Goal: Task Accomplishment & Management: Manage account settings

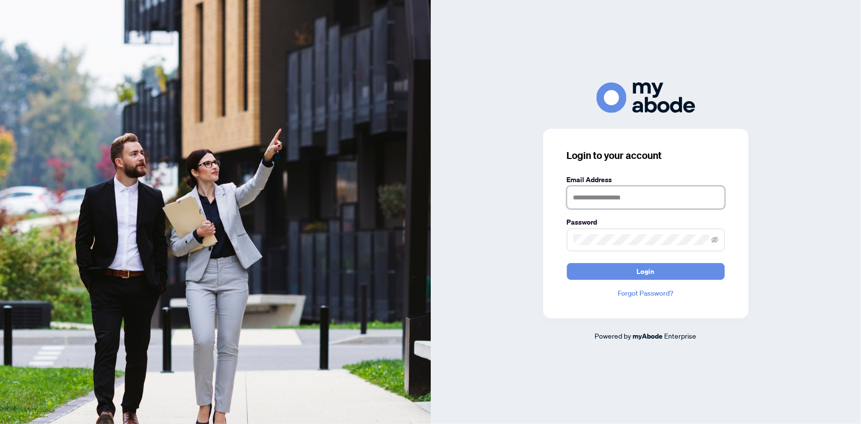
click at [636, 197] on input "text" at bounding box center [646, 197] width 158 height 23
type input "**********"
click at [567, 263] on button "Login" at bounding box center [646, 271] width 158 height 17
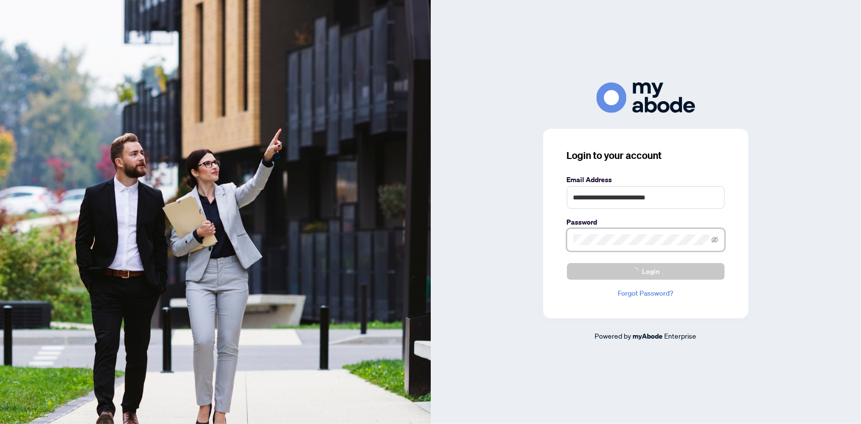
click at [536, 241] on div "**********" at bounding box center [646, 211] width 431 height 259
click at [567, 263] on button "Login" at bounding box center [646, 271] width 158 height 17
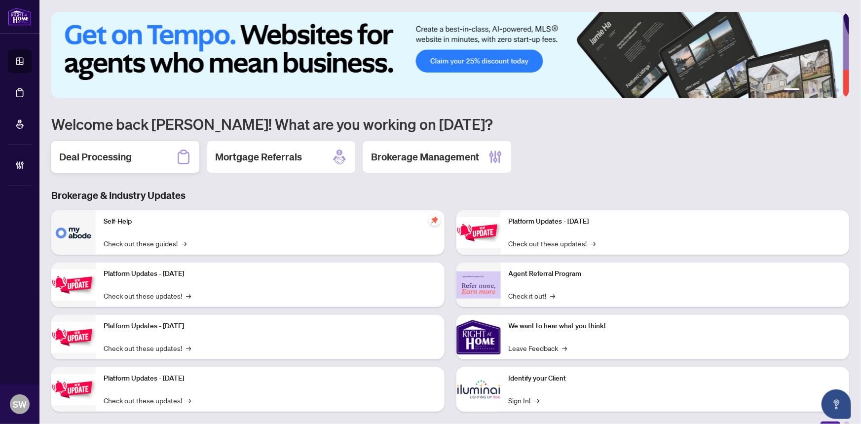
click at [114, 152] on h2 "Deal Processing" at bounding box center [95, 157] width 73 height 14
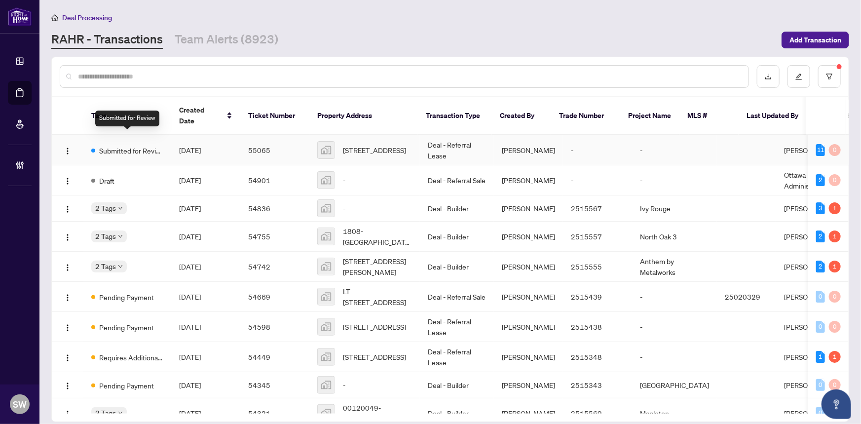
click at [148, 145] on span "Submitted for Review" at bounding box center [131, 150] width 64 height 11
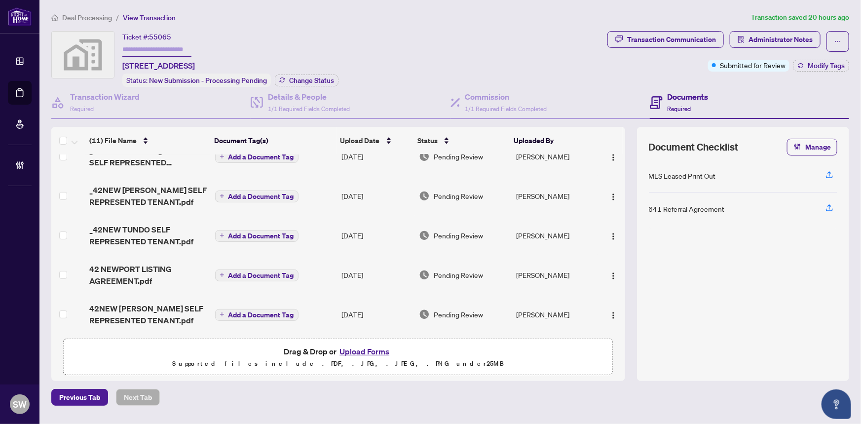
scroll to position [258, 0]
click at [94, 15] on span "Deal Processing" at bounding box center [87, 17] width 50 height 9
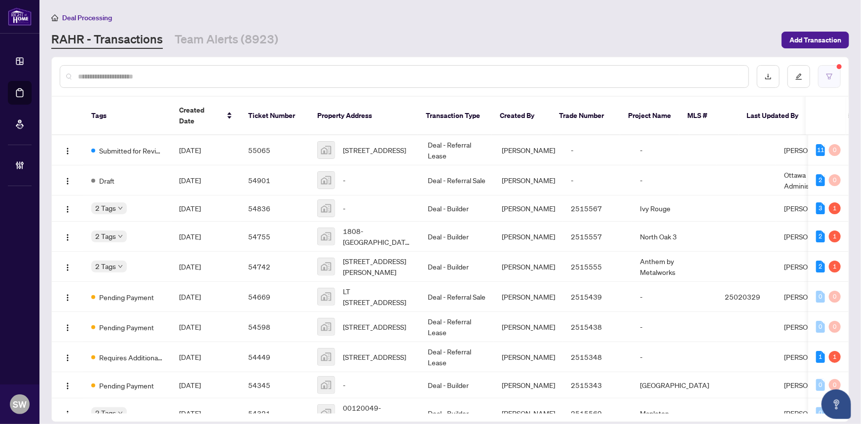
click at [832, 73] on icon "filter" at bounding box center [829, 76] width 7 height 7
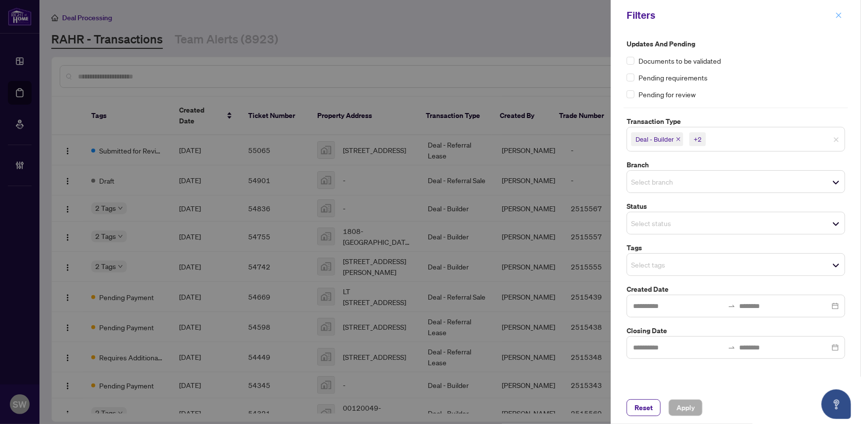
click at [839, 14] on icon "close" at bounding box center [838, 15] width 7 height 7
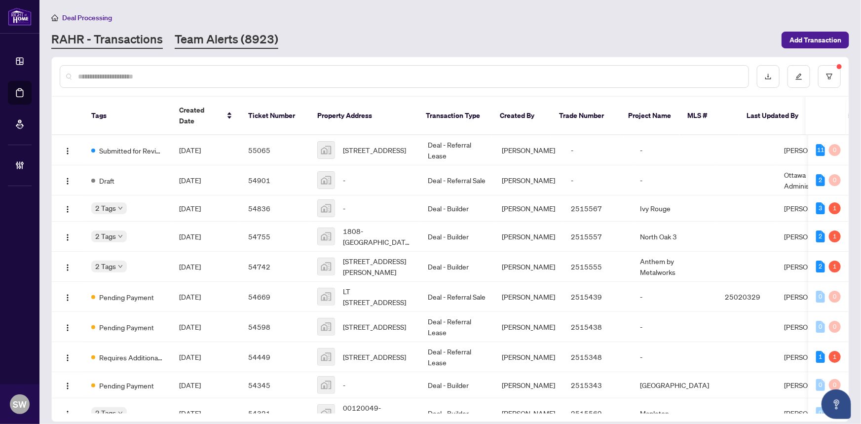
click at [237, 35] on link "Team Alerts (8923)" at bounding box center [227, 40] width 104 height 18
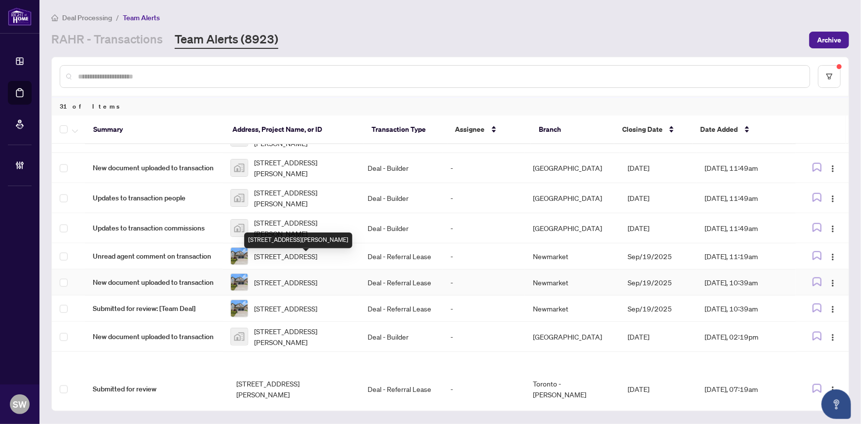
scroll to position [669, 0]
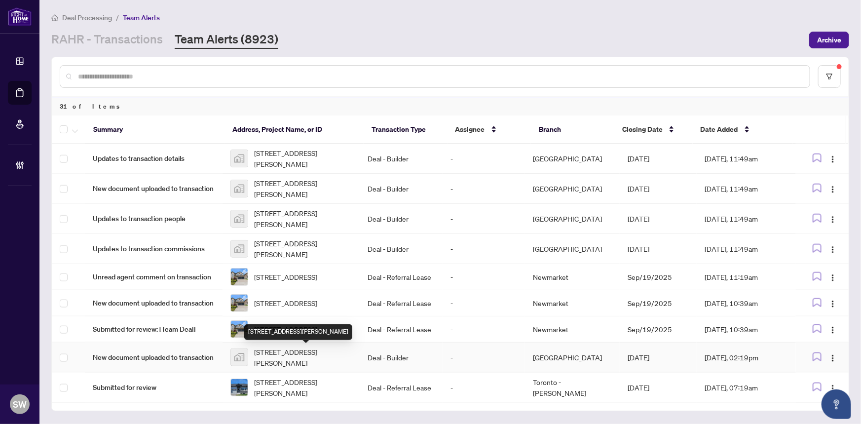
click at [296, 354] on span "99-351 Barker Parkway, Thorold, ON, Canada" at bounding box center [303, 357] width 98 height 22
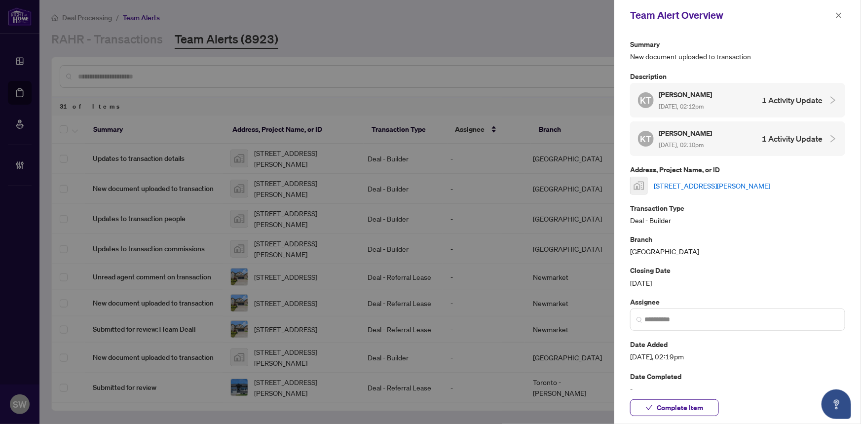
click at [709, 183] on link "99-351 Barker Parkway, Thorold, ON, Canada" at bounding box center [712, 185] width 116 height 11
click at [687, 410] on span "Complete Item" at bounding box center [680, 408] width 46 height 16
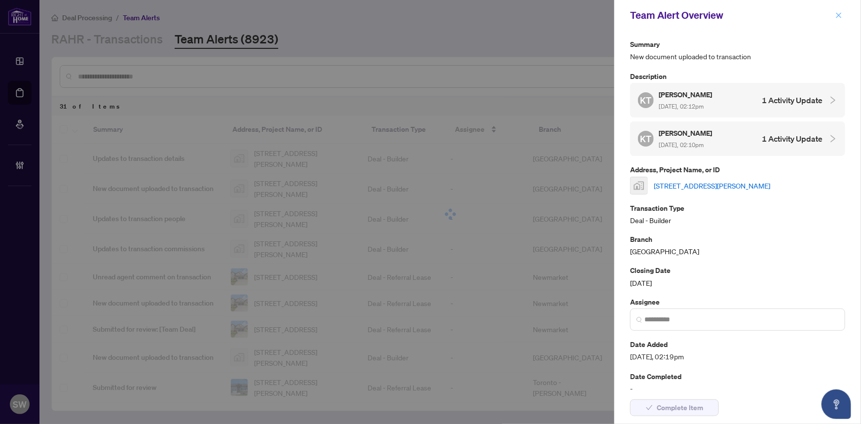
click at [840, 16] on icon "close" at bounding box center [838, 14] width 5 height 5
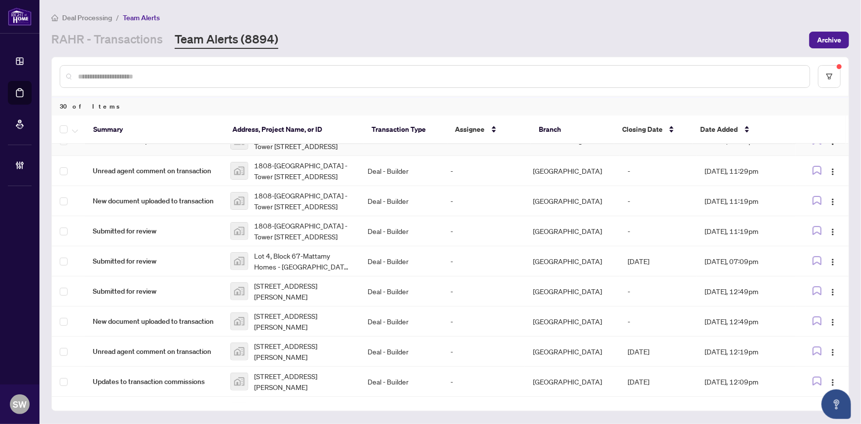
scroll to position [224, 0]
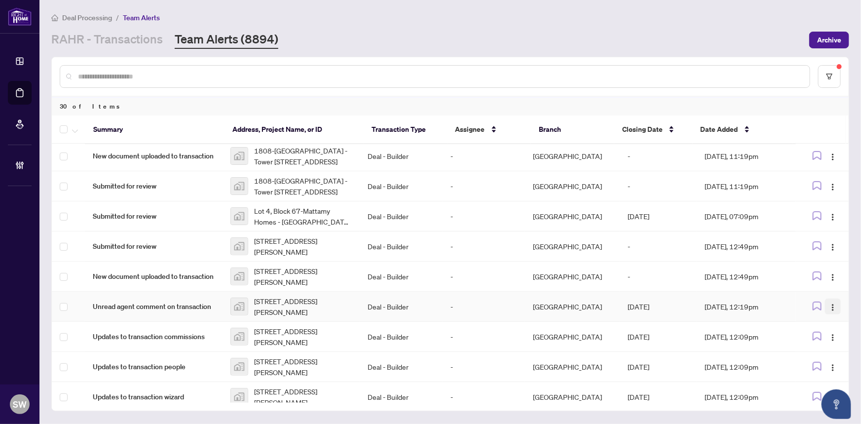
click at [830, 311] on img "button" at bounding box center [833, 307] width 8 height 8
click at [803, 371] on span "Complete Item" at bounding box center [808, 371] width 46 height 11
click at [322, 317] on span "99-351 Barker Parkway, Thorold, ON, Canada" at bounding box center [303, 307] width 98 height 22
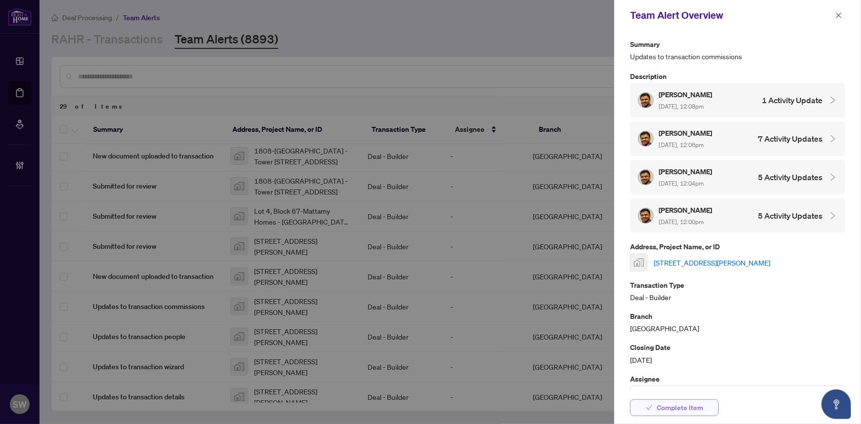
click at [692, 407] on span "Complete Item" at bounding box center [680, 408] width 46 height 16
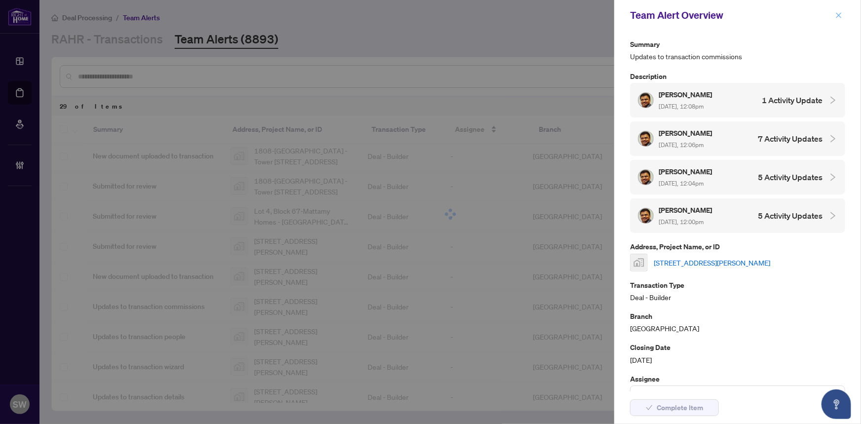
click at [841, 15] on icon "close" at bounding box center [838, 15] width 7 height 7
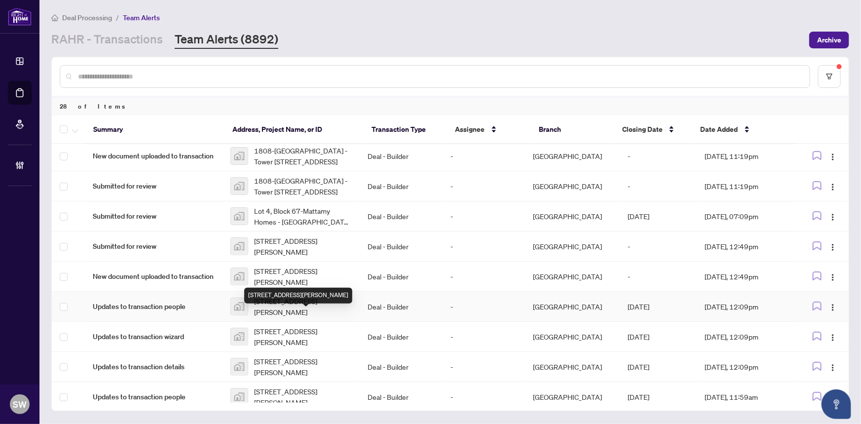
click at [336, 316] on span "99-351 Barker Parkway, Thorold, ON, Canada" at bounding box center [303, 307] width 98 height 22
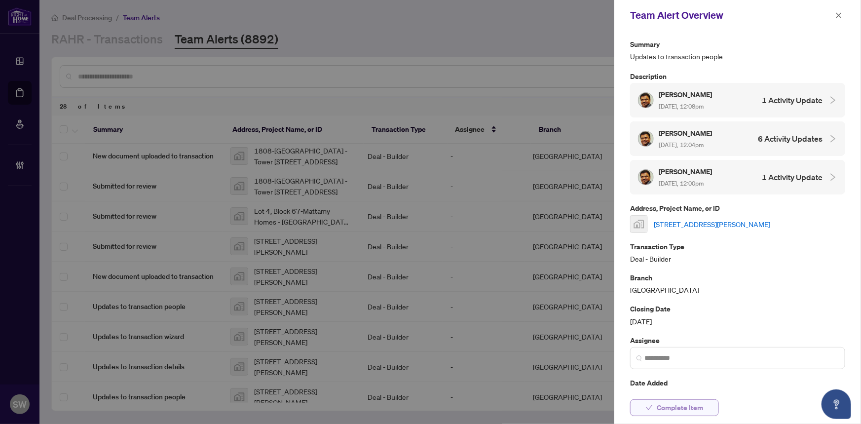
click at [671, 405] on span "Complete Item" at bounding box center [680, 408] width 46 height 16
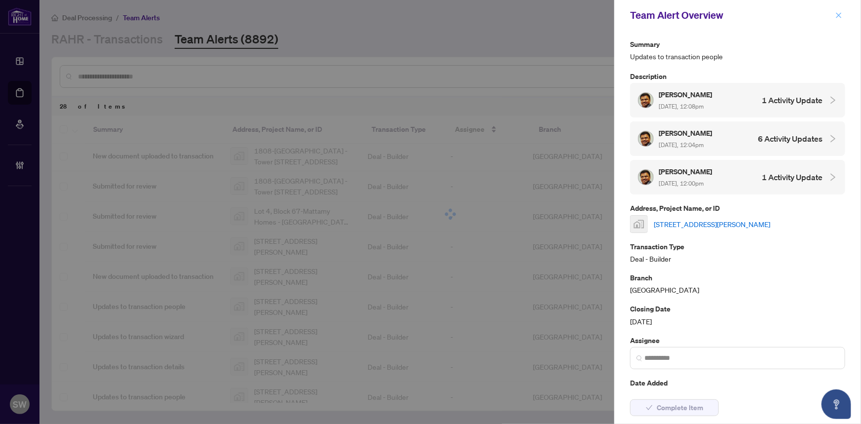
click at [838, 16] on icon "close" at bounding box center [838, 15] width 7 height 7
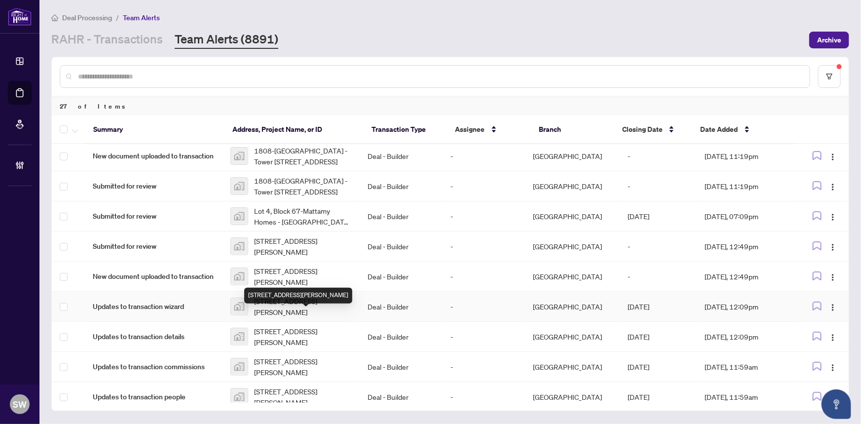
click at [298, 317] on span "99-351 Barker Parkway, Thorold, ON, Canada" at bounding box center [303, 307] width 98 height 22
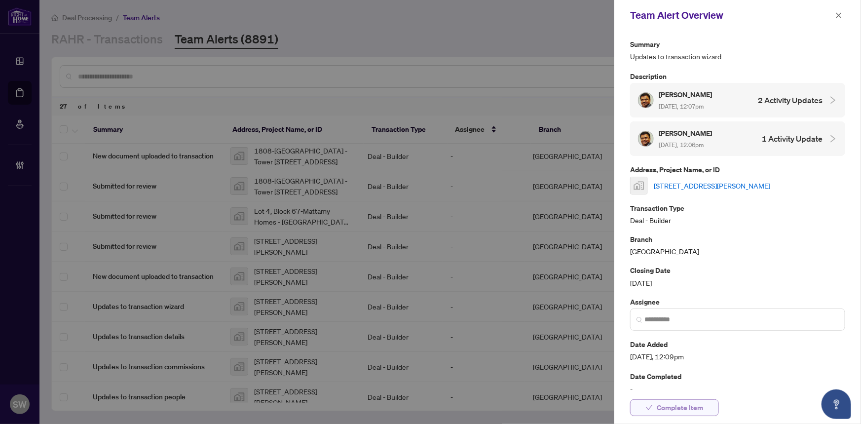
click at [692, 409] on span "Complete Item" at bounding box center [680, 408] width 46 height 16
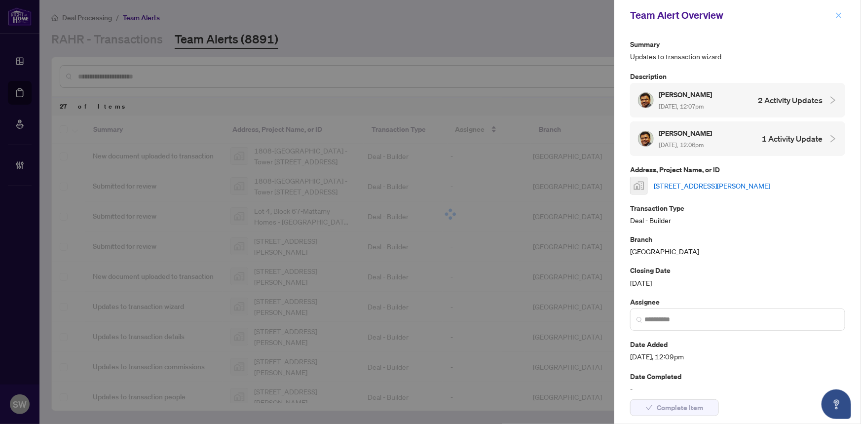
click at [839, 15] on icon "close" at bounding box center [838, 14] width 5 height 5
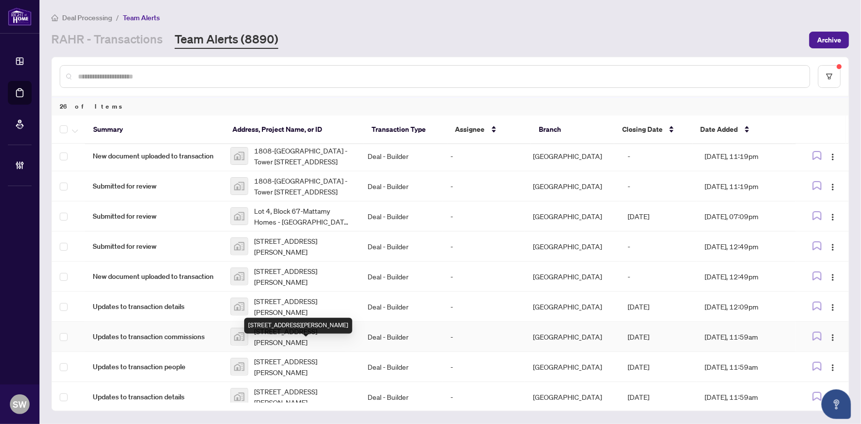
click at [298, 345] on span "99-351 Barker Parkway, Thorold, ON, Canada" at bounding box center [303, 337] width 98 height 22
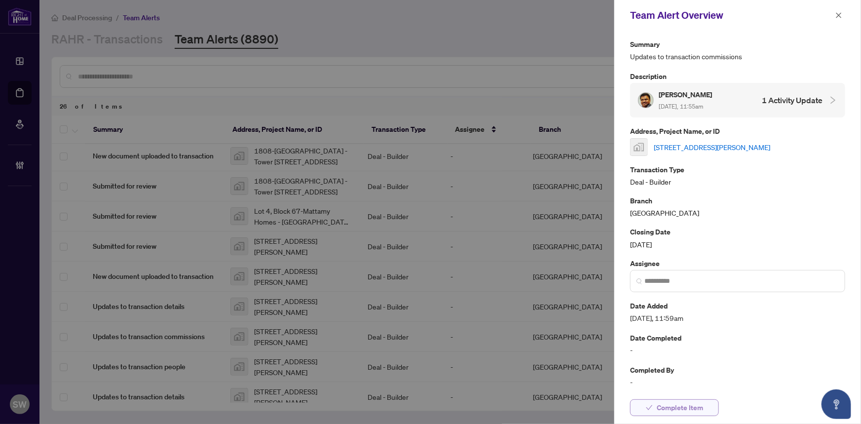
click at [699, 408] on span "Complete Item" at bounding box center [680, 408] width 46 height 16
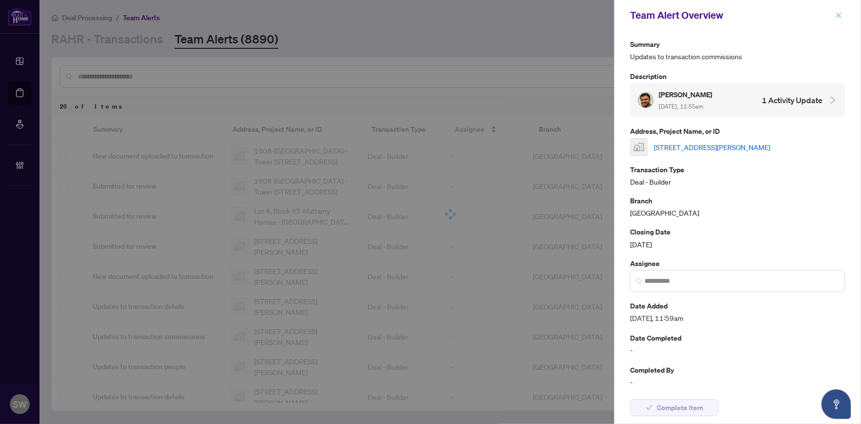
click at [841, 13] on icon "close" at bounding box center [838, 14] width 5 height 5
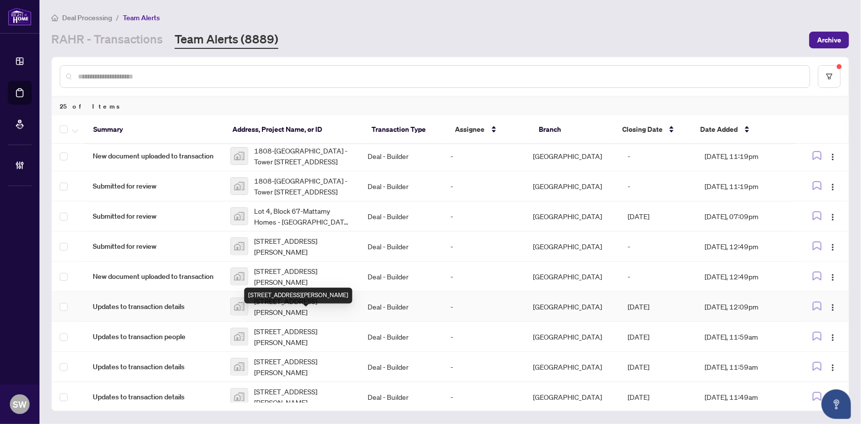
click at [280, 316] on span "99-351 Barker Parkway, Thorold, ON, Canada" at bounding box center [303, 307] width 98 height 22
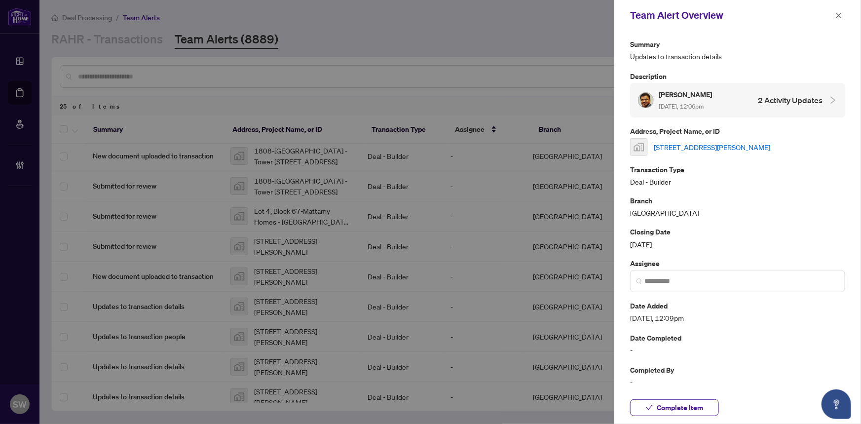
click at [713, 143] on link "99-351 Barker Parkway, Thorold, ON, Canada" at bounding box center [712, 147] width 116 height 11
click at [706, 402] on button "Complete Item" at bounding box center [674, 407] width 89 height 17
click at [838, 17] on icon "close" at bounding box center [838, 15] width 7 height 7
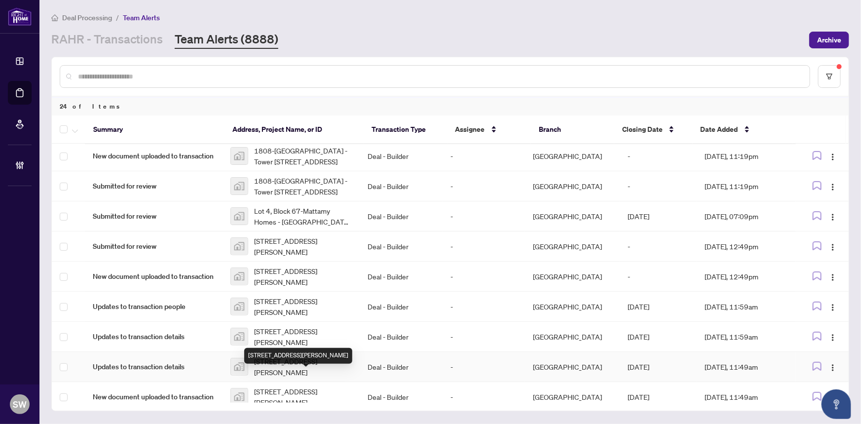
click at [315, 376] on span "99-351 Barker Parkway, Thorold, ON, Canada" at bounding box center [303, 367] width 98 height 22
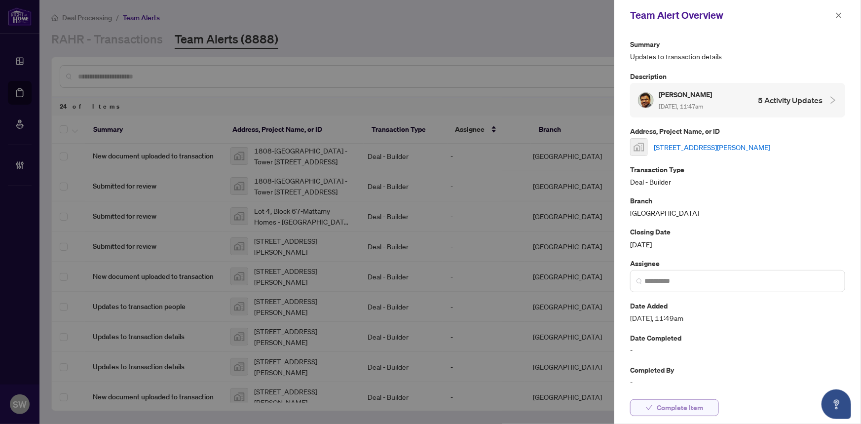
click at [689, 411] on span "Complete Item" at bounding box center [680, 408] width 46 height 16
click at [839, 10] on span "button" at bounding box center [838, 15] width 7 height 16
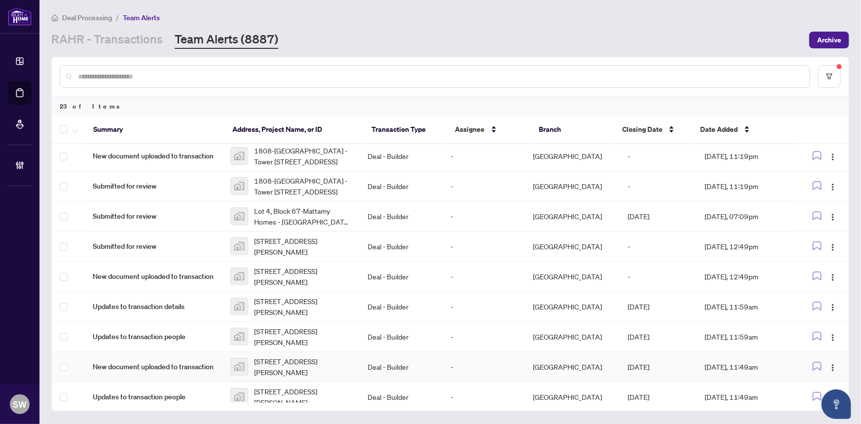
click at [273, 373] on span "99-351 Barker Parkway, Thorold, ON, Canada" at bounding box center [303, 367] width 98 height 22
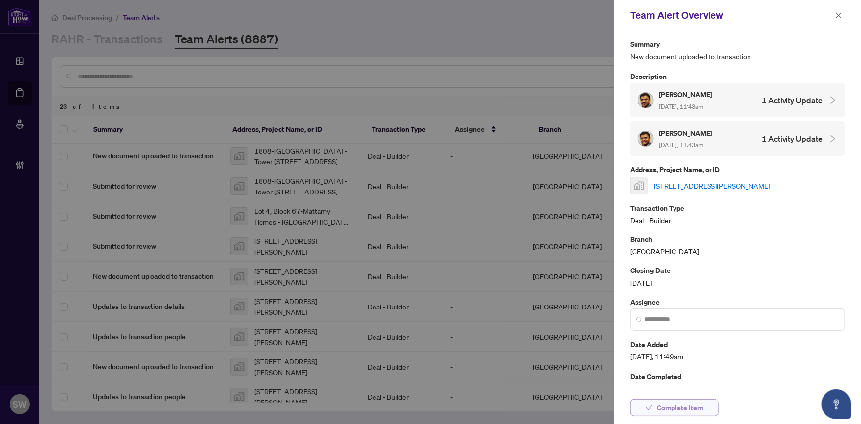
drag, startPoint x: 694, startPoint y: 408, endPoint x: 694, endPoint y: 402, distance: 5.9
click at [694, 408] on span "Complete Item" at bounding box center [680, 408] width 46 height 16
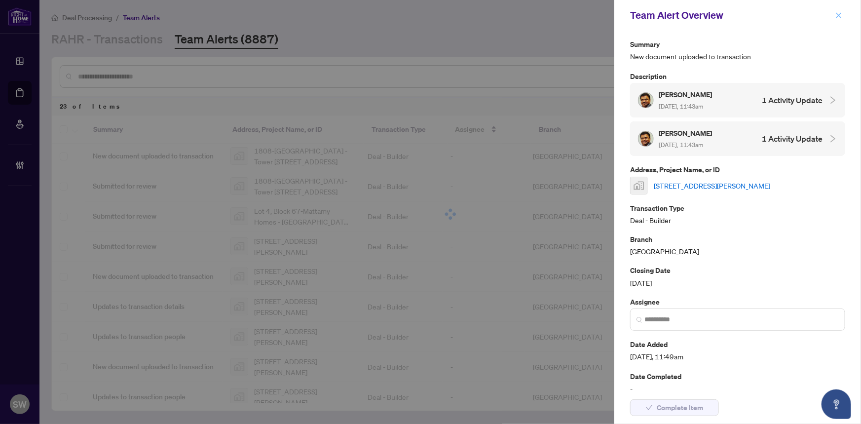
click at [837, 15] on icon "close" at bounding box center [838, 15] width 7 height 7
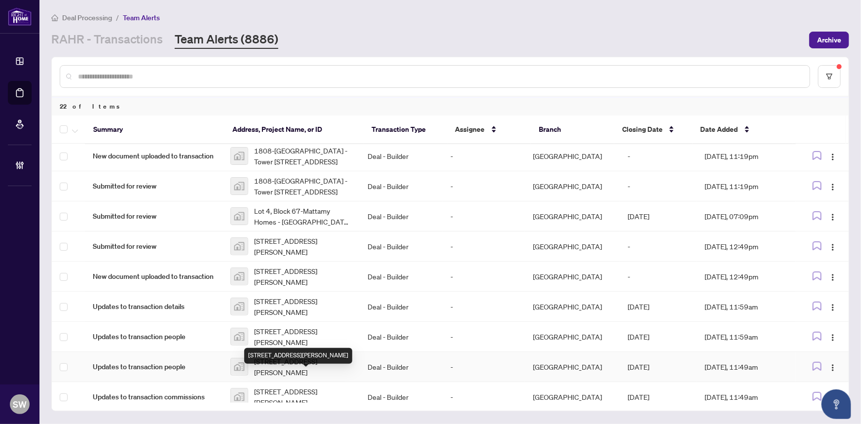
click at [272, 377] on span "99-351 Barker Parkway, Thorold, ON, Canada" at bounding box center [303, 367] width 98 height 22
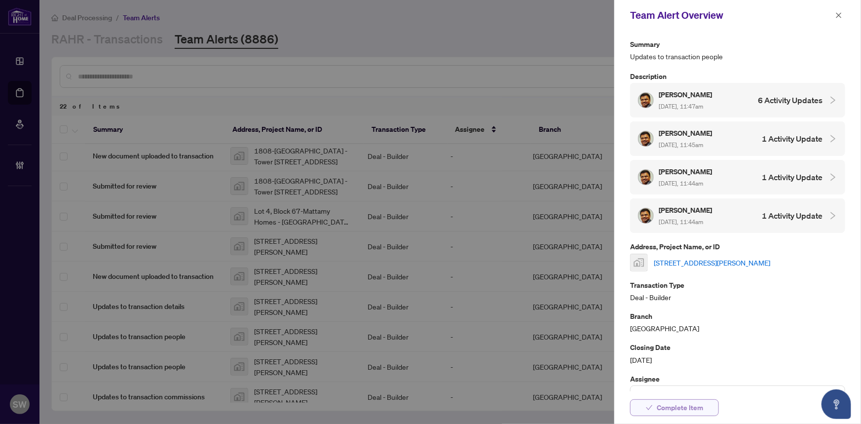
click at [669, 407] on span "Complete Item" at bounding box center [680, 408] width 46 height 16
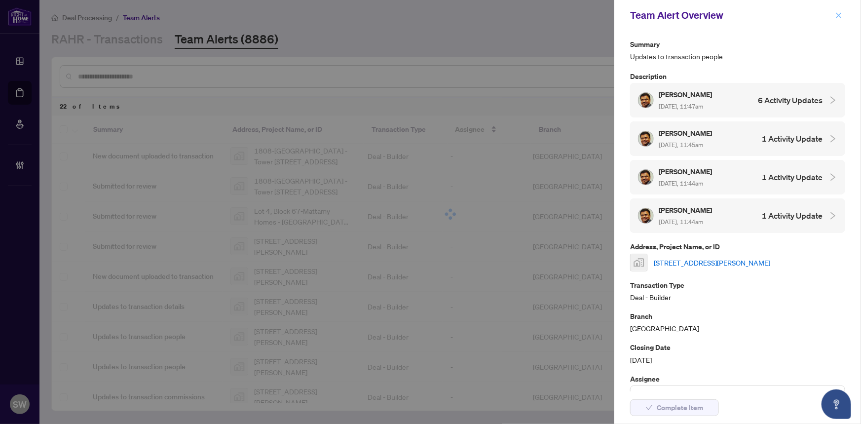
click at [841, 14] on icon "close" at bounding box center [838, 15] width 7 height 7
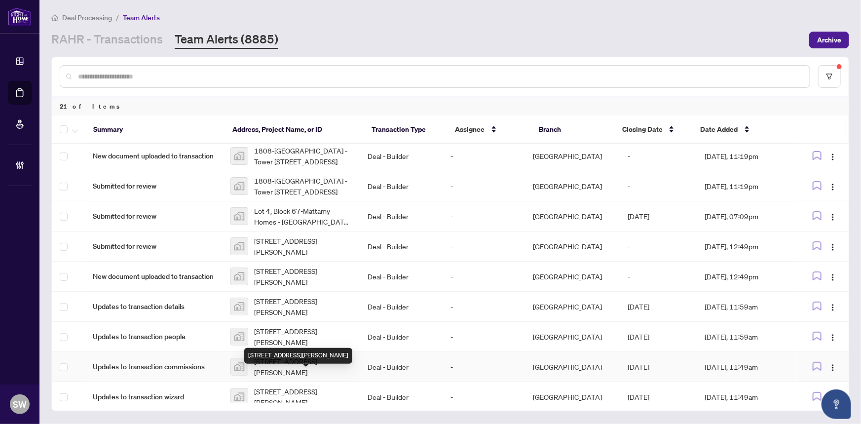
click at [289, 377] on span "99-351 Barker Parkway, Thorold, ON, Canada" at bounding box center [303, 367] width 98 height 22
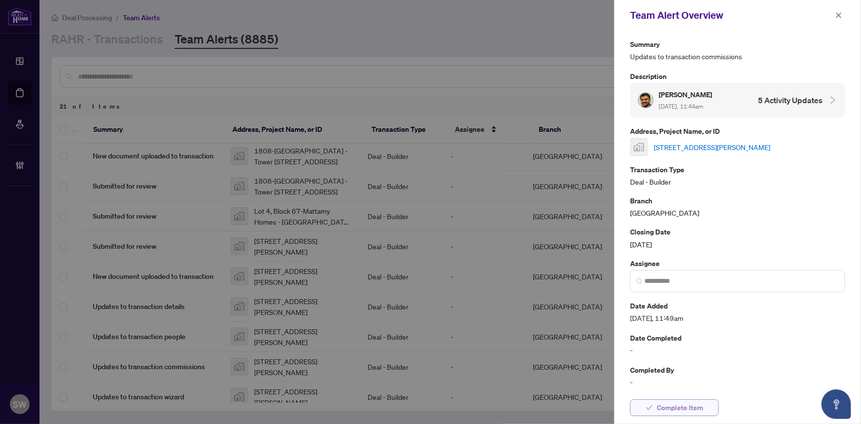
click at [695, 409] on span "Complete Item" at bounding box center [680, 408] width 46 height 16
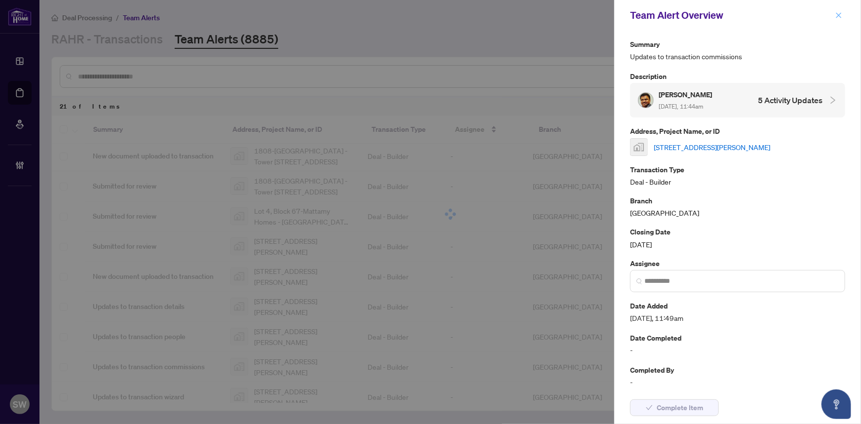
click at [839, 18] on icon "close" at bounding box center [838, 15] width 7 height 7
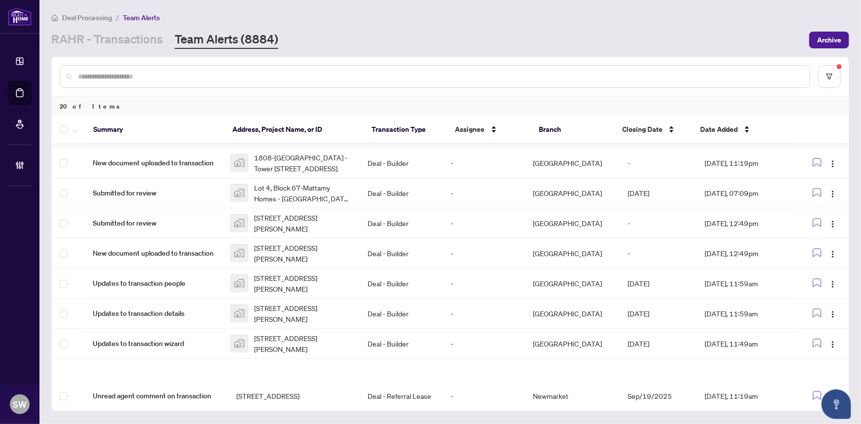
scroll to position [269, 0]
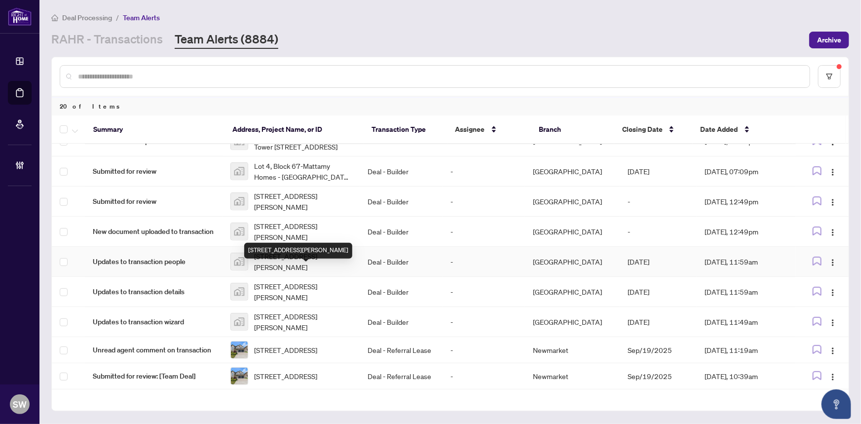
click at [293, 272] on span "99-351 Barker Parkway, Thorold, ON, Canada" at bounding box center [303, 262] width 98 height 22
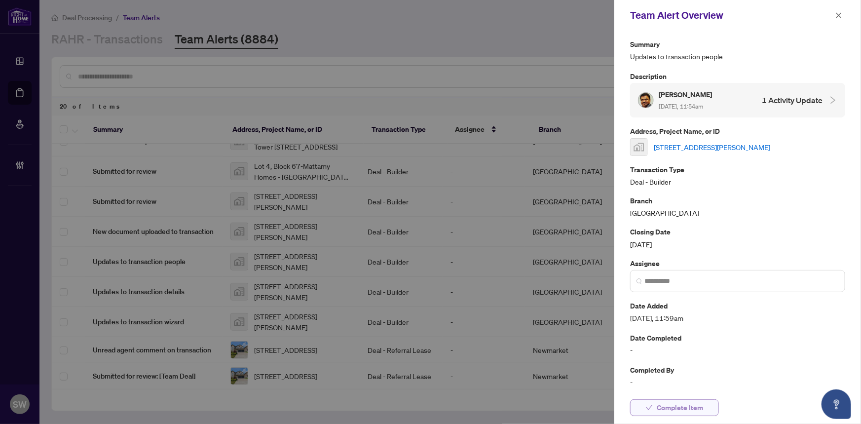
click at [682, 410] on span "Complete Item" at bounding box center [680, 408] width 46 height 16
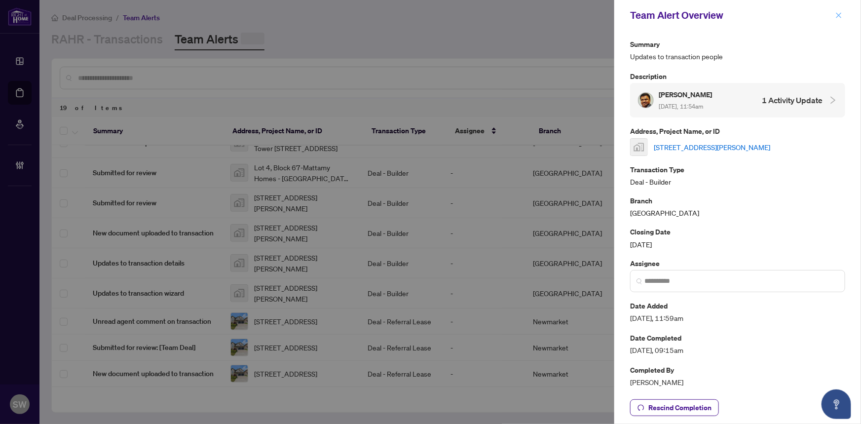
click at [835, 12] on icon "close" at bounding box center [838, 15] width 7 height 7
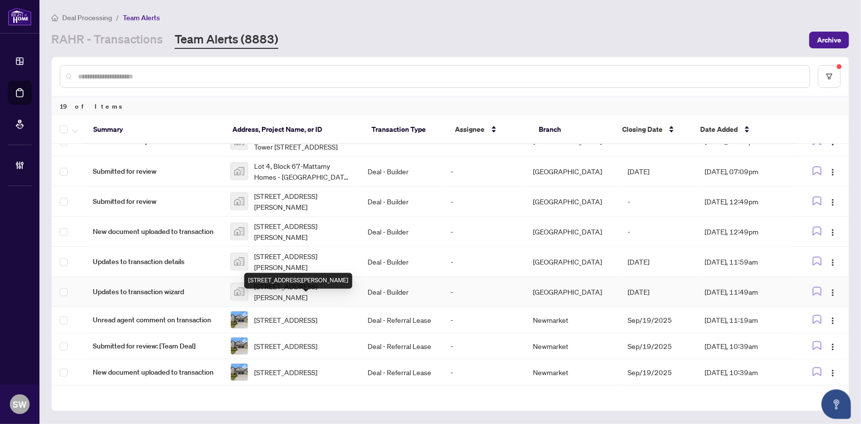
click at [291, 302] on span "99-351 Barker Parkway, Thorold, ON, Canada" at bounding box center [303, 292] width 98 height 22
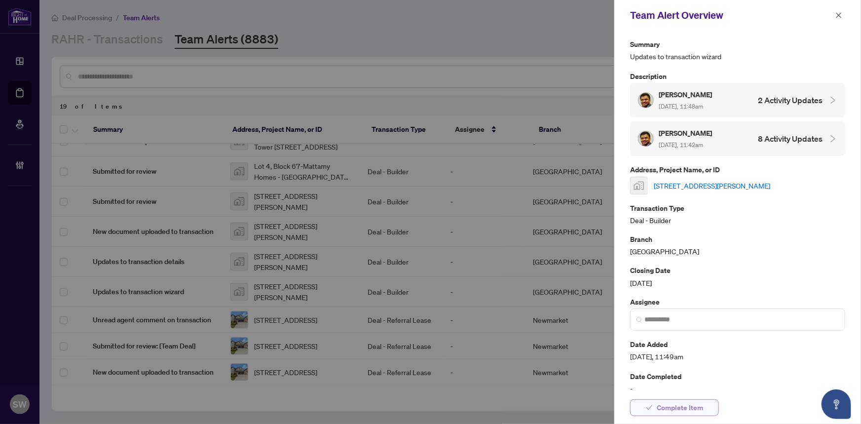
click at [684, 410] on span "Complete Item" at bounding box center [680, 408] width 46 height 16
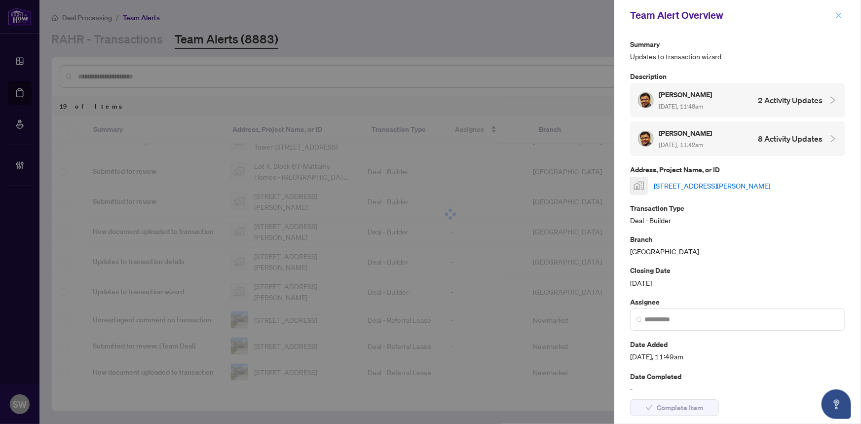
click at [838, 11] on span "button" at bounding box center [838, 15] width 7 height 16
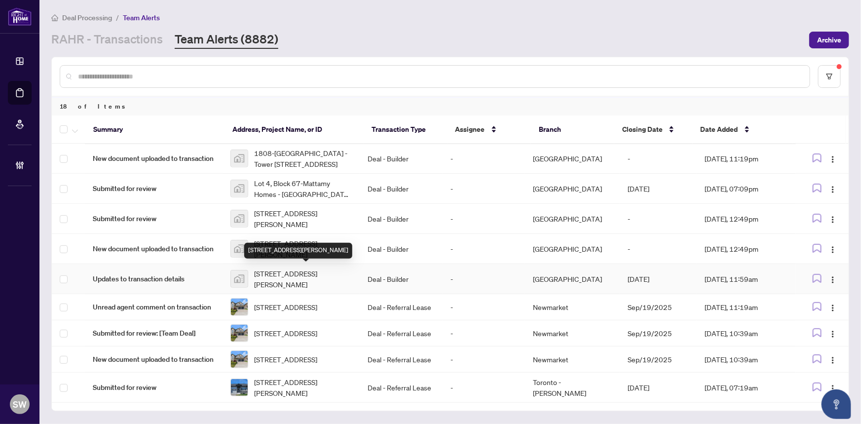
click at [291, 277] on span "99-351 Barker Parkway, Thorold, ON, Canada" at bounding box center [303, 279] width 98 height 22
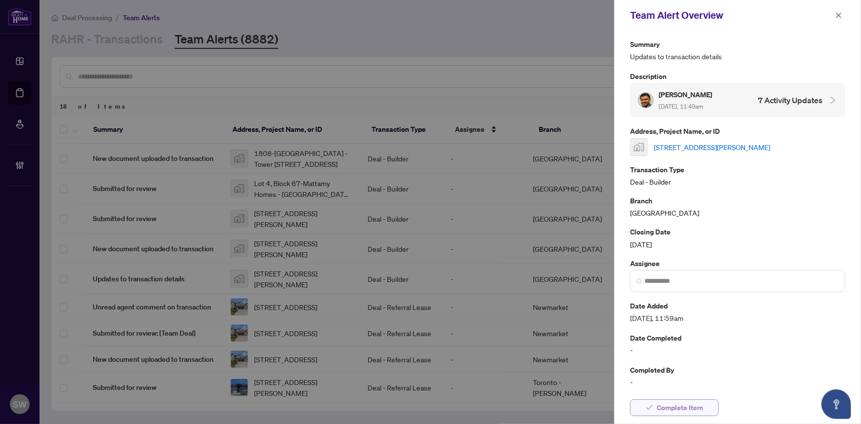
click at [690, 406] on span "Complete Item" at bounding box center [680, 408] width 46 height 16
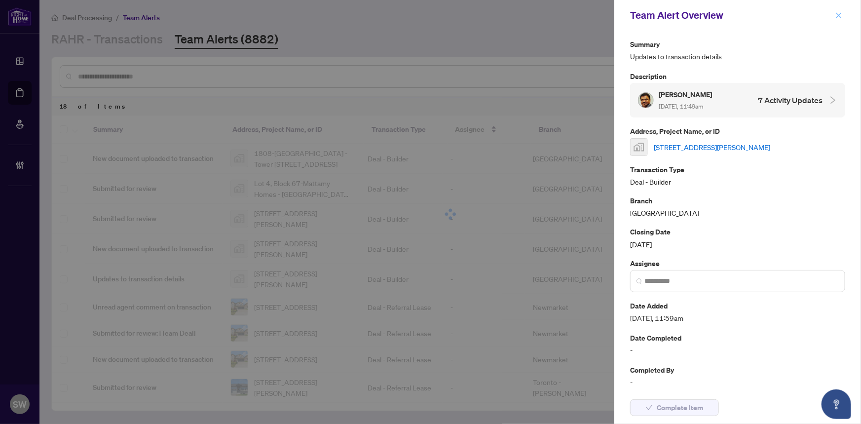
click at [841, 10] on span "button" at bounding box center [838, 15] width 7 height 16
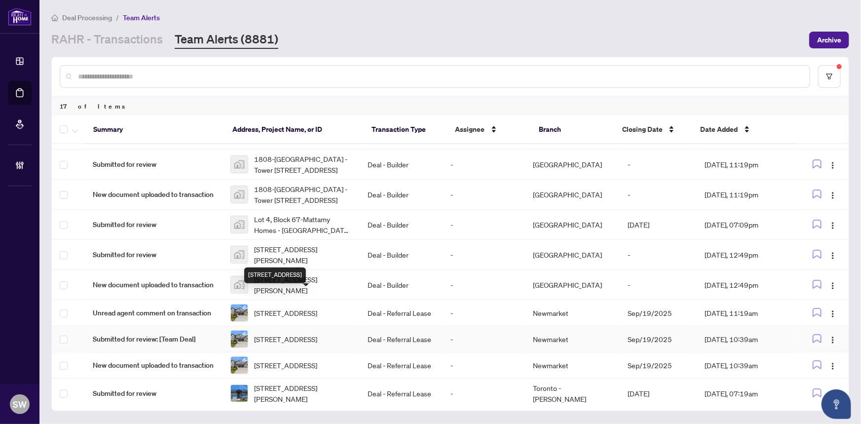
scroll to position [248, 0]
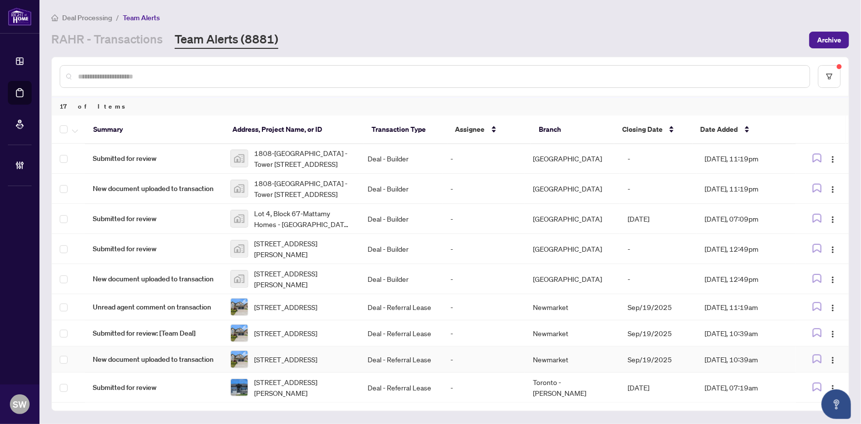
click at [282, 354] on span "30-7231 Lionshead Ave, Niagara Falls, Ontario L2G 0A6, Canada" at bounding box center [285, 359] width 63 height 11
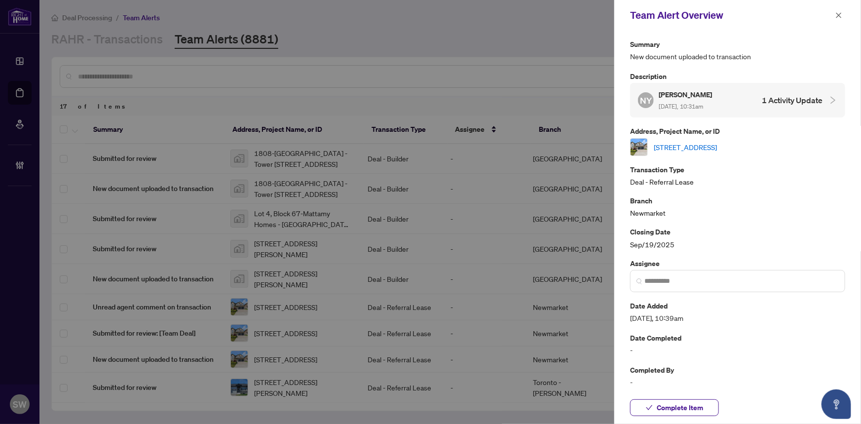
click at [700, 145] on link "30-7231 Lionshead Ave, Niagara Falls, Ontario L2G 0A6, Canada" at bounding box center [685, 147] width 63 height 11
click at [697, 405] on span "Complete Item" at bounding box center [680, 408] width 46 height 16
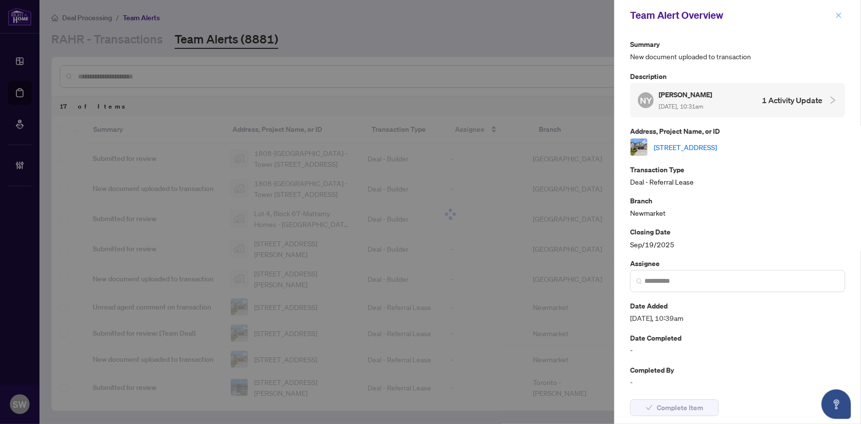
scroll to position [158, 0]
click at [840, 14] on icon "close" at bounding box center [838, 14] width 5 height 5
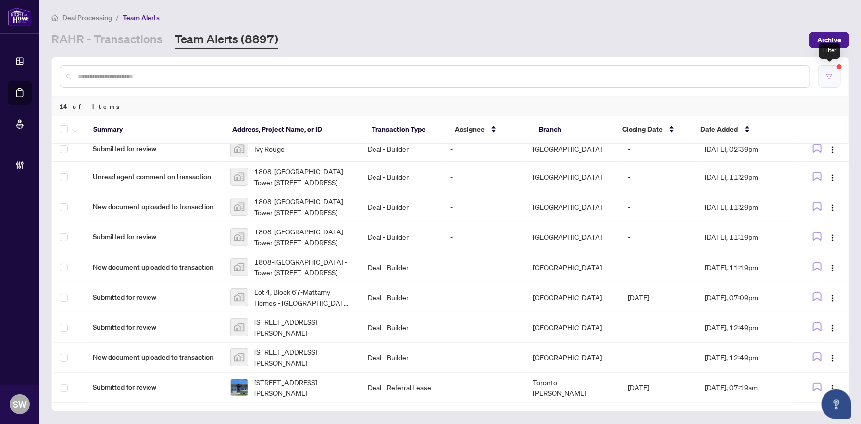
click at [832, 76] on icon "filter" at bounding box center [829, 76] width 7 height 7
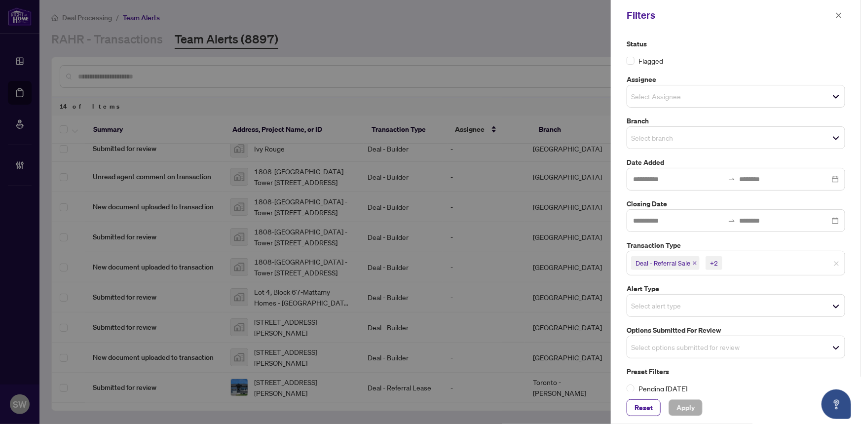
click at [788, 263] on input "search" at bounding box center [758, 263] width 69 height 12
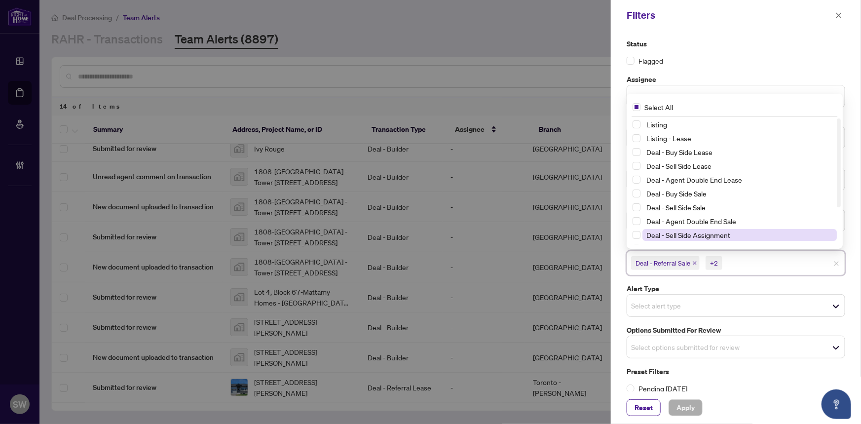
scroll to position [53, 0]
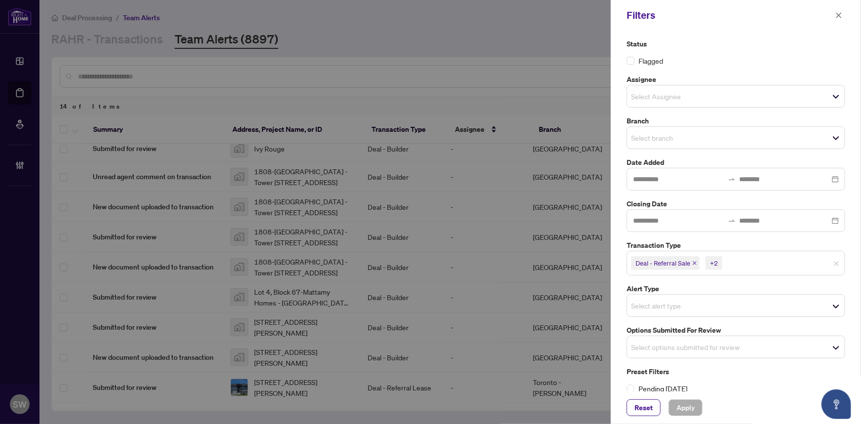
click at [804, 44] on label "Status" at bounding box center [736, 43] width 219 height 11
click at [839, 12] on icon "close" at bounding box center [838, 15] width 7 height 7
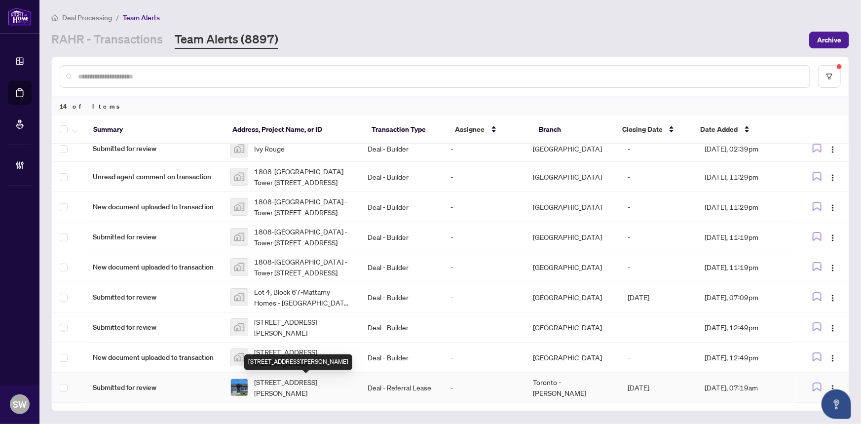
click at [293, 380] on span "98 Adley Dr, Brockville, Ontario K6V 7J1, Canada" at bounding box center [303, 387] width 98 height 22
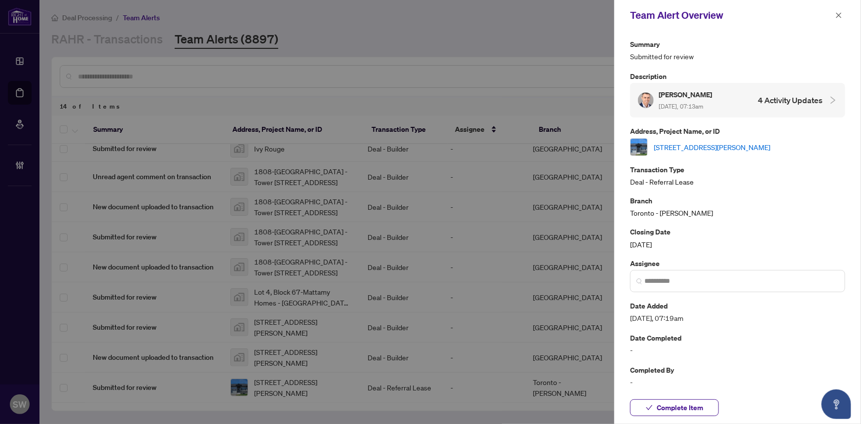
click at [678, 146] on link "98 Adley Dr, Brockville, Ontario K6V 7J1, Canada" at bounding box center [712, 147] width 116 height 11
click at [679, 402] on span "Complete Item" at bounding box center [680, 408] width 46 height 16
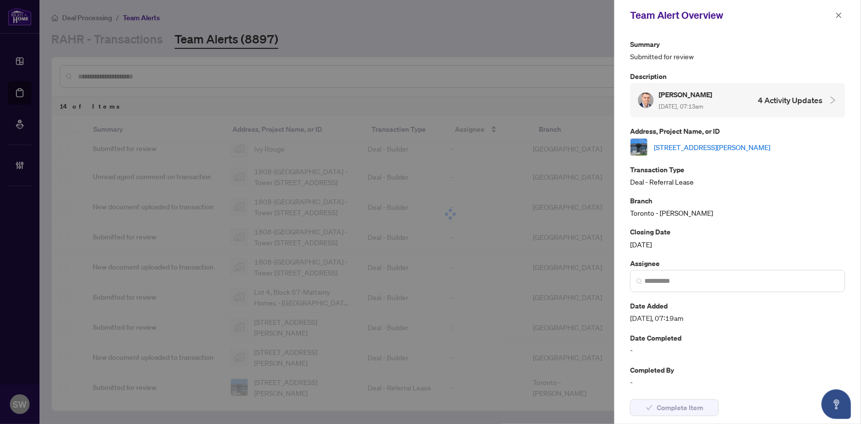
click at [840, 15] on button "button" at bounding box center [838, 15] width 13 height 12
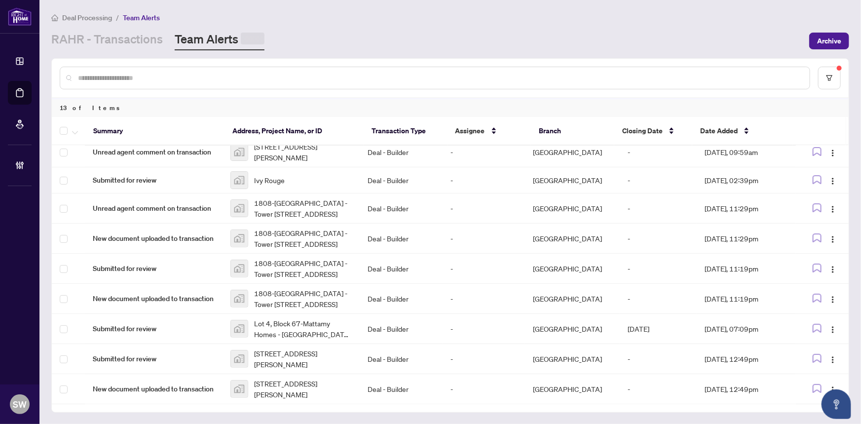
scroll to position [128, 0]
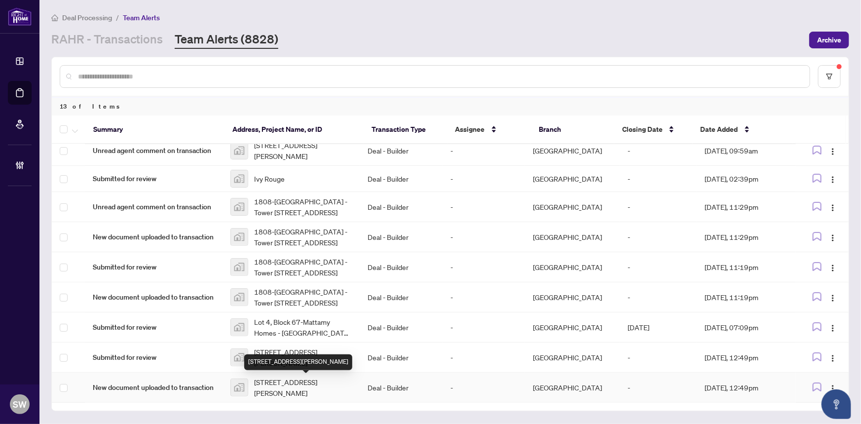
click at [267, 387] on span "808-93 Arthur Street South, Guelph, ON, Canada" at bounding box center [303, 387] width 98 height 22
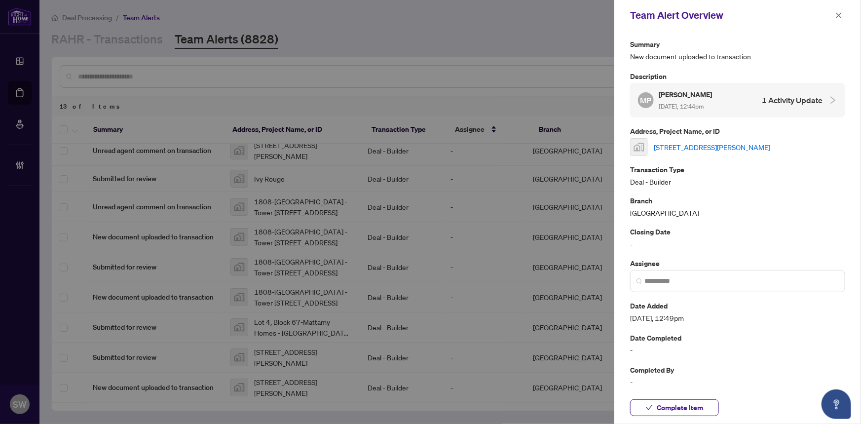
click at [689, 145] on link "808-93 Arthur Street South, Guelph, ON, Canada" at bounding box center [712, 147] width 116 height 11
click at [702, 405] on span "Complete Item" at bounding box center [680, 408] width 46 height 16
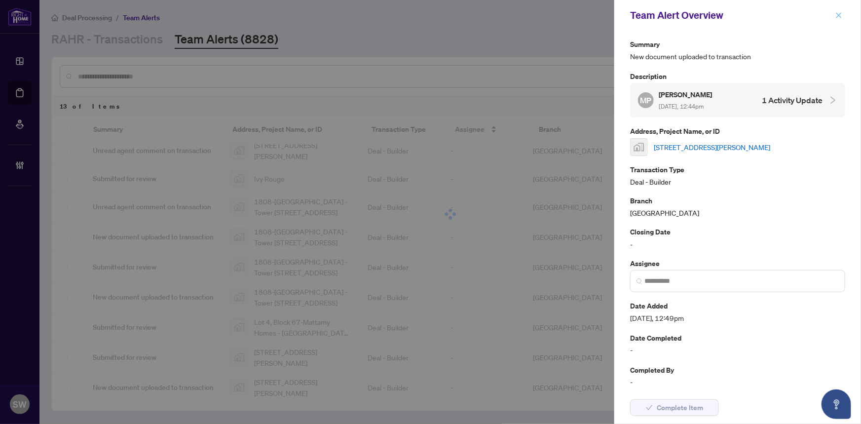
click at [842, 14] on icon "close" at bounding box center [838, 15] width 7 height 7
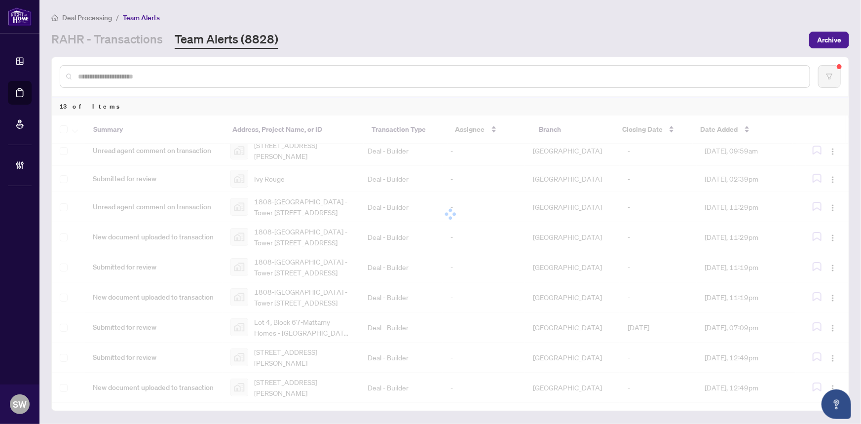
scroll to position [98, 0]
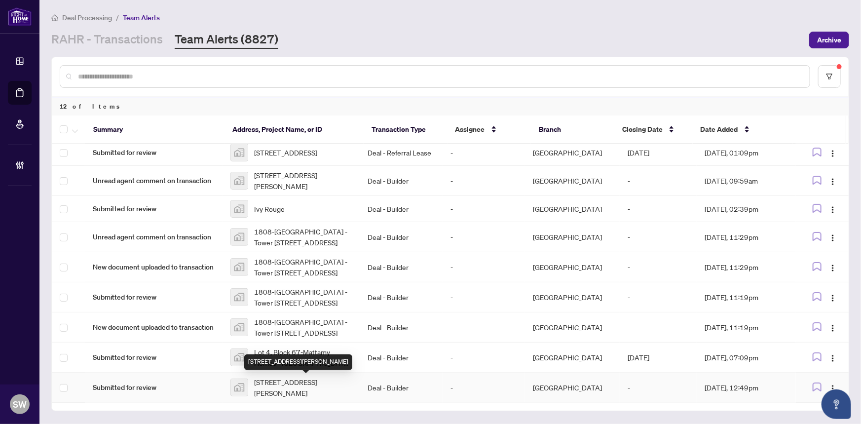
click at [302, 388] on span "808-93 Arthur Street South, Guelph, ON, Canada" at bounding box center [303, 387] width 98 height 22
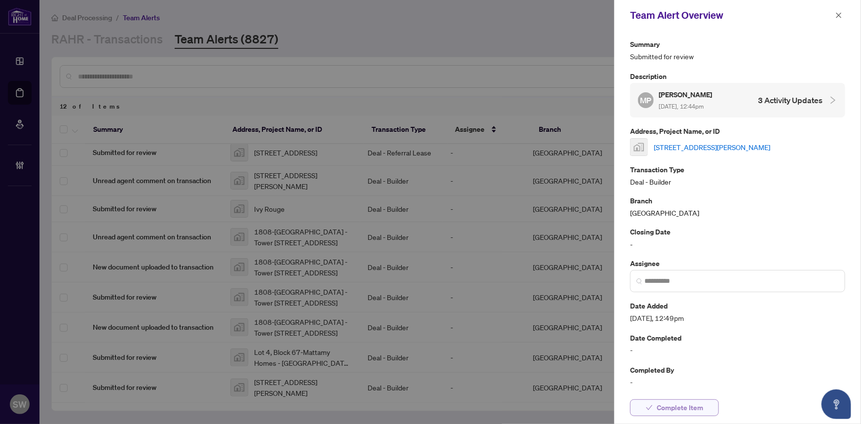
click at [681, 404] on span "Complete Item" at bounding box center [680, 408] width 46 height 16
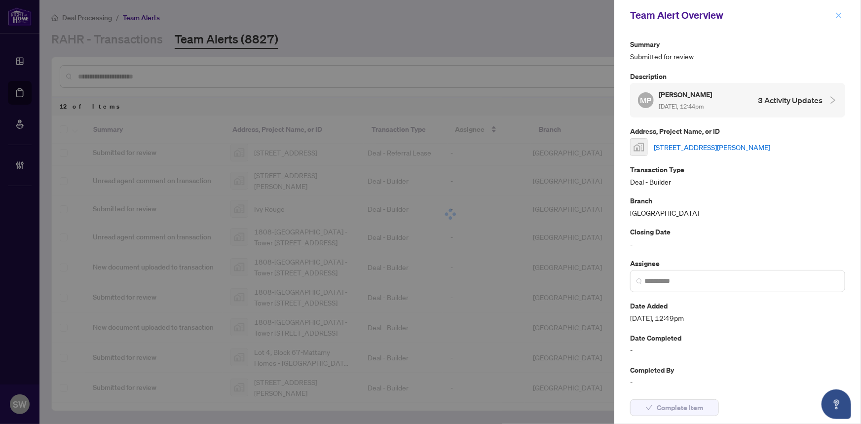
click at [840, 16] on icon "close" at bounding box center [838, 14] width 5 height 5
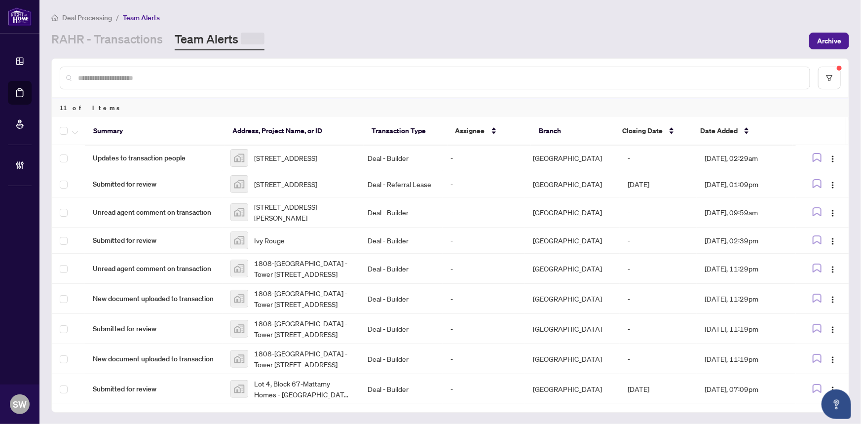
scroll to position [68, 0]
click at [298, 376] on span "Lot 4, Block 67-Mattamy Homes - Upper Joshua Creek, Dundas Street West, Oakvill…" at bounding box center [303, 387] width 98 height 22
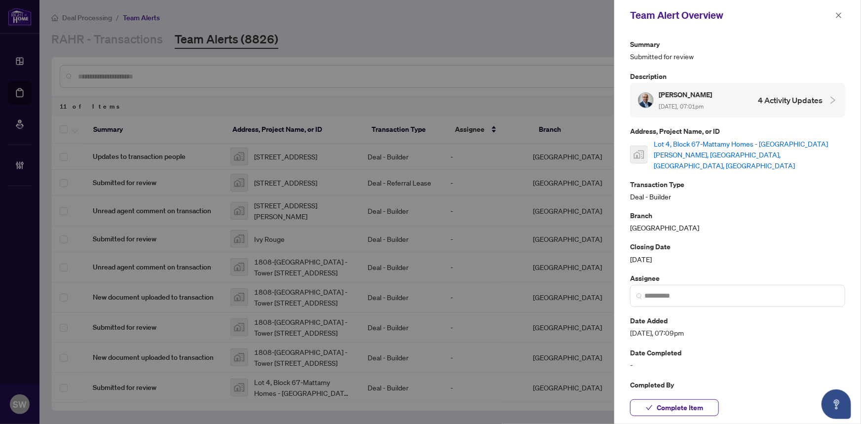
click at [723, 147] on link "Lot 4, Block 67-Mattamy Homes - Upper Joshua Creek, Dundas Street West, Oakvill…" at bounding box center [749, 154] width 191 height 33
click at [692, 150] on link "Lot 4, Block 67-Mattamy Homes - Upper Joshua Creek, Dundas Street West, Oakvill…" at bounding box center [749, 154] width 191 height 33
click at [667, 410] on span "Complete Item" at bounding box center [680, 408] width 46 height 16
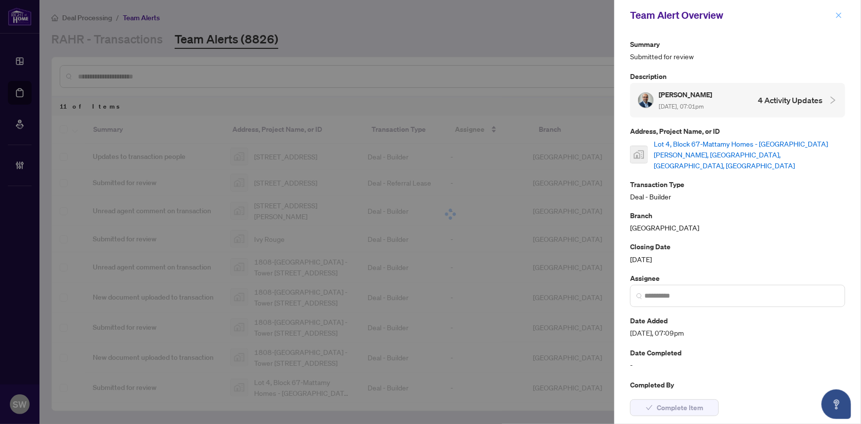
click at [837, 12] on icon "close" at bounding box center [838, 15] width 7 height 7
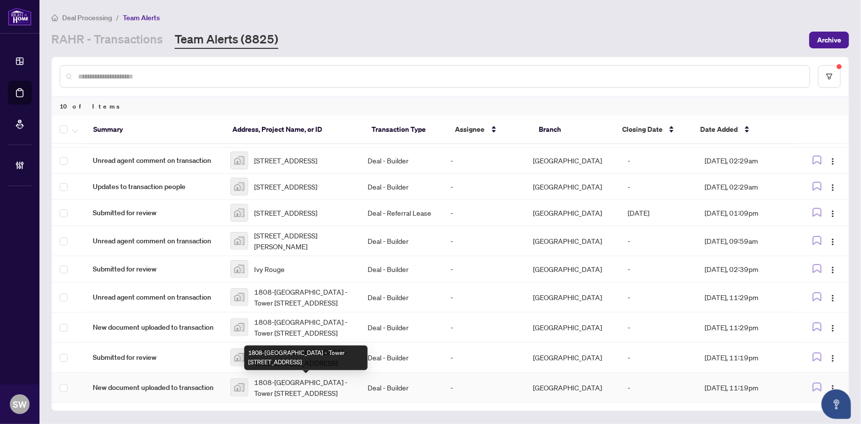
click at [295, 385] on span "1808-[GEOGRAPHIC_DATA] - Tower [STREET_ADDRESS]" at bounding box center [303, 387] width 98 height 22
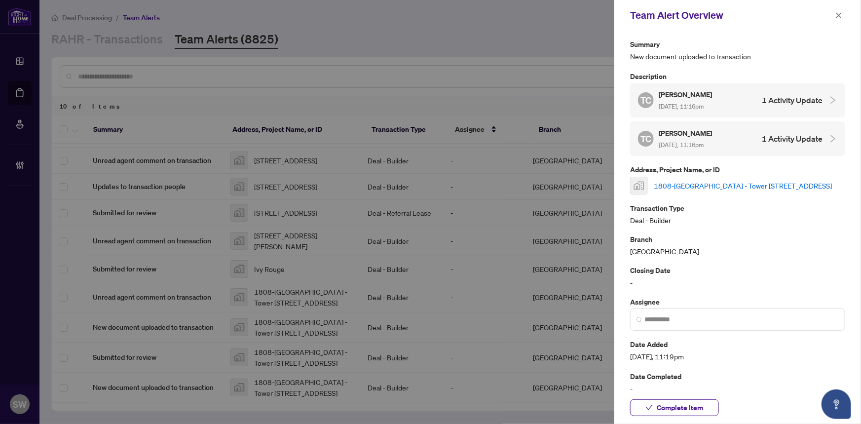
click at [679, 190] on link "1808-[GEOGRAPHIC_DATA] - Tower [STREET_ADDRESS]" at bounding box center [743, 185] width 178 height 11
click at [697, 408] on span "Complete Item" at bounding box center [680, 408] width 46 height 16
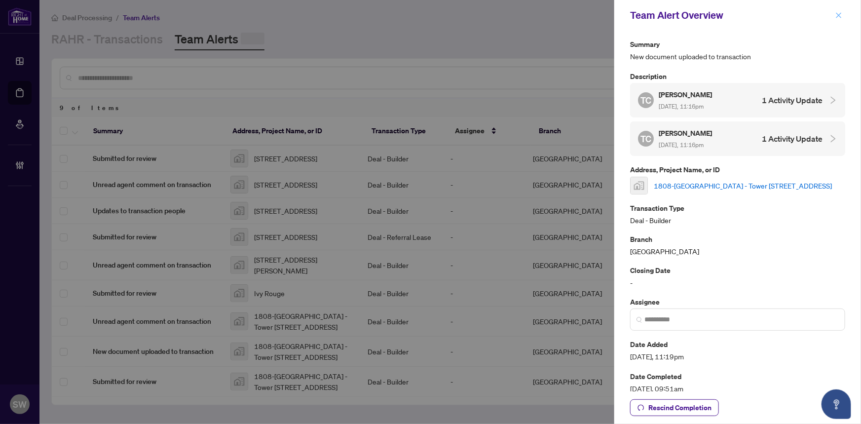
scroll to position [7, 0]
click at [836, 13] on icon "close" at bounding box center [838, 14] width 5 height 5
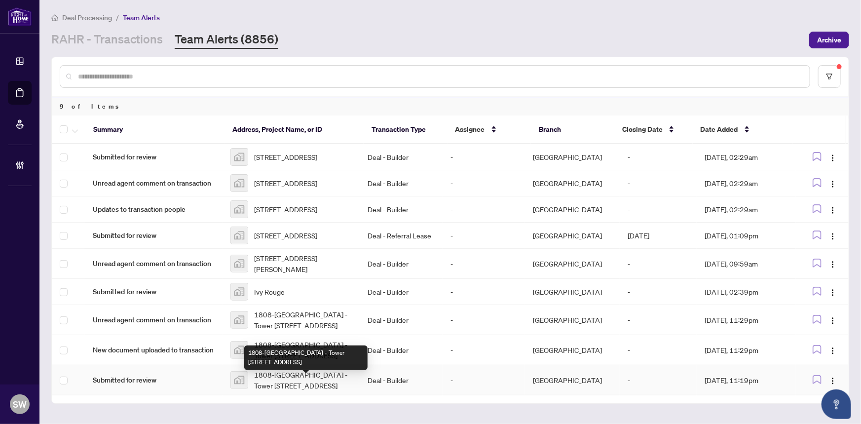
click at [298, 382] on span "1808-[GEOGRAPHIC_DATA] - Tower [STREET_ADDRESS]" at bounding box center [303, 380] width 98 height 22
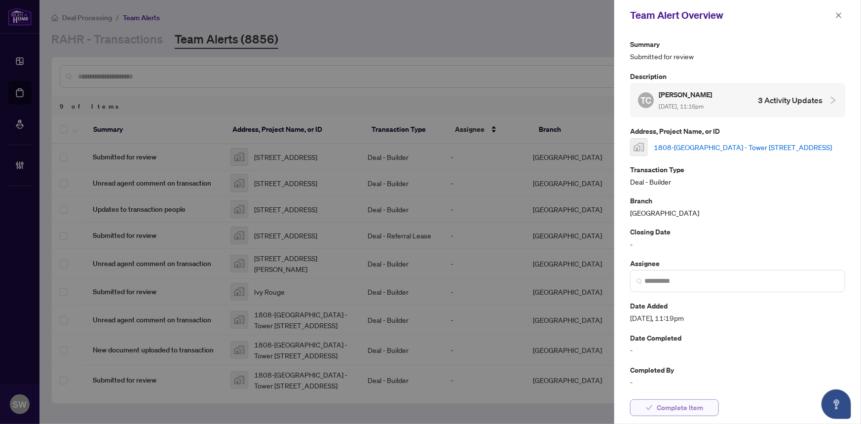
click at [684, 407] on span "Complete Item" at bounding box center [680, 408] width 46 height 16
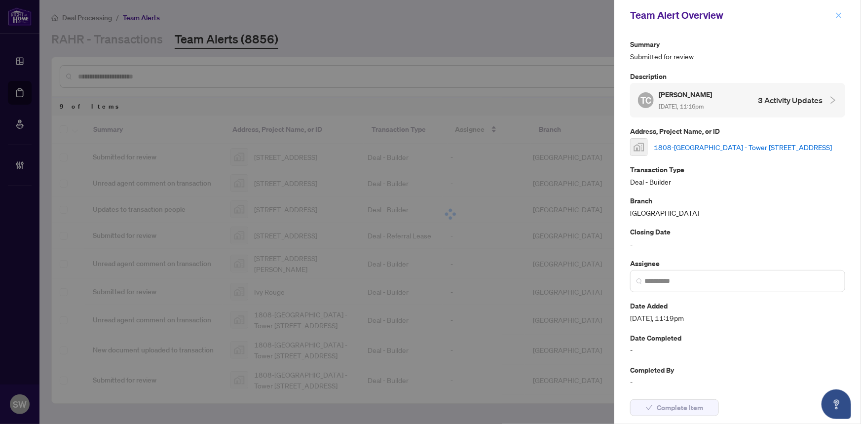
scroll to position [0, 0]
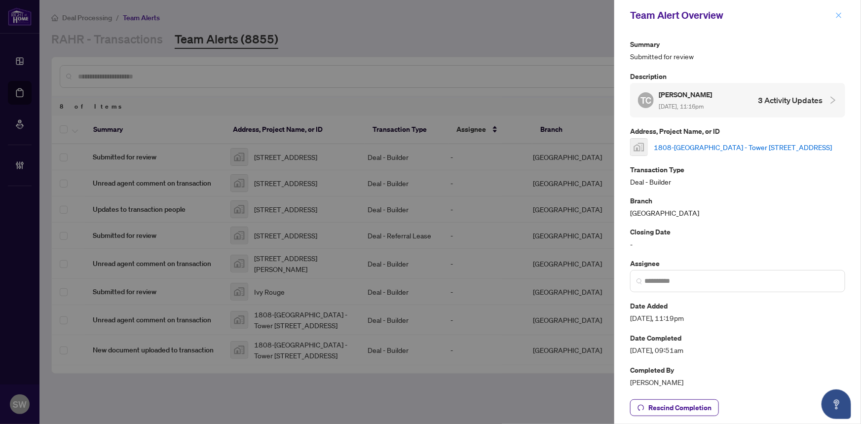
click at [838, 13] on icon "close" at bounding box center [838, 15] width 7 height 7
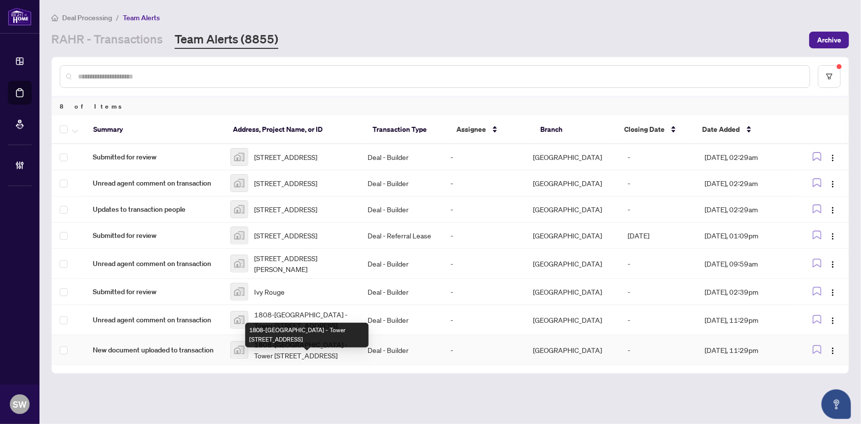
click at [294, 361] on span "1808-[GEOGRAPHIC_DATA] - Tower [STREET_ADDRESS]" at bounding box center [303, 350] width 98 height 22
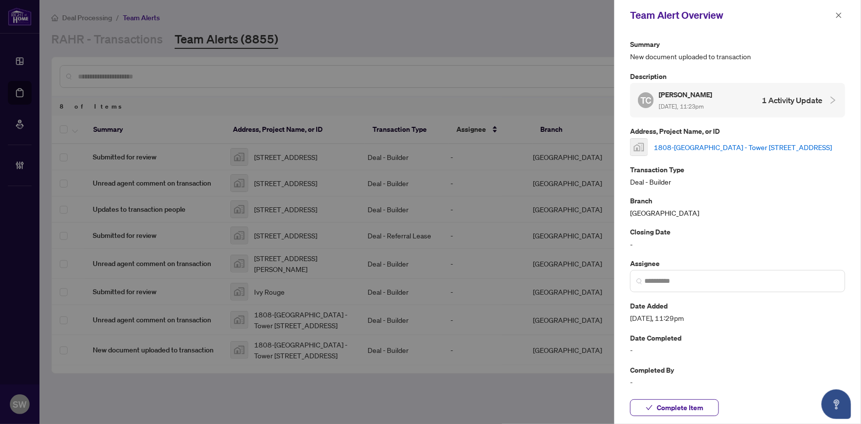
click at [706, 150] on link "1808-[GEOGRAPHIC_DATA] - Tower [STREET_ADDRESS]" at bounding box center [743, 147] width 178 height 11
click at [657, 405] on span "Complete Item" at bounding box center [680, 408] width 46 height 16
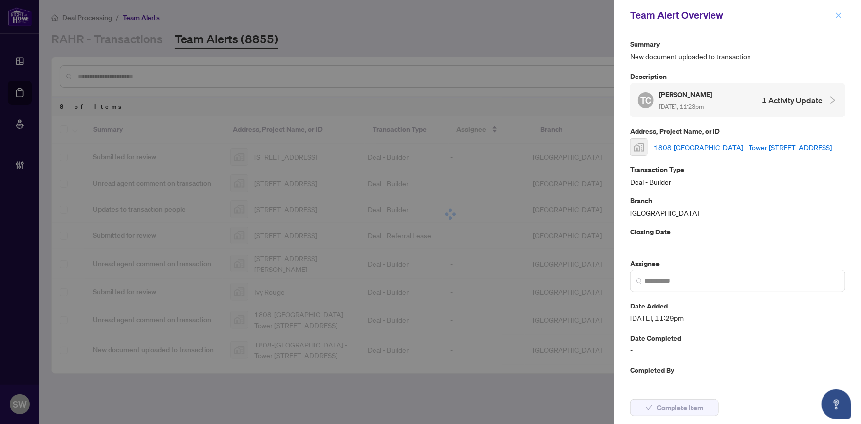
click at [841, 15] on icon "close" at bounding box center [838, 15] width 7 height 7
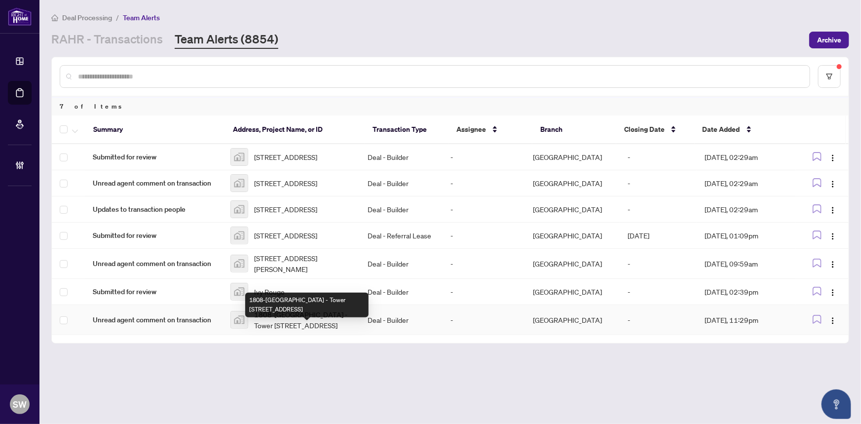
click at [281, 329] on span "1808-[GEOGRAPHIC_DATA] - Tower [STREET_ADDRESS]" at bounding box center [303, 320] width 98 height 22
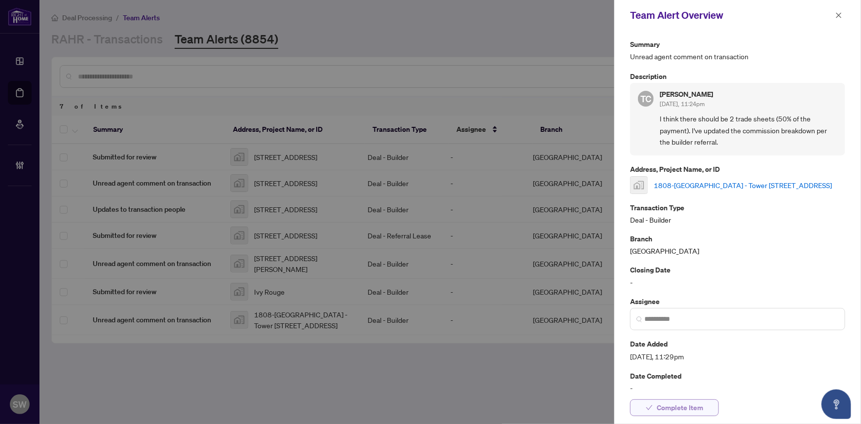
click at [702, 410] on span "Complete Item" at bounding box center [680, 408] width 46 height 16
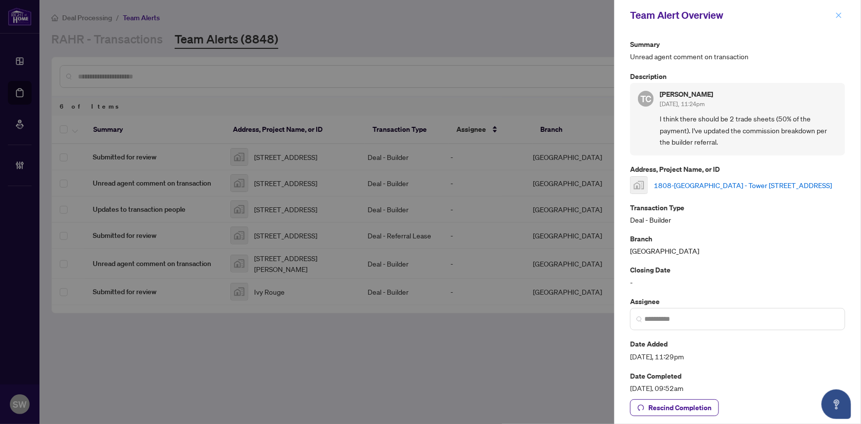
click at [842, 18] on icon "close" at bounding box center [838, 15] width 7 height 7
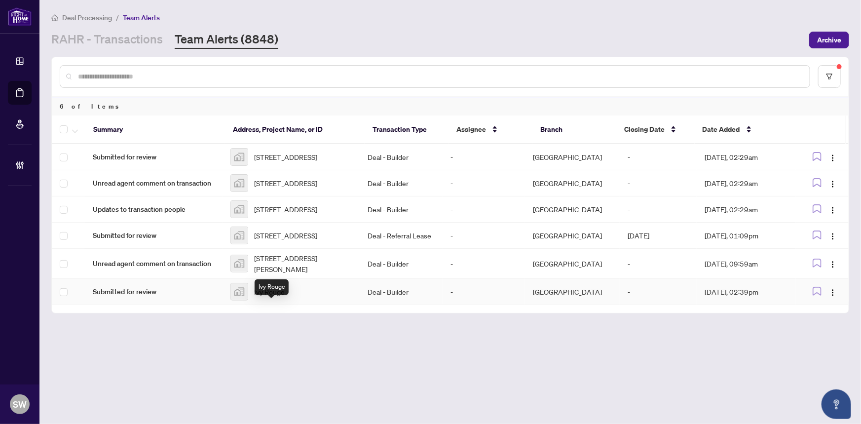
click at [270, 297] on span "Ivy Rouge" at bounding box center [269, 291] width 31 height 11
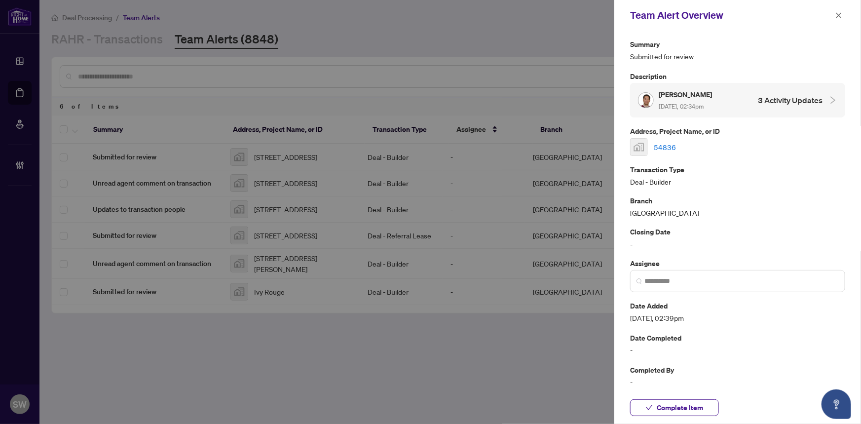
click at [671, 144] on link "54836" at bounding box center [665, 147] width 22 height 11
click at [679, 410] on span "Complete Item" at bounding box center [680, 408] width 46 height 16
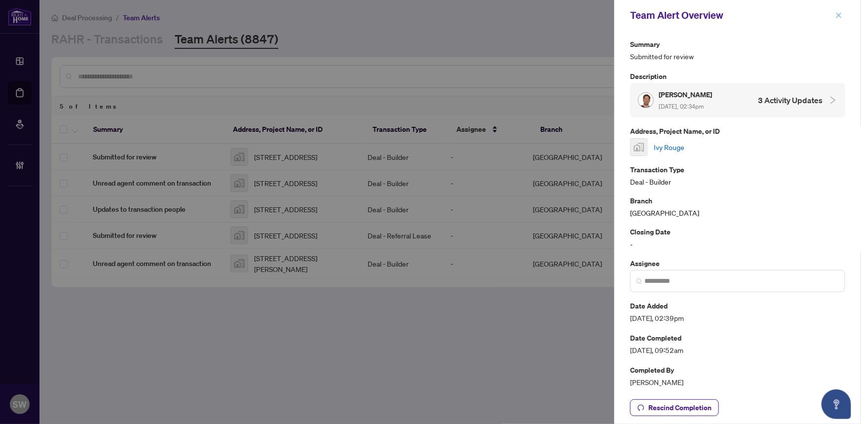
click at [839, 12] on icon "close" at bounding box center [838, 15] width 7 height 7
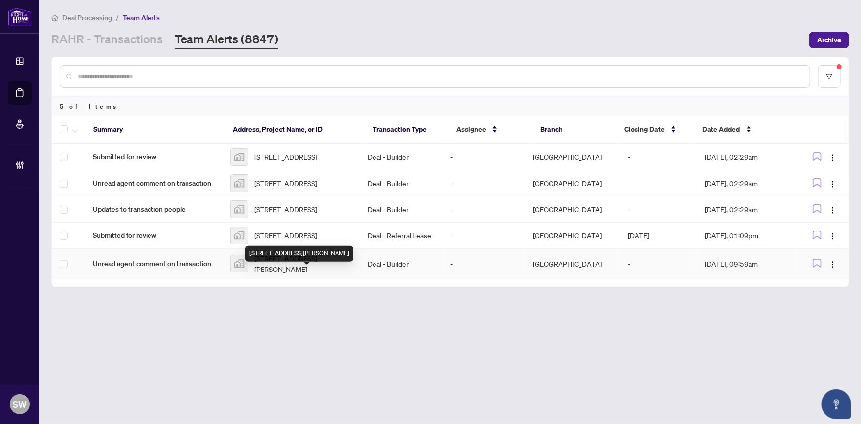
click at [330, 274] on span "612-490 Gordon Krantz Avenue, Milton, ON, Canada" at bounding box center [303, 264] width 98 height 22
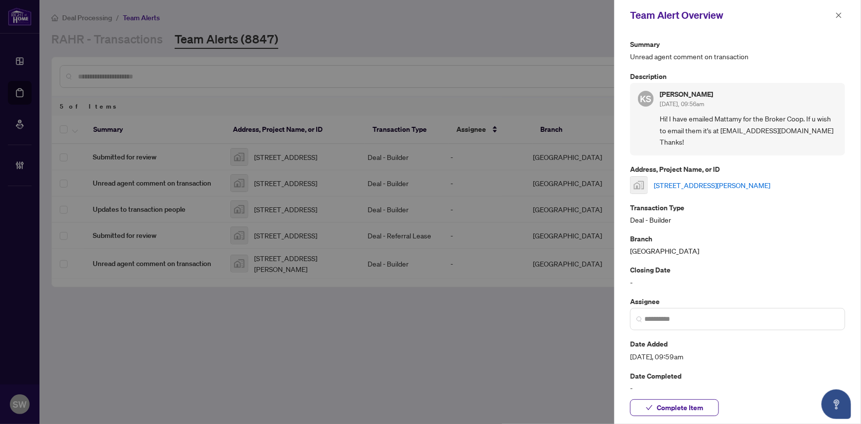
click at [693, 180] on link "612-490 Gordon Krantz Avenue, Milton, ON, Canada" at bounding box center [712, 185] width 116 height 11
click at [689, 410] on span "Complete Item" at bounding box center [680, 408] width 46 height 16
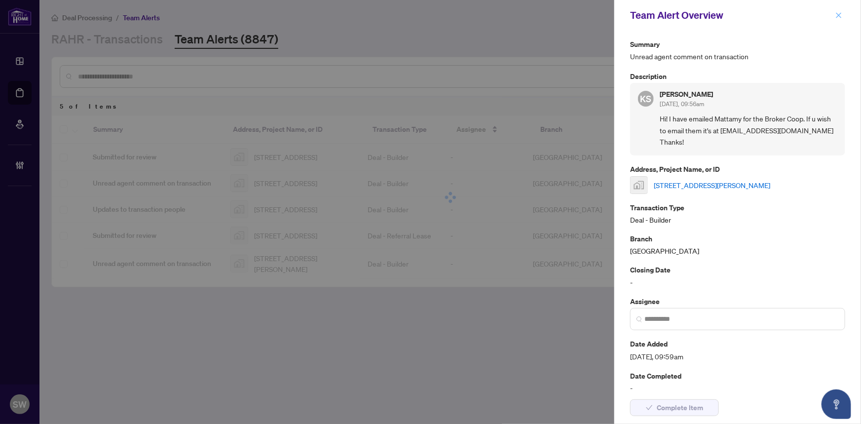
click at [836, 12] on icon "close" at bounding box center [838, 15] width 7 height 7
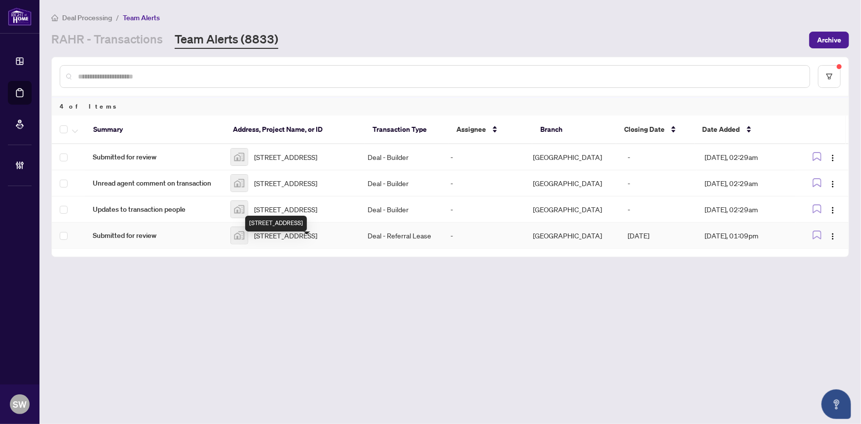
click at [299, 241] on span "42 Newport Beach Blvd, Crystal Beach, ON, Canada" at bounding box center [285, 235] width 63 height 11
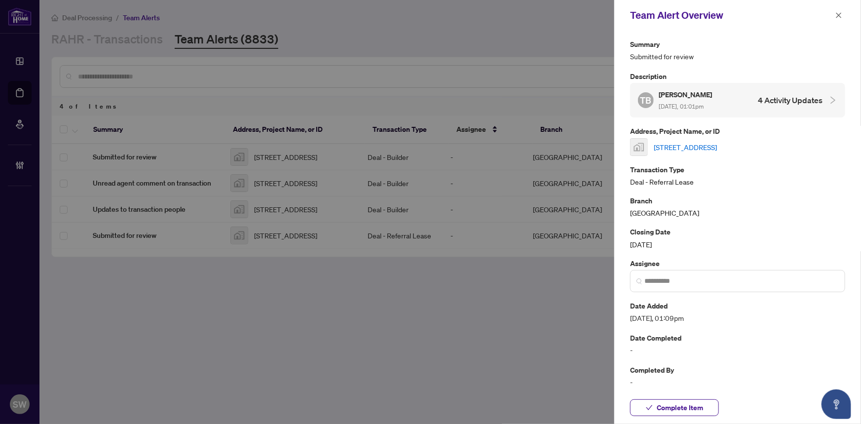
click at [679, 147] on link "42 Newport Beach Blvd, Crystal Beach, ON, Canada" at bounding box center [685, 147] width 63 height 11
click at [684, 411] on span "Complete Item" at bounding box center [680, 408] width 46 height 16
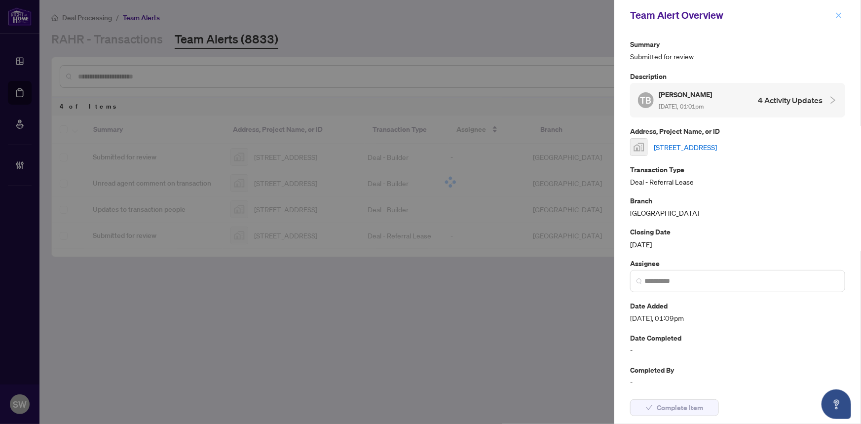
click at [839, 18] on icon "close" at bounding box center [838, 15] width 7 height 7
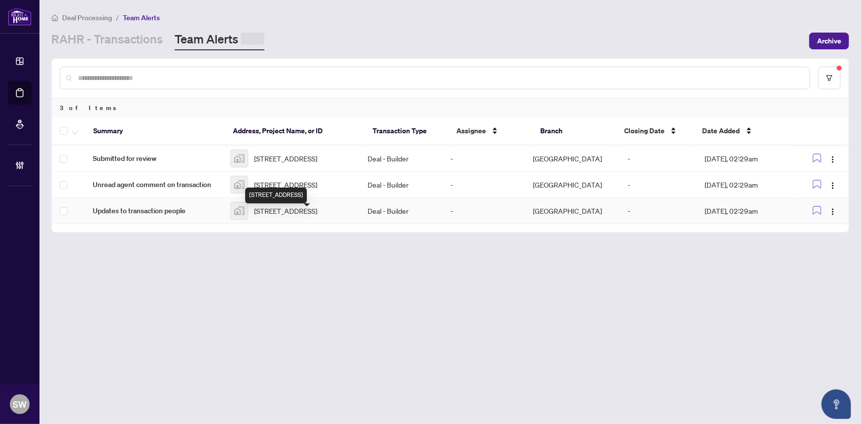
click at [284, 216] on span "293-103 Maize Street, Stittsville, ON, Canada" at bounding box center [285, 210] width 63 height 11
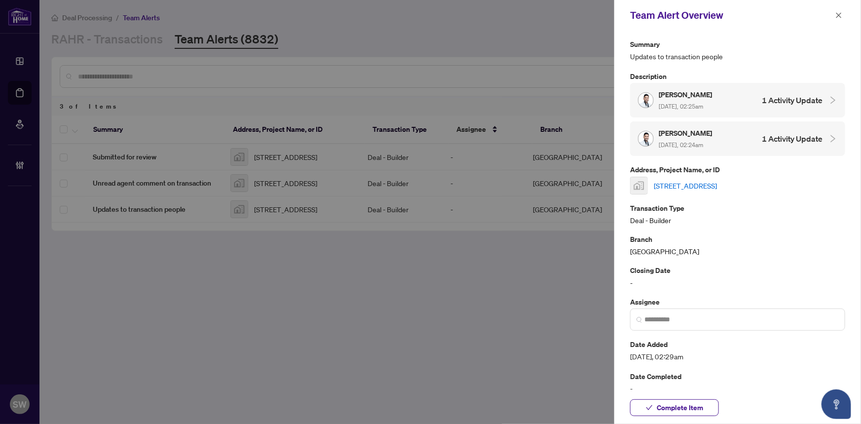
click at [717, 185] on link "293-103 Maize Street, Stittsville, ON, Canada" at bounding box center [685, 185] width 63 height 11
click at [717, 181] on link "293-103 Maize Street, Stittsville, ON, Canada" at bounding box center [685, 185] width 63 height 11
click at [681, 405] on span "Complete Item" at bounding box center [680, 408] width 46 height 16
click at [839, 17] on icon "close" at bounding box center [838, 15] width 7 height 7
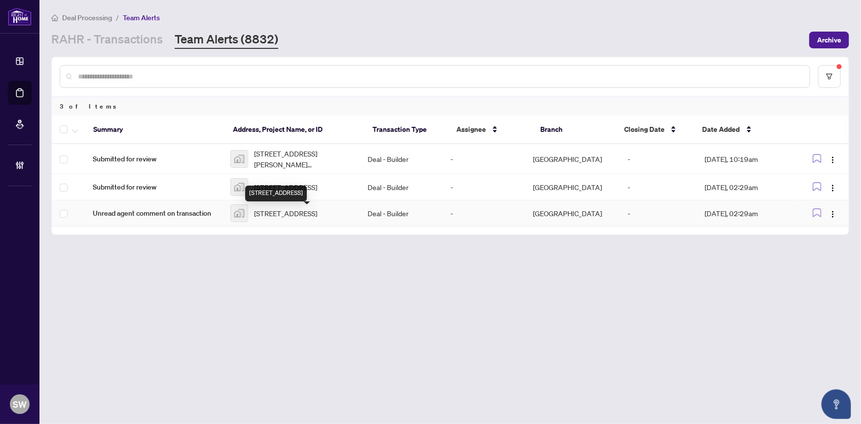
click at [300, 217] on span "293-103 Maize Street, Stittsville, ON, Canada" at bounding box center [285, 213] width 63 height 11
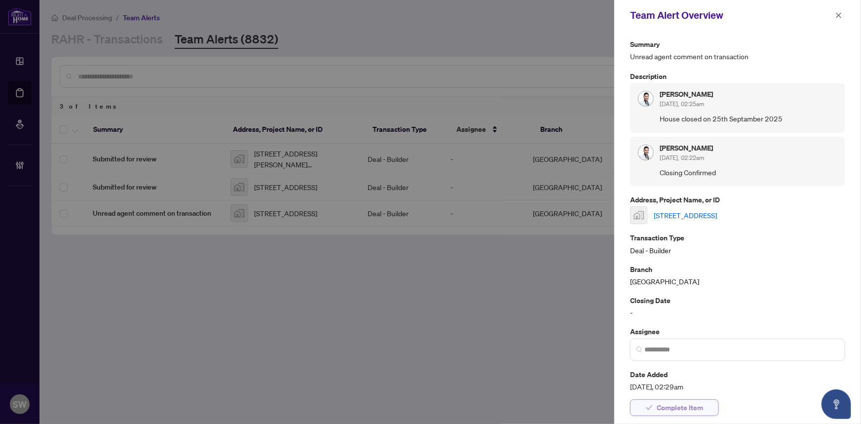
click at [696, 406] on span "Complete Item" at bounding box center [680, 408] width 46 height 16
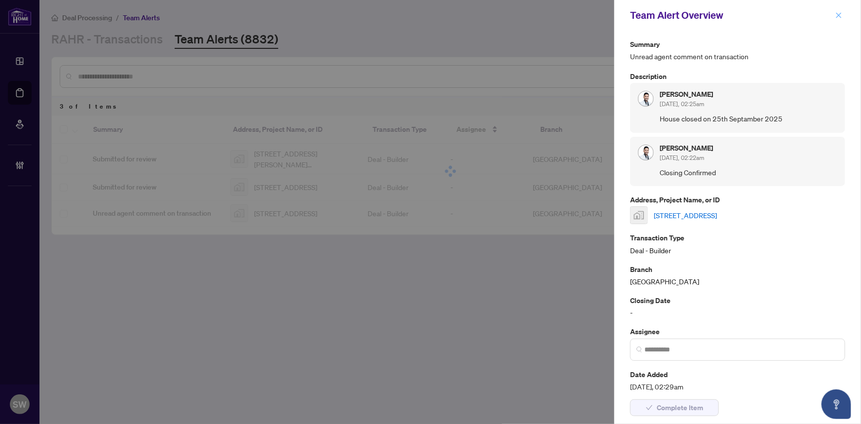
click at [842, 15] on icon "close" at bounding box center [838, 15] width 7 height 7
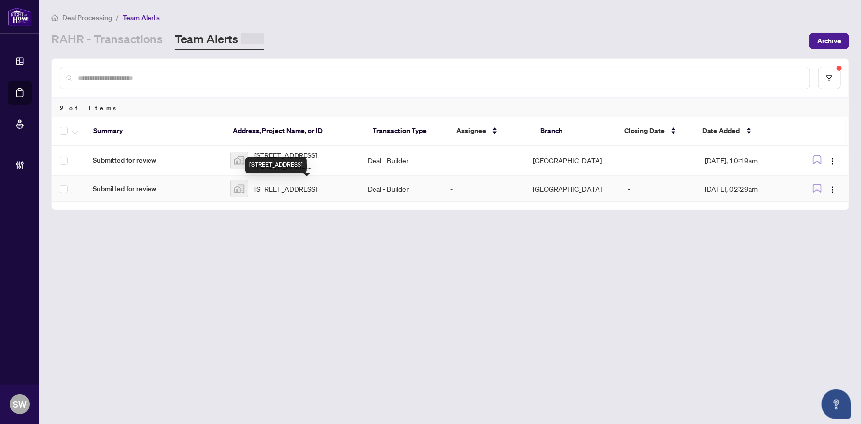
click at [291, 191] on span "293-103 Maize Street, Stittsville, ON, Canada" at bounding box center [285, 188] width 63 height 11
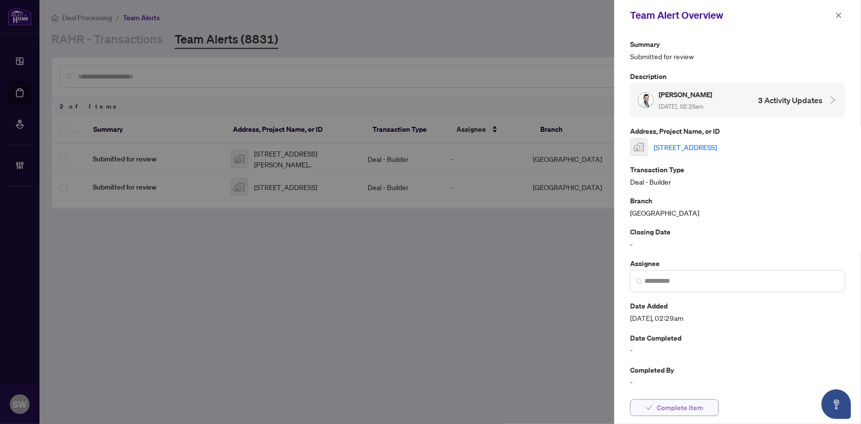
click at [679, 401] on span "Complete Item" at bounding box center [680, 408] width 46 height 16
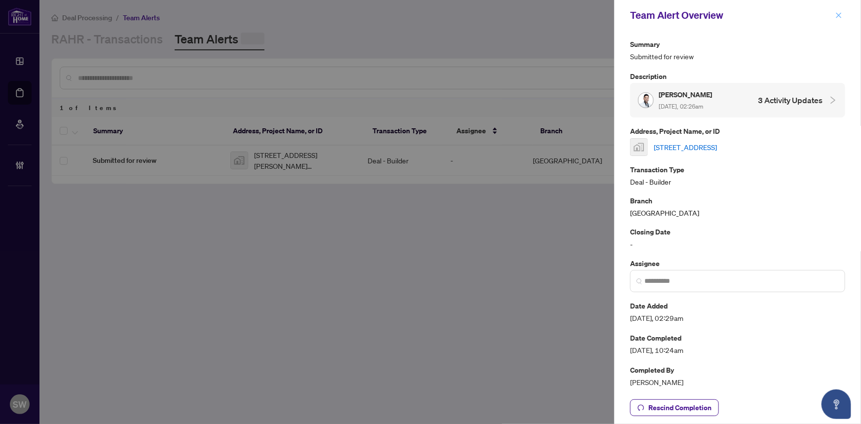
click at [840, 13] on icon "close" at bounding box center [838, 15] width 7 height 7
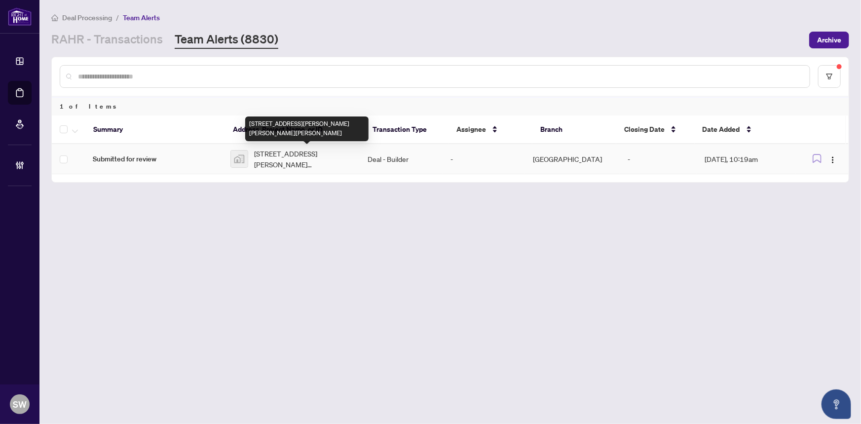
click at [338, 158] on span "2809-75 James Condos, James Street South, Hamilton, ON, Canada" at bounding box center [303, 159] width 98 height 22
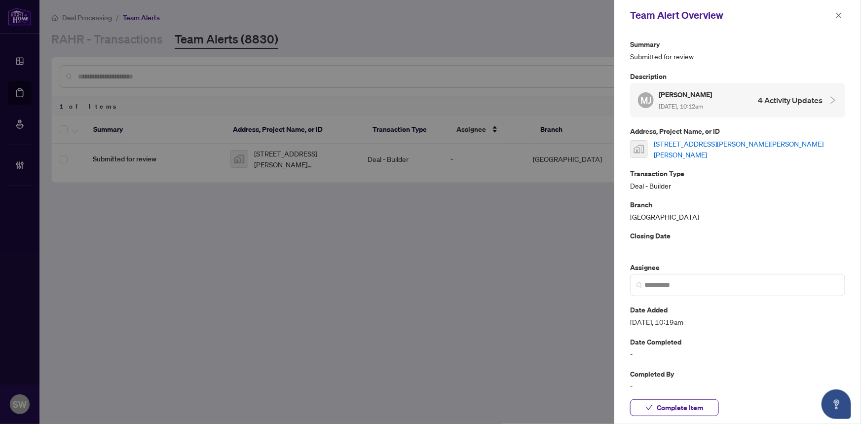
click at [719, 144] on link "2809-75 James Condos, James Street South, Hamilton, ON, Canada" at bounding box center [749, 149] width 191 height 22
click at [702, 403] on span "Complete Item" at bounding box center [680, 408] width 46 height 16
click at [841, 15] on icon "close" at bounding box center [838, 15] width 7 height 7
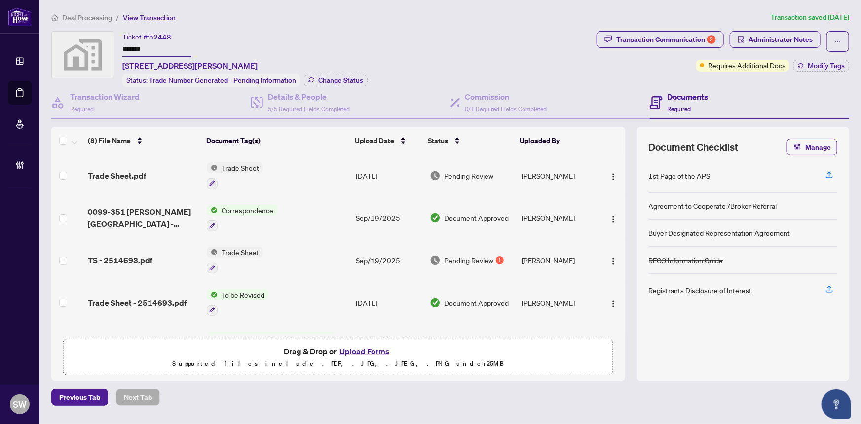
click at [139, 46] on input "*******" at bounding box center [156, 49] width 69 height 14
click at [653, 38] on div "Transaction Communication 2" at bounding box center [666, 40] width 100 height 16
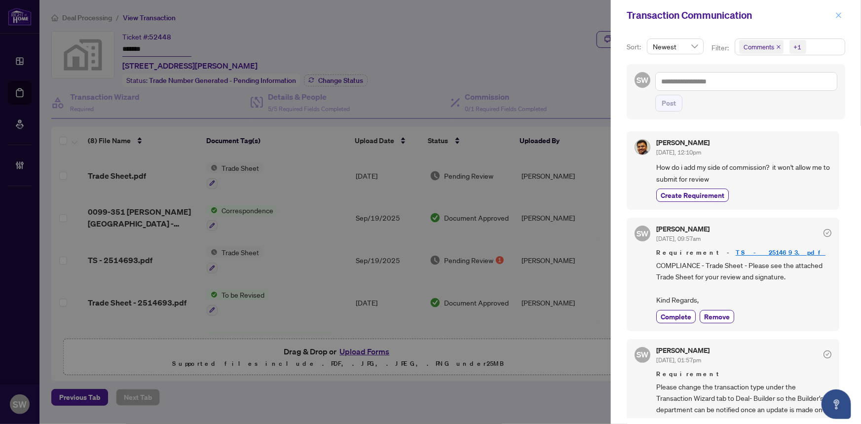
click at [840, 17] on icon "close" at bounding box center [838, 15] width 7 height 7
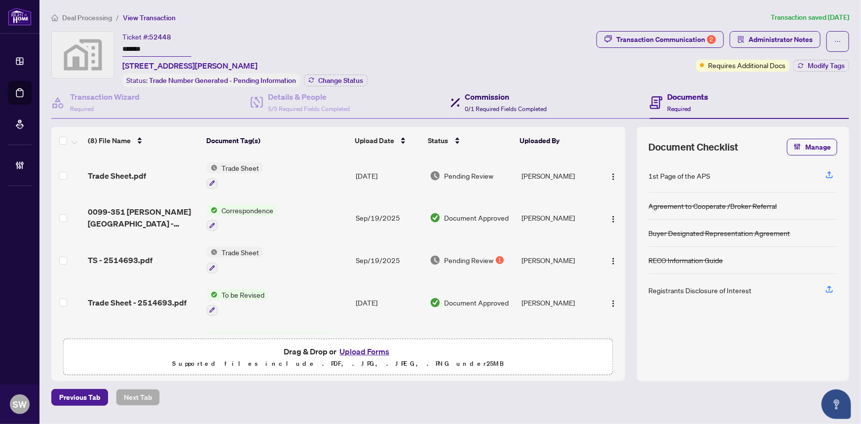
click at [477, 102] on div "Commission 0/1 Required Fields Completed" at bounding box center [506, 102] width 82 height 23
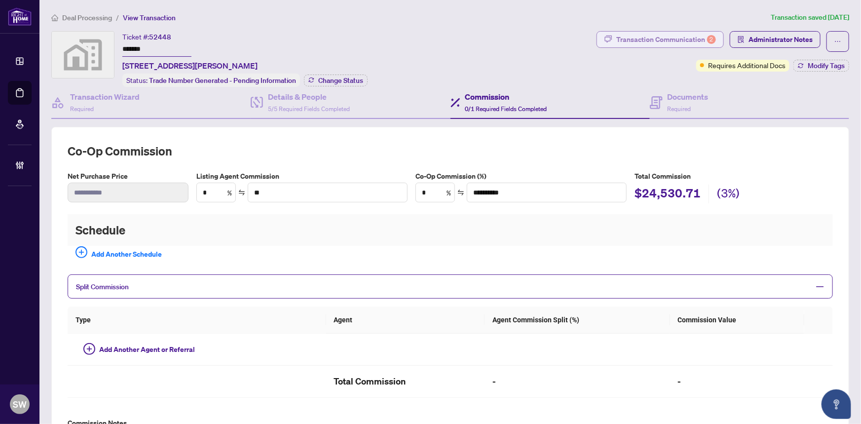
click at [656, 36] on div "Transaction Communication 2" at bounding box center [666, 40] width 100 height 16
type textarea "**********"
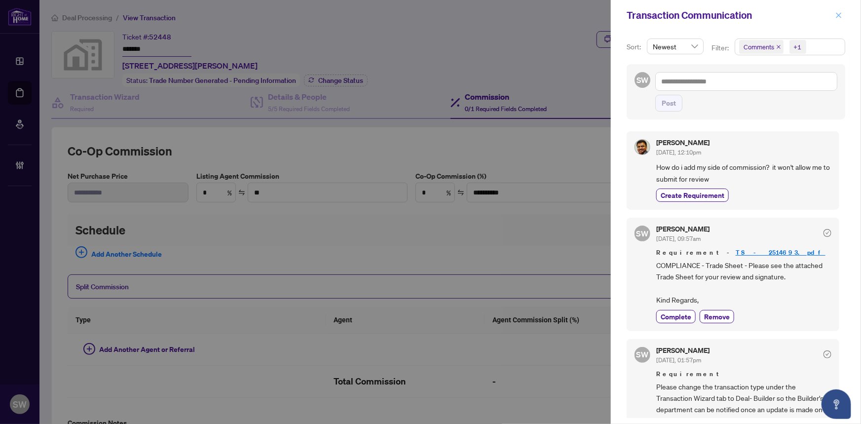
click at [841, 14] on icon "close" at bounding box center [838, 15] width 7 height 7
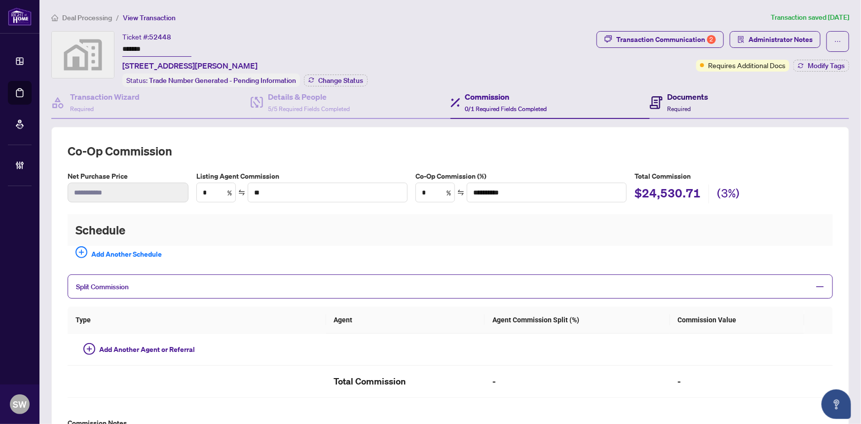
click at [668, 106] on span "Required" at bounding box center [680, 108] width 24 height 7
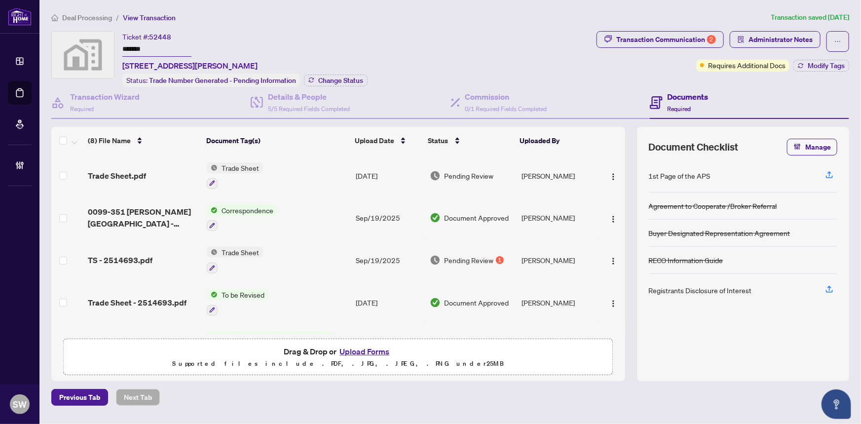
click at [131, 174] on span "Trade Sheet.pdf" at bounding box center [117, 176] width 58 height 12
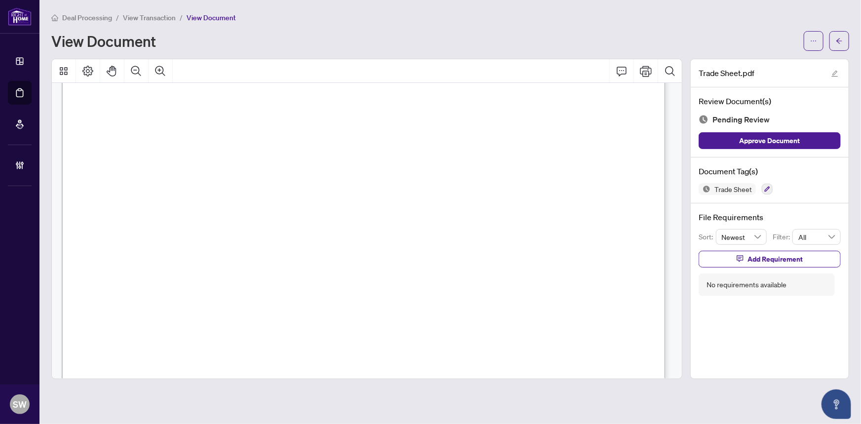
scroll to position [224, 0]
click at [765, 186] on icon "button" at bounding box center [767, 189] width 6 height 6
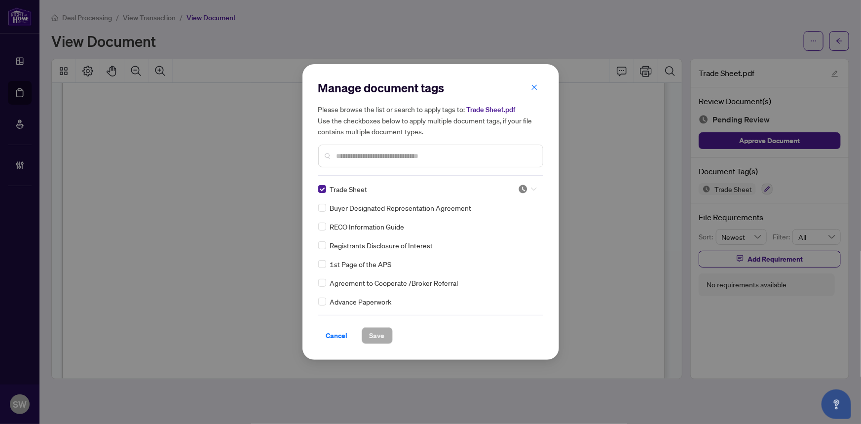
click at [526, 188] on div at bounding box center [527, 189] width 19 height 10
click at [490, 239] on div "Approved" at bounding box center [494, 237] width 63 height 11
click at [353, 156] on input "text" at bounding box center [436, 155] width 198 height 11
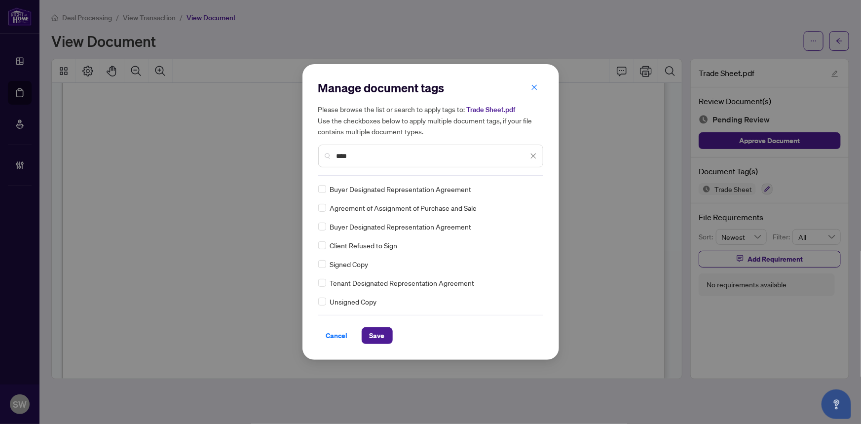
type input "****"
click at [525, 186] on div at bounding box center [527, 189] width 19 height 10
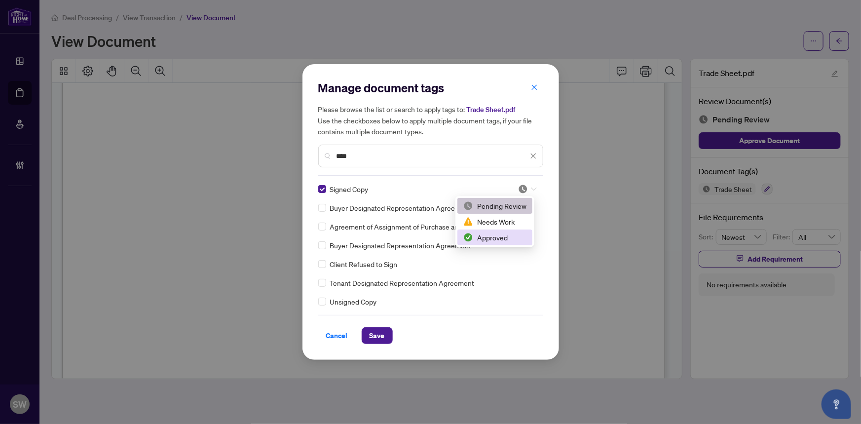
click at [505, 239] on div "Approved" at bounding box center [494, 237] width 63 height 11
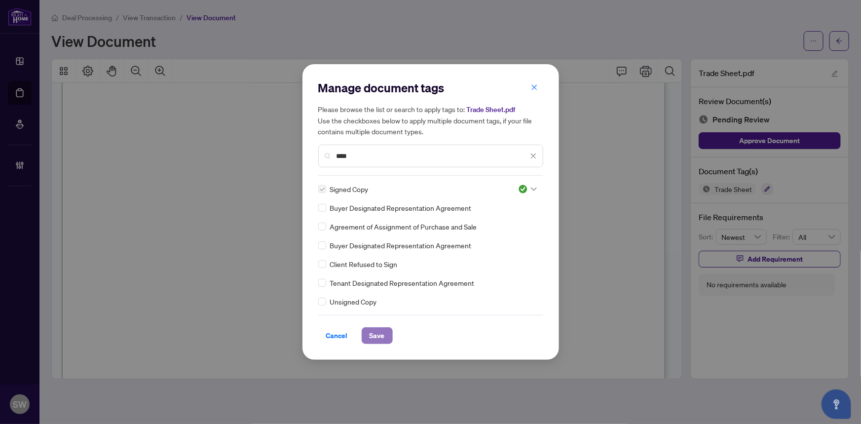
click at [374, 343] on button "Save" at bounding box center [377, 335] width 31 height 17
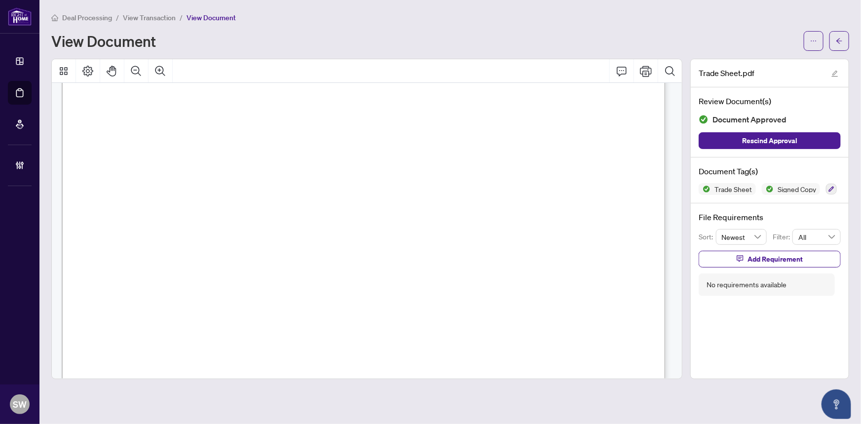
click at [844, 40] on button "button" at bounding box center [839, 41] width 20 height 20
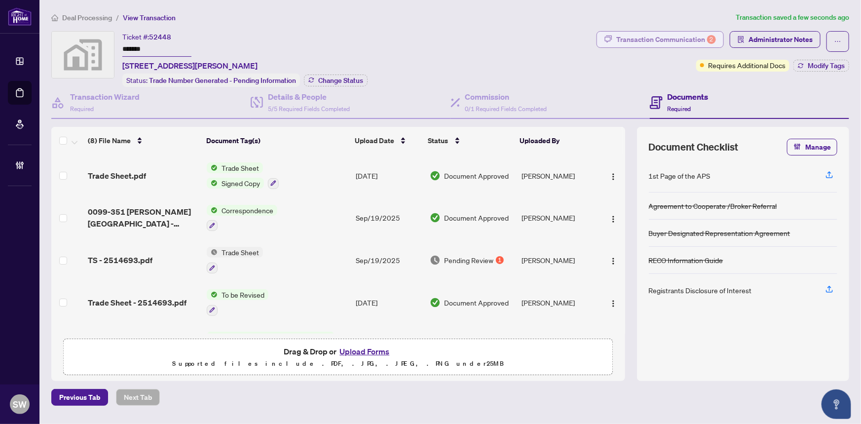
click at [671, 41] on div "Transaction Communication 2" at bounding box center [666, 40] width 100 height 16
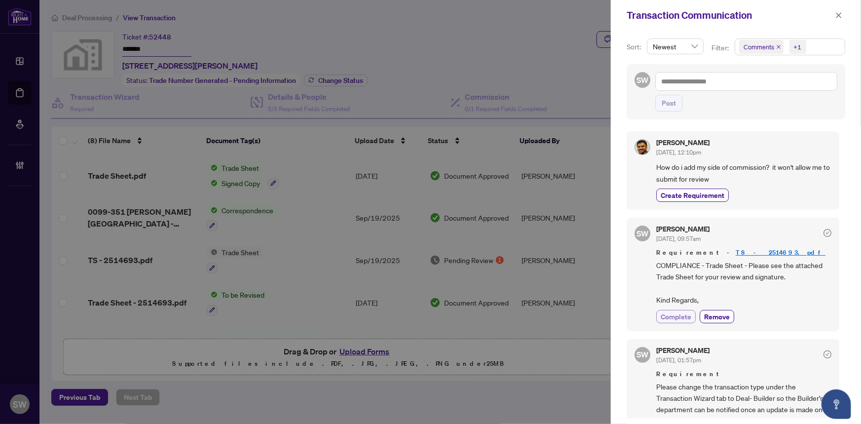
click at [677, 318] on span "Complete" at bounding box center [676, 316] width 31 height 10
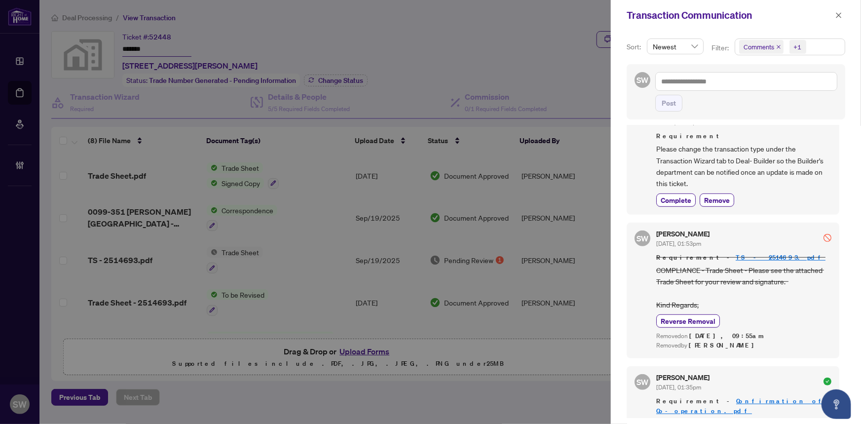
scroll to position [254, 0]
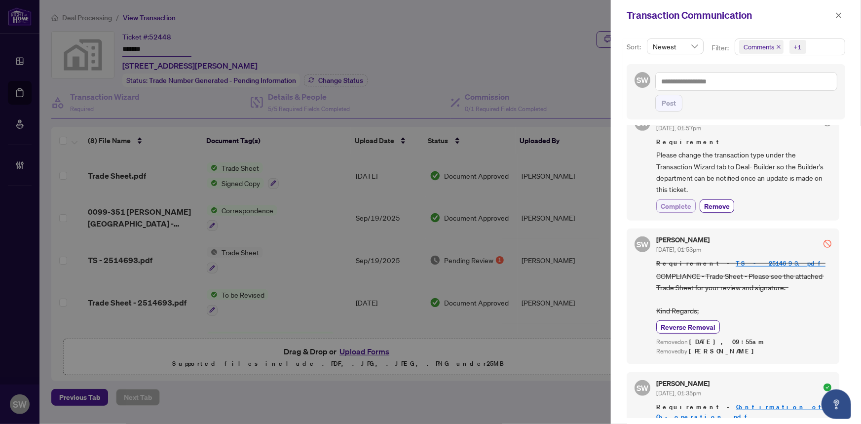
click at [681, 204] on span "Complete" at bounding box center [676, 206] width 31 height 10
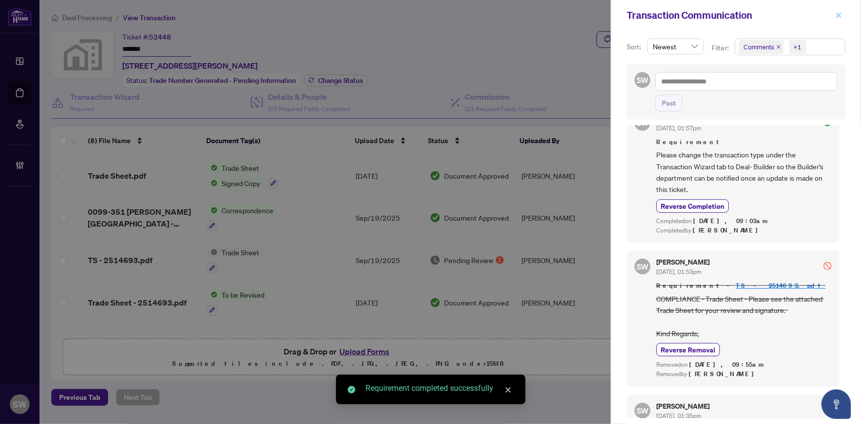
click at [839, 15] on icon "close" at bounding box center [838, 14] width 5 height 5
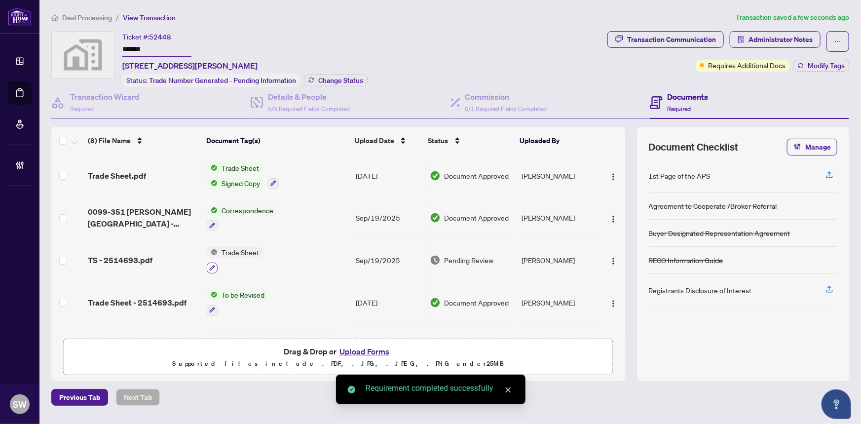
click at [213, 265] on icon "button" at bounding box center [212, 267] width 5 height 5
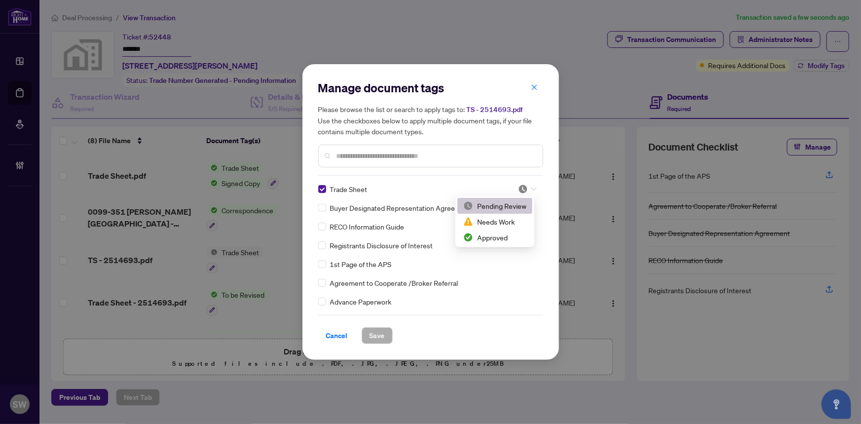
click at [518, 188] on img at bounding box center [523, 189] width 10 height 10
click at [499, 234] on div "Approved" at bounding box center [494, 237] width 63 height 11
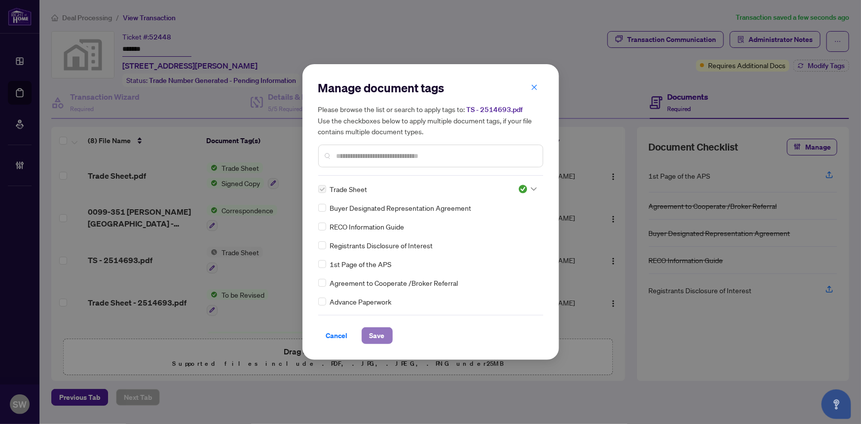
click at [379, 336] on span "Save" at bounding box center [377, 336] width 15 height 16
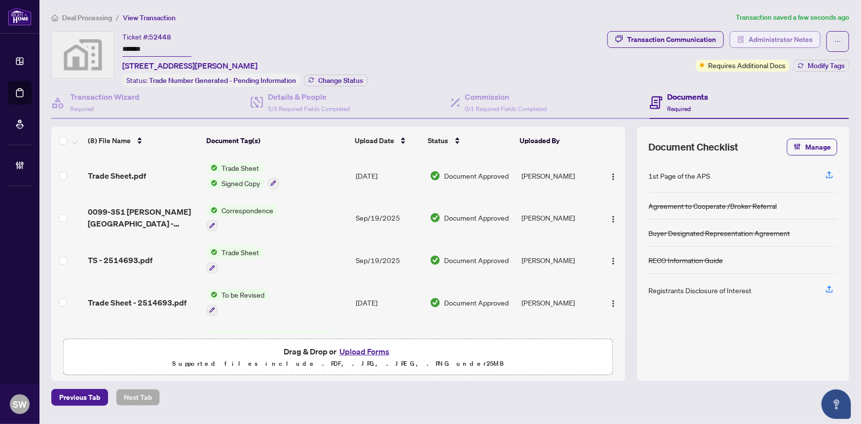
click at [790, 41] on span "Administrator Notes" at bounding box center [781, 40] width 64 height 16
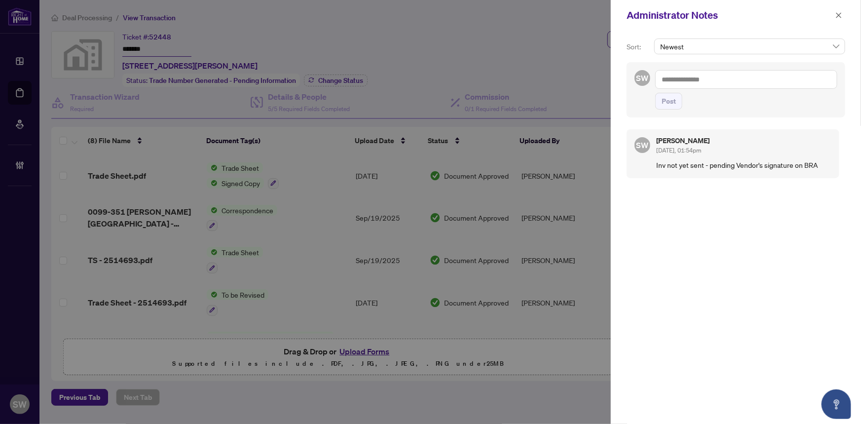
drag, startPoint x: 835, startPoint y: 13, endPoint x: 632, endPoint y: 29, distance: 204.4
click at [633, 29] on div "Administrator Notes" at bounding box center [736, 15] width 250 height 31
click at [841, 12] on icon "close" at bounding box center [838, 15] width 7 height 7
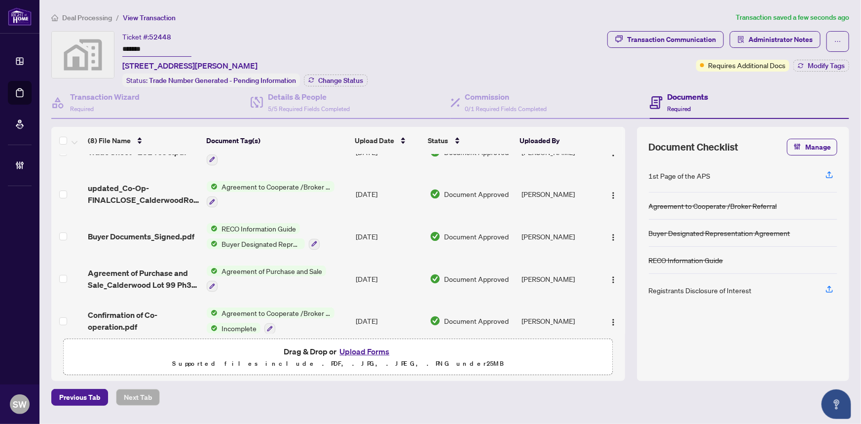
scroll to position [158, 0]
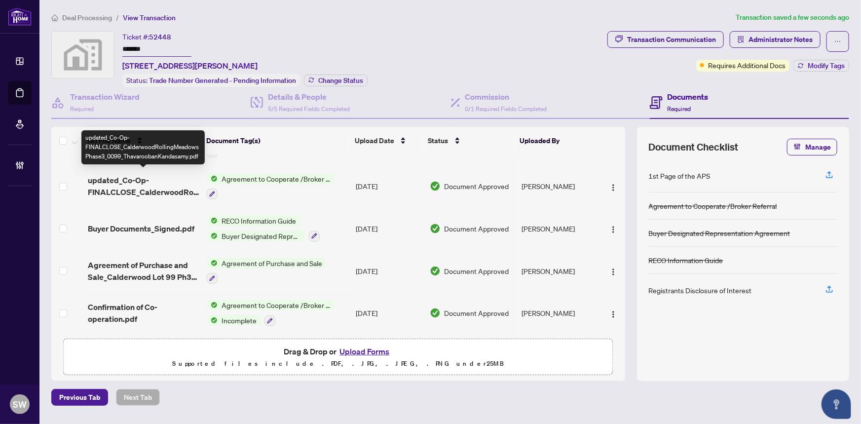
click at [163, 179] on span "updated_Co-Op-FINALCLOSE_CalderwoodRollingMeadowsPhase3_0099_ThavaroobanKandasa…" at bounding box center [144, 186] width 112 height 24
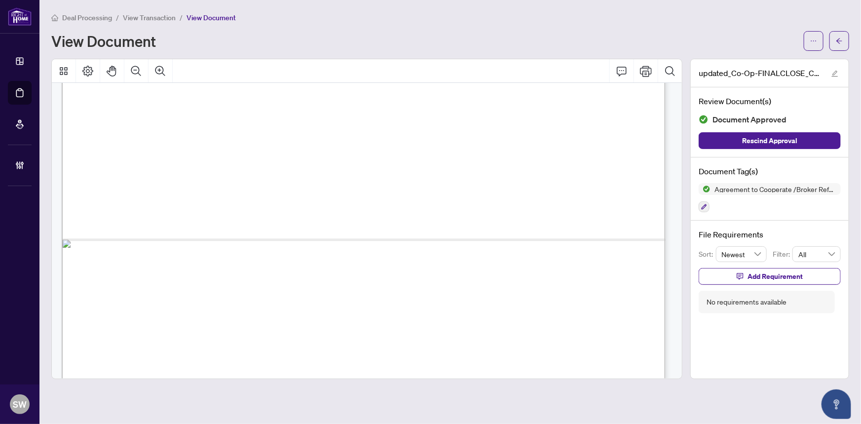
scroll to position [539, 0]
click at [498, 28] on div "Deal Processing / View Transaction / View Document View Document" at bounding box center [450, 31] width 798 height 39
click at [814, 38] on icon "ellipsis" at bounding box center [813, 41] width 7 height 7
click at [766, 57] on span "Download" at bounding box center [778, 62] width 75 height 11
click at [840, 41] on icon "arrow-left" at bounding box center [839, 41] width 7 height 7
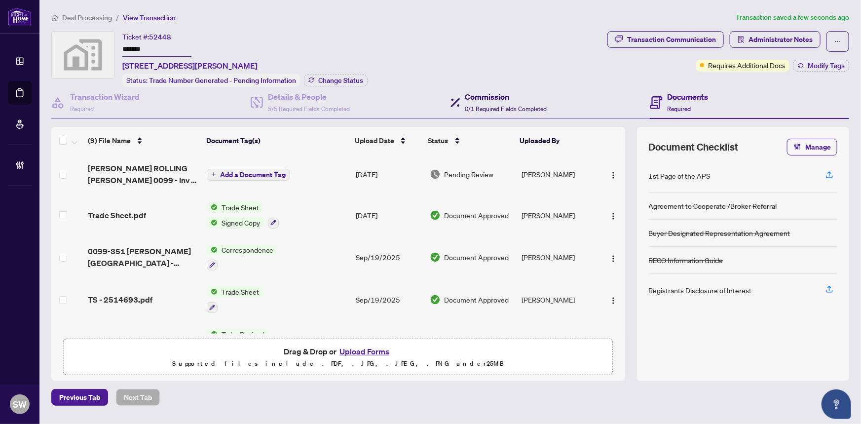
click at [497, 101] on div "Commission 0/1 Required Fields Completed" at bounding box center [506, 102] width 82 height 23
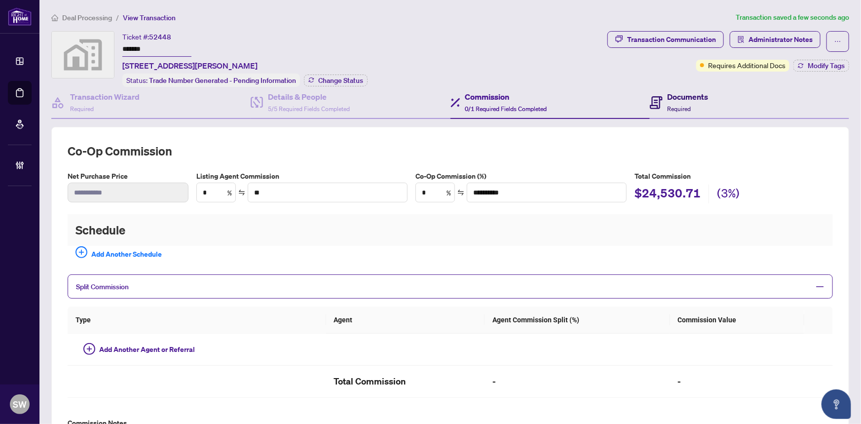
click at [680, 105] on span "Required" at bounding box center [680, 108] width 24 height 7
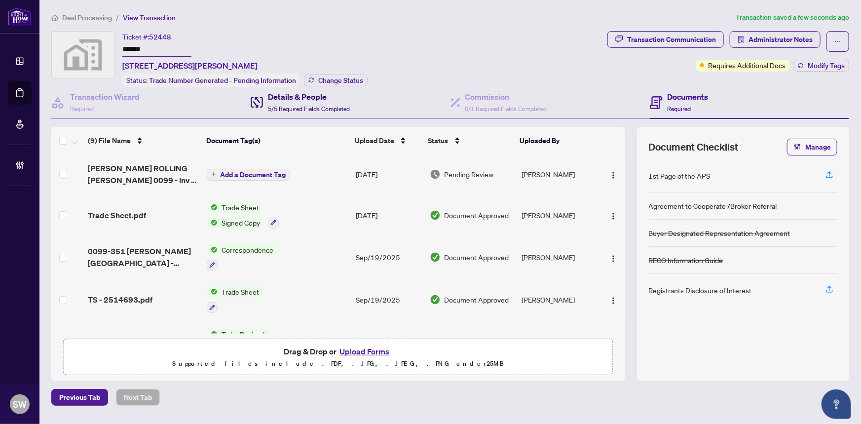
click at [309, 98] on h4 "Details & People" at bounding box center [309, 97] width 82 height 12
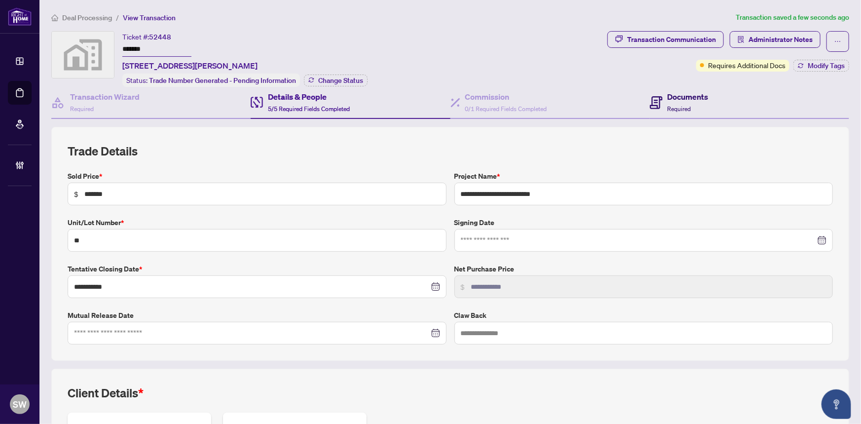
click at [688, 105] on div "Documents Required" at bounding box center [688, 102] width 41 height 23
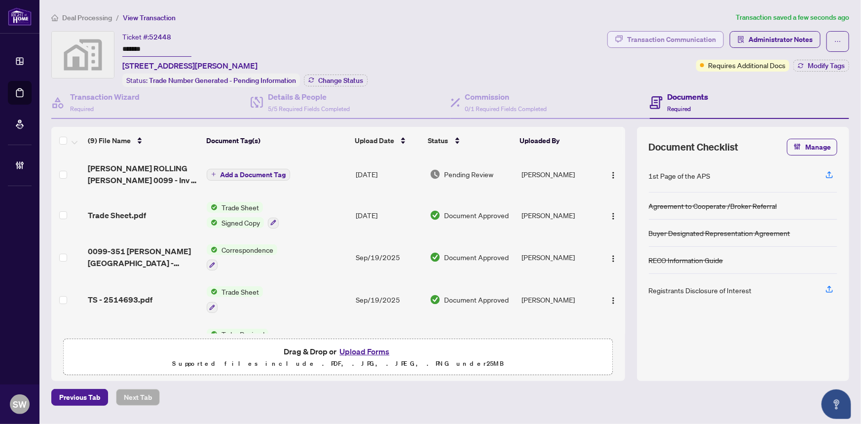
click at [681, 37] on div "Transaction Communication" at bounding box center [671, 40] width 89 height 16
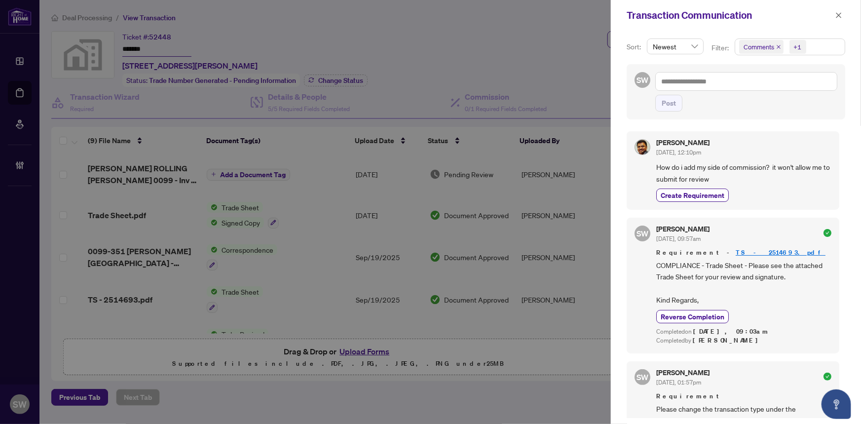
drag, startPoint x: 839, startPoint y: 12, endPoint x: 825, endPoint y: 20, distance: 15.7
click at [839, 12] on icon "close" at bounding box center [838, 15] width 7 height 7
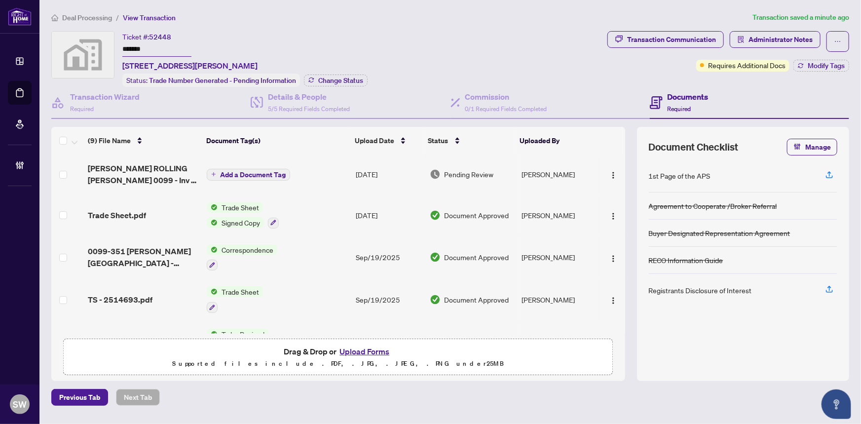
click at [689, 98] on h4 "Documents" at bounding box center [688, 97] width 41 height 12
click at [486, 105] on span "0/1 Required Fields Completed" at bounding box center [506, 108] width 82 height 7
type textarea "**********"
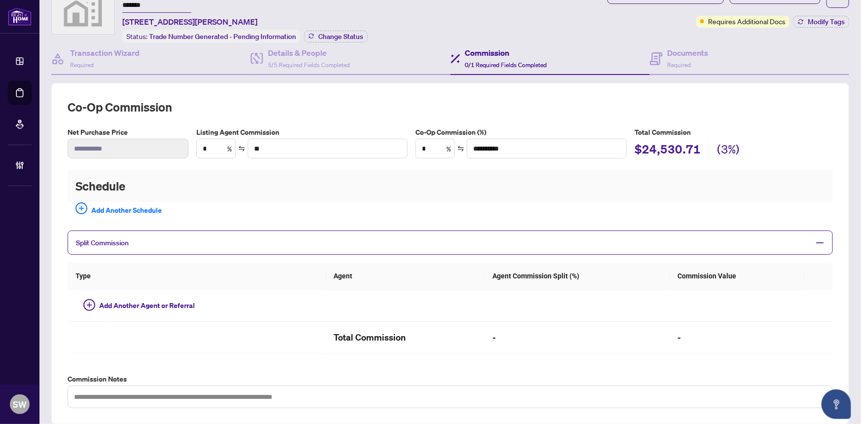
scroll to position [16, 0]
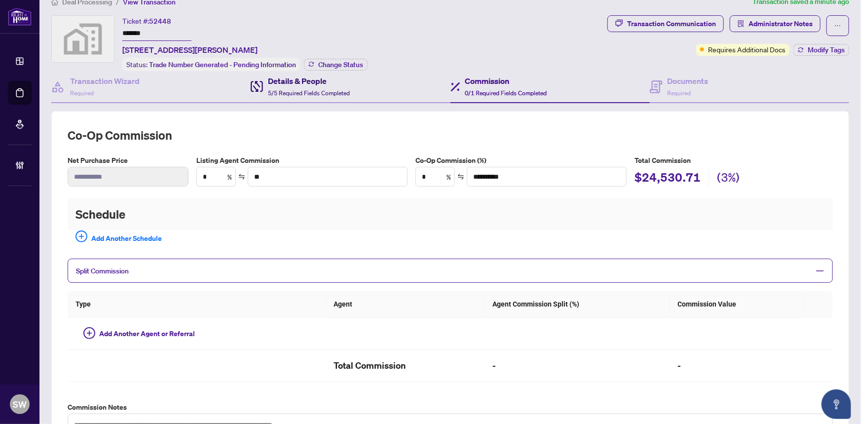
click at [308, 86] on div "Details & People 5/5 Required Fields Completed" at bounding box center [309, 86] width 82 height 23
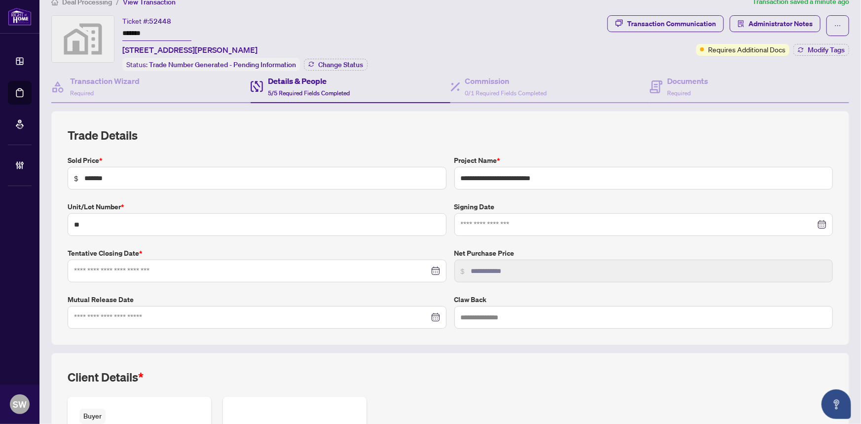
type input "**********"
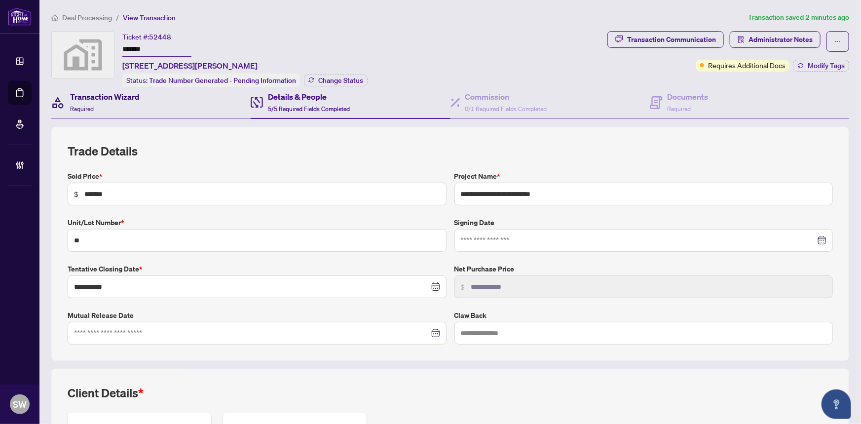
click at [114, 97] on h4 "Transaction Wizard" at bounding box center [105, 97] width 70 height 12
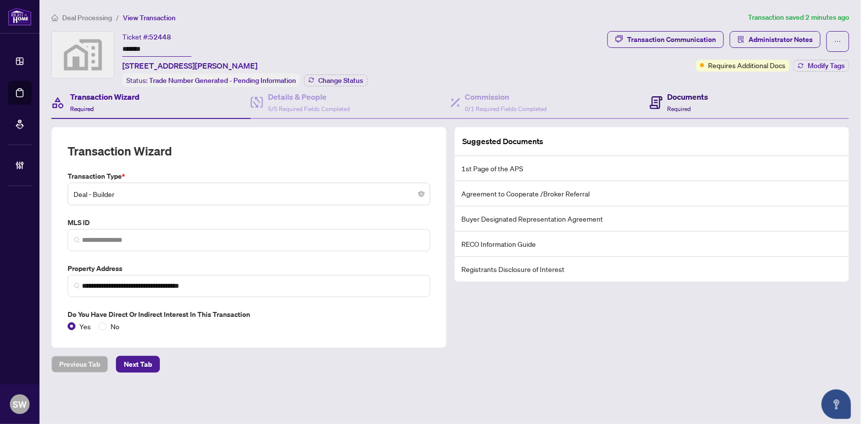
click at [674, 100] on h4 "Documents" at bounding box center [688, 97] width 41 height 12
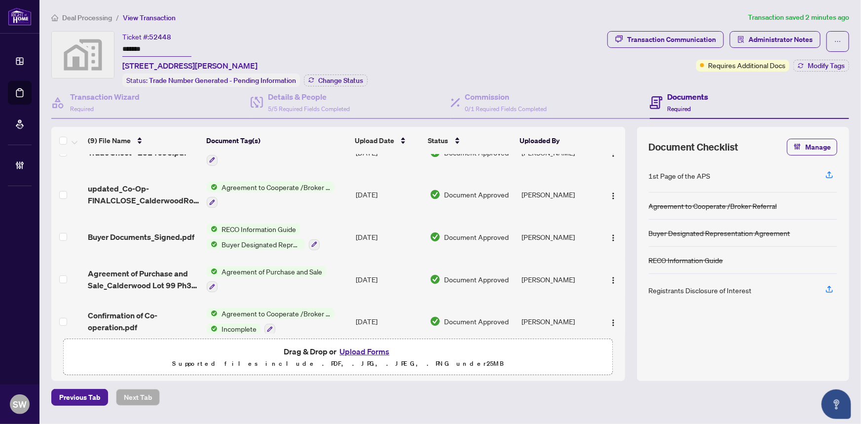
scroll to position [198, 0]
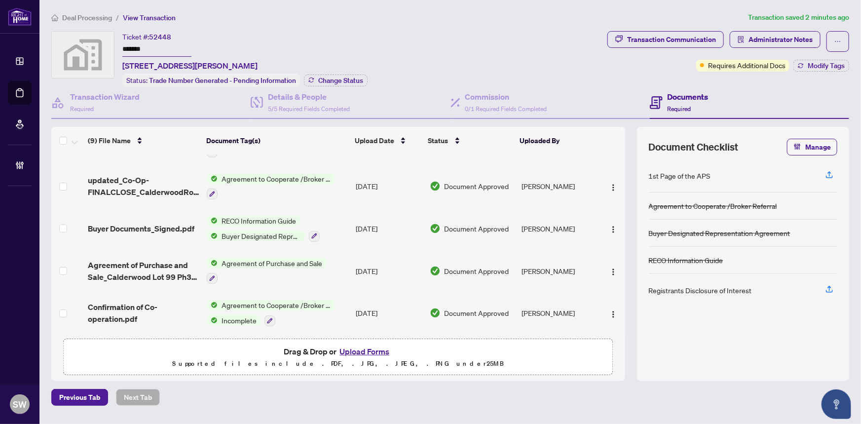
click at [238, 305] on div "Agreement to Cooperate /Broker Referral Incomplete" at bounding box center [271, 313] width 128 height 27
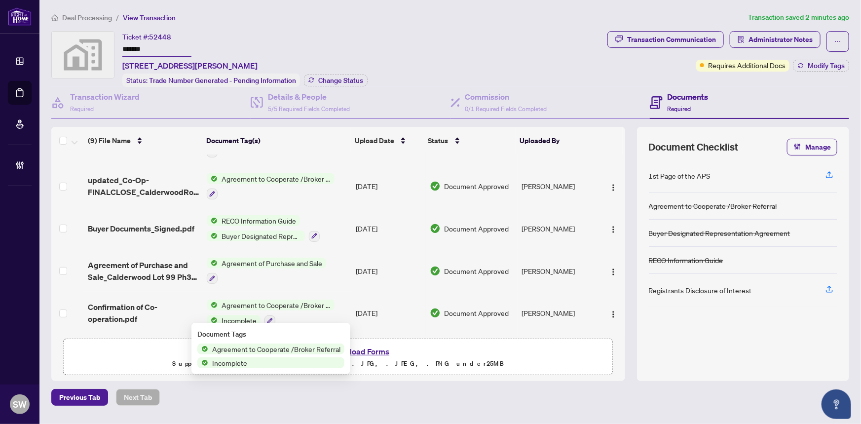
click at [241, 301] on span "Agreement to Cooperate /Broker Referral" at bounding box center [276, 305] width 117 height 11
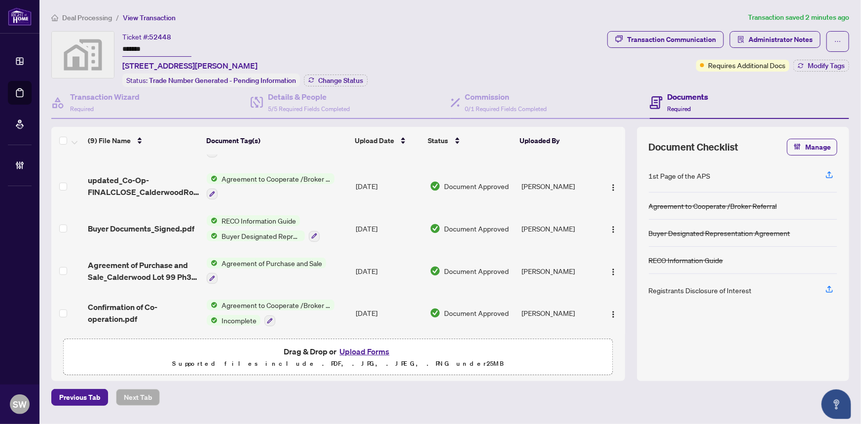
click at [219, 301] on span "Agreement to Cooperate /Broker Referral" at bounding box center [276, 305] width 117 height 11
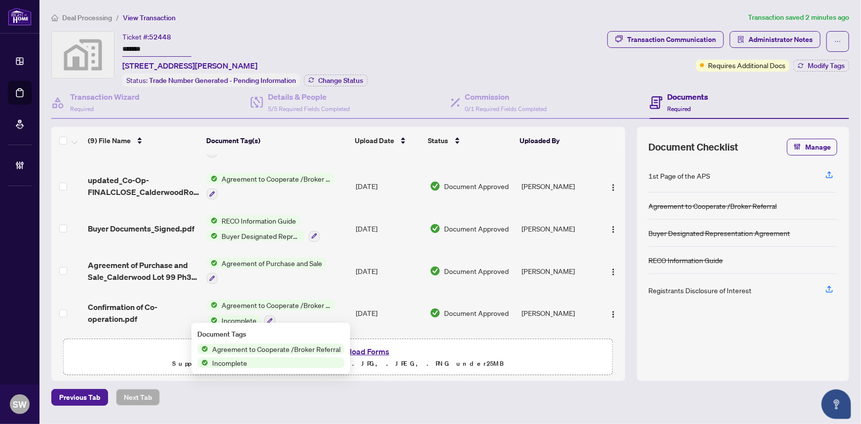
click at [141, 303] on span "Confirmation of Co-operation.pdf" at bounding box center [144, 313] width 112 height 24
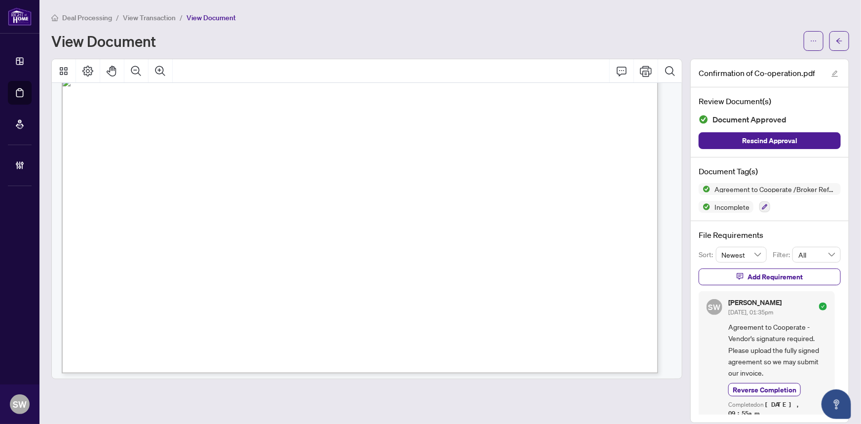
scroll to position [713, 0]
click at [836, 46] on span "button" at bounding box center [839, 41] width 7 height 16
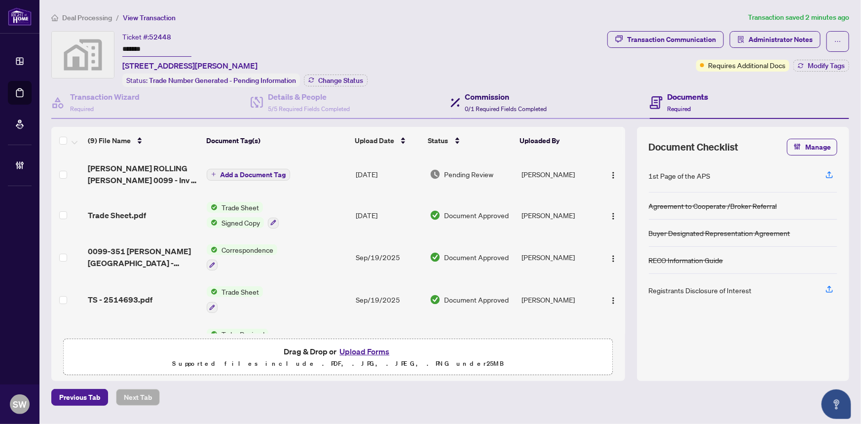
click at [494, 97] on h4 "Commission" at bounding box center [506, 97] width 82 height 12
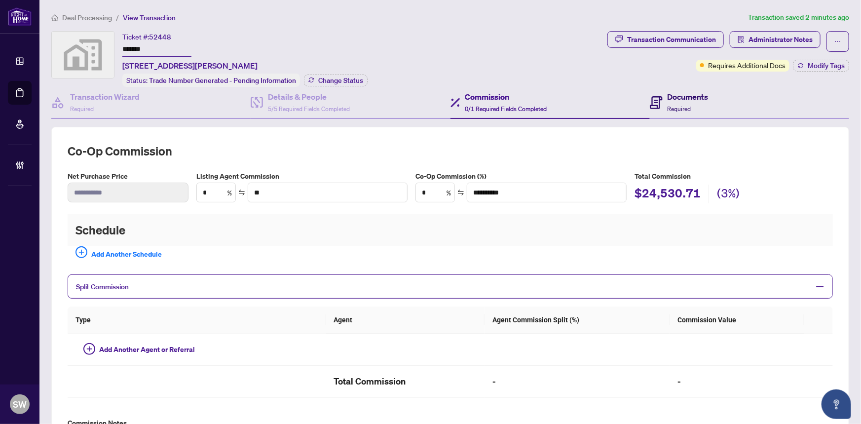
click at [676, 102] on div "Documents Required" at bounding box center [688, 102] width 41 height 23
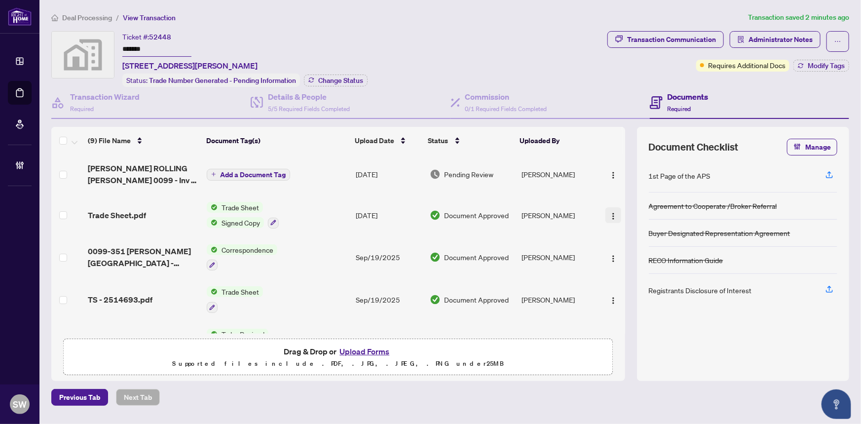
click at [610, 214] on img "button" at bounding box center [613, 216] width 8 height 8
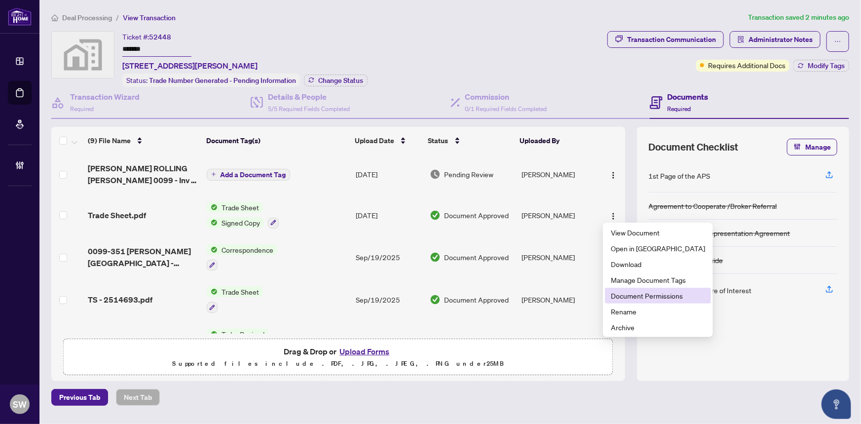
click at [635, 294] on span "Document Permissions" at bounding box center [658, 295] width 94 height 11
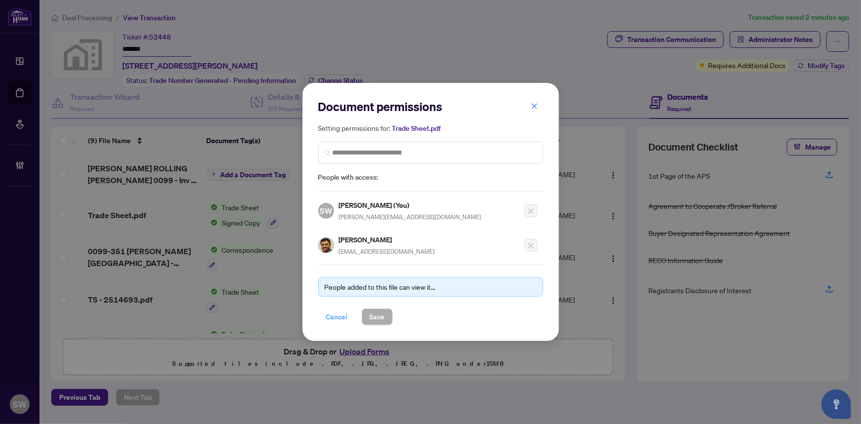
click at [326, 316] on span "Cancel" at bounding box center [337, 317] width 22 height 16
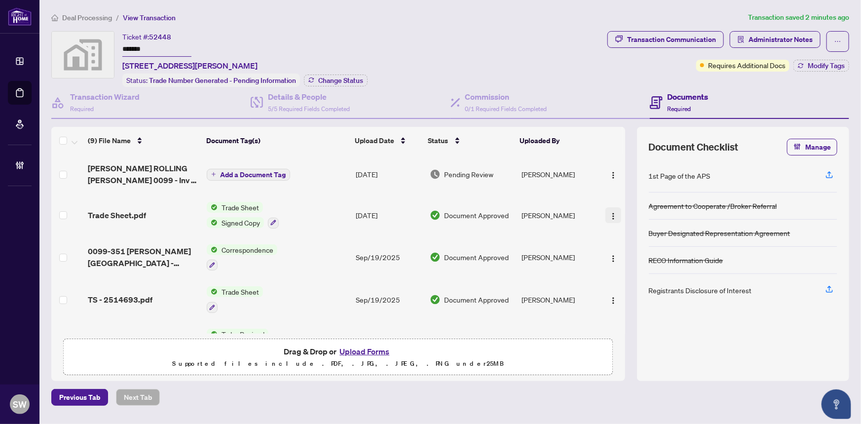
click at [609, 213] on img "button" at bounding box center [613, 216] width 8 height 8
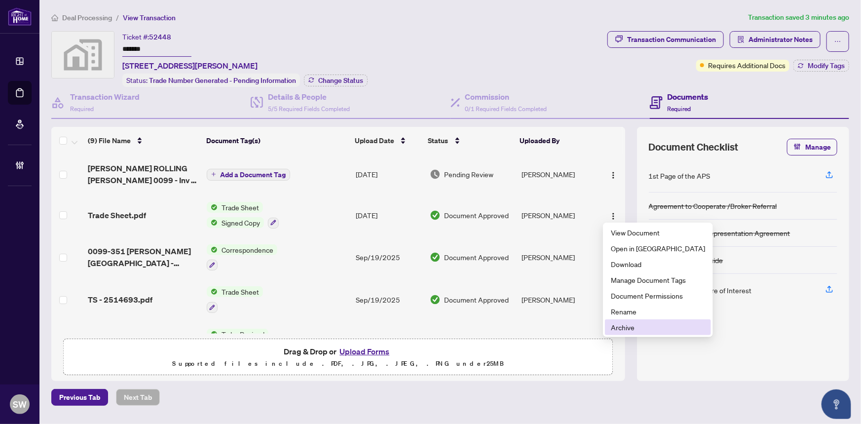
click at [629, 325] on span "Archive" at bounding box center [658, 327] width 94 height 11
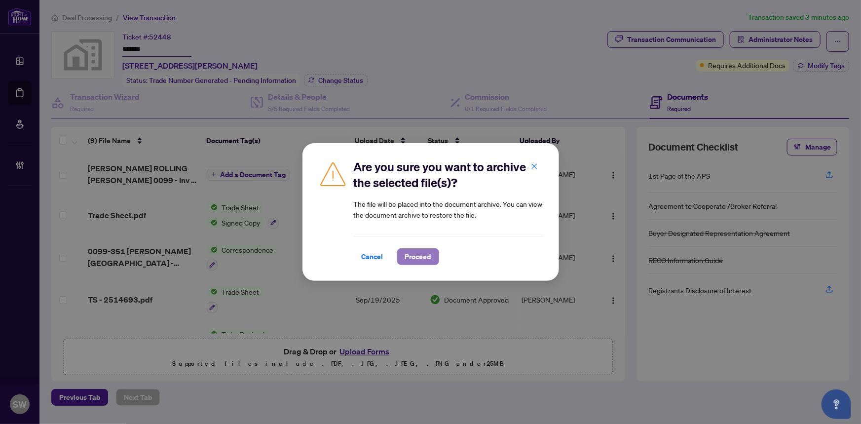
click at [422, 252] on span "Proceed" at bounding box center [418, 257] width 26 height 16
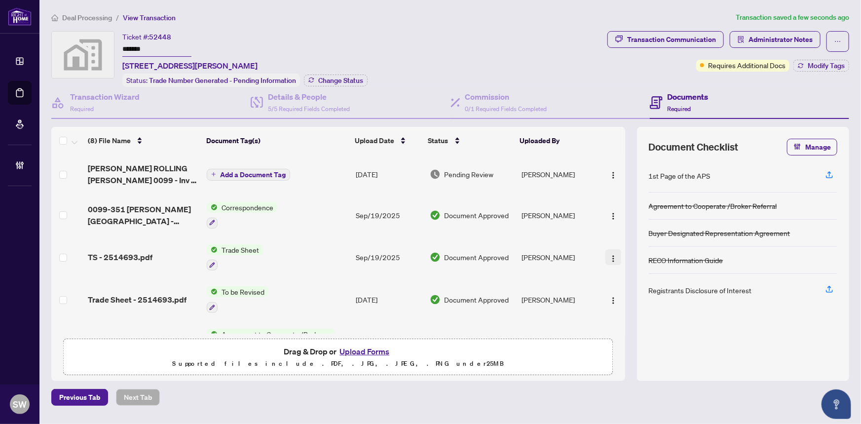
click at [614, 255] on img "button" at bounding box center [613, 259] width 8 height 8
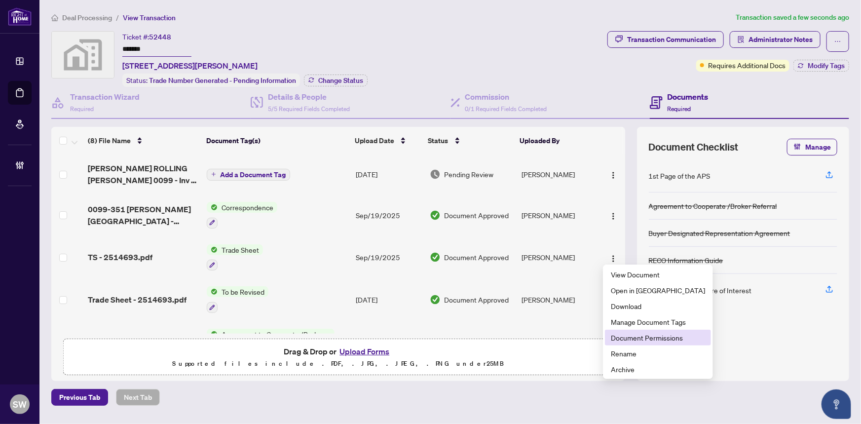
click at [635, 336] on span "Document Permissions" at bounding box center [658, 337] width 94 height 11
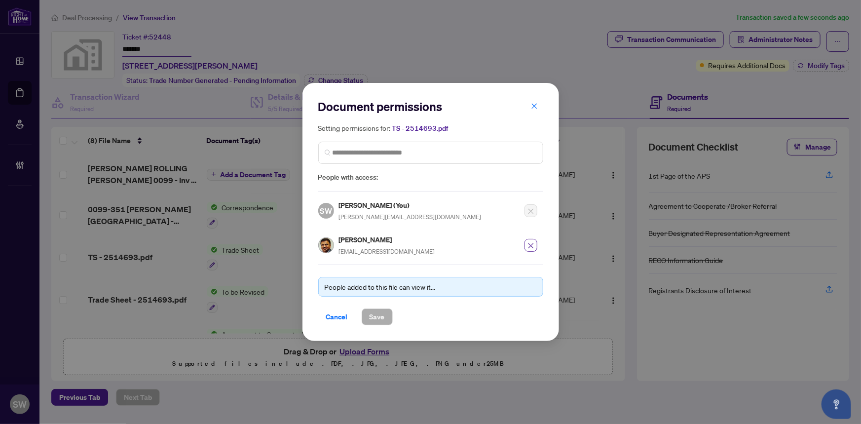
click at [531, 245] on icon "close" at bounding box center [530, 245] width 5 height 5
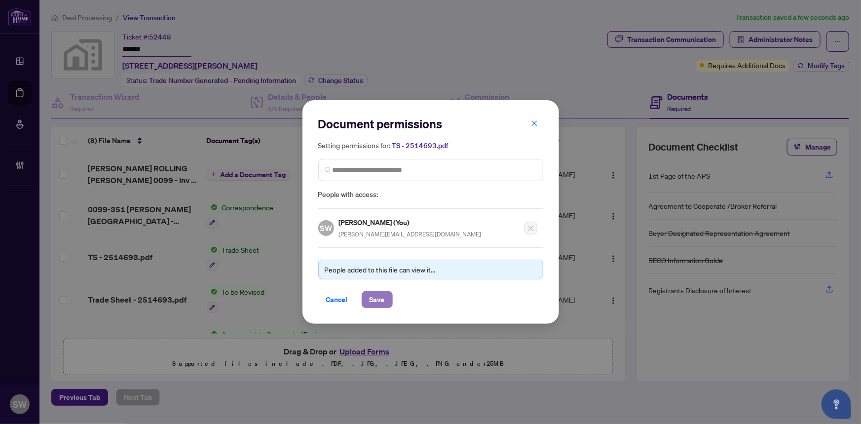
click at [378, 297] on span "Save" at bounding box center [377, 300] width 15 height 16
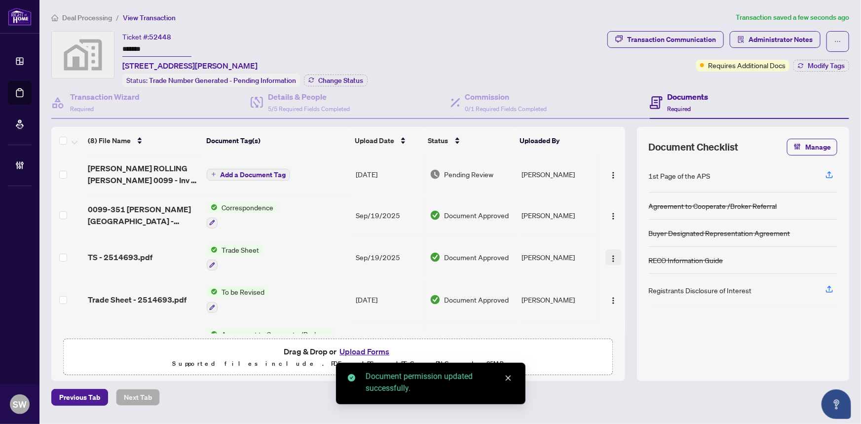
click at [610, 255] on img "button" at bounding box center [613, 259] width 8 height 8
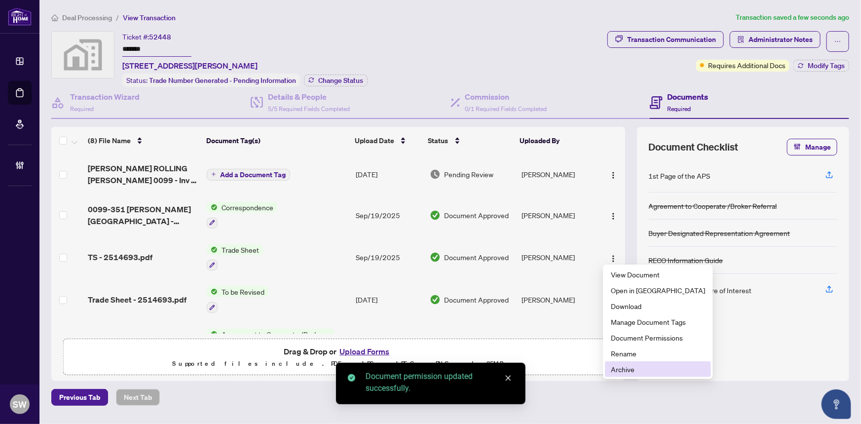
click at [627, 367] on span "Archive" at bounding box center [658, 369] width 94 height 11
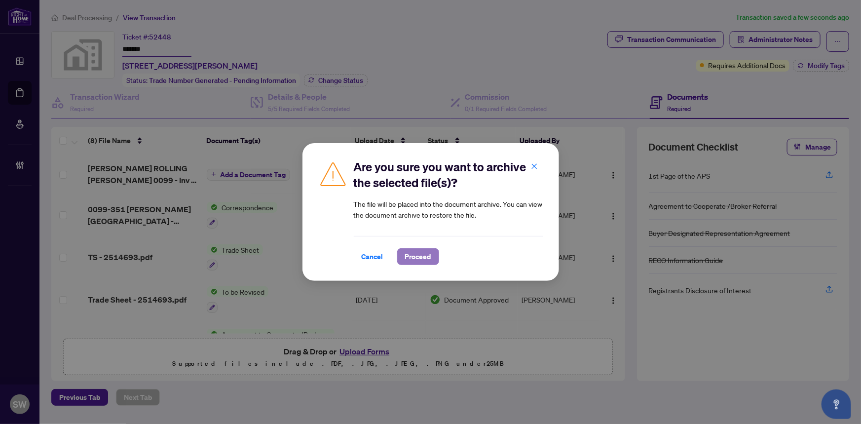
click at [419, 250] on span "Proceed" at bounding box center [418, 257] width 26 height 16
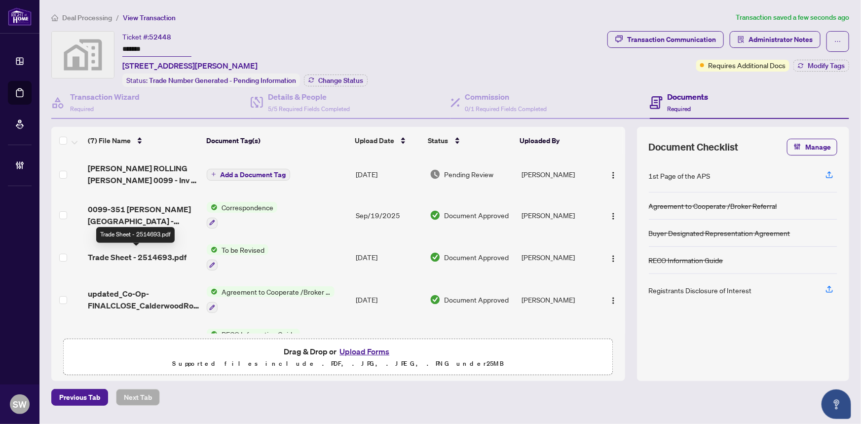
click at [161, 252] on span "Trade Sheet - 2514693.pdf" at bounding box center [137, 257] width 99 height 12
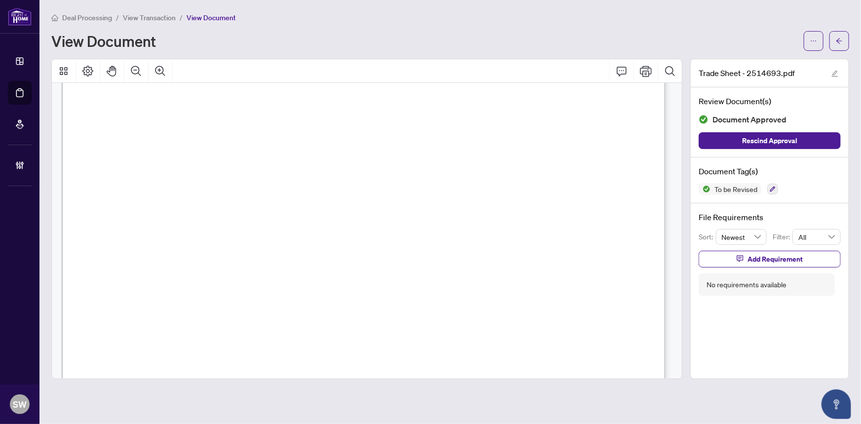
scroll to position [134, 0]
click at [842, 39] on icon "arrow-left" at bounding box center [839, 41] width 7 height 7
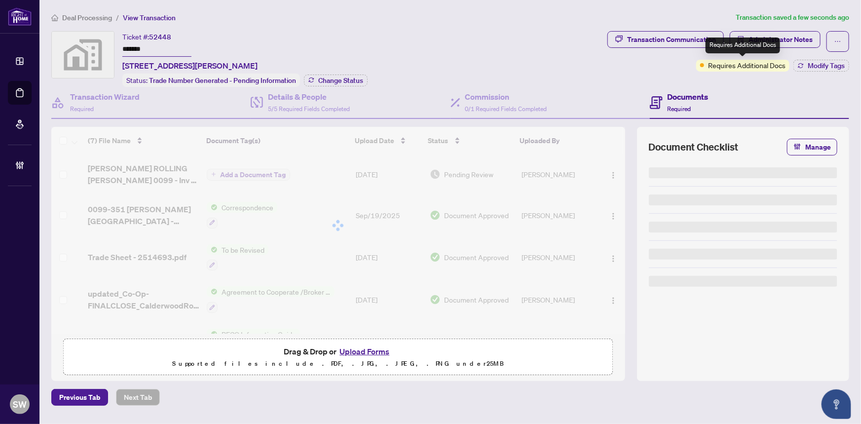
click at [774, 43] on div "Requires Additional Docs" at bounding box center [743, 46] width 75 height 16
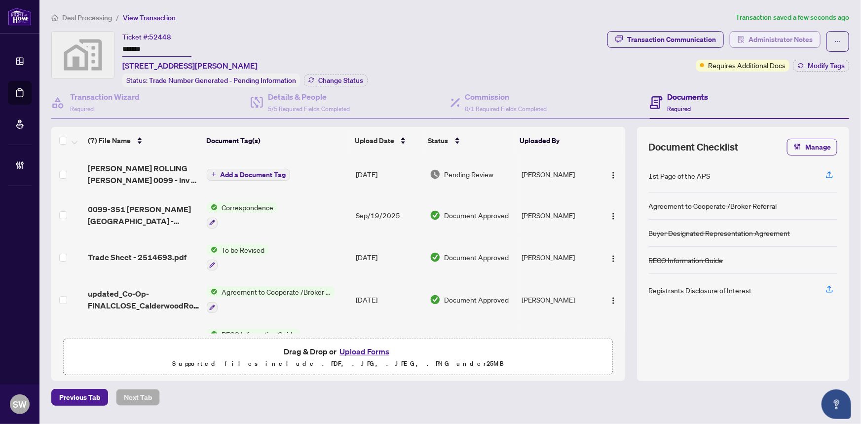
click at [801, 36] on span "Administrator Notes" at bounding box center [781, 40] width 64 height 16
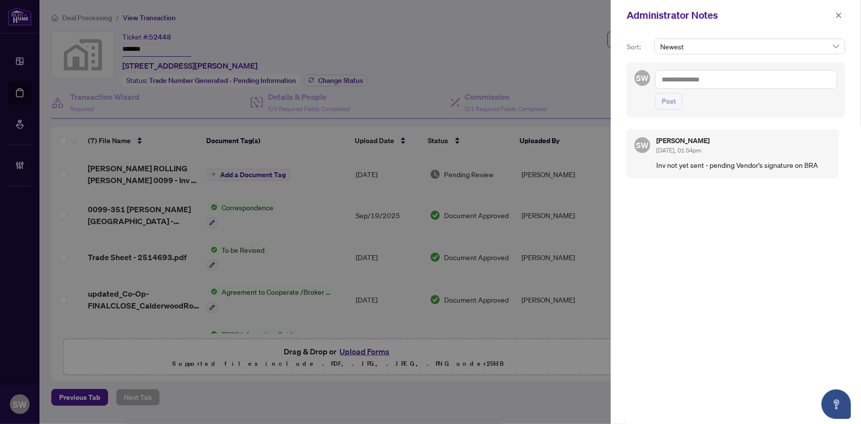
click at [749, 79] on textarea at bounding box center [746, 79] width 182 height 19
paste textarea "**********"
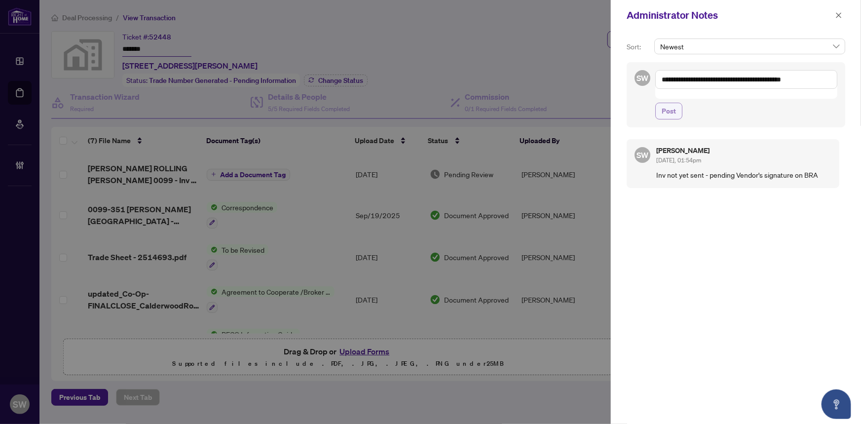
type textarea "**********"
click at [672, 103] on span "Post" at bounding box center [669, 111] width 14 height 16
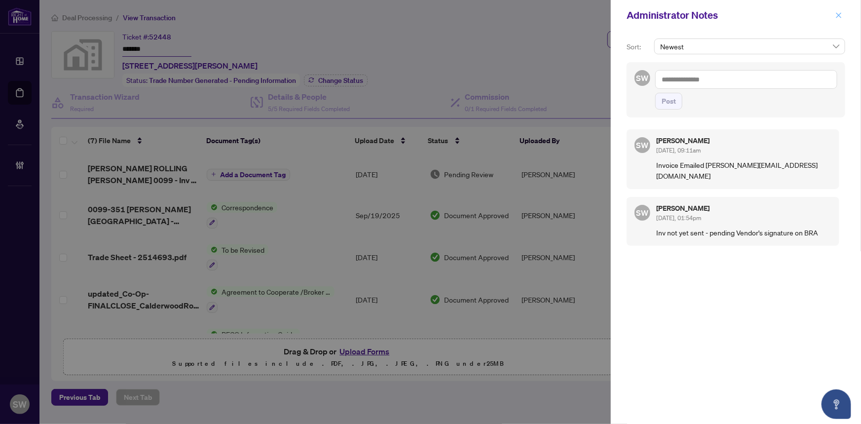
click at [843, 11] on button "button" at bounding box center [838, 15] width 13 height 12
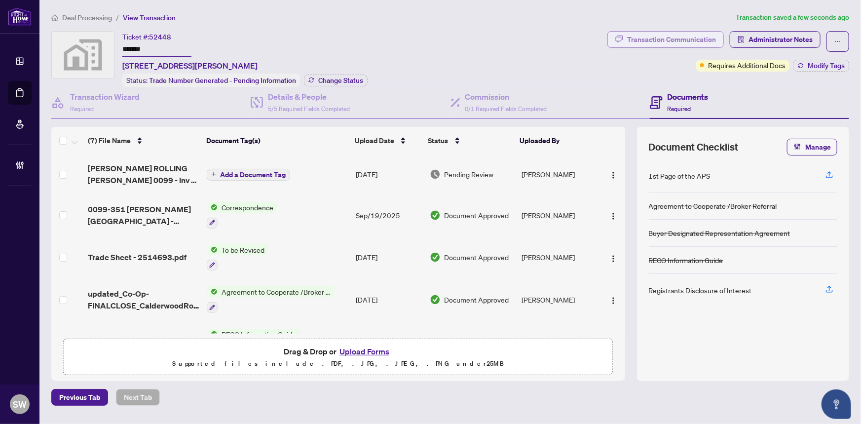
click at [687, 38] on div "Transaction Communication" at bounding box center [671, 40] width 89 height 16
type textarea "**********"
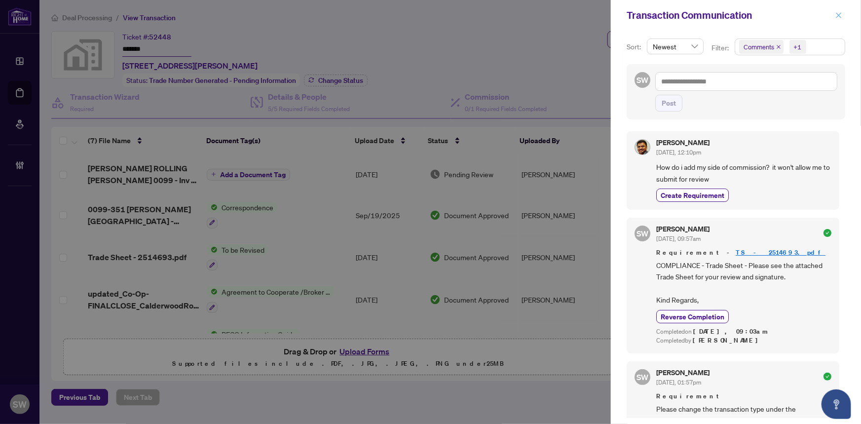
click at [840, 14] on icon "close" at bounding box center [838, 14] width 5 height 5
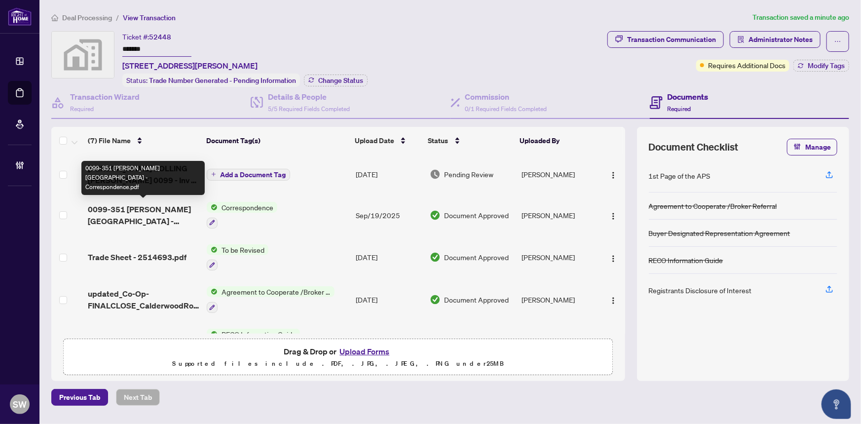
click at [154, 212] on span "0099-351 Barker Parkway - Correspondence.pdf" at bounding box center [144, 215] width 112 height 24
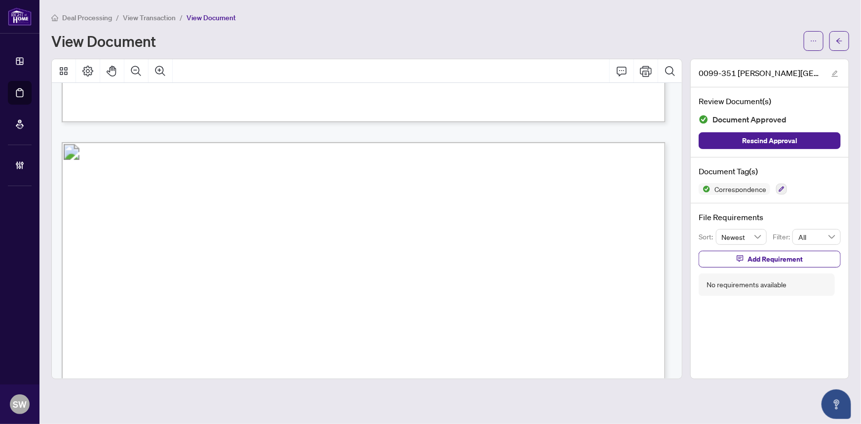
scroll to position [762, 0]
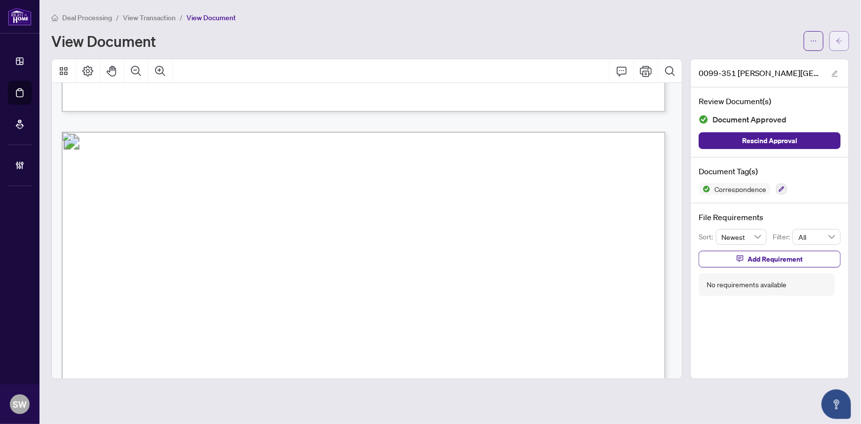
click at [842, 39] on icon "arrow-left" at bounding box center [839, 41] width 7 height 7
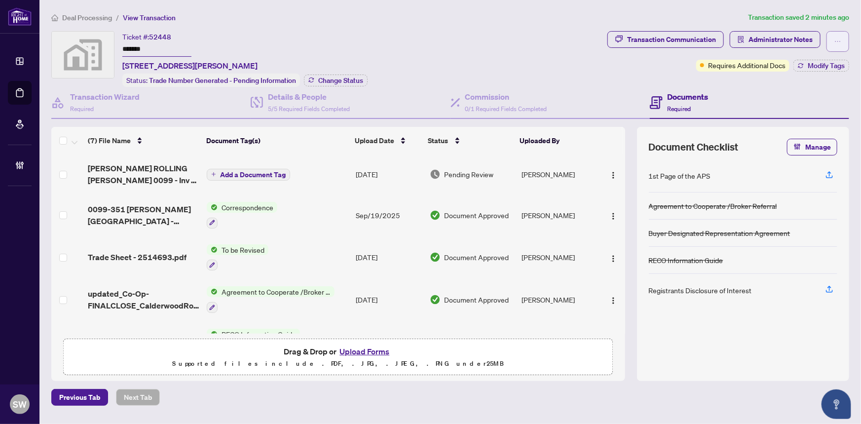
click at [830, 43] on button "button" at bounding box center [837, 41] width 23 height 21
click at [799, 79] on span "Document Archive" at bounding box center [803, 79] width 75 height 11
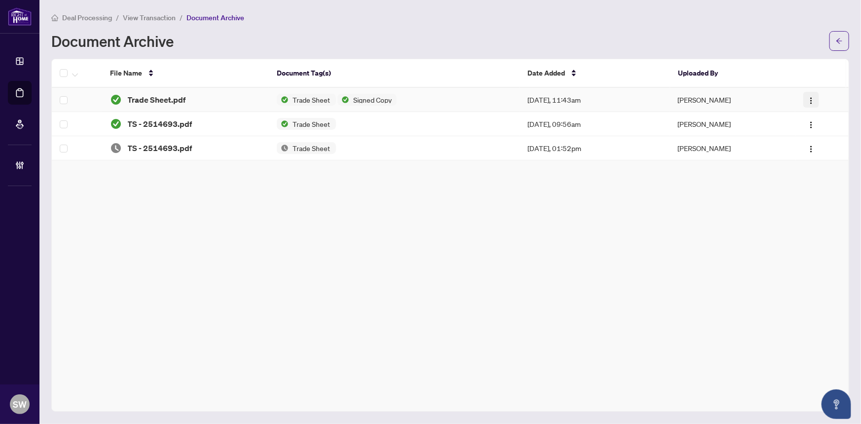
click at [811, 99] on img "button" at bounding box center [811, 101] width 8 height 8
click at [825, 120] on span "Restore File" at bounding box center [829, 118] width 37 height 11
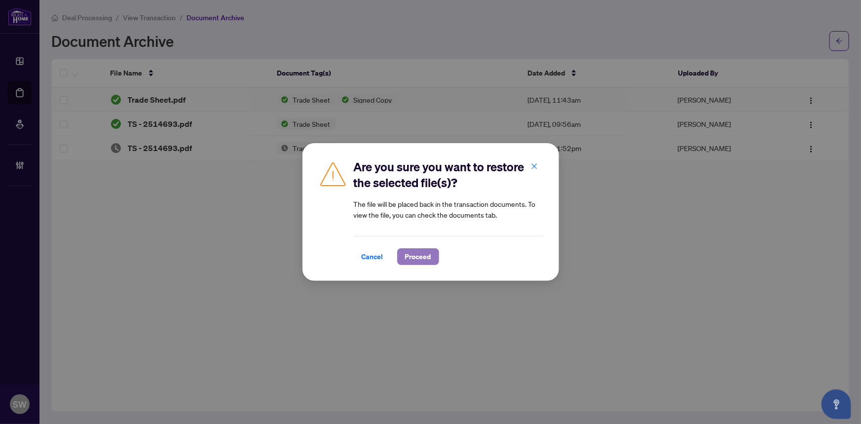
click at [424, 257] on span "Proceed" at bounding box center [418, 257] width 26 height 16
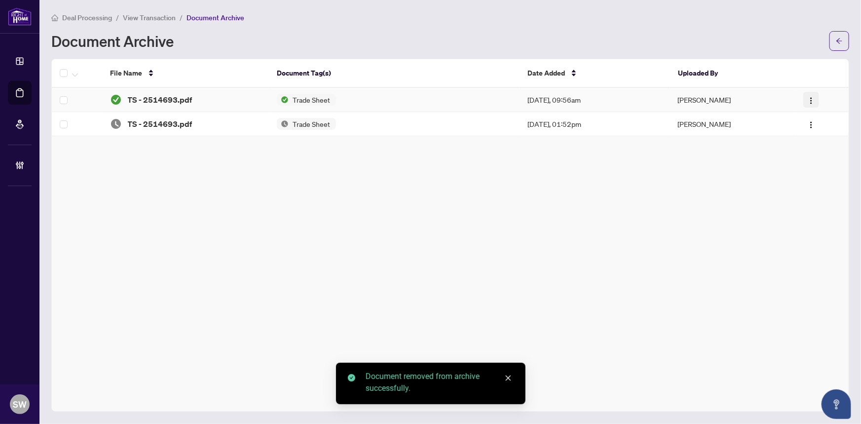
click at [812, 99] on img "button" at bounding box center [811, 101] width 8 height 8
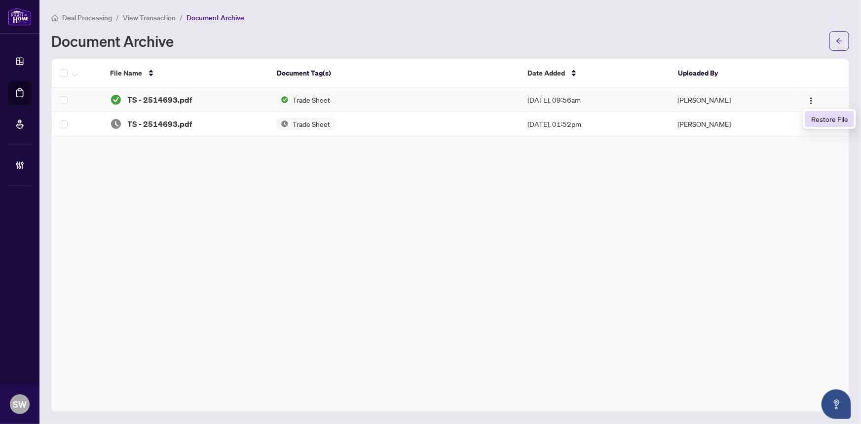
click at [824, 121] on span "Restore File" at bounding box center [829, 118] width 37 height 11
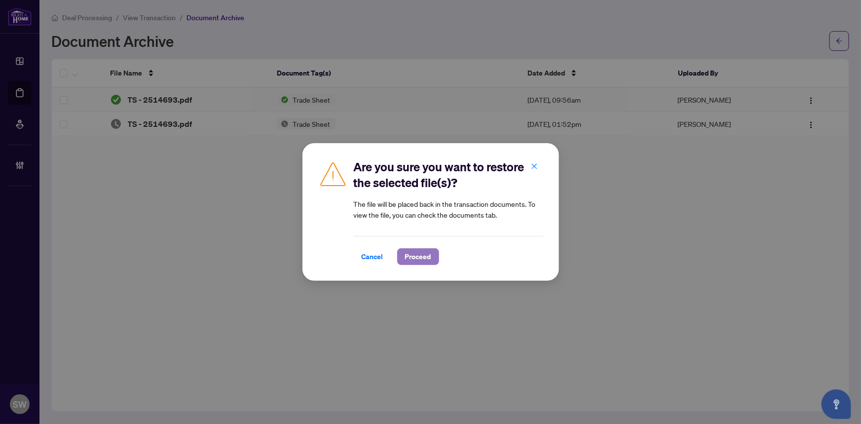
click at [417, 258] on span "Proceed" at bounding box center [418, 257] width 26 height 16
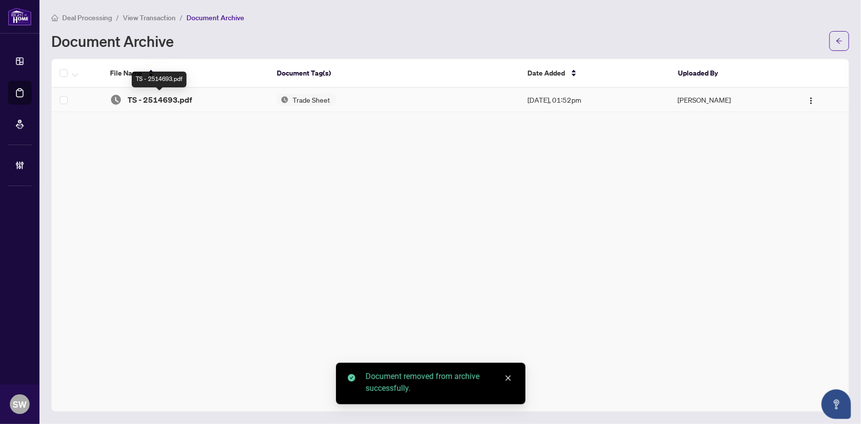
click at [168, 99] on span "TS - 2514693.pdf" at bounding box center [160, 100] width 65 height 12
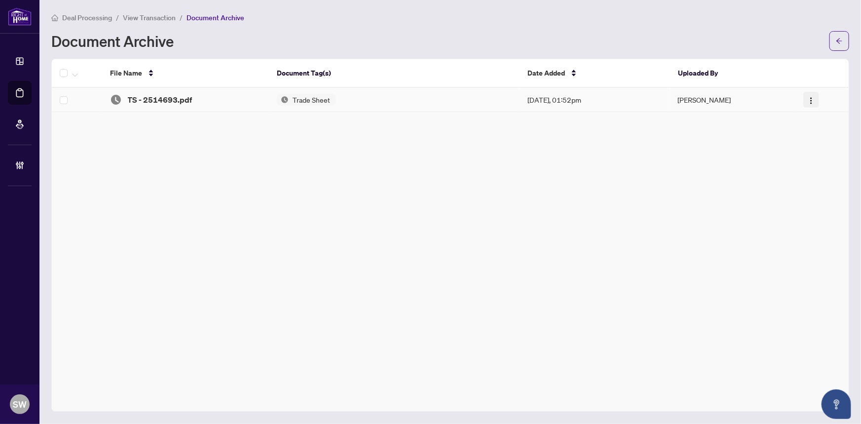
click at [810, 102] on img "button" at bounding box center [811, 101] width 8 height 8
click at [225, 155] on div "File Name Document Tag(s) Date Added Uploaded By TS - 2514693.pdf Trade Sheet S…" at bounding box center [450, 235] width 798 height 353
click at [183, 107] on td "TS - 2514693.pdf" at bounding box center [185, 100] width 167 height 24
click at [180, 98] on span "TS - 2514693.pdf" at bounding box center [160, 100] width 65 height 12
click at [138, 97] on span "TS - 2514693.pdf" at bounding box center [160, 100] width 65 height 12
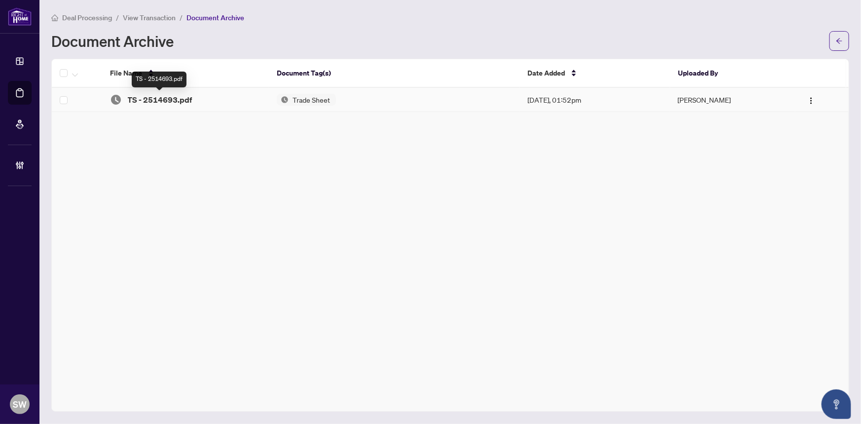
click at [83, 97] on td at bounding box center [77, 100] width 50 height 24
drag, startPoint x: 214, startPoint y: 97, endPoint x: 246, endPoint y: 97, distance: 32.1
click at [215, 97] on div "TS - 2514693.pdf" at bounding box center [185, 100] width 151 height 12
click at [260, 98] on div "TS - 2514693.pdf" at bounding box center [185, 100] width 151 height 12
click at [328, 100] on span "Trade Sheet" at bounding box center [311, 99] width 45 height 7
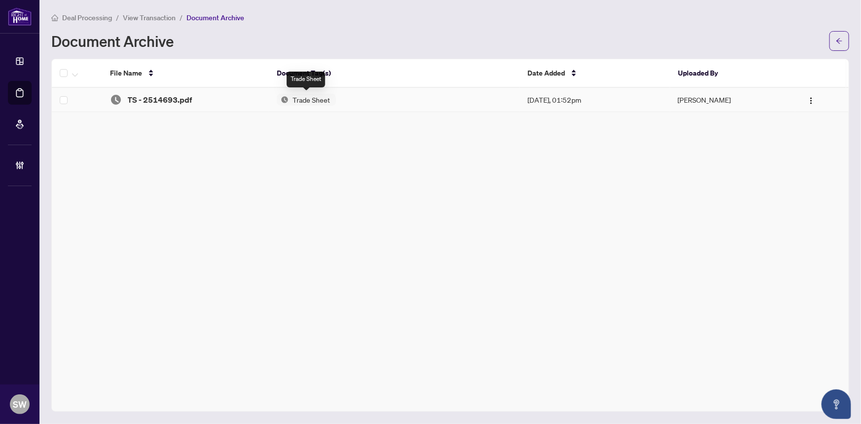
drag, startPoint x: 381, startPoint y: 99, endPoint x: 392, endPoint y: 98, distance: 10.9
click at [386, 99] on div "Trade Sheet" at bounding box center [394, 100] width 235 height 12
click at [494, 99] on div "Trade Sheet" at bounding box center [394, 100] width 235 height 12
click at [509, 99] on div "Trade Sheet" at bounding box center [394, 100] width 235 height 12
click at [842, 45] on span "button" at bounding box center [839, 41] width 7 height 16
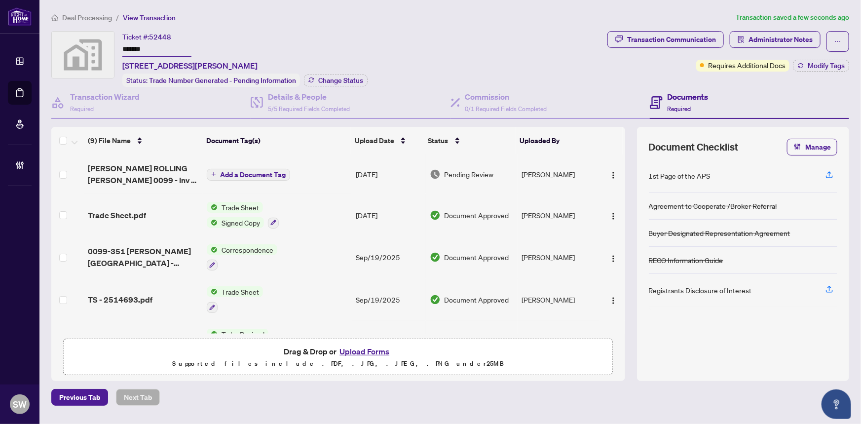
click at [220, 172] on span "Add a Document Tag" at bounding box center [253, 174] width 66 height 7
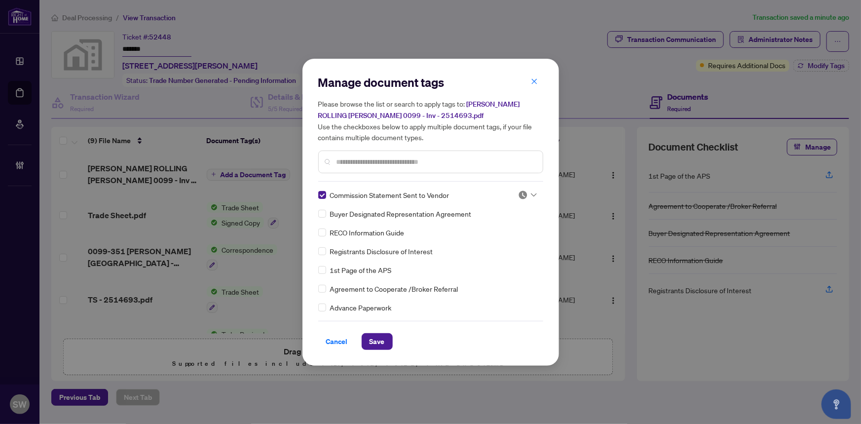
click at [527, 195] on div at bounding box center [527, 195] width 19 height 10
click at [501, 243] on div "Approved" at bounding box center [494, 242] width 63 height 11
click at [386, 337] on button "Save" at bounding box center [377, 341] width 31 height 17
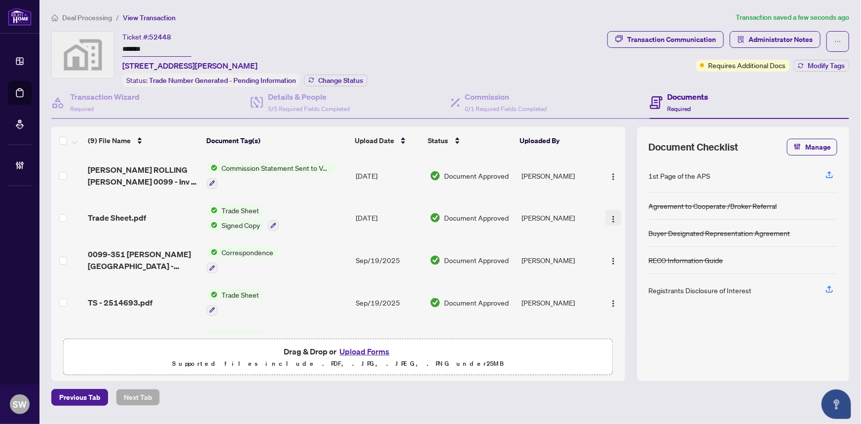
click at [610, 216] on img "button" at bounding box center [613, 219] width 8 height 8
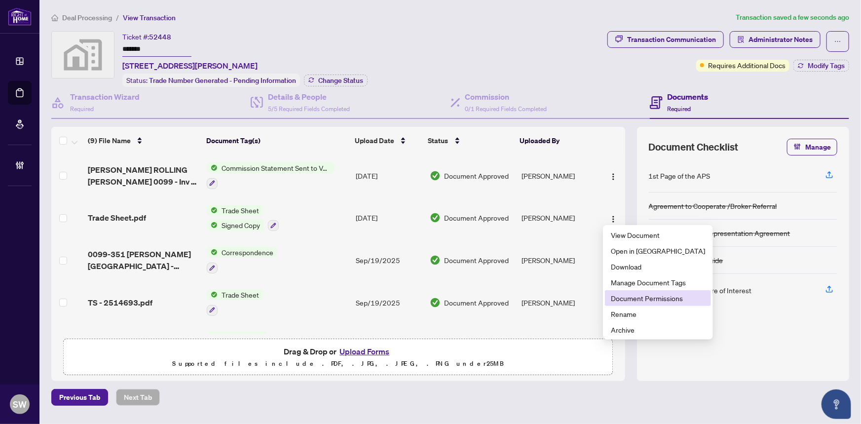
click at [624, 293] on span "Document Permissions" at bounding box center [658, 298] width 94 height 11
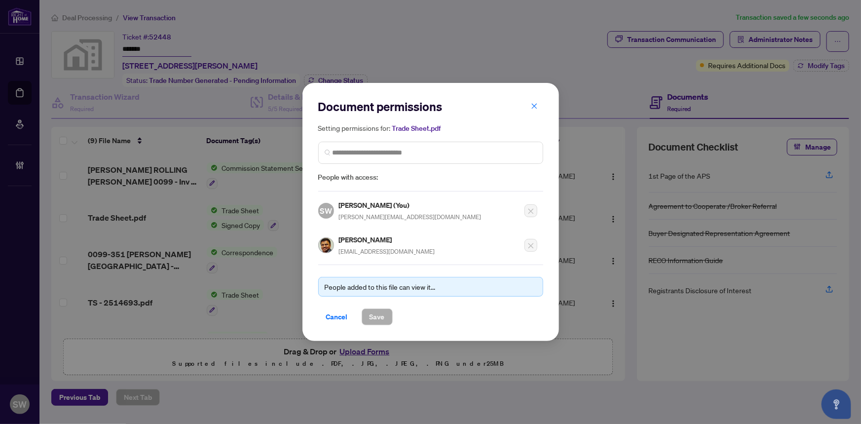
click at [355, 236] on h5 "Uthayan Thurairajah" at bounding box center [387, 239] width 96 height 11
copy h5 "Uthayan Thurairajah"
click at [336, 313] on span "Cancel" at bounding box center [337, 317] width 22 height 16
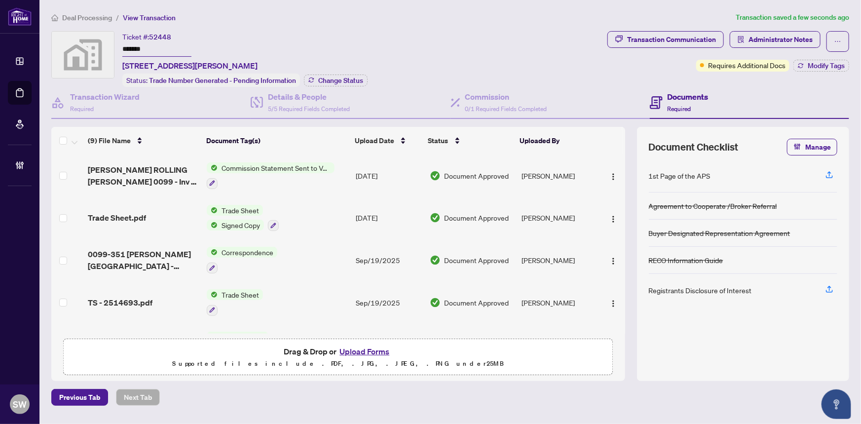
click at [609, 178] on span "button" at bounding box center [613, 175] width 8 height 11
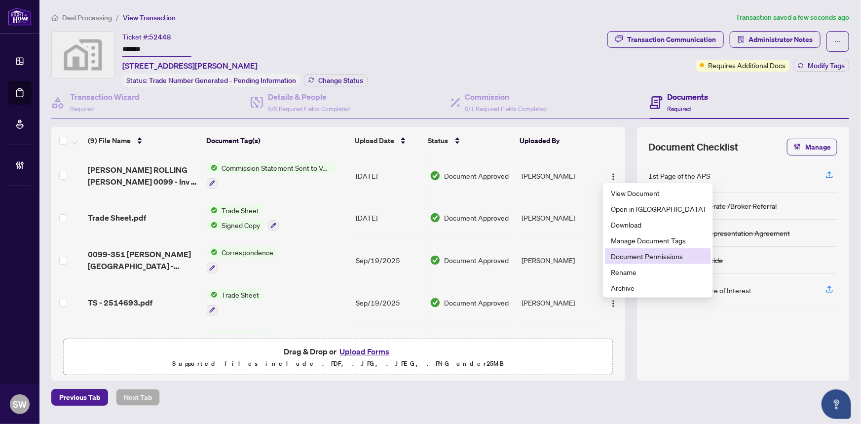
click at [624, 254] on span "Document Permissions" at bounding box center [658, 256] width 94 height 11
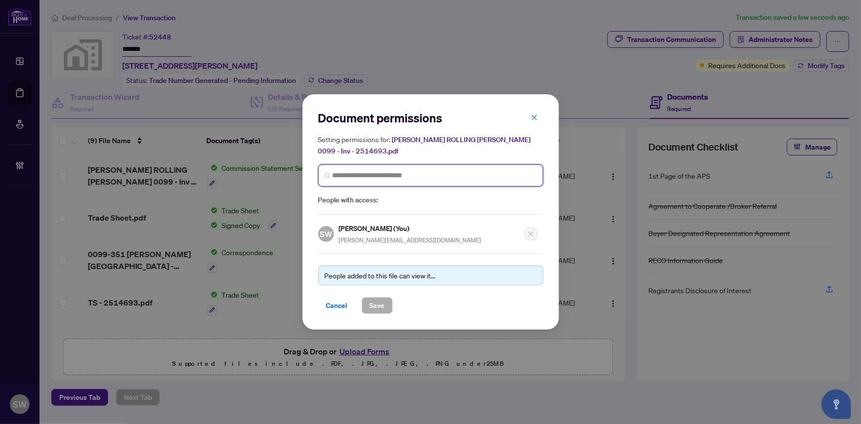
paste input "**********"
type input "**********"
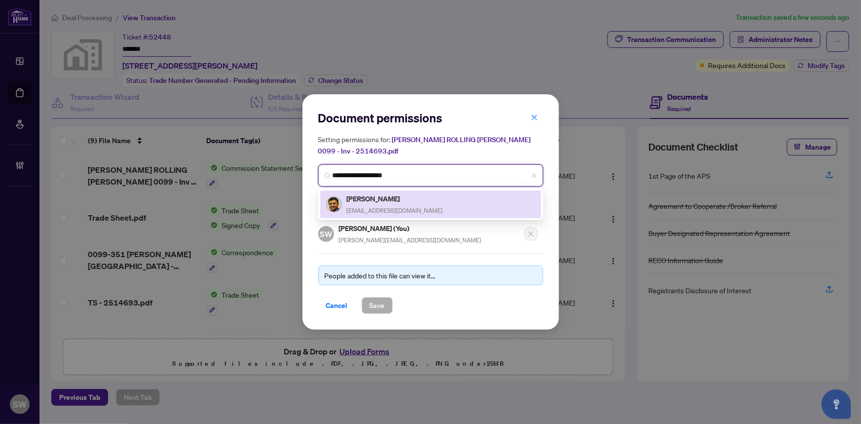
click at [389, 205] on div "Uthayan Thurairajah jiny_uthayan@yahoo.com" at bounding box center [395, 204] width 96 height 23
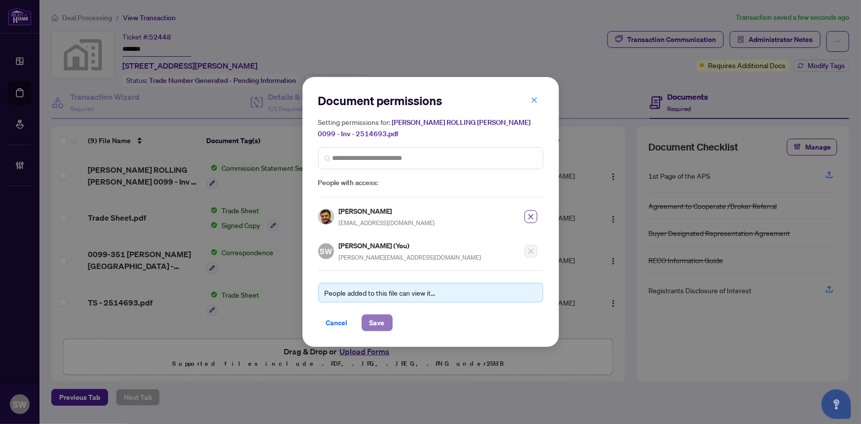
click at [379, 321] on span "Save" at bounding box center [377, 323] width 15 height 16
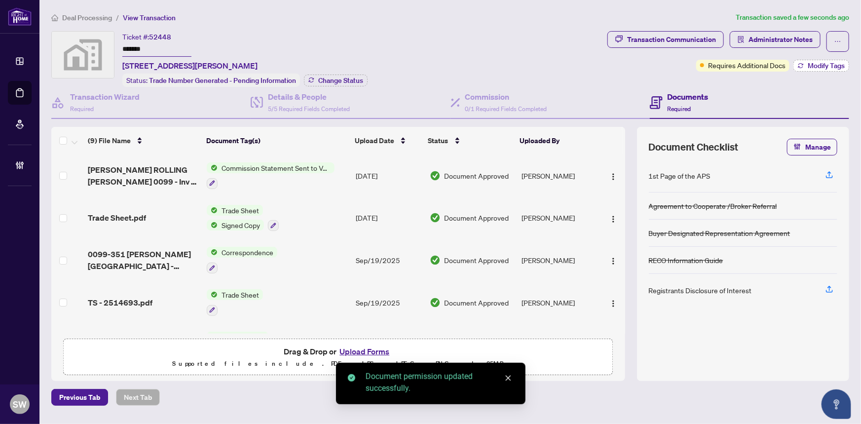
click at [817, 69] on button "Modify Tags" at bounding box center [821, 66] width 56 height 12
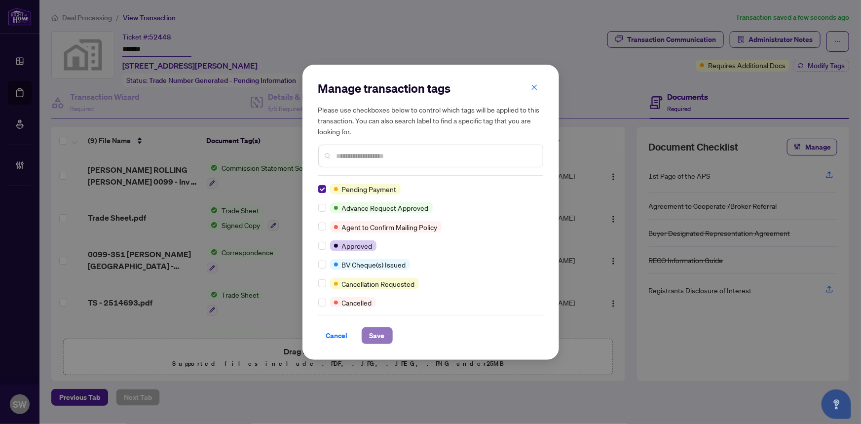
click at [384, 333] on span "Save" at bounding box center [377, 336] width 15 height 16
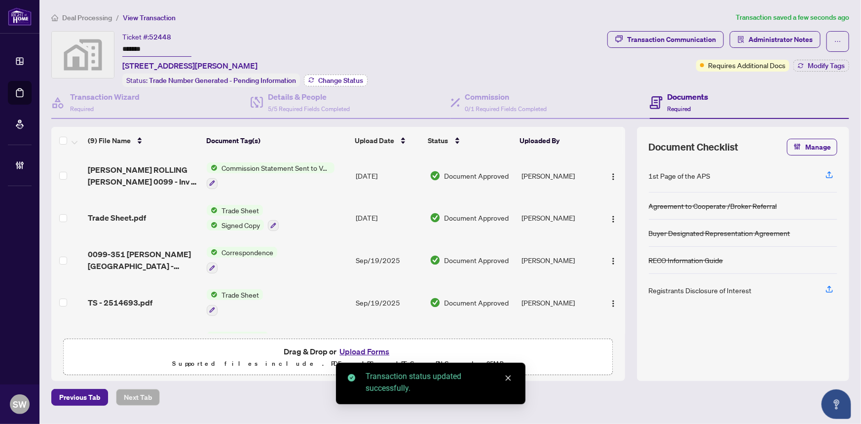
click at [335, 80] on span "Change Status" at bounding box center [340, 80] width 45 height 7
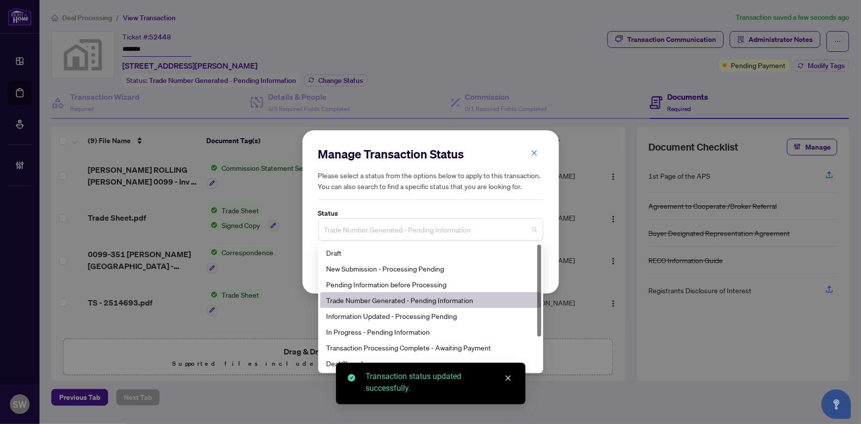
click at [379, 232] on span "Trade Number Generated - Pending Information" at bounding box center [430, 229] width 213 height 19
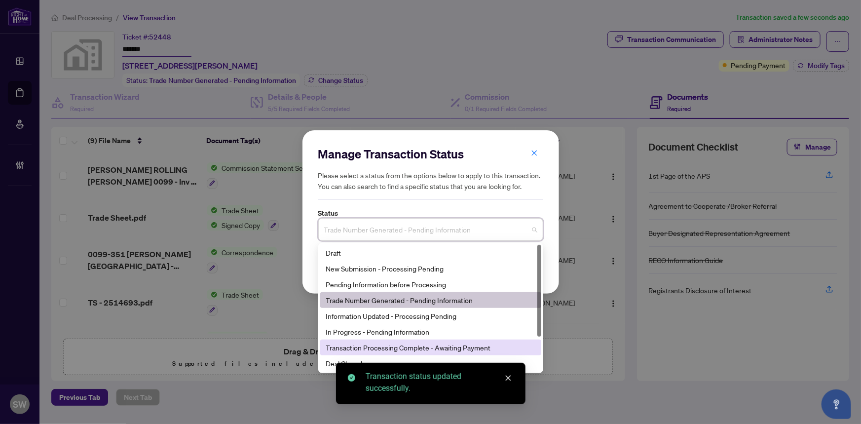
click at [451, 343] on div "Transaction Processing Complete - Awaiting Payment" at bounding box center [430, 347] width 209 height 11
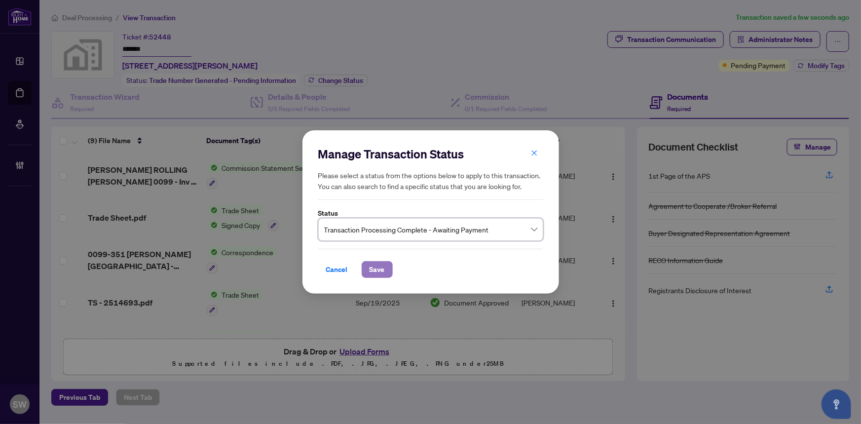
click at [388, 267] on button "Save" at bounding box center [377, 269] width 31 height 17
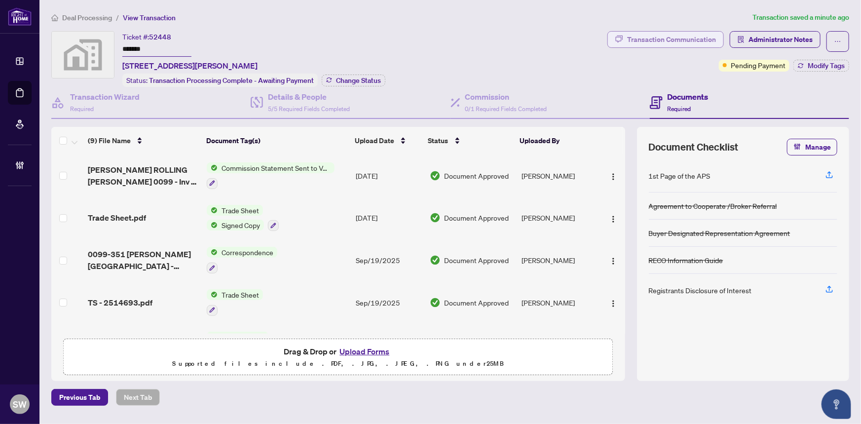
click at [683, 41] on div "Transaction Communication" at bounding box center [671, 40] width 89 height 16
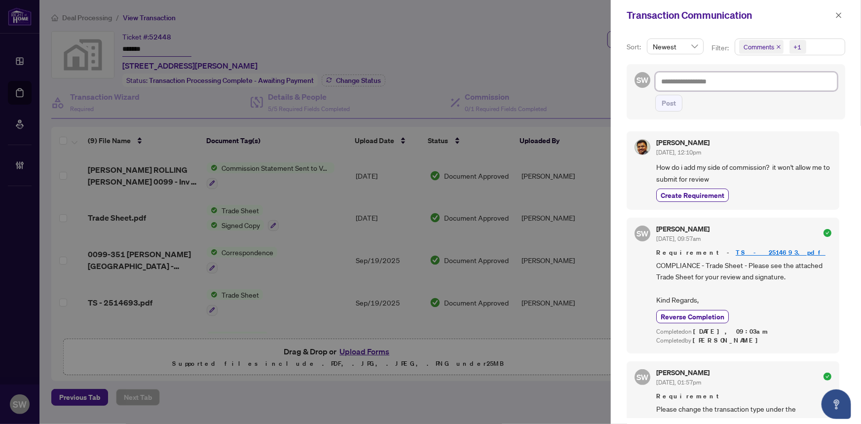
click at [698, 84] on textarea at bounding box center [746, 81] width 182 height 19
type textarea "*"
type textarea "**"
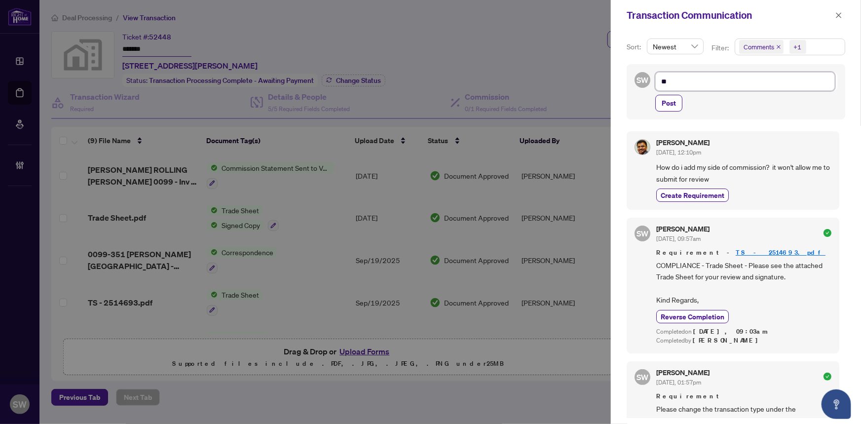
type textarea "**"
type textarea "****"
type textarea "*****"
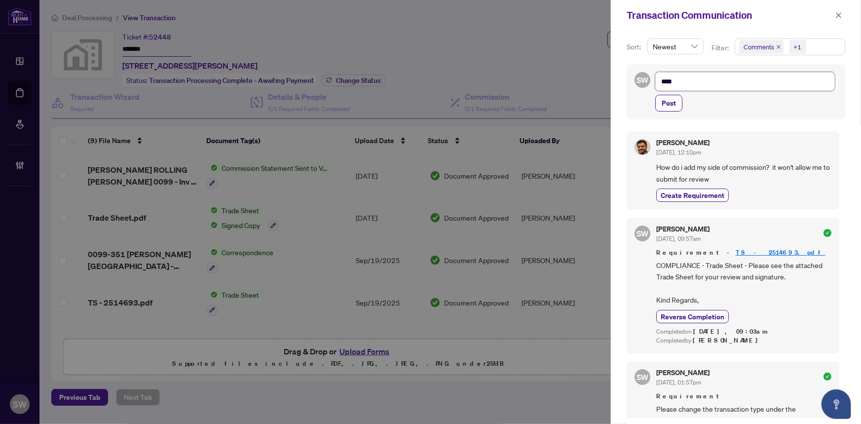
type textarea "*****"
type textarea "******"
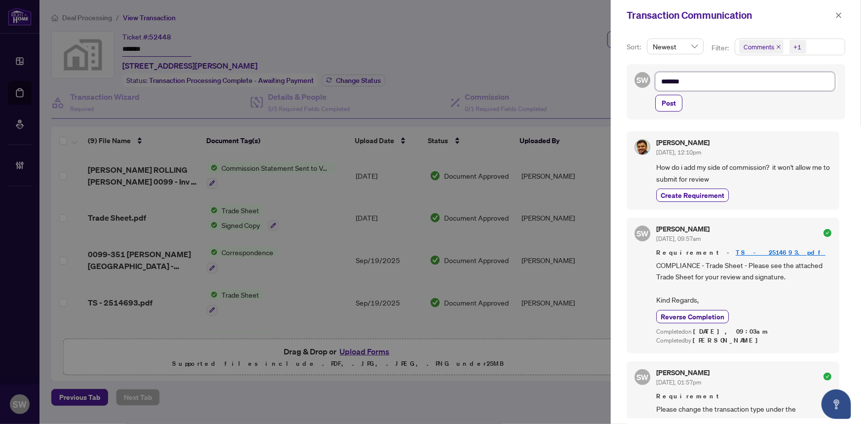
type textarea "********"
type textarea "*********"
type textarea "**********"
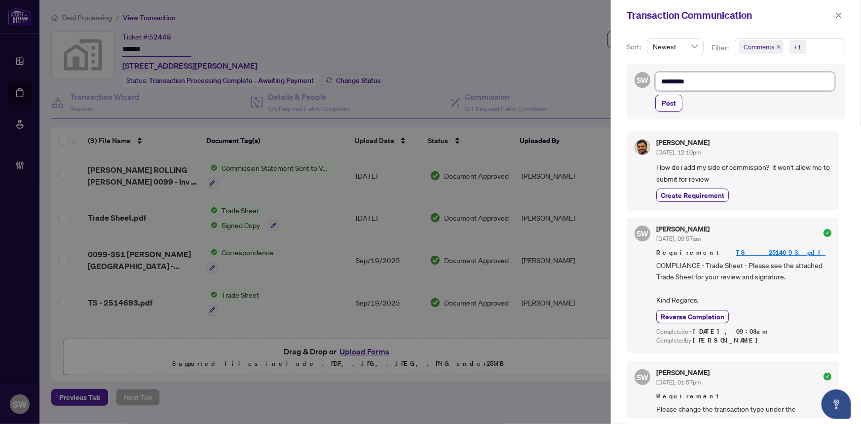
type textarea "**********"
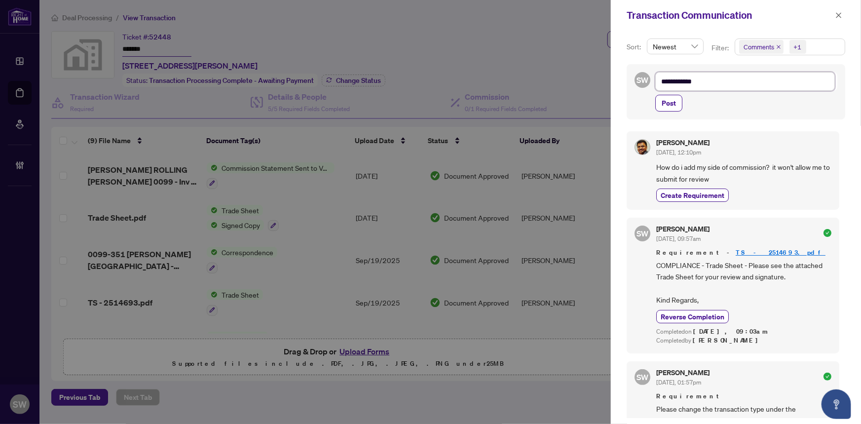
type textarea "**********"
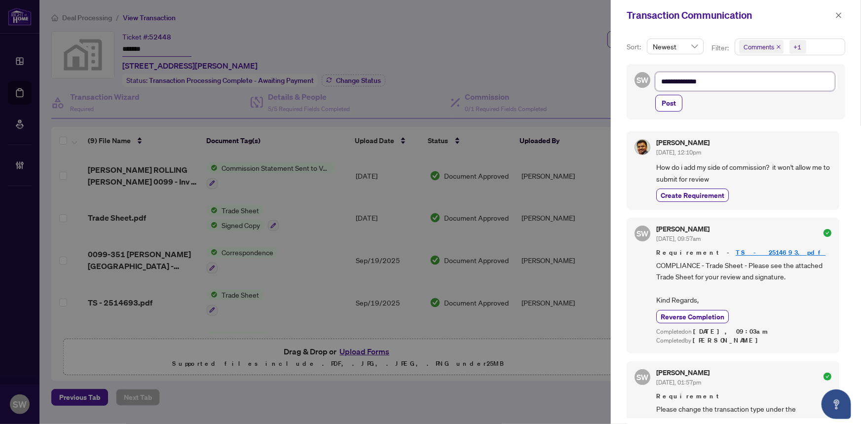
type textarea "**********"
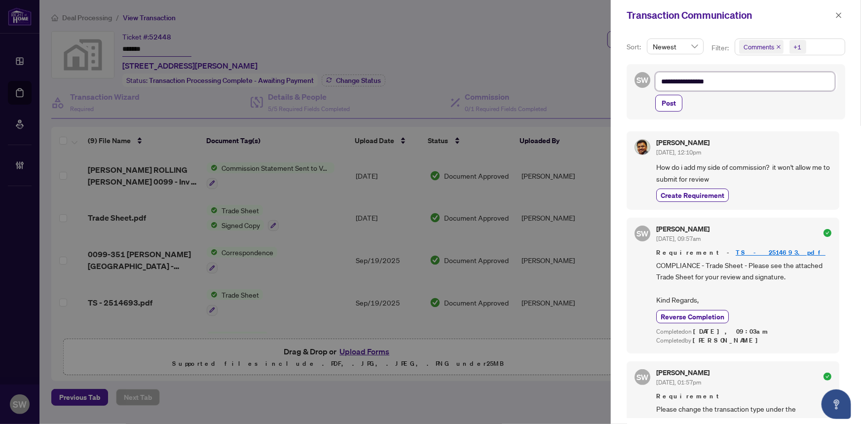
type textarea "**********"
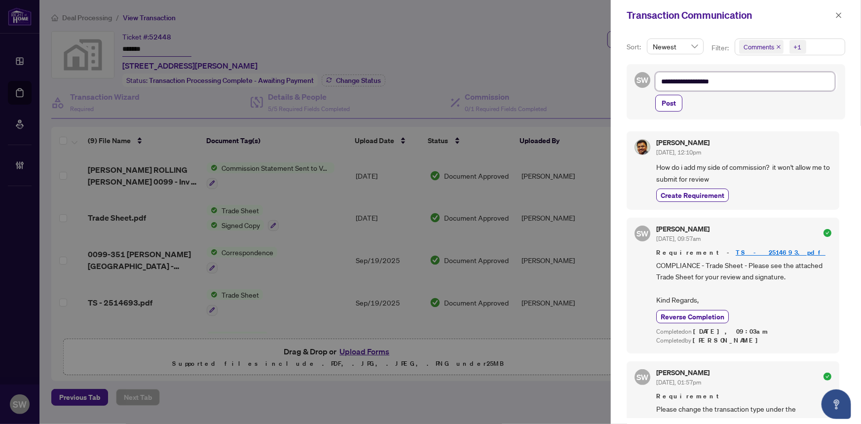
type textarea "**********"
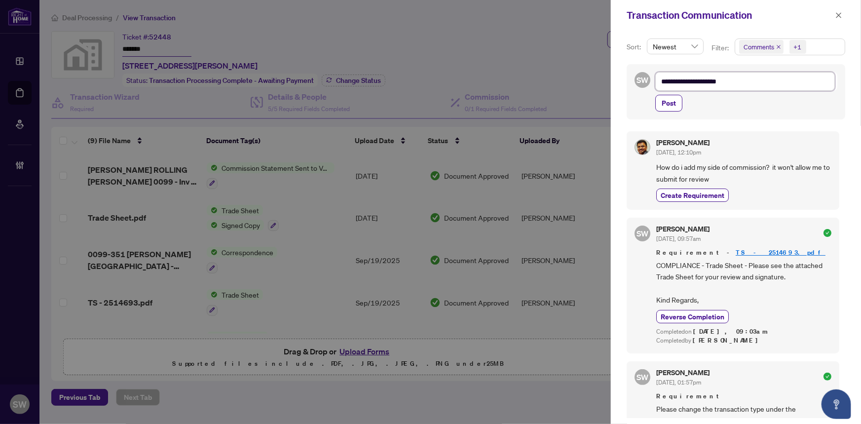
type textarea "**********"
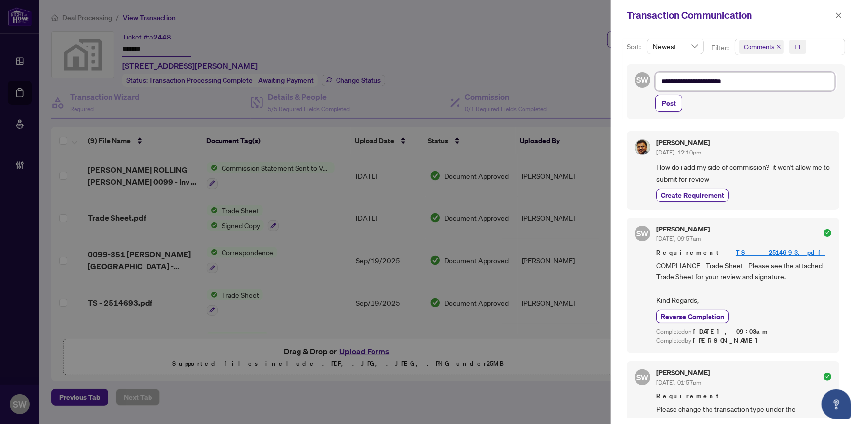
type textarea "**********"
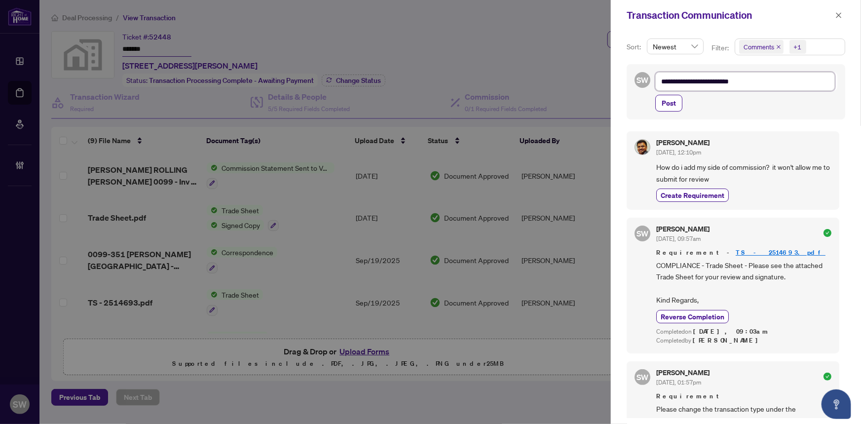
type textarea "**********"
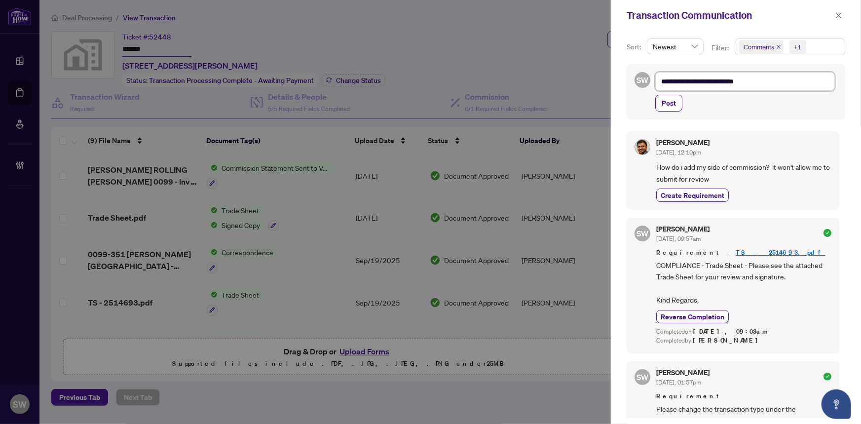
type textarea "**********"
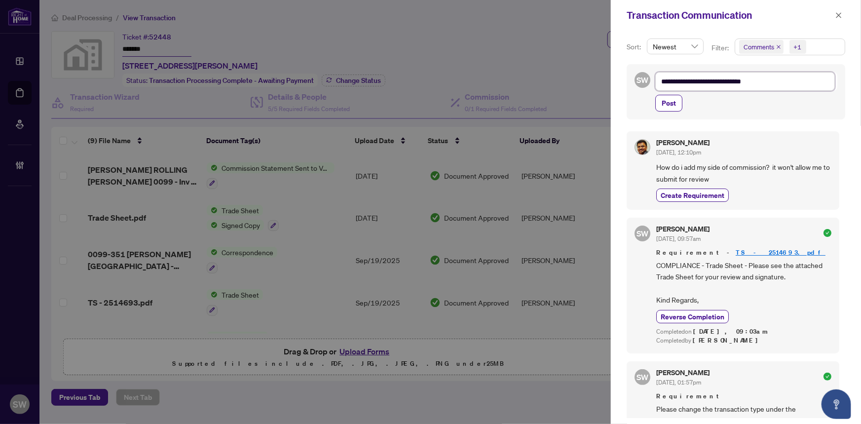
type textarea "**********"
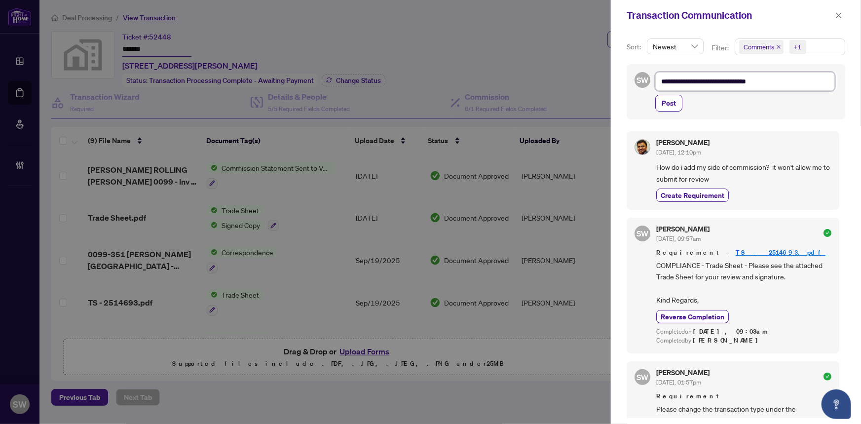
type textarea "**********"
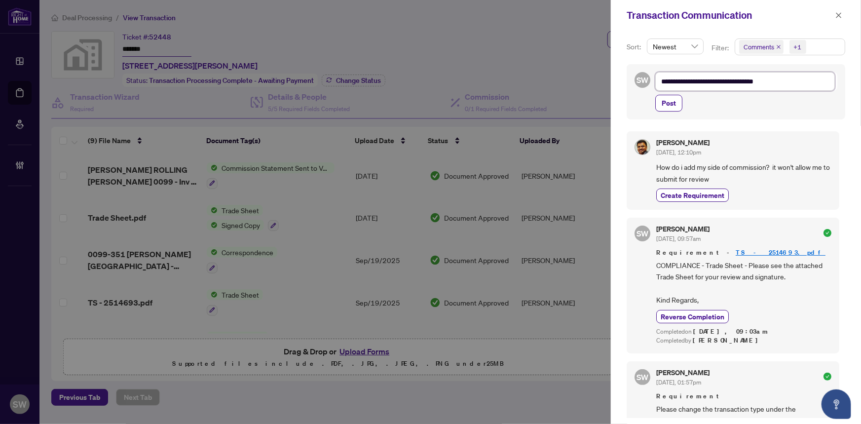
type textarea "**********"
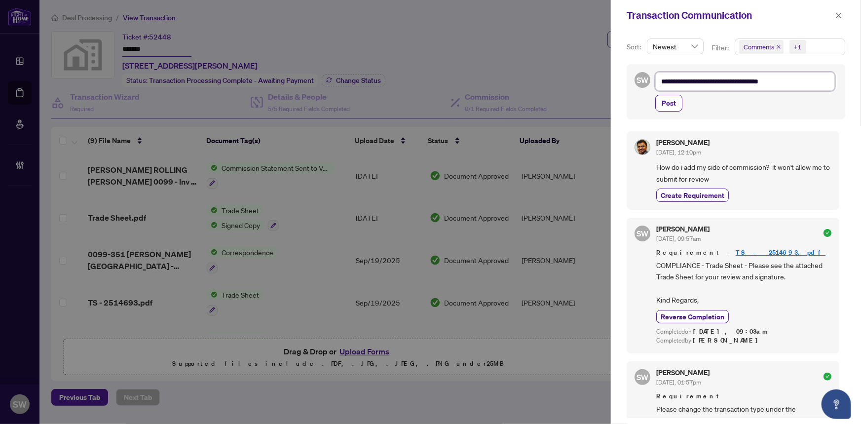
type textarea "**********"
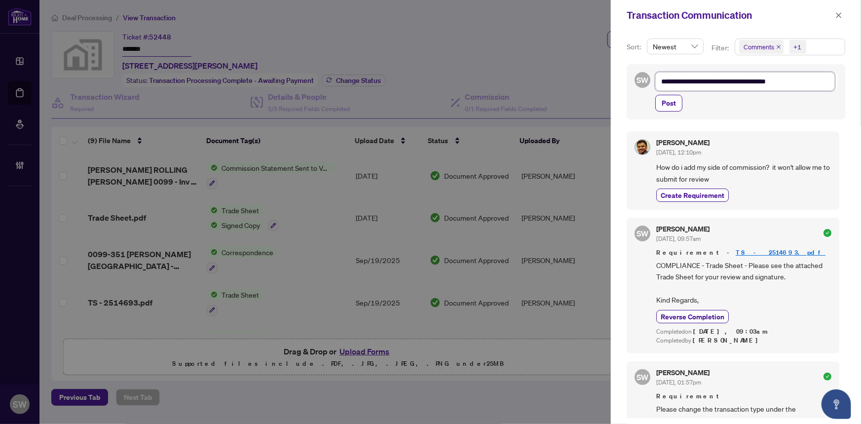
type textarea "**********"
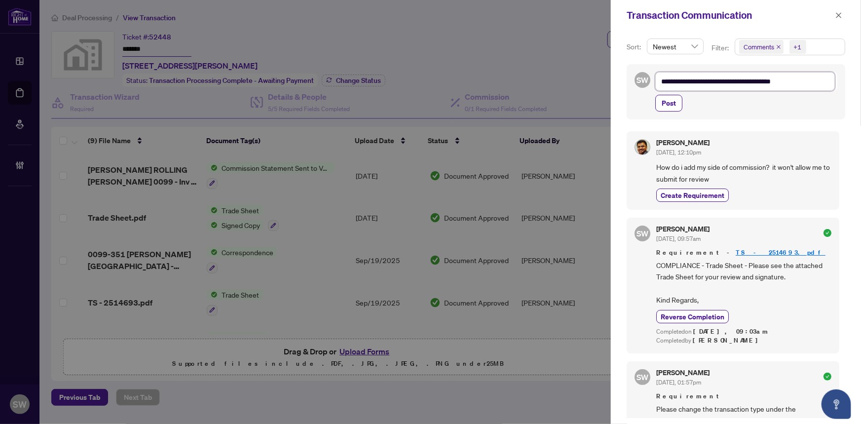
type textarea "**********"
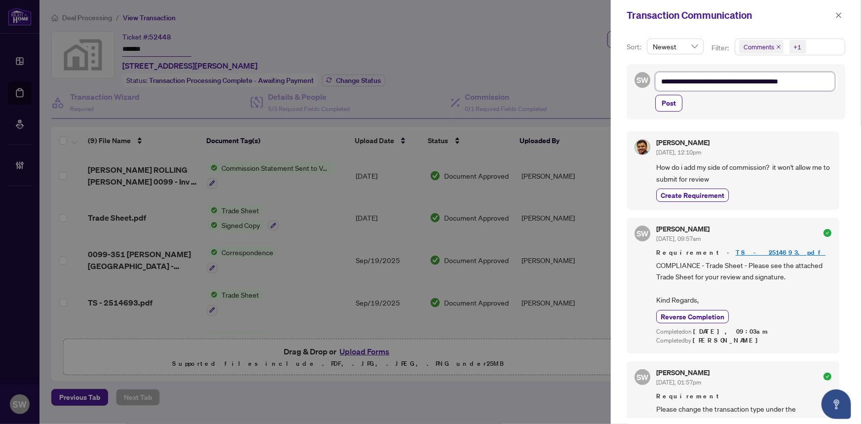
type textarea "**********"
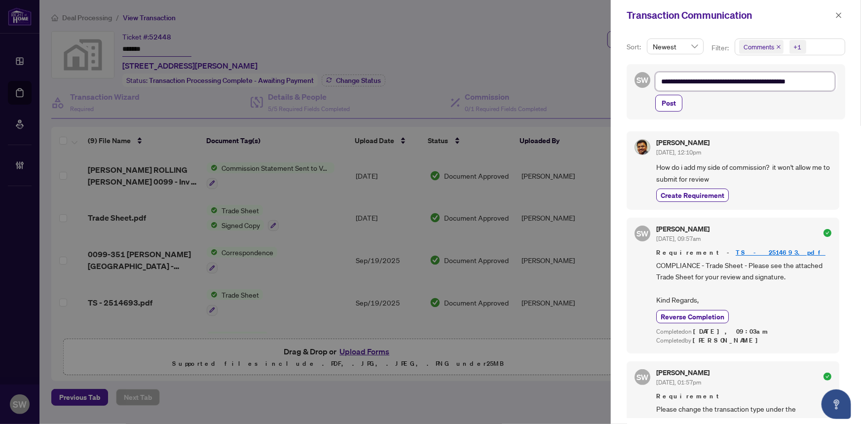
type textarea "**********"
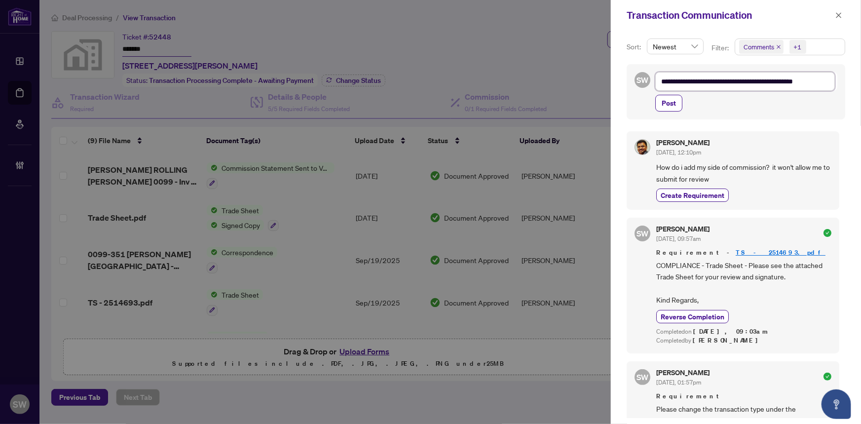
type textarea "**********"
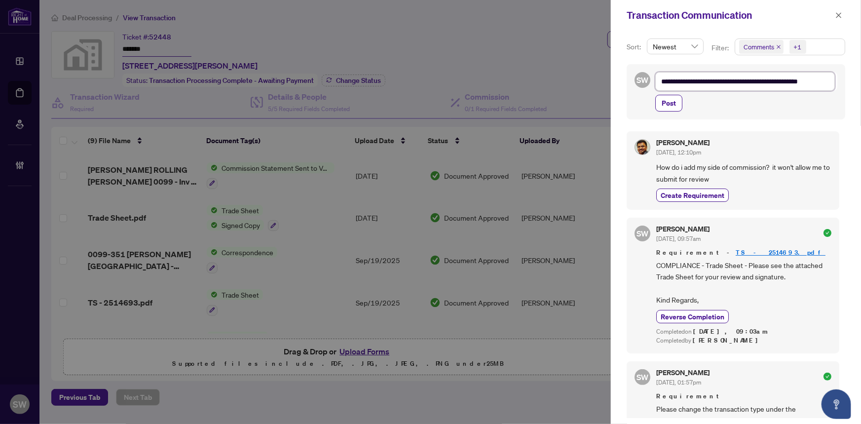
type textarea "**********"
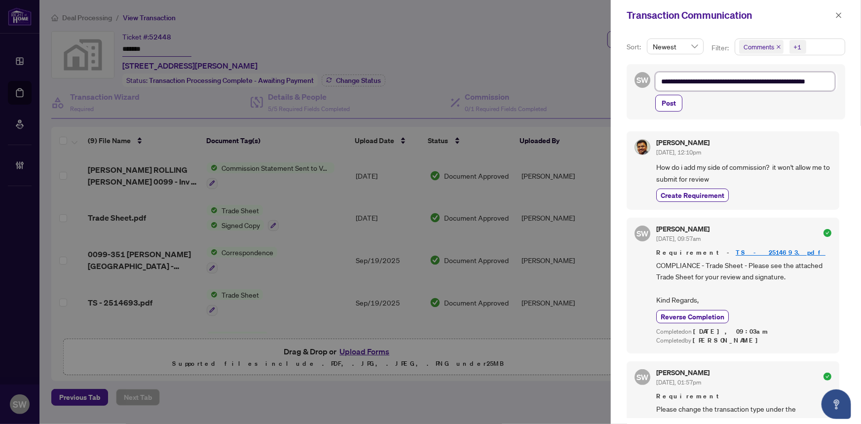
type textarea "**********"
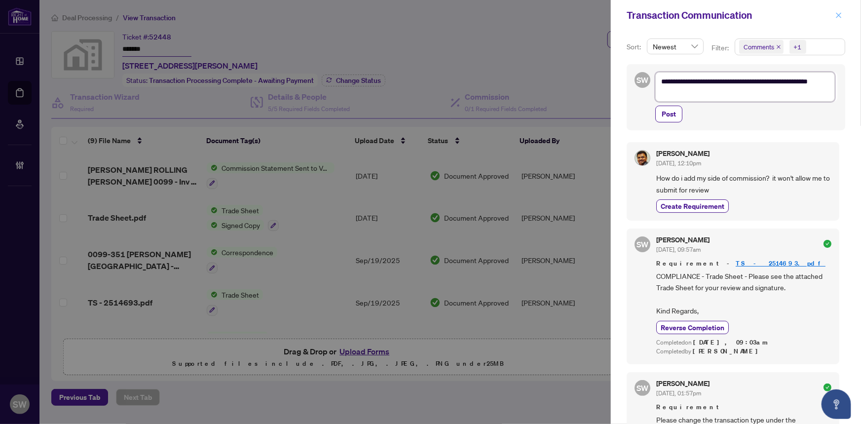
type textarea "**********"
click at [840, 16] on icon "close" at bounding box center [838, 14] width 5 height 5
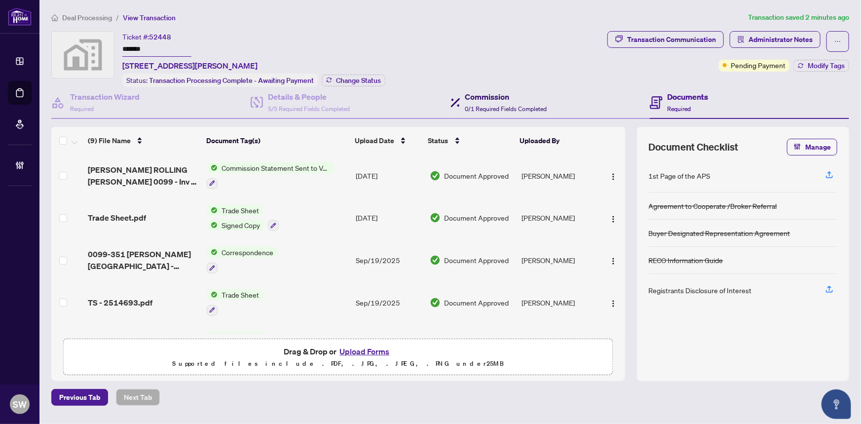
click at [492, 96] on h4 "Commission" at bounding box center [506, 97] width 82 height 12
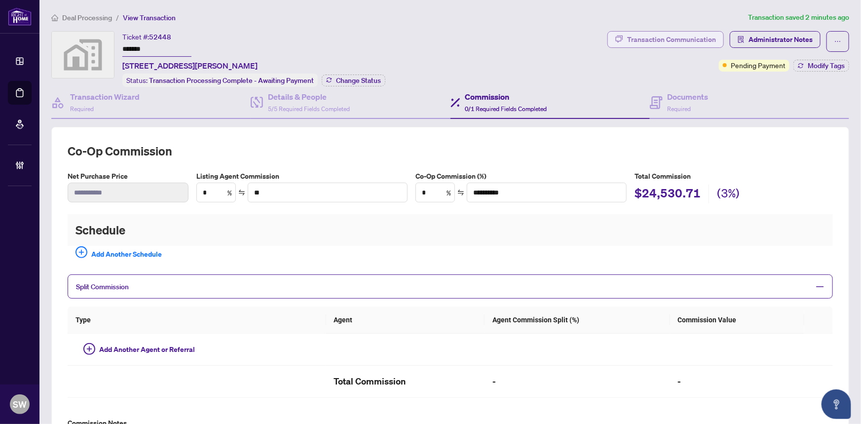
click at [672, 38] on div "Transaction Communication" at bounding box center [671, 40] width 89 height 16
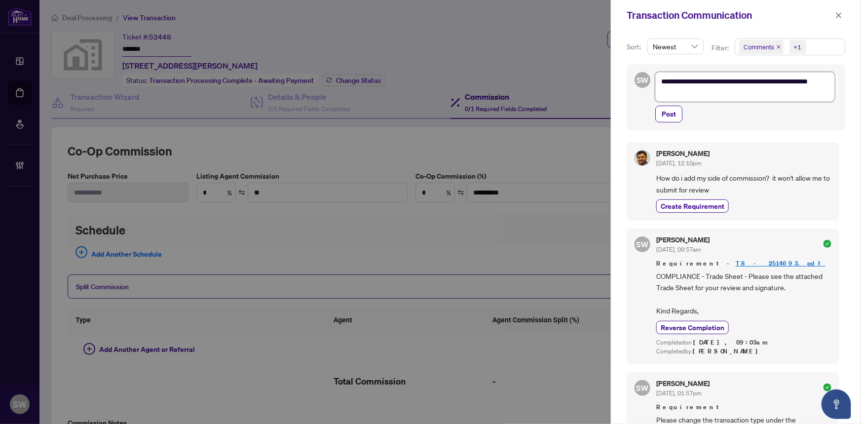
click at [692, 91] on textarea "**********" at bounding box center [745, 87] width 180 height 30
drag, startPoint x: 812, startPoint y: 80, endPoint x: 824, endPoint y: 95, distance: 18.9
click at [824, 95] on textarea "**********" at bounding box center [745, 87] width 180 height 30
type textarea "**********"
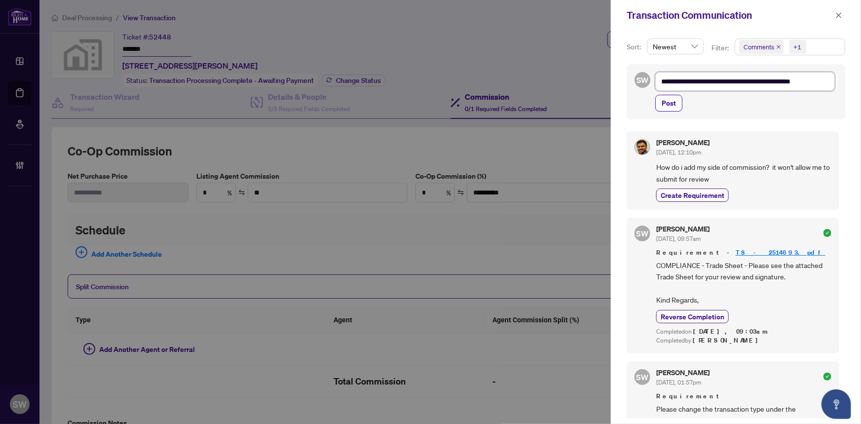
type textarea "**********"
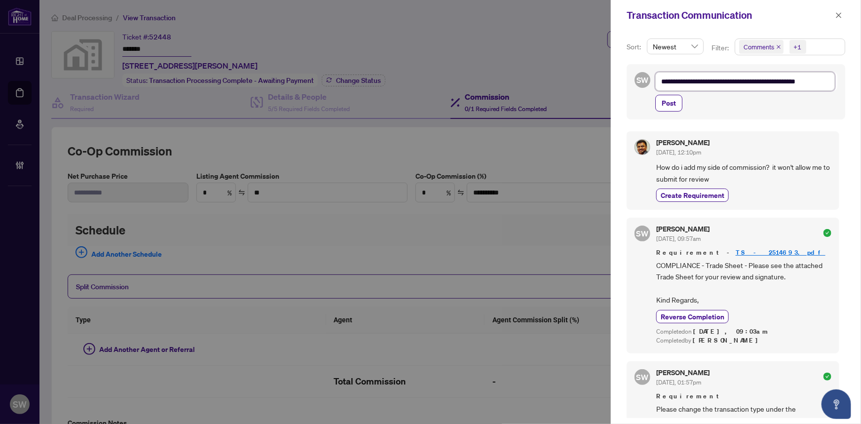
type textarea "**********"
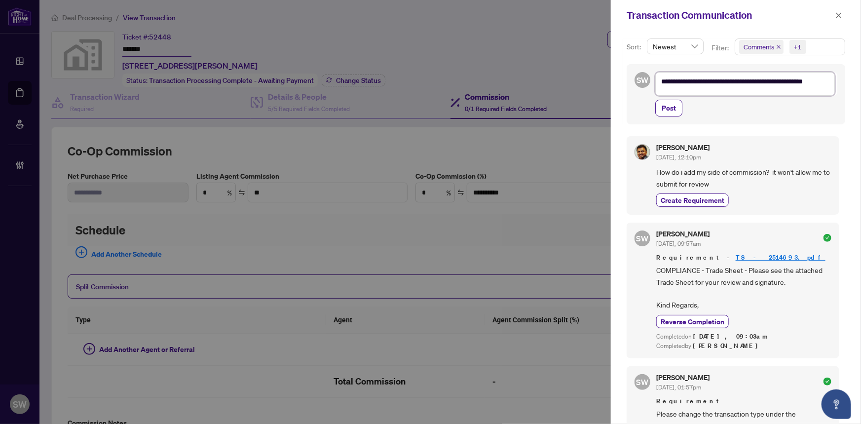
scroll to position [0, 0]
type textarea "**********"
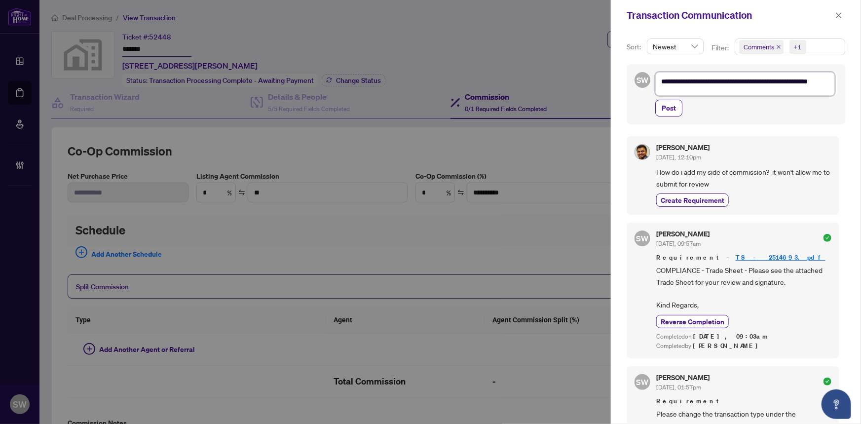
scroll to position [0, 0]
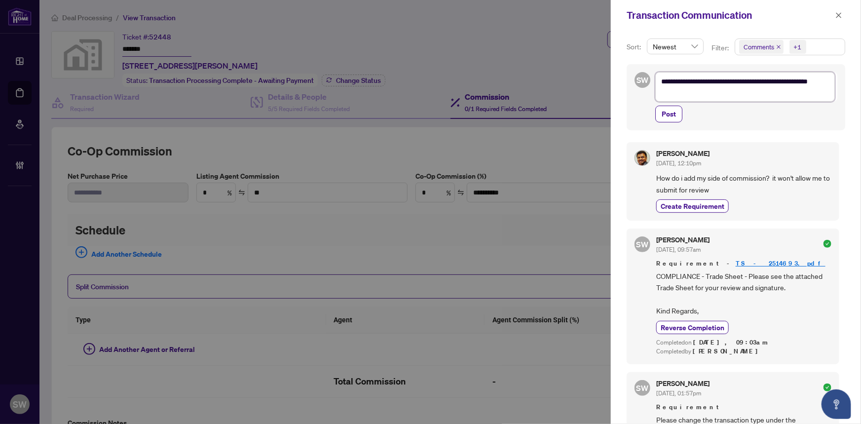
type textarea "**********"
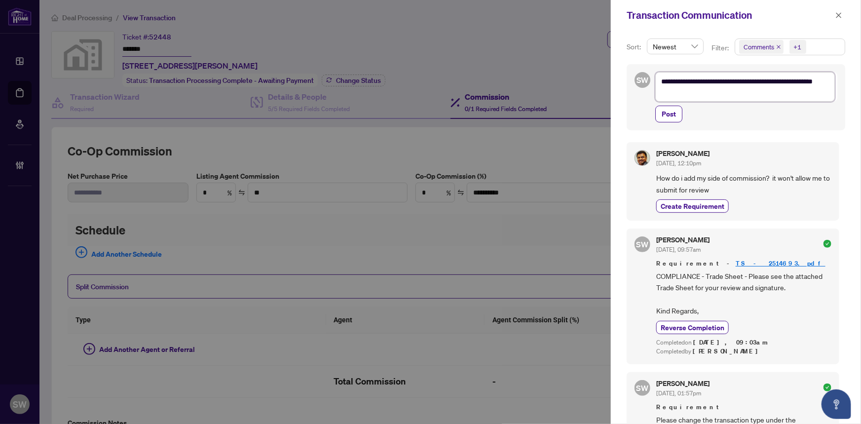
type textarea "**********"
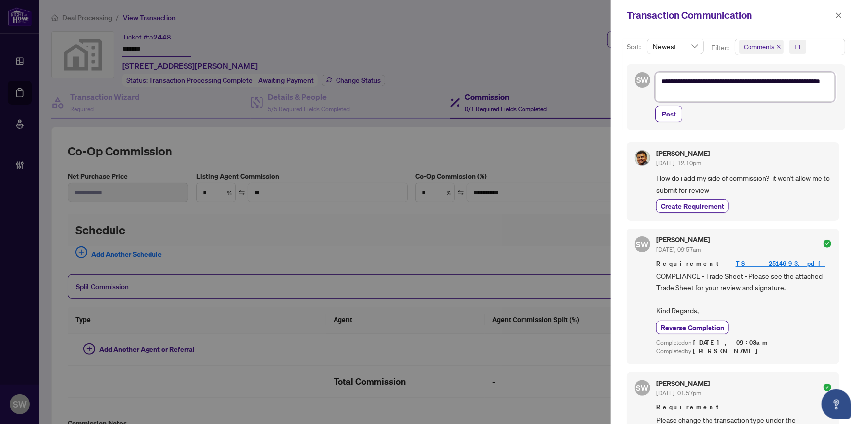
type textarea "**********"
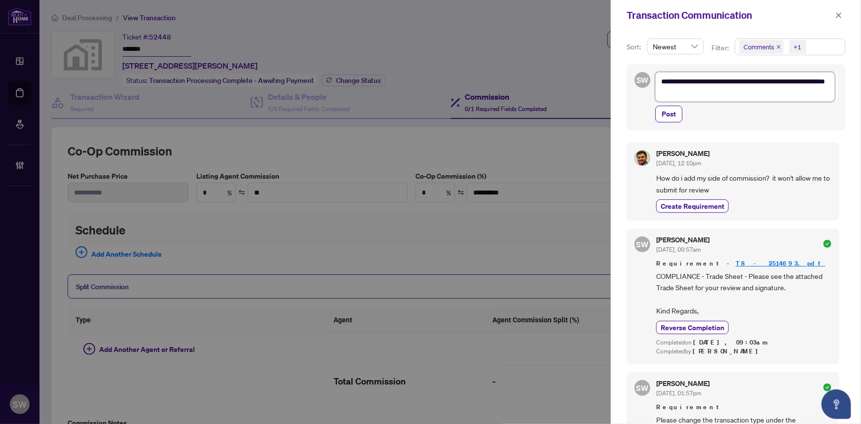
type textarea "**********"
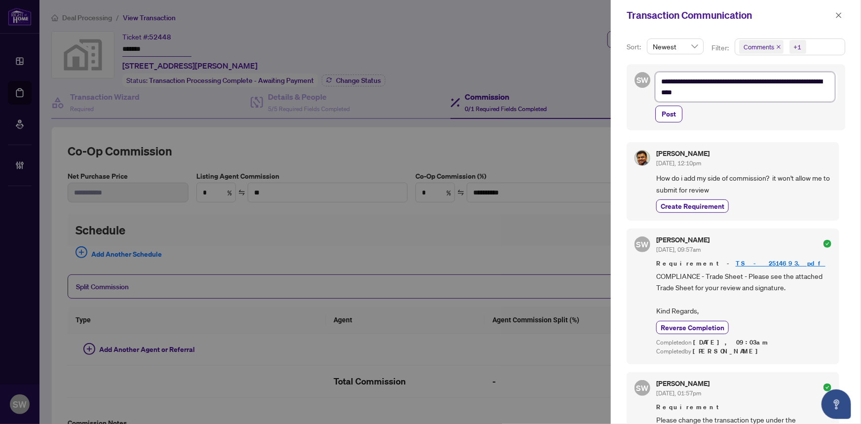
type textarea "**********"
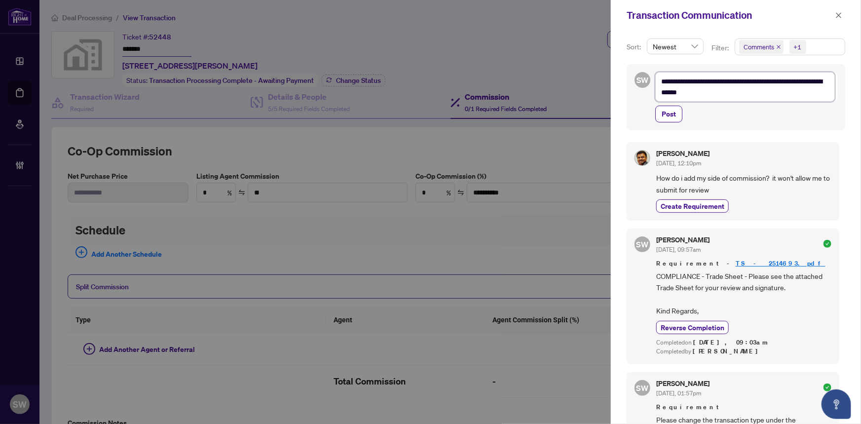
type textarea "**********"
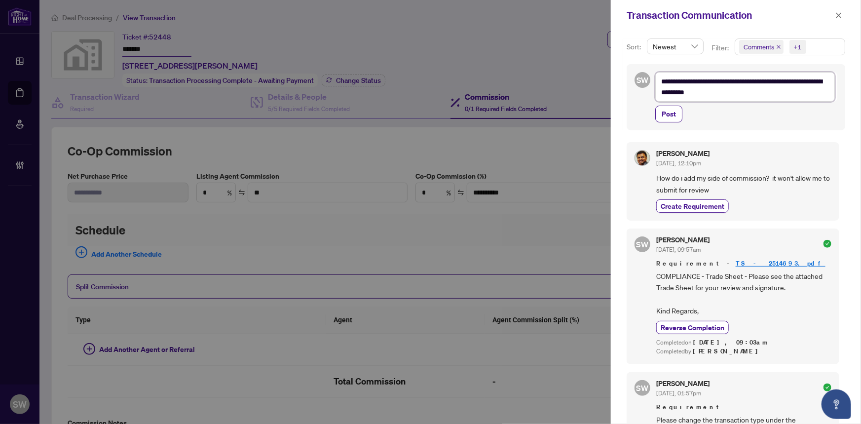
type textarea "**********"
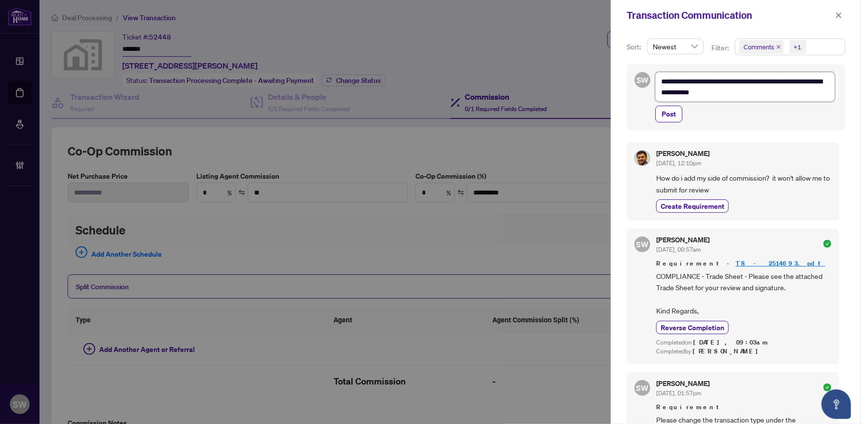
type textarea "**********"
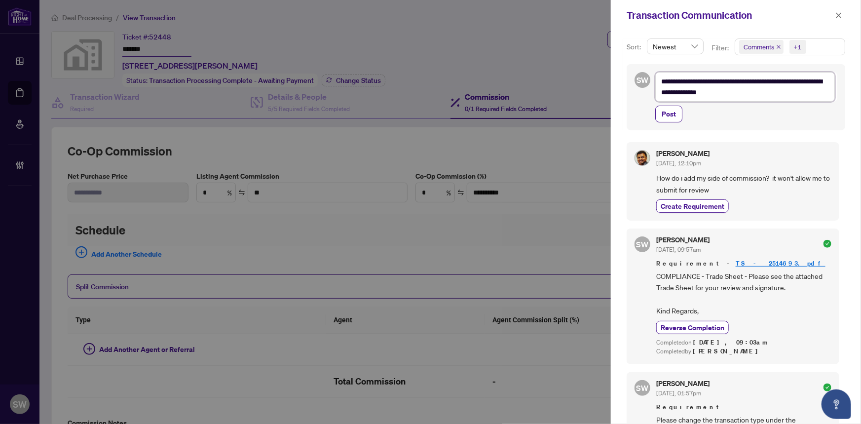
type textarea "**********"
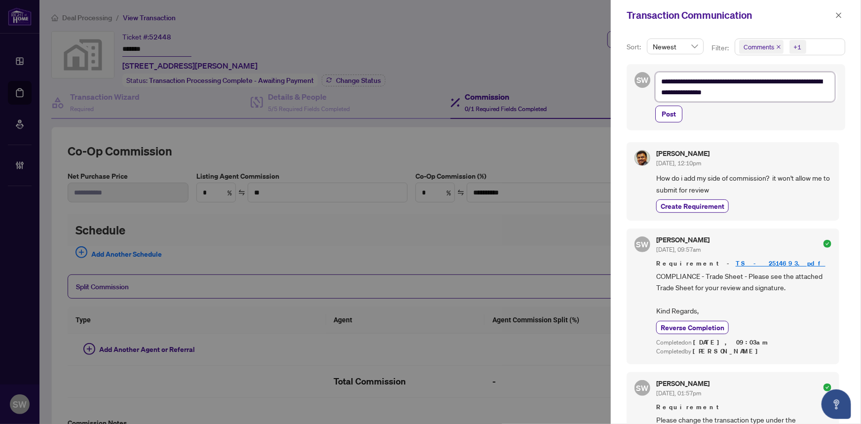
type textarea "**********"
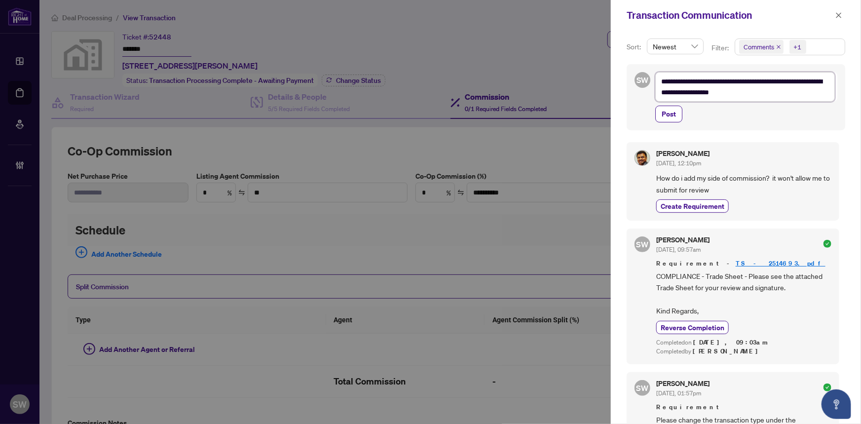
type textarea "**********"
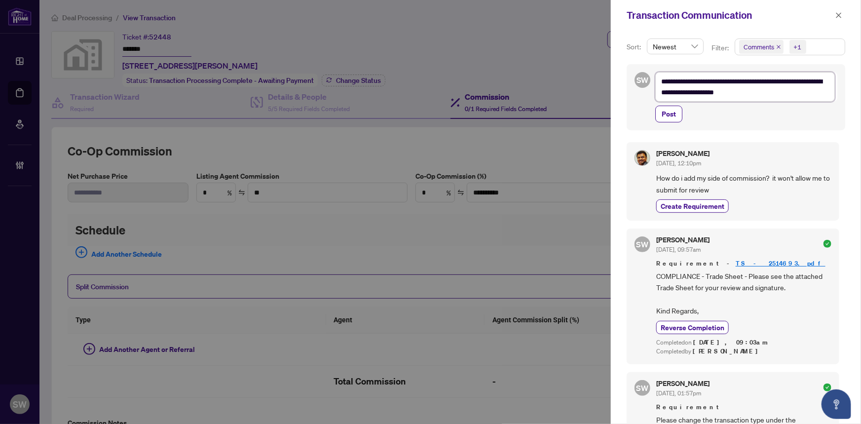
type textarea "**********"
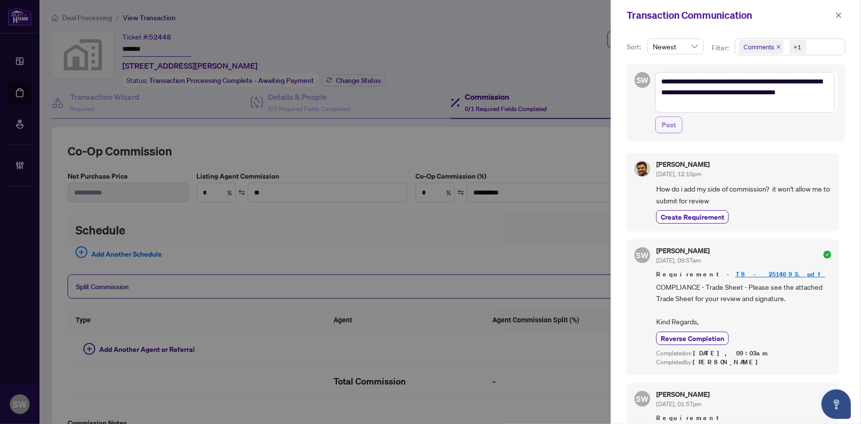
click at [671, 121] on span "Post" at bounding box center [669, 125] width 14 height 16
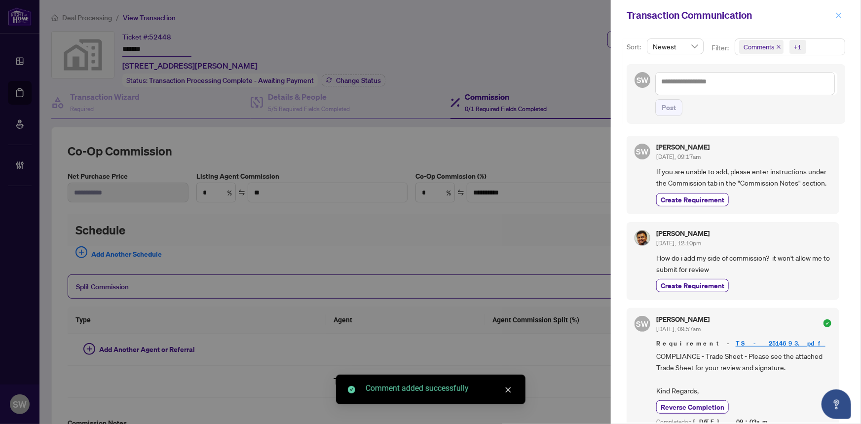
click at [833, 14] on button "button" at bounding box center [838, 15] width 13 height 12
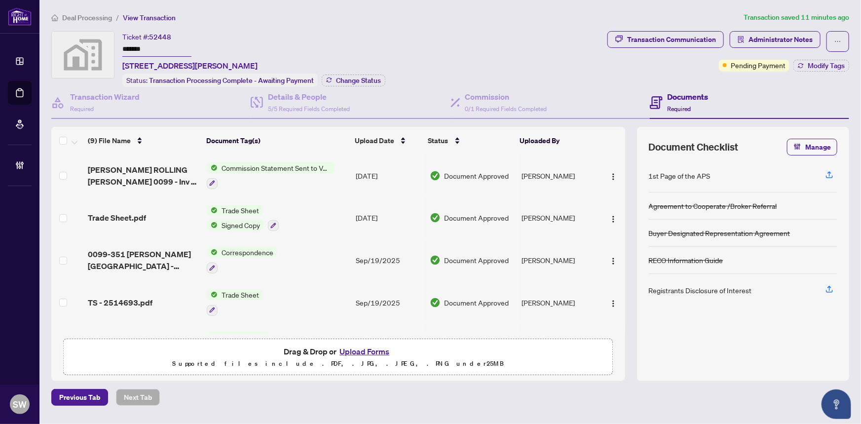
click at [70, 17] on span "Deal Processing" at bounding box center [87, 17] width 50 height 9
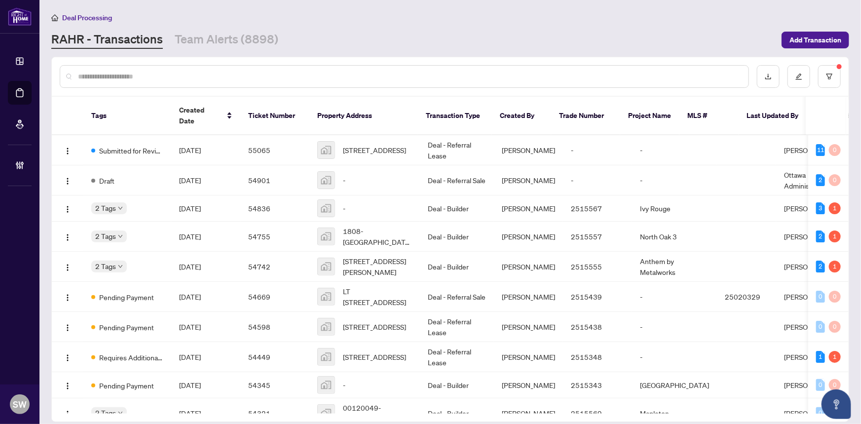
click at [163, 66] on div at bounding box center [404, 76] width 689 height 23
click at [141, 74] on input "text" at bounding box center [409, 76] width 663 height 11
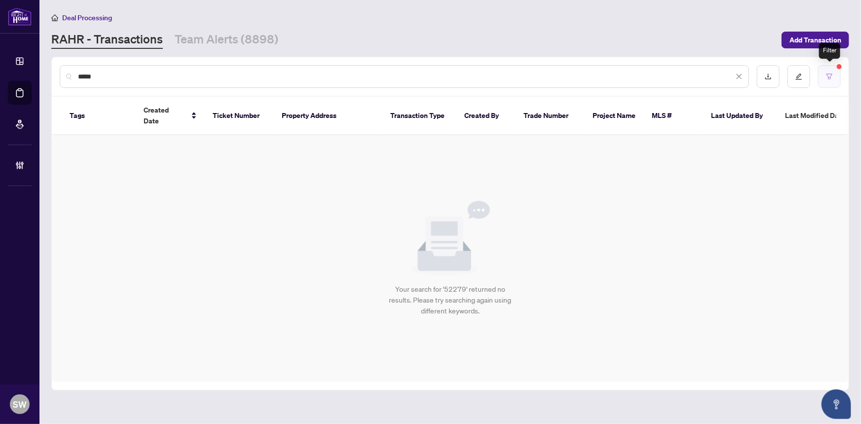
type input "*****"
click at [829, 75] on icon "filter" at bounding box center [829, 76] width 7 height 7
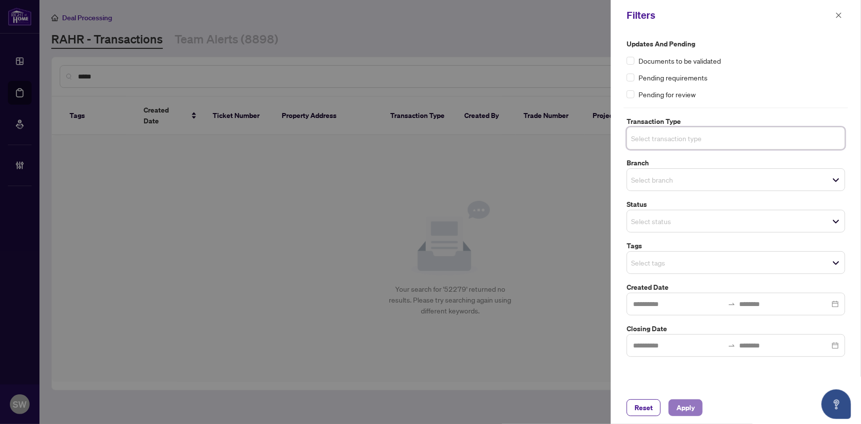
click at [681, 411] on span "Apply" at bounding box center [685, 408] width 18 height 16
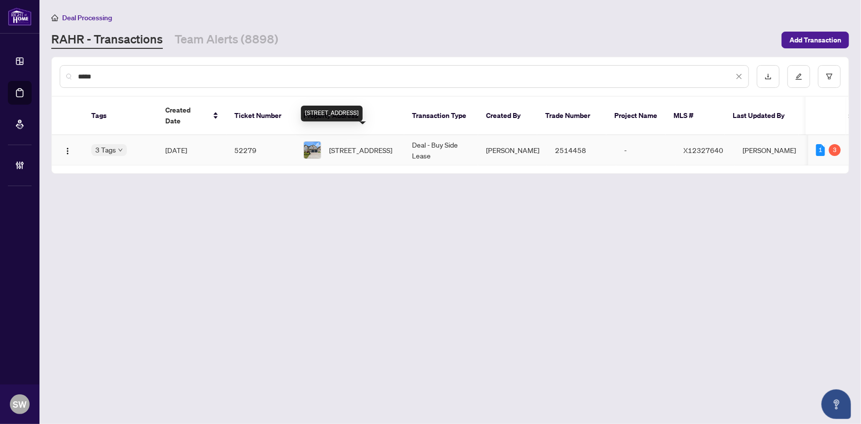
click at [371, 145] on span "[STREET_ADDRESS]" at bounding box center [360, 150] width 63 height 11
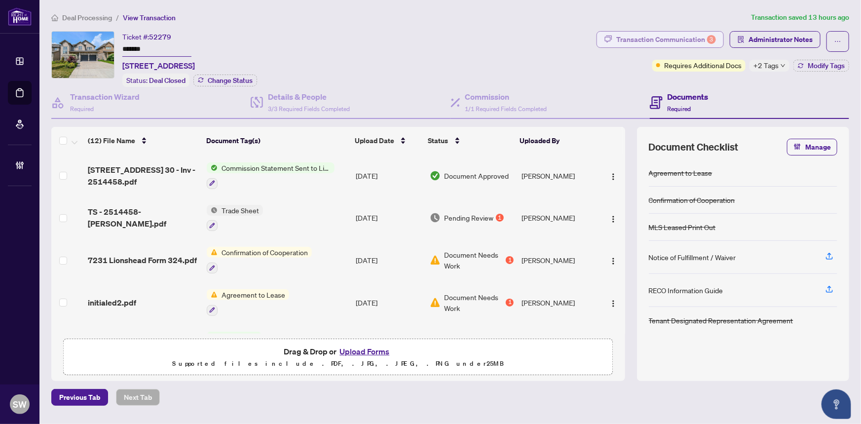
click at [689, 45] on div "Transaction Communication 3" at bounding box center [666, 40] width 100 height 16
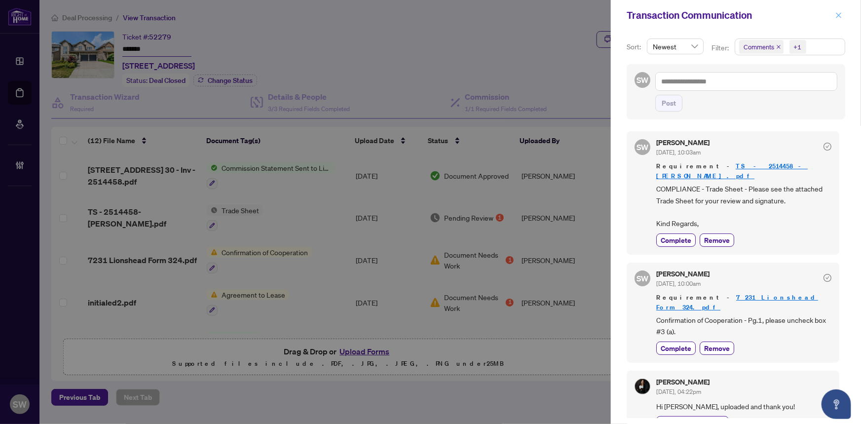
click at [840, 15] on icon "close" at bounding box center [838, 15] width 7 height 7
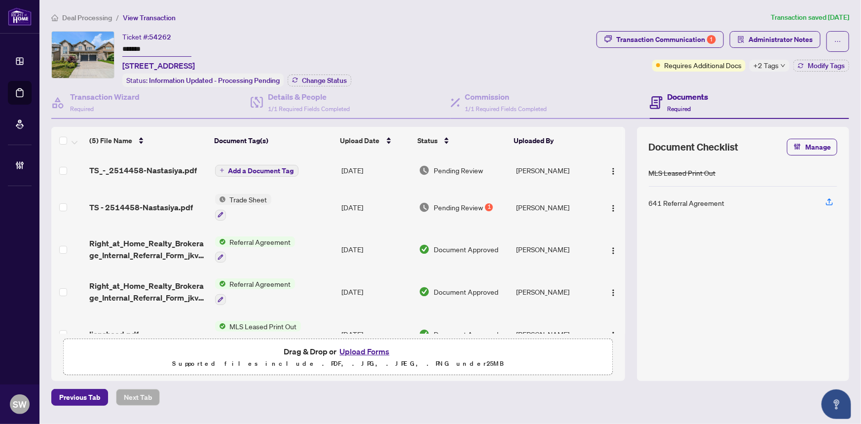
click at [137, 48] on input "*******" at bounding box center [156, 49] width 69 height 14
click at [136, 169] on span "TS_-_2514458-Nastasiya.pdf" at bounding box center [143, 170] width 108 height 12
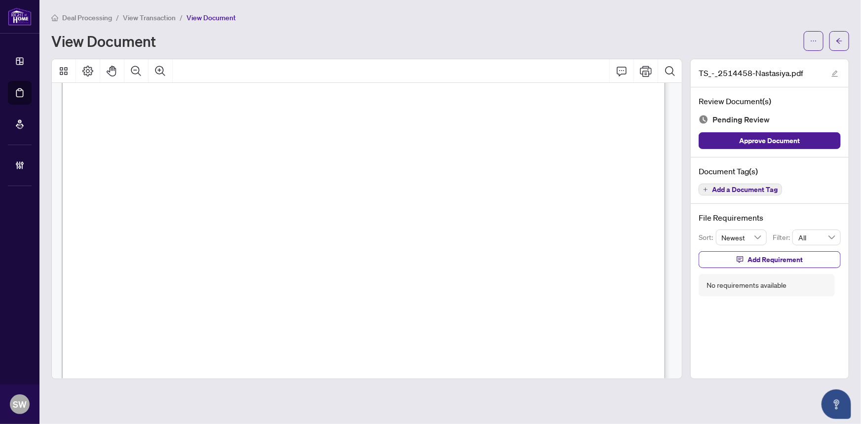
scroll to position [314, 0]
click at [770, 187] on span "Add a Document Tag" at bounding box center [745, 189] width 66 height 7
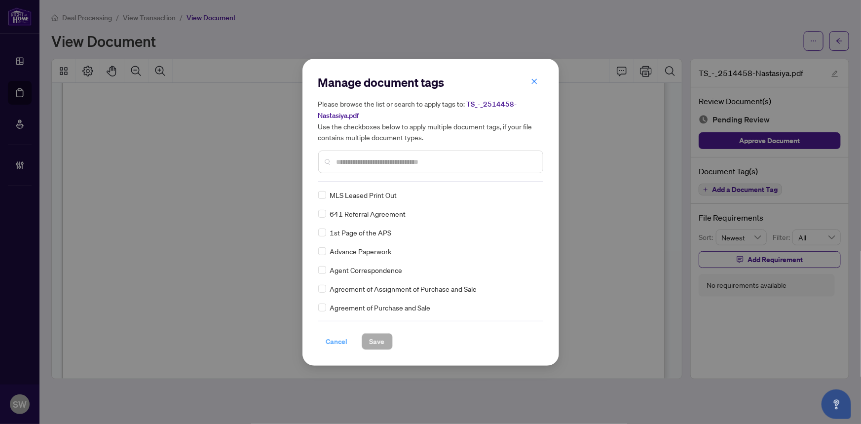
click at [329, 341] on span "Cancel" at bounding box center [337, 342] width 22 height 16
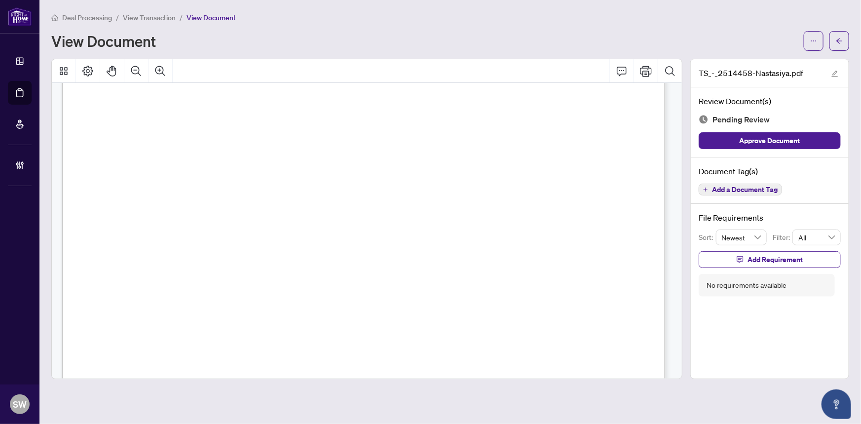
click at [764, 191] on span "Add a Document Tag" at bounding box center [745, 189] width 66 height 7
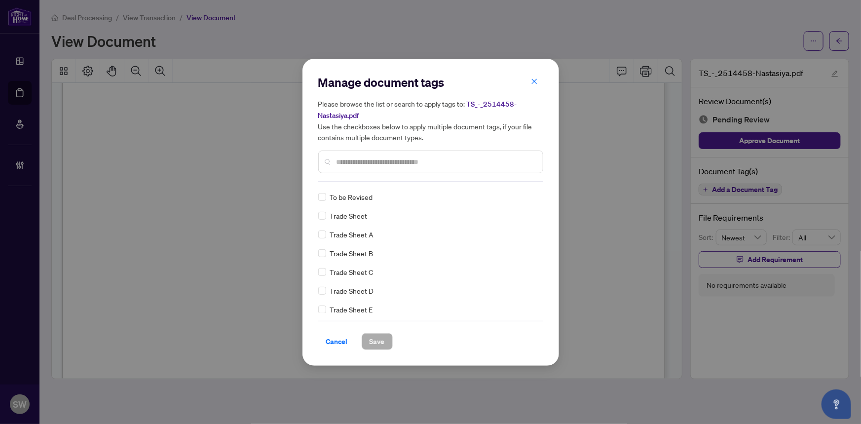
scroll to position [0, 0]
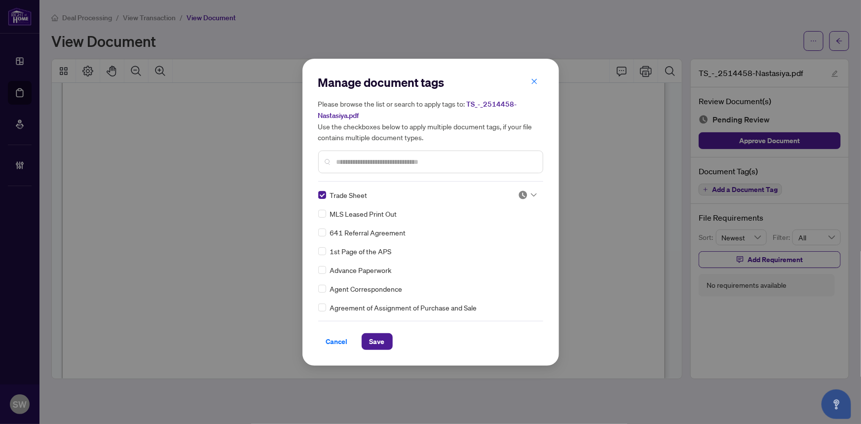
click at [520, 191] on img at bounding box center [523, 195] width 10 height 10
drag, startPoint x: 503, startPoint y: 241, endPoint x: 399, endPoint y: 335, distance: 140.1
click at [503, 241] on div "Approved" at bounding box center [494, 242] width 63 height 11
click at [379, 339] on span "Save" at bounding box center [377, 342] width 15 height 16
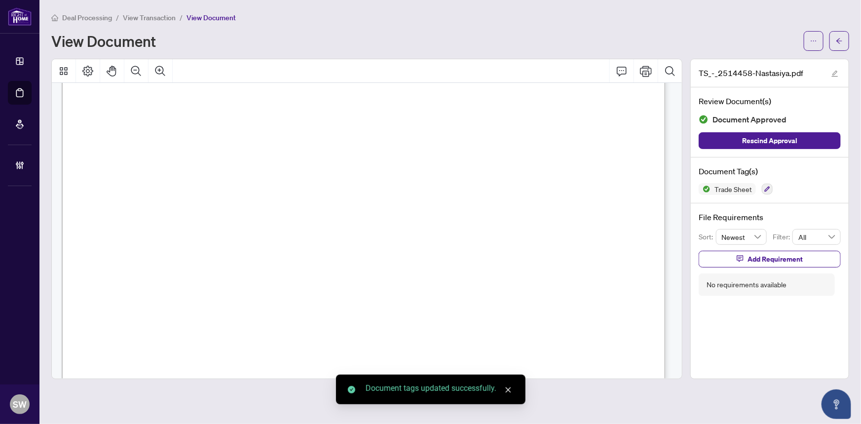
click at [840, 42] on icon "arrow-left" at bounding box center [839, 41] width 7 height 7
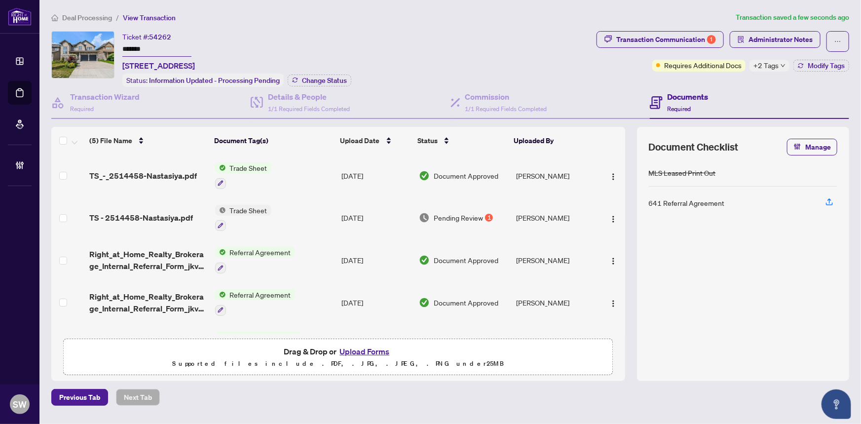
click at [167, 214] on span "TS - 2514458-Nastasiya.pdf" at bounding box center [141, 218] width 104 height 12
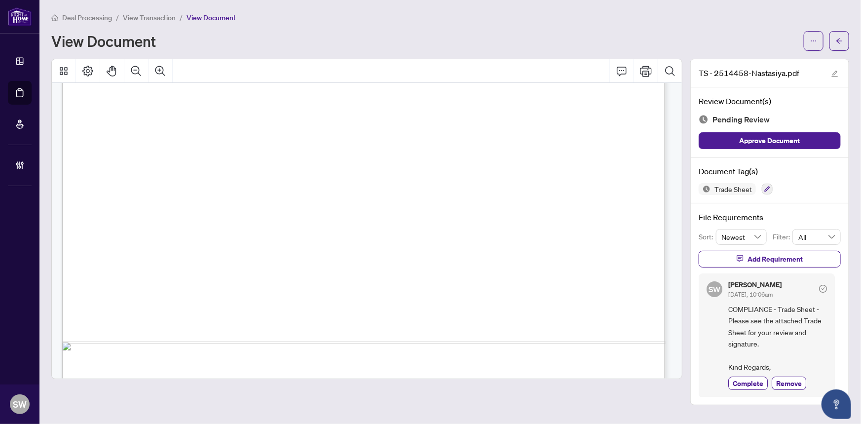
scroll to position [449, 0]
click at [845, 39] on button "button" at bounding box center [839, 41] width 20 height 20
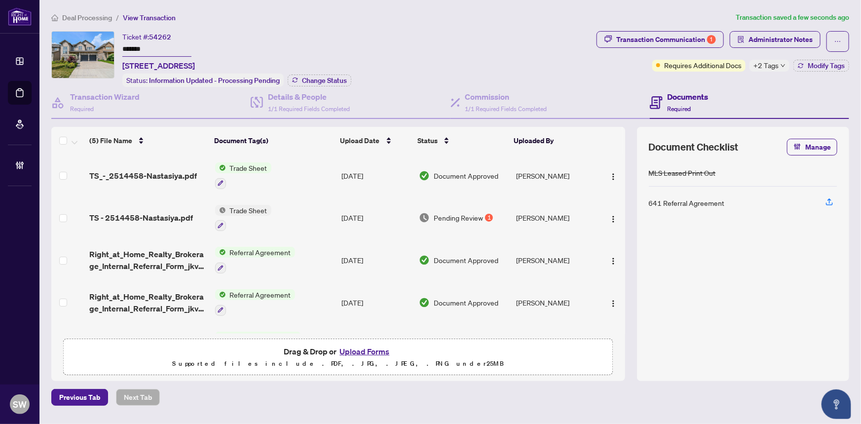
click at [173, 173] on span "TS_-_2514458-Nastasiya.pdf" at bounding box center [143, 176] width 108 height 12
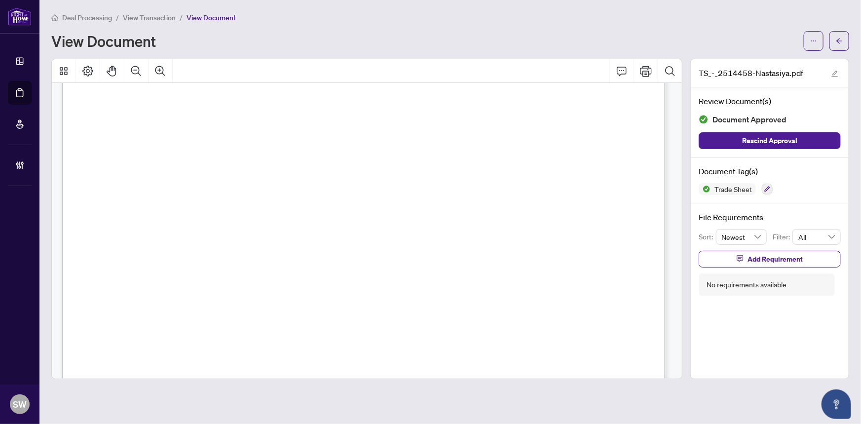
scroll to position [359, 0]
click at [765, 188] on icon "button" at bounding box center [767, 189] width 6 height 6
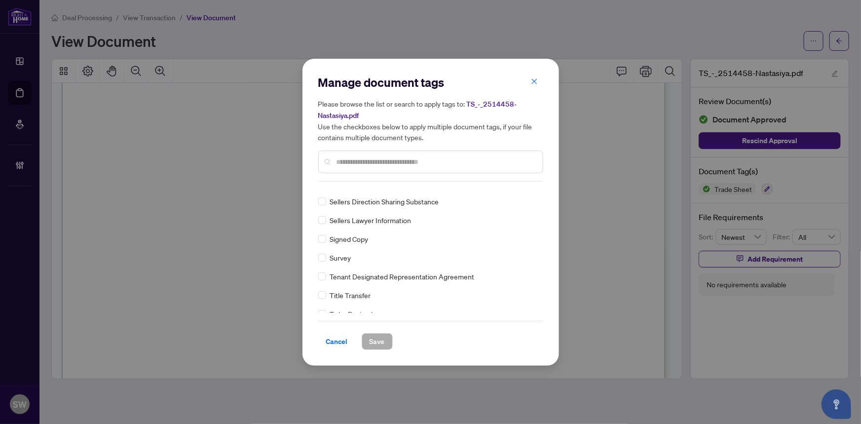
scroll to position [0, 0]
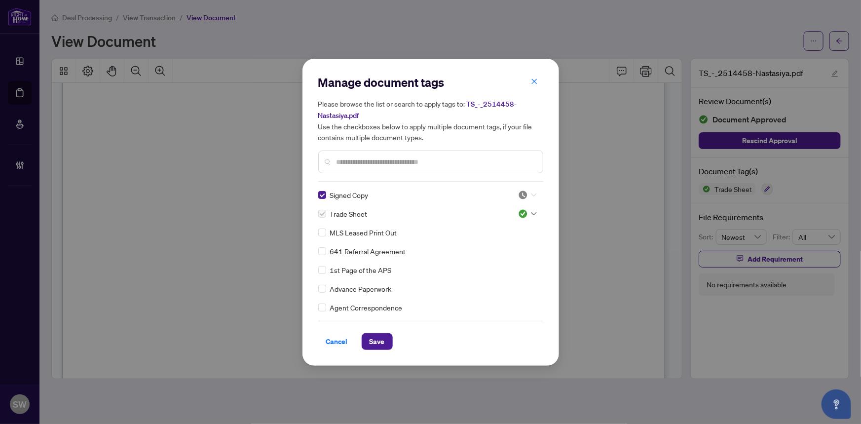
click at [531, 193] on icon at bounding box center [534, 195] width 6 height 4
drag, startPoint x: 502, startPoint y: 244, endPoint x: 416, endPoint y: 291, distance: 97.4
click at [500, 244] on div "Approved" at bounding box center [494, 242] width 63 height 11
click at [379, 342] on span "Save" at bounding box center [377, 342] width 15 height 16
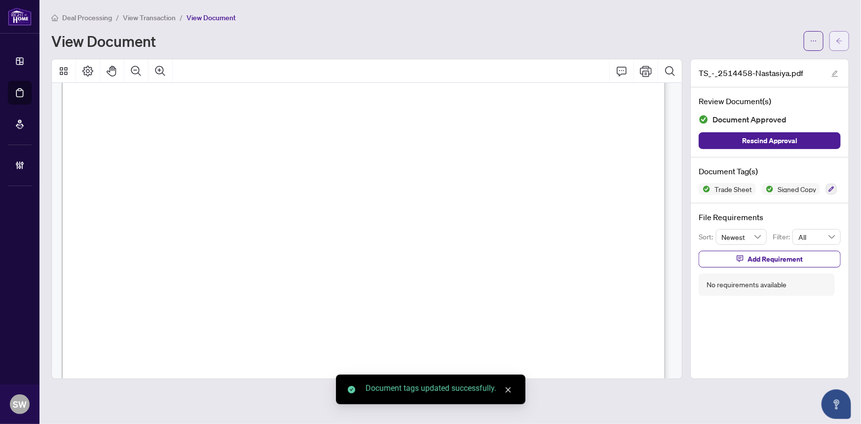
click at [842, 38] on icon "arrow-left" at bounding box center [839, 41] width 7 height 7
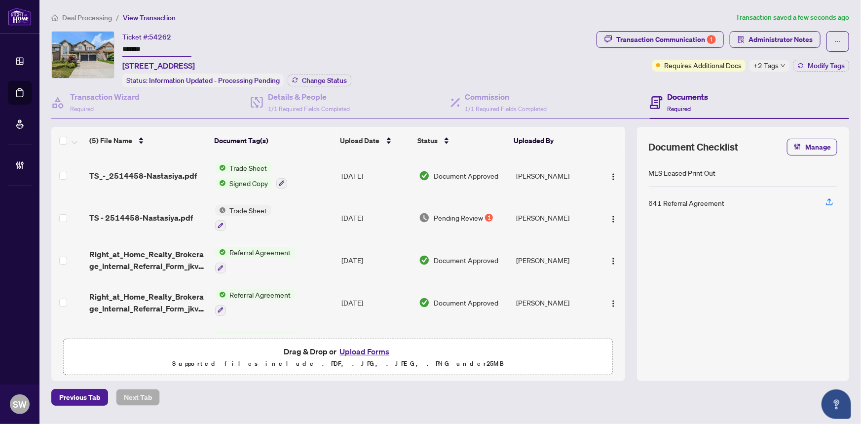
click at [179, 214] on span "TS - 2514458-Nastasiya.pdf" at bounding box center [141, 218] width 104 height 12
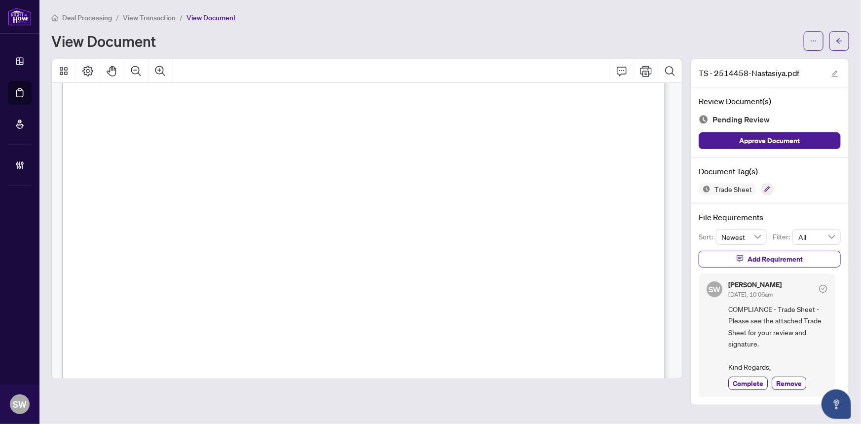
scroll to position [359, 0]
click at [751, 379] on span "Complete" at bounding box center [748, 383] width 31 height 10
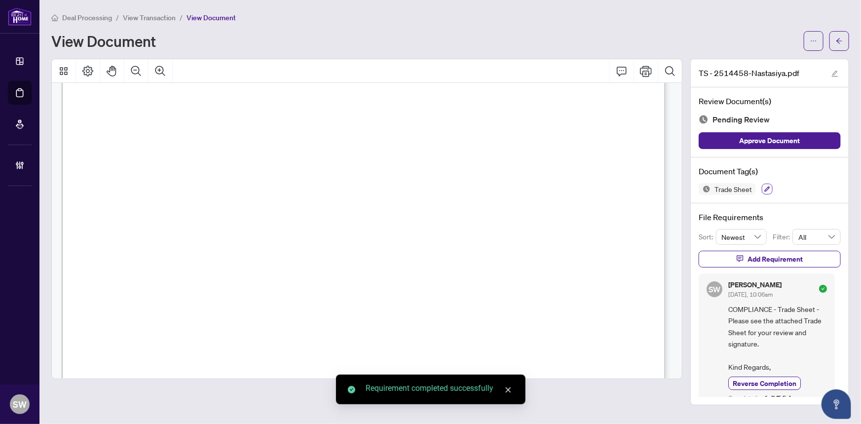
click at [765, 188] on icon "button" at bounding box center [767, 189] width 6 height 6
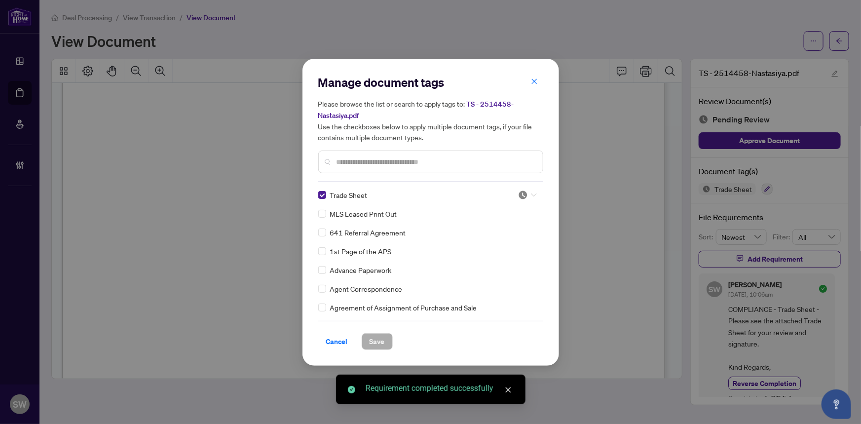
click at [523, 195] on img at bounding box center [523, 195] width 10 height 10
drag, startPoint x: 505, startPoint y: 240, endPoint x: 488, endPoint y: 256, distance: 23.7
click at [504, 240] on div "Approved" at bounding box center [494, 242] width 63 height 11
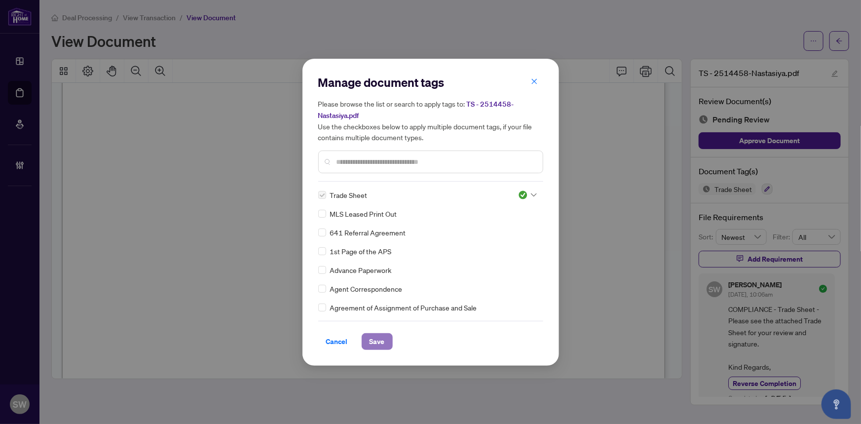
click at [383, 337] on span "Save" at bounding box center [377, 342] width 15 height 16
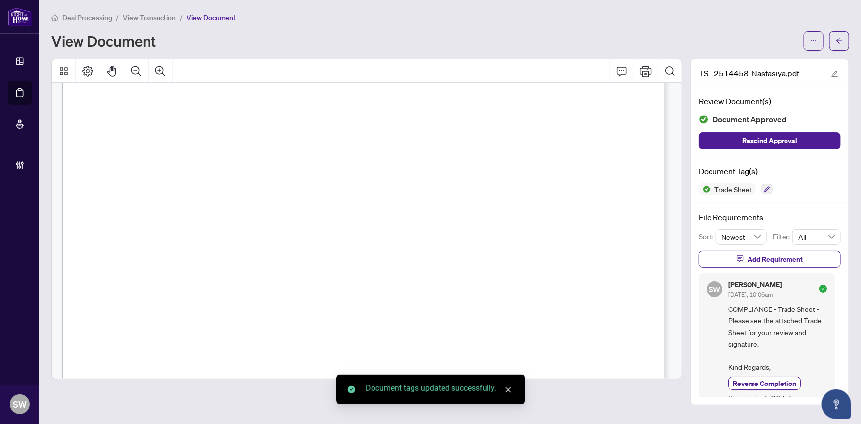
click at [836, 39] on icon "arrow-left" at bounding box center [839, 41] width 7 height 7
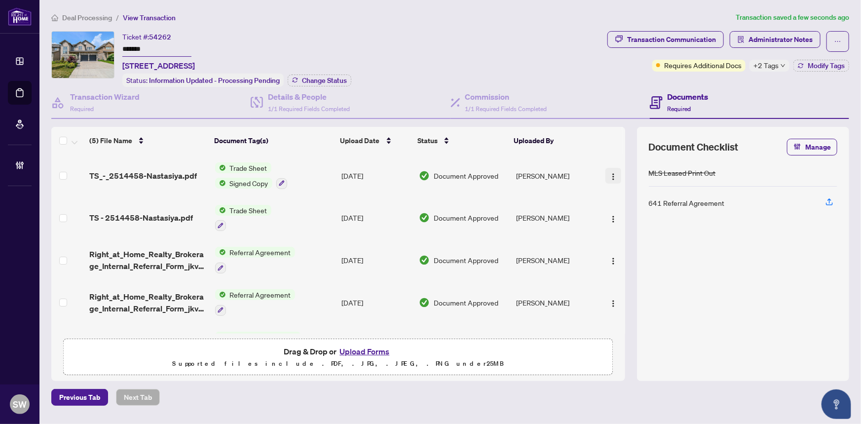
click at [609, 173] on img "button" at bounding box center [613, 177] width 8 height 8
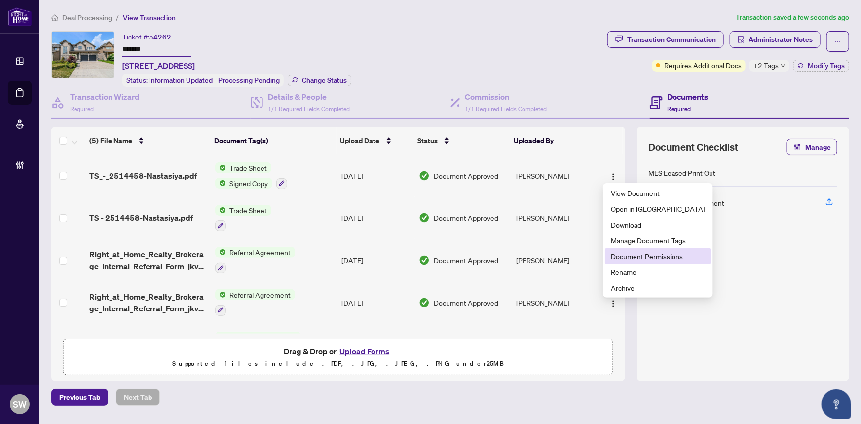
click at [636, 258] on span "Document Permissions" at bounding box center [658, 256] width 94 height 11
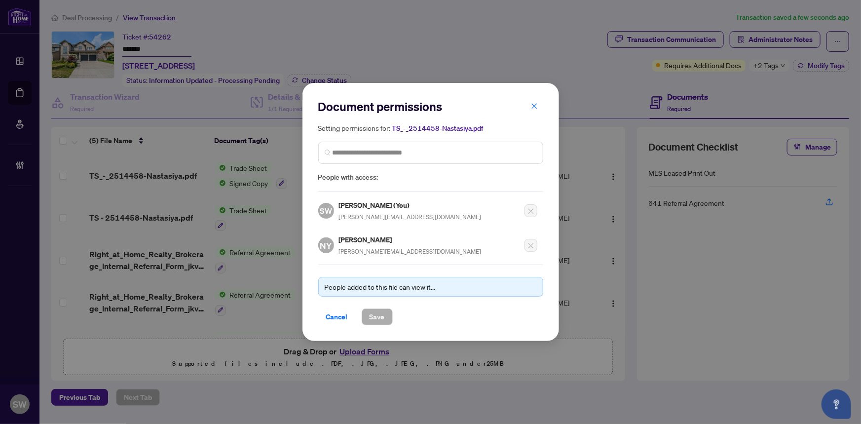
click at [353, 236] on h5 "Nastasiya Yakovleva" at bounding box center [410, 239] width 143 height 11
copy h5 "Nastasiya"
click at [337, 313] on span "Cancel" at bounding box center [337, 317] width 22 height 16
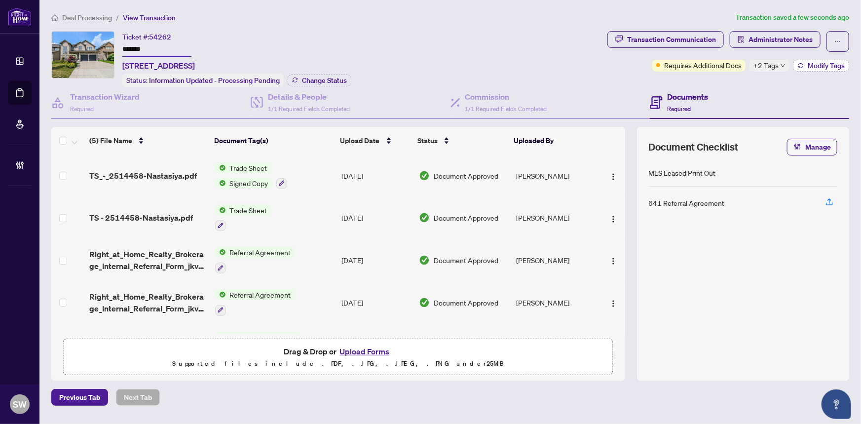
click at [817, 65] on span "Modify Tags" at bounding box center [826, 65] width 37 height 7
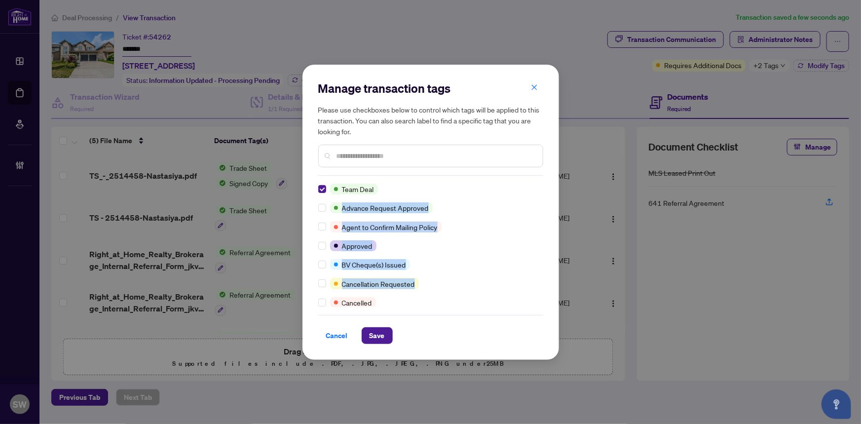
drag, startPoint x: 540, startPoint y: 192, endPoint x: 541, endPoint y: 281, distance: 88.8
click at [541, 281] on div "Team Deal Advance Request Approved Agent to Confirm Mailing Policy Approved BV …" at bounding box center [430, 245] width 225 height 123
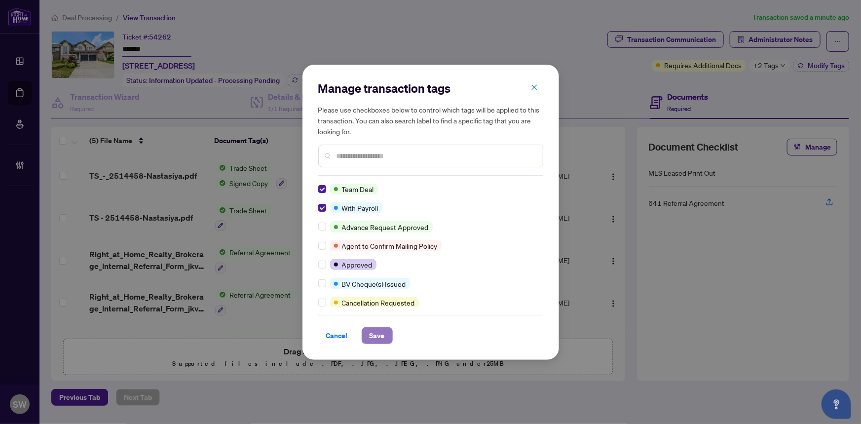
click at [381, 334] on span "Save" at bounding box center [377, 336] width 15 height 16
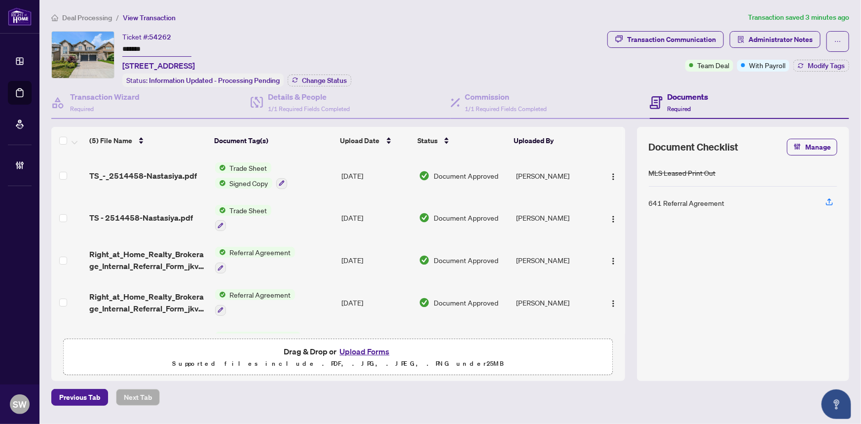
click at [439, 47] on div "Ticket #: 54262 ******* 30-7231 Lionshead Ave, Niagara Falls, Ontario L2G 0A6, …" at bounding box center [327, 59] width 552 height 56
click at [328, 77] on span "Change Status" at bounding box center [324, 80] width 45 height 7
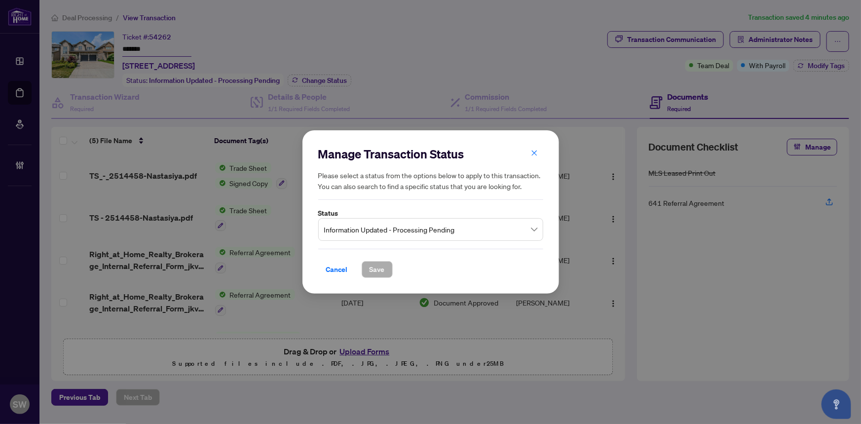
click at [356, 236] on span "Information Updated - Processing Pending" at bounding box center [430, 229] width 213 height 19
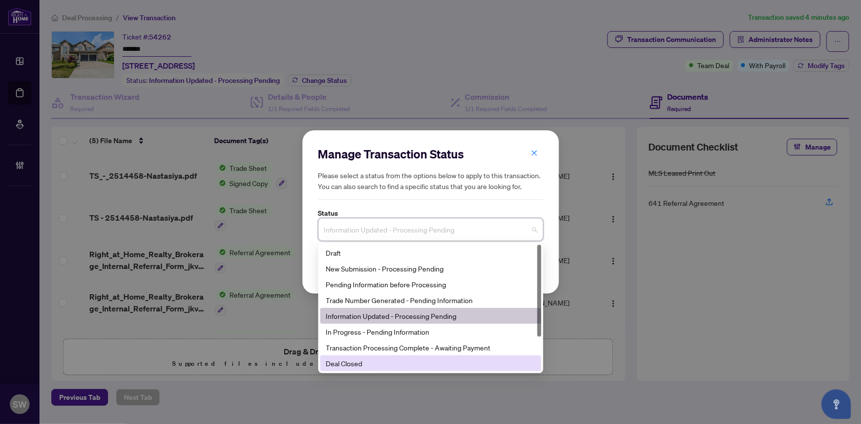
click at [354, 363] on div "Deal Closed" at bounding box center [430, 363] width 209 height 11
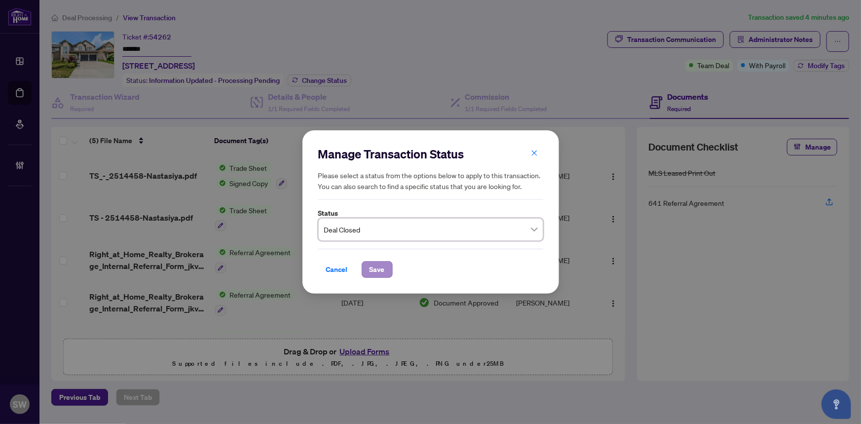
click at [377, 261] on div "Cancel Save" at bounding box center [430, 263] width 225 height 29
click at [372, 270] on span "Save" at bounding box center [377, 270] width 15 height 16
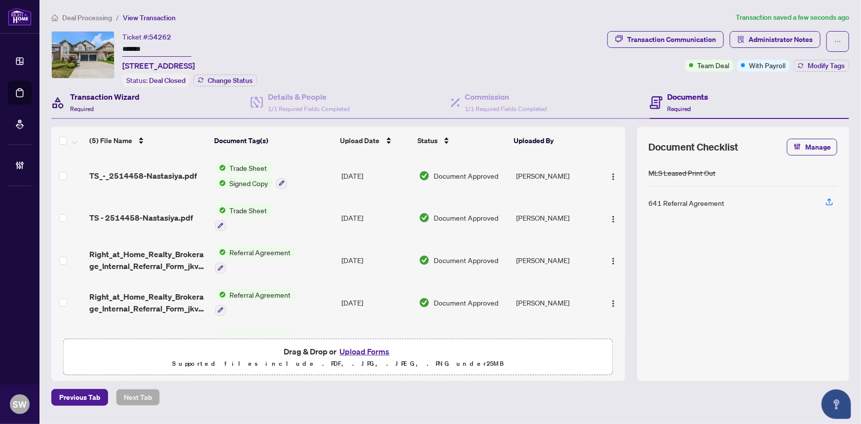
click at [109, 95] on h4 "Transaction Wizard" at bounding box center [105, 97] width 70 height 12
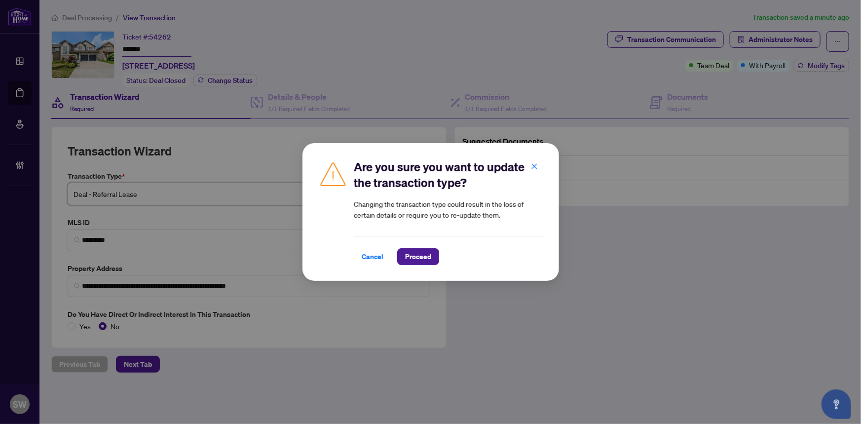
click at [422, 192] on body "**********" at bounding box center [430, 212] width 861 height 424
click at [416, 255] on span "Proceed" at bounding box center [418, 257] width 26 height 16
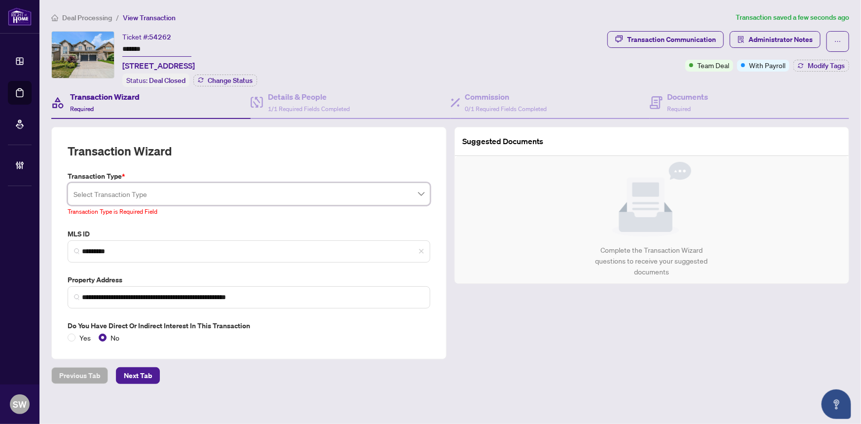
click at [174, 187] on input "search" at bounding box center [245, 196] width 342 height 22
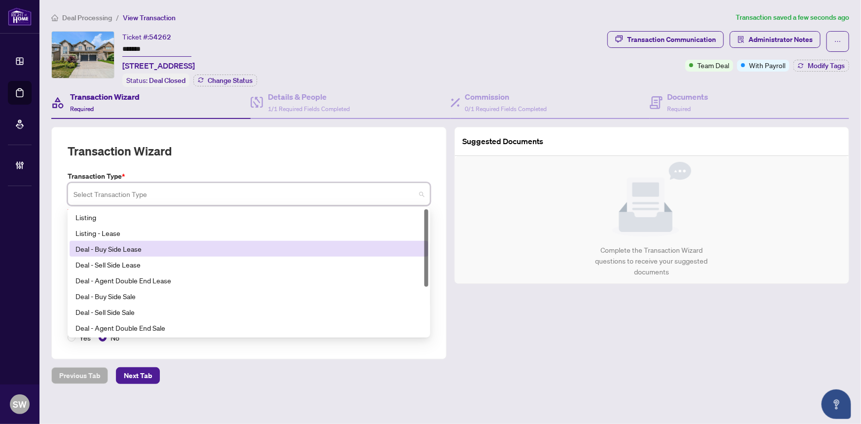
click at [135, 246] on div "Deal - Buy Side Lease" at bounding box center [248, 248] width 347 height 11
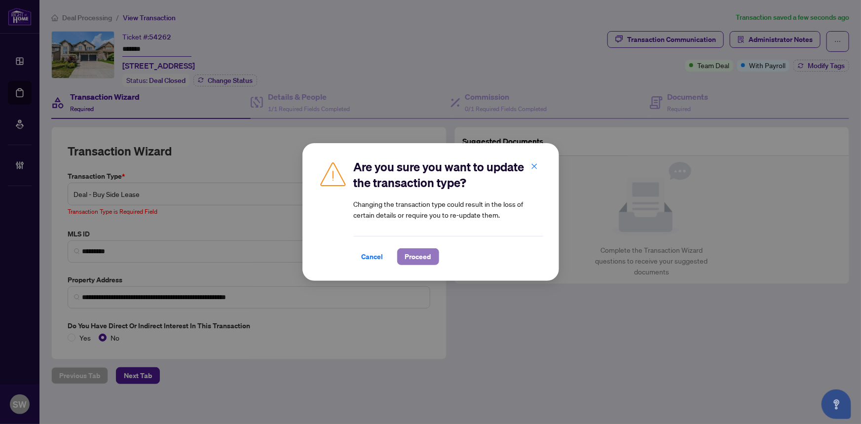
click at [428, 259] on span "Proceed" at bounding box center [418, 257] width 26 height 16
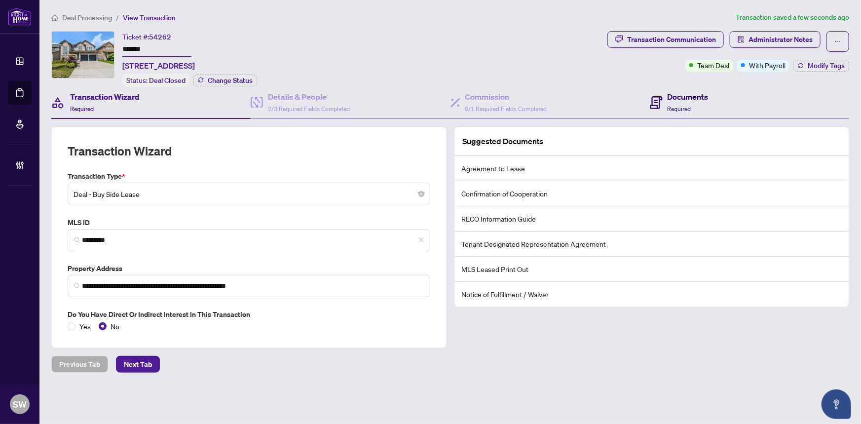
click at [680, 99] on h4 "Documents" at bounding box center [688, 97] width 41 height 12
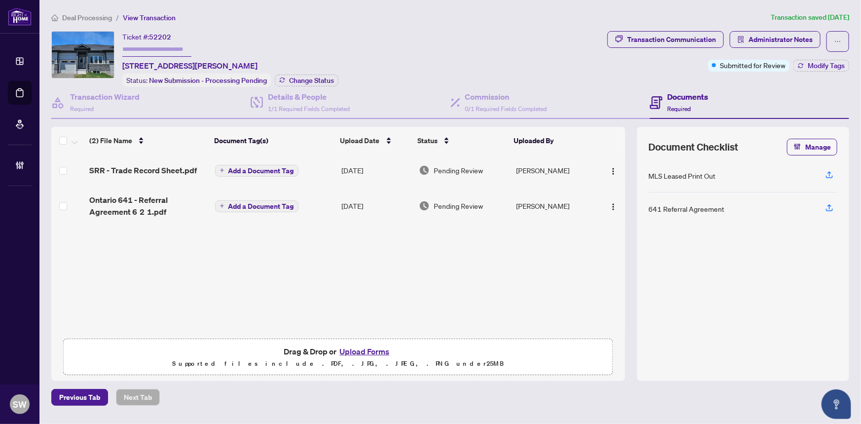
click at [151, 164] on span "SRR - Trade Record Sheet.pdf" at bounding box center [143, 170] width 108 height 12
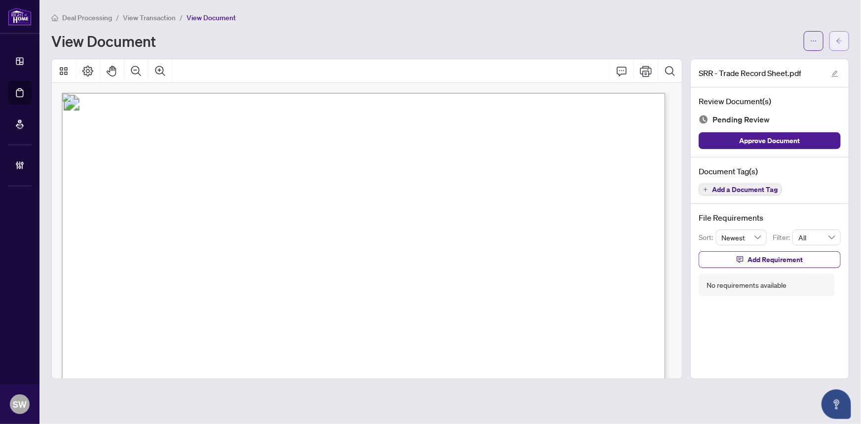
click at [842, 44] on span "button" at bounding box center [839, 41] width 7 height 16
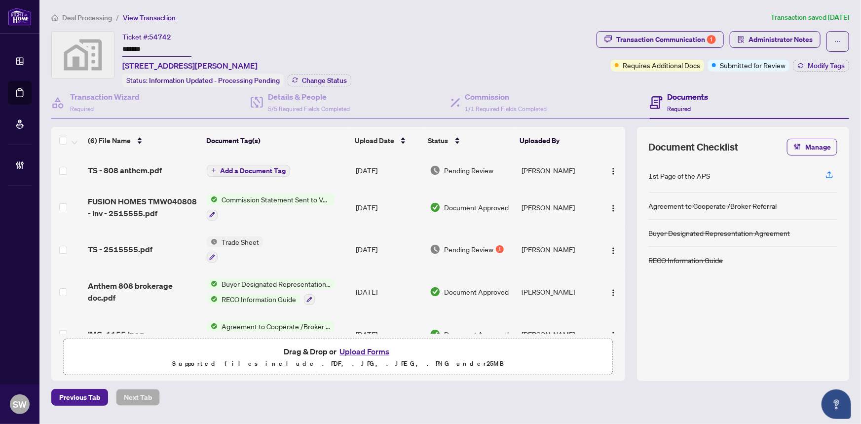
click at [133, 47] on input "*******" at bounding box center [156, 49] width 69 height 14
click at [120, 169] on span "TS - 808 anthem.pdf" at bounding box center [125, 170] width 74 height 12
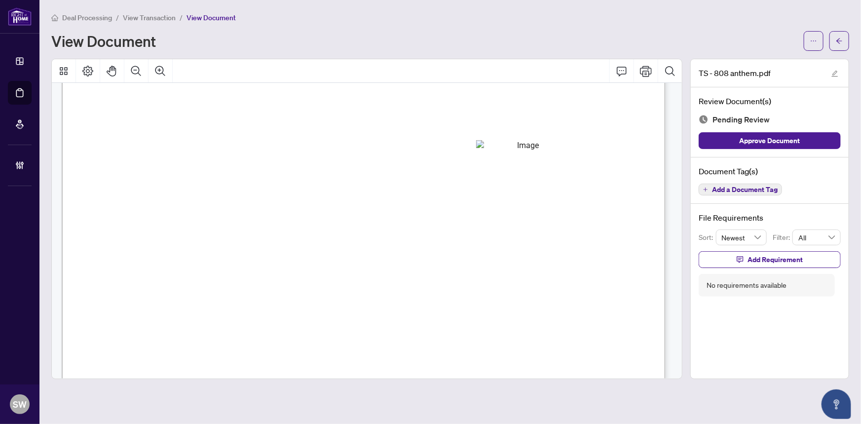
scroll to position [359, 0]
click at [766, 188] on span "Add a Document Tag" at bounding box center [745, 189] width 66 height 7
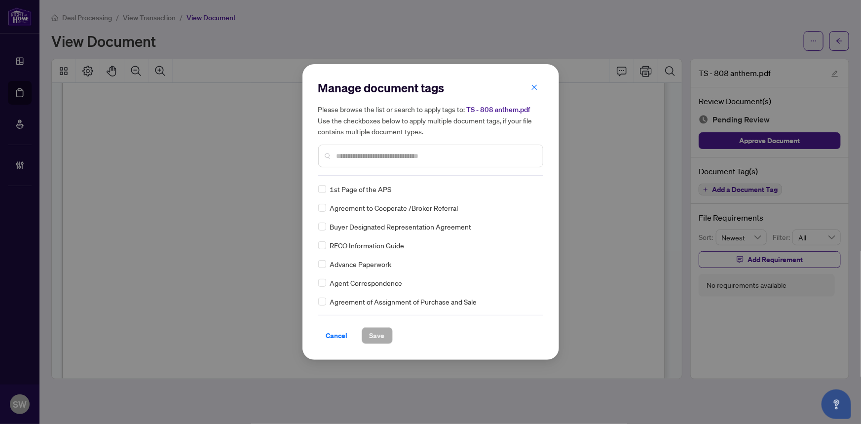
click at [363, 156] on input "text" at bounding box center [436, 155] width 198 height 11
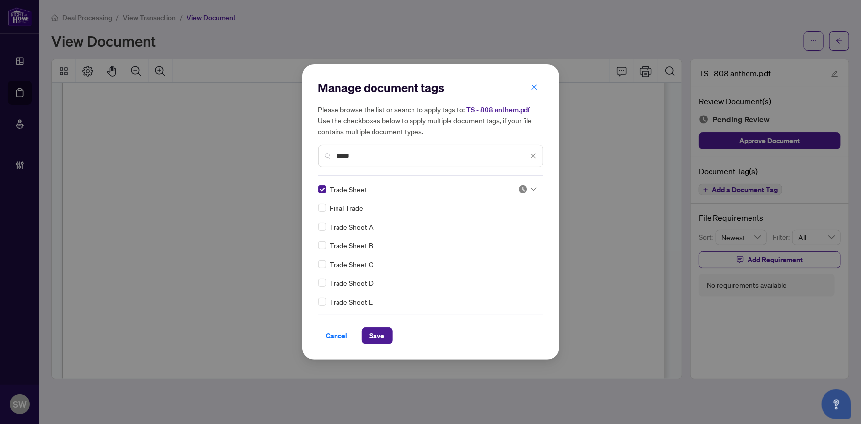
drag, startPoint x: 366, startPoint y: 148, endPoint x: 322, endPoint y: 153, distance: 43.8
click at [322, 153] on div "*****" at bounding box center [430, 156] width 225 height 23
click at [341, 157] on input "*****" at bounding box center [432, 155] width 191 height 11
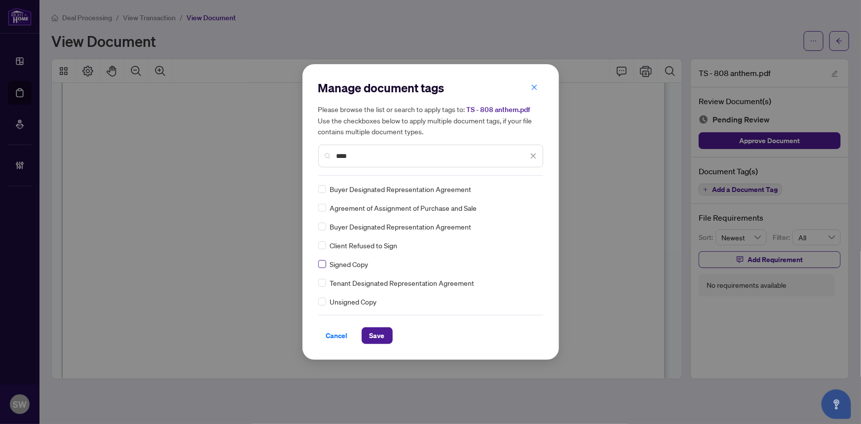
type input "****"
click at [525, 190] on div at bounding box center [527, 189] width 19 height 10
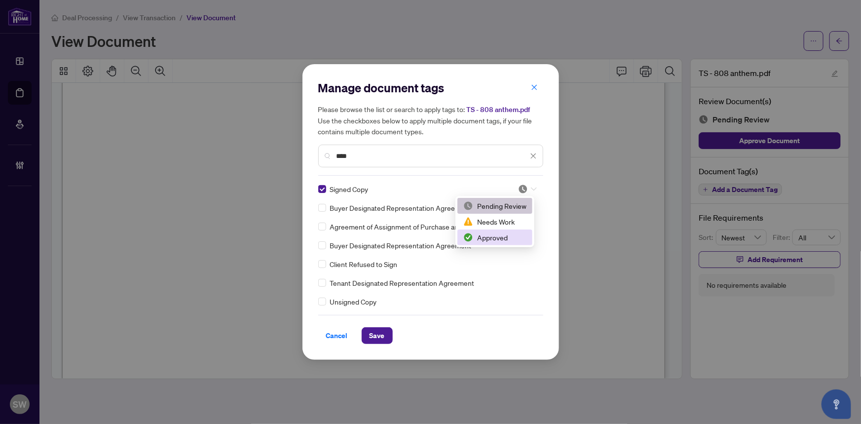
click at [502, 235] on div "Approved" at bounding box center [494, 237] width 63 height 11
drag, startPoint x: 356, startPoint y: 149, endPoint x: 318, endPoint y: 150, distance: 37.5
click at [318, 150] on div "****" at bounding box center [430, 156] width 225 height 23
drag, startPoint x: 364, startPoint y: 152, endPoint x: 330, endPoint y: 154, distance: 34.1
click at [330, 154] on div "****" at bounding box center [430, 156] width 225 height 23
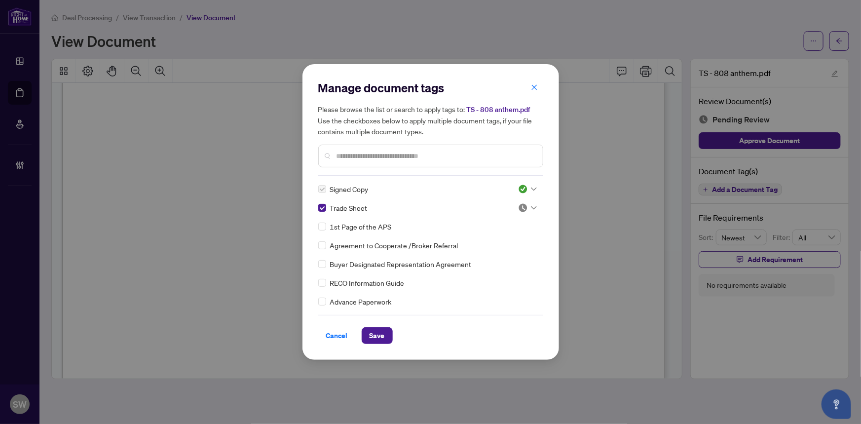
click at [523, 210] on img at bounding box center [523, 208] width 10 height 10
click at [496, 254] on div "Approved" at bounding box center [494, 256] width 63 height 11
click at [384, 337] on span "Save" at bounding box center [377, 336] width 15 height 16
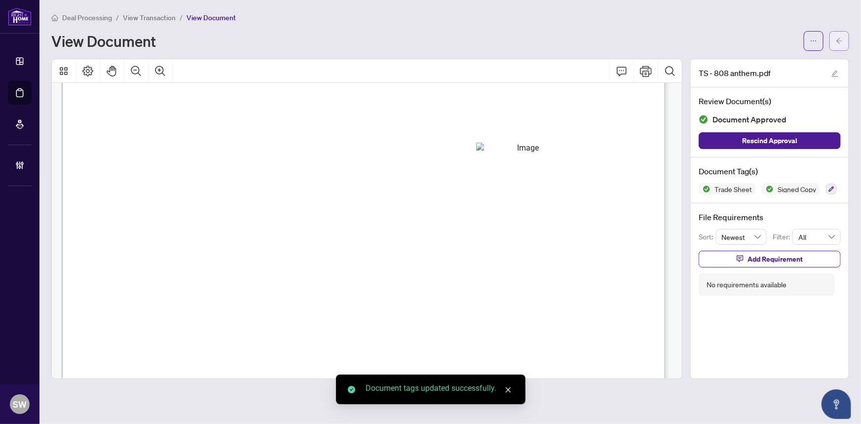
click at [838, 38] on icon "arrow-left" at bounding box center [839, 41] width 7 height 7
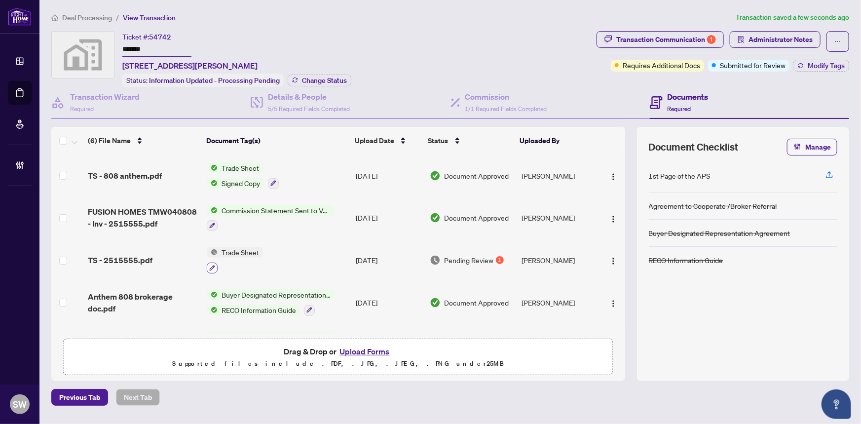
click at [210, 265] on icon "button" at bounding box center [212, 267] width 5 height 5
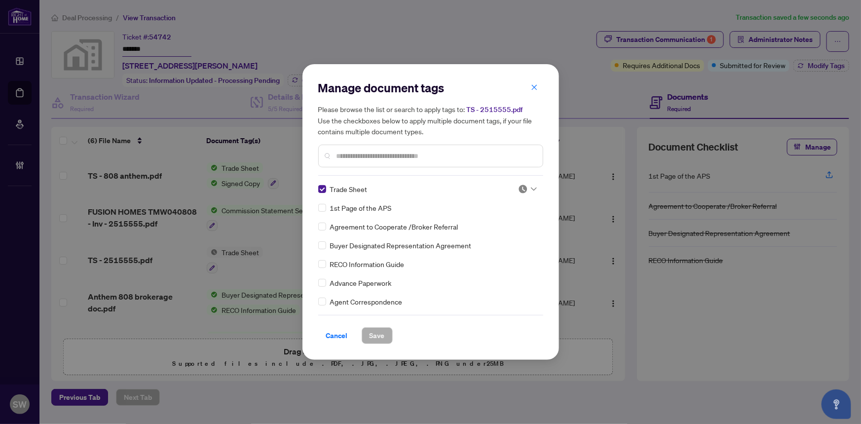
click at [521, 185] on img at bounding box center [523, 189] width 10 height 10
click at [490, 239] on div "Approved" at bounding box center [494, 237] width 63 height 11
click at [379, 338] on span "Save" at bounding box center [377, 336] width 15 height 16
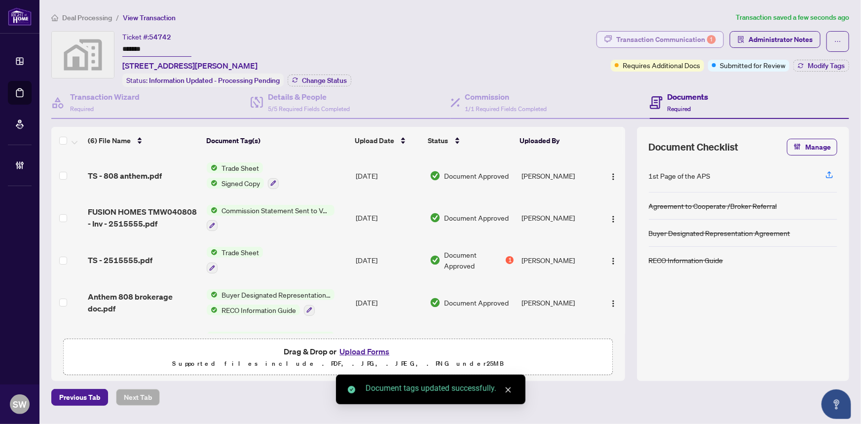
click at [678, 44] on div "Transaction Communication 1" at bounding box center [666, 40] width 100 height 16
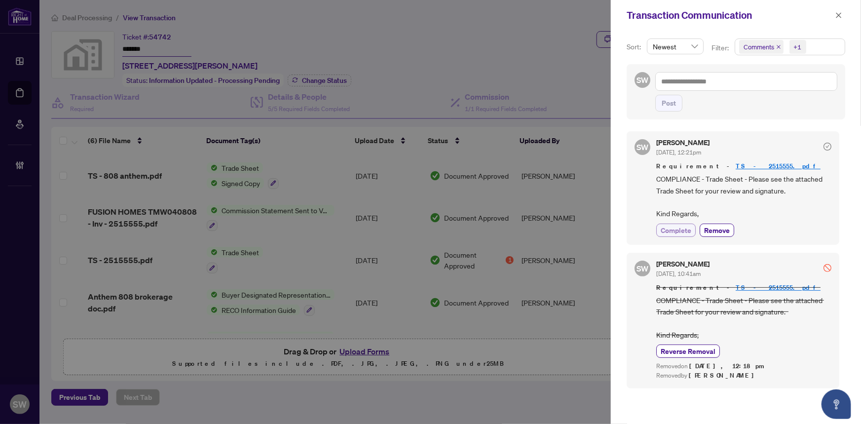
click at [685, 231] on span "Complete" at bounding box center [676, 230] width 31 height 10
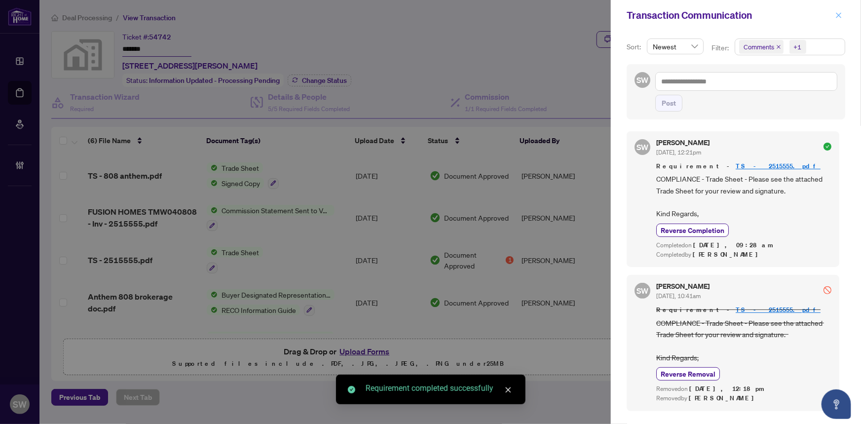
click at [840, 13] on icon "close" at bounding box center [838, 15] width 7 height 7
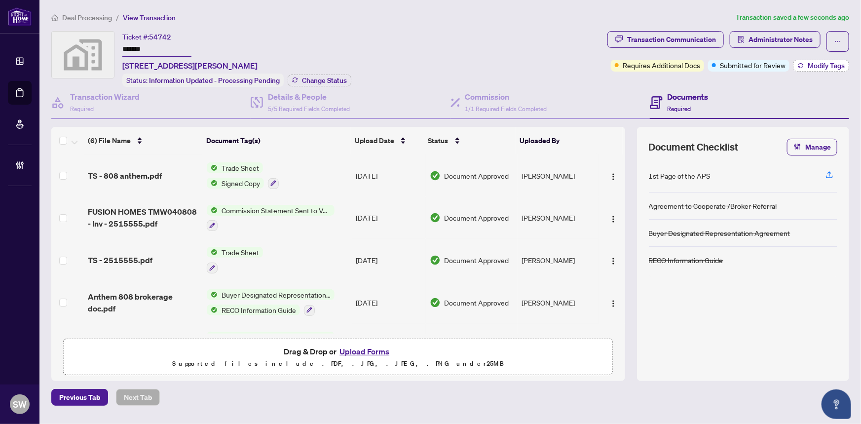
click at [817, 62] on span "Modify Tags" at bounding box center [826, 65] width 37 height 7
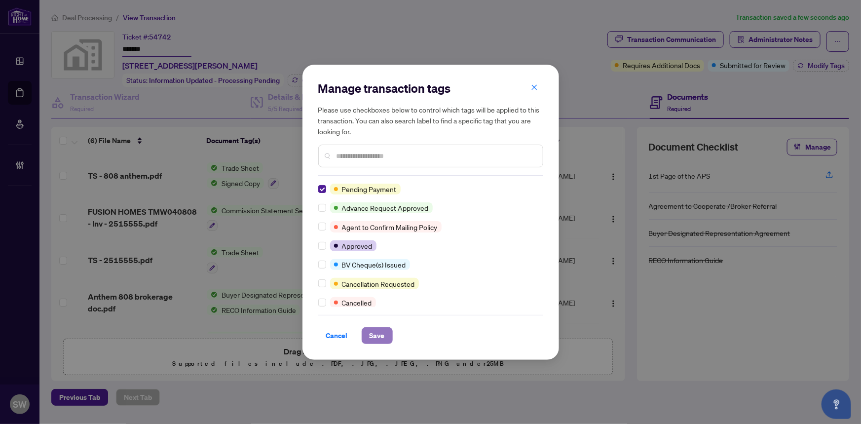
click at [380, 335] on span "Save" at bounding box center [377, 336] width 15 height 16
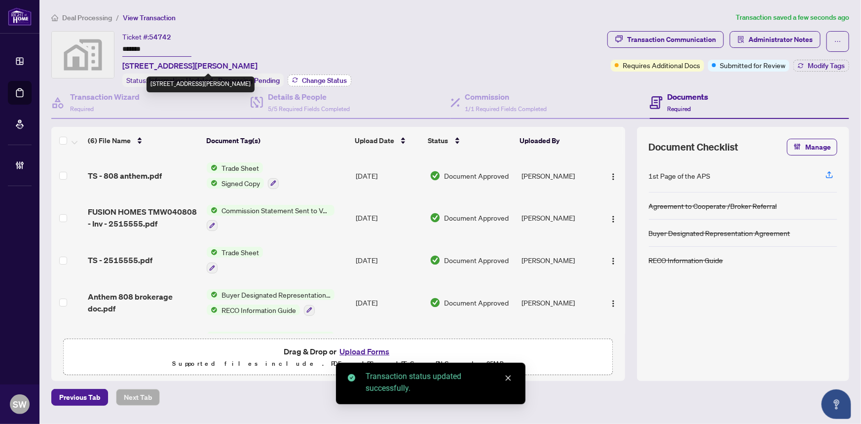
click at [309, 80] on span "Change Status" at bounding box center [324, 80] width 45 height 7
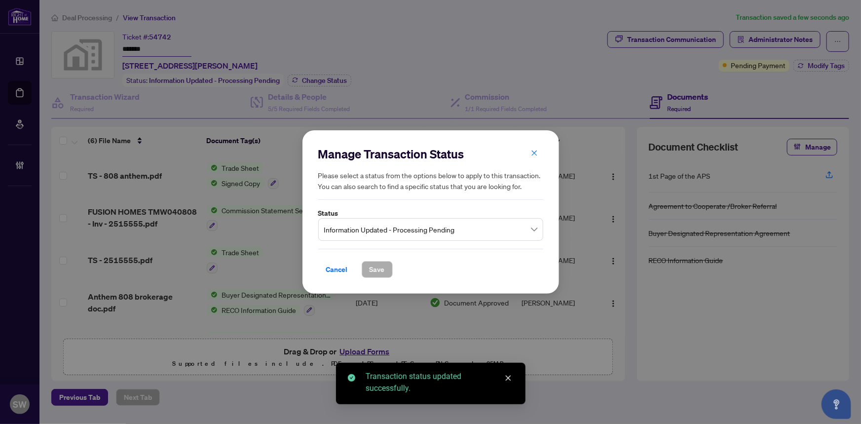
click at [424, 232] on span "Information Updated - Processing Pending" at bounding box center [430, 229] width 213 height 19
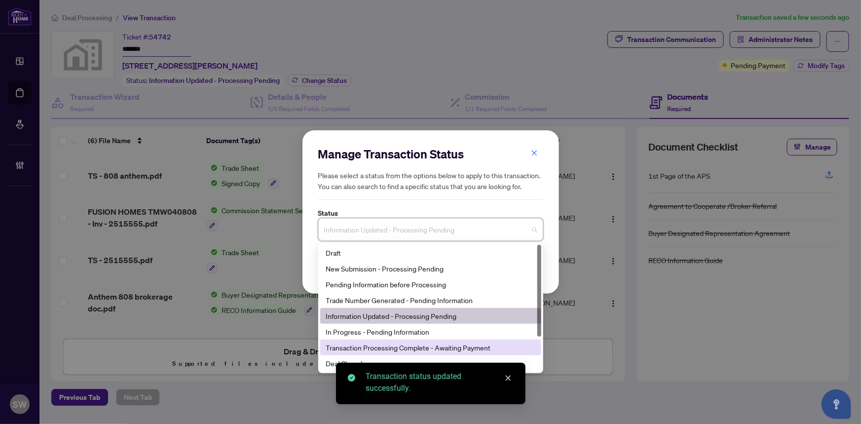
click at [468, 350] on div "Transaction Processing Complete - Awaiting Payment" at bounding box center [430, 347] width 209 height 11
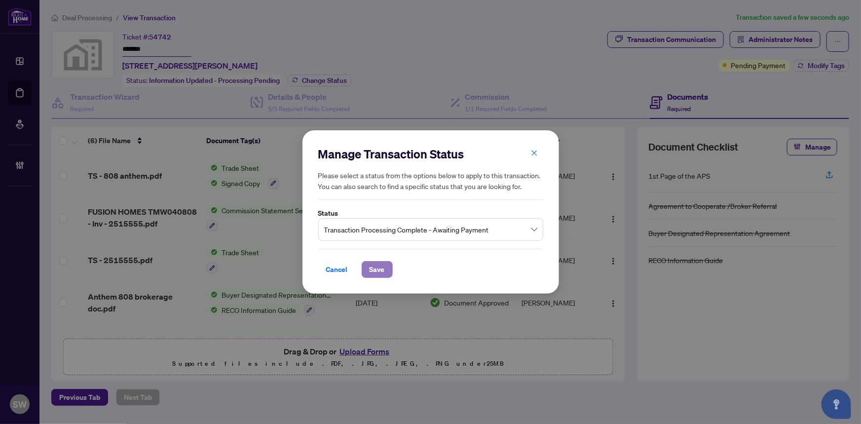
click at [380, 268] on span "Save" at bounding box center [377, 270] width 15 height 16
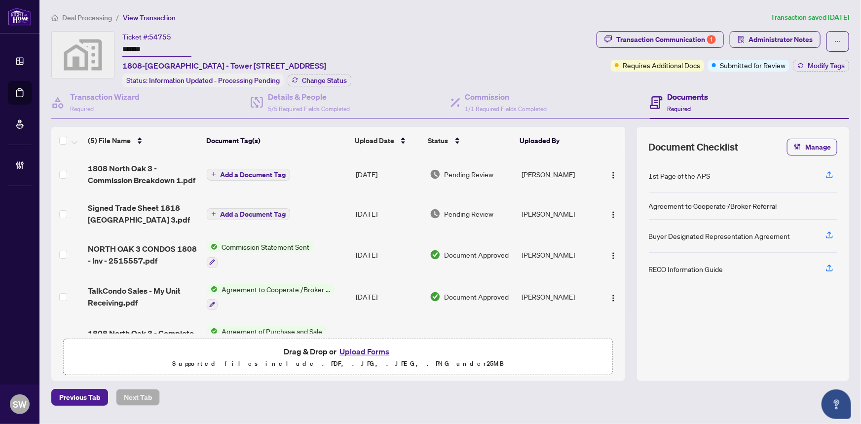
click at [128, 50] on input "*******" at bounding box center [156, 49] width 69 height 14
drag, startPoint x: 127, startPoint y: 211, endPoint x: 11, endPoint y: 177, distance: 120.7
click at [124, 210] on span "Signed Trade Sheet 1818 [GEOGRAPHIC_DATA] 3.pdf" at bounding box center [144, 214] width 112 height 24
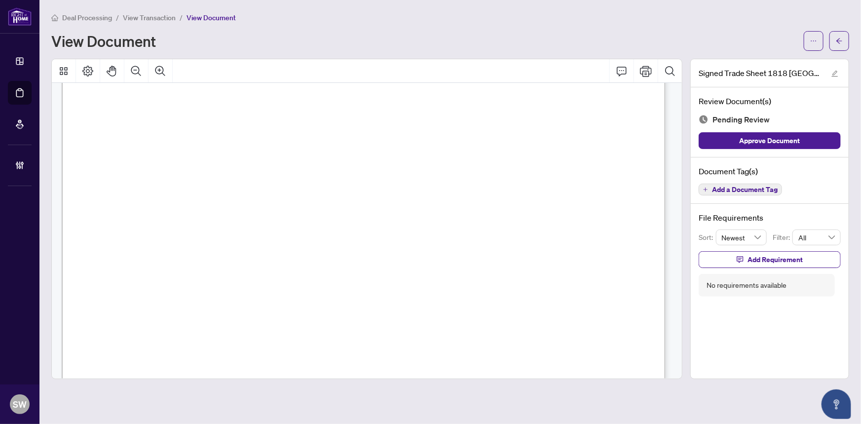
scroll to position [314, 0]
click at [730, 191] on span "Add a Document Tag" at bounding box center [745, 189] width 66 height 7
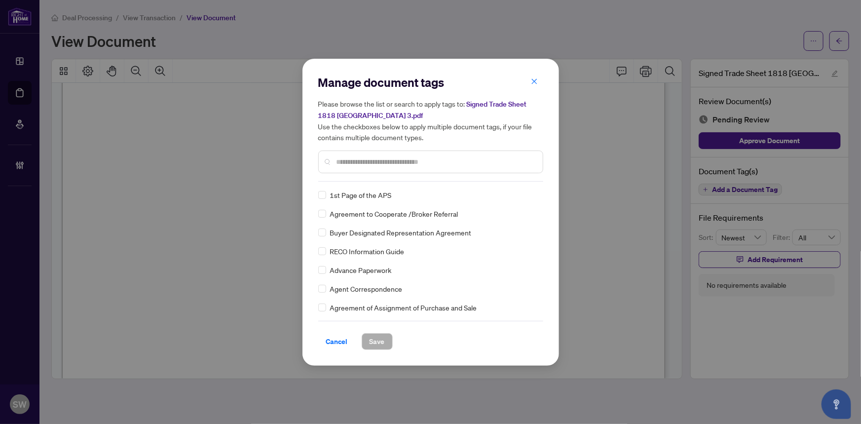
click at [361, 164] on input "text" at bounding box center [436, 161] width 198 height 11
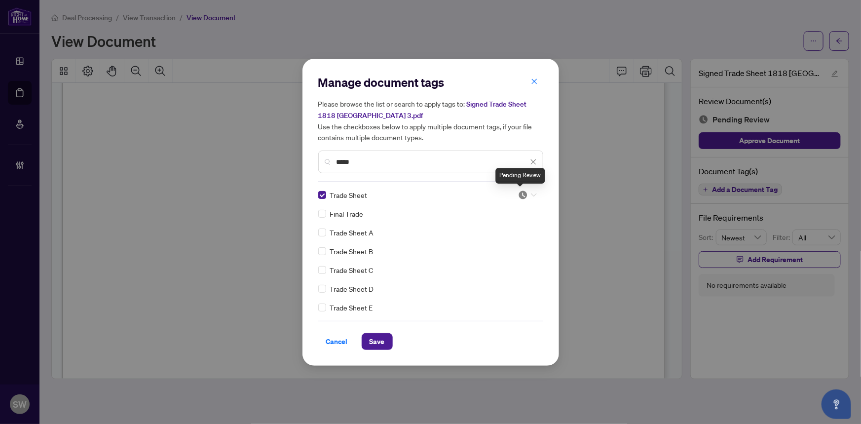
click at [525, 191] on img at bounding box center [523, 195] width 10 height 10
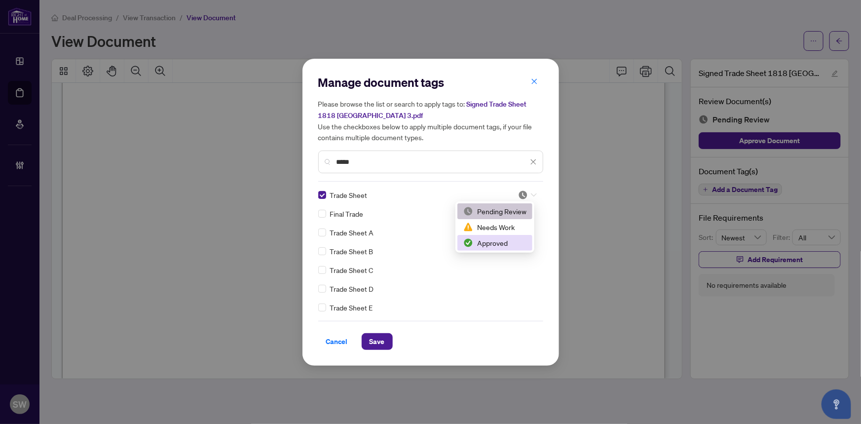
click at [494, 241] on div "Approved" at bounding box center [494, 242] width 63 height 11
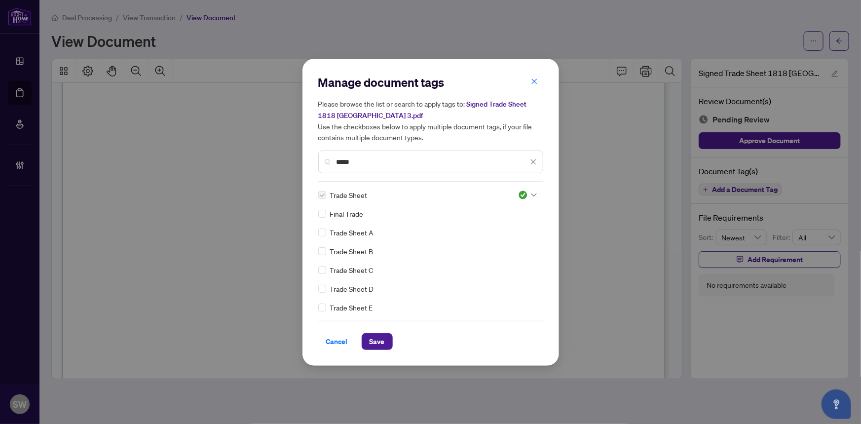
drag, startPoint x: 361, startPoint y: 159, endPoint x: 301, endPoint y: 160, distance: 59.2
click at [302, 160] on div "Manage document tags Please browse the list or search to apply tags to: Signed …" at bounding box center [430, 212] width 257 height 307
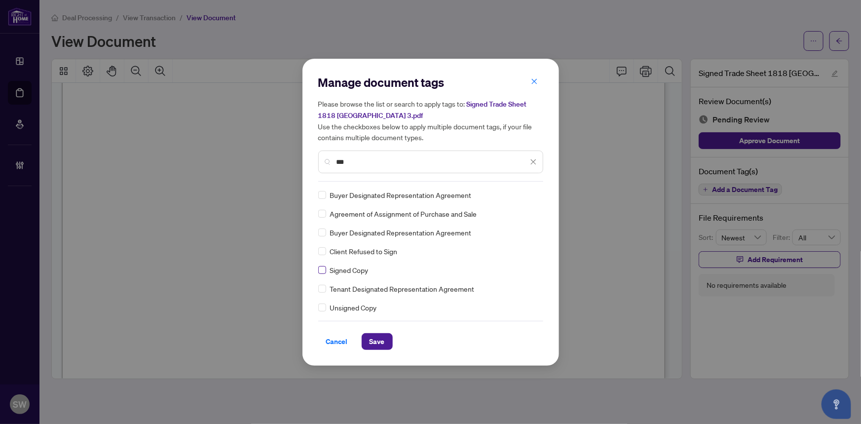
type input "***"
click at [518, 190] on img at bounding box center [523, 195] width 10 height 10
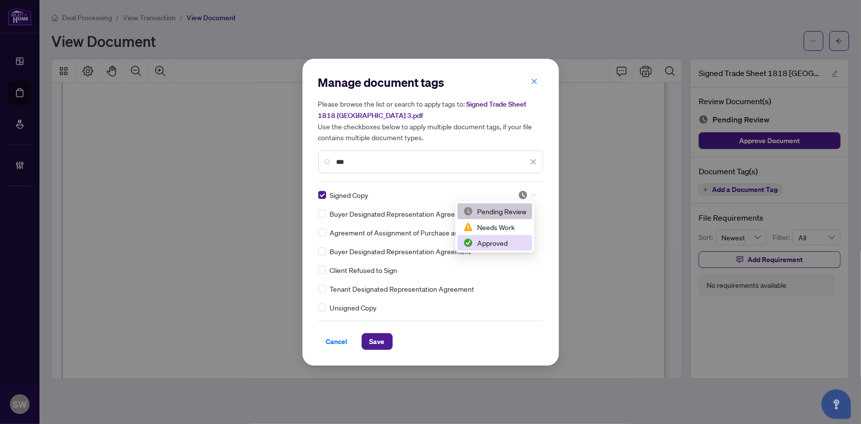
click at [496, 246] on div "Approved" at bounding box center [494, 242] width 63 height 11
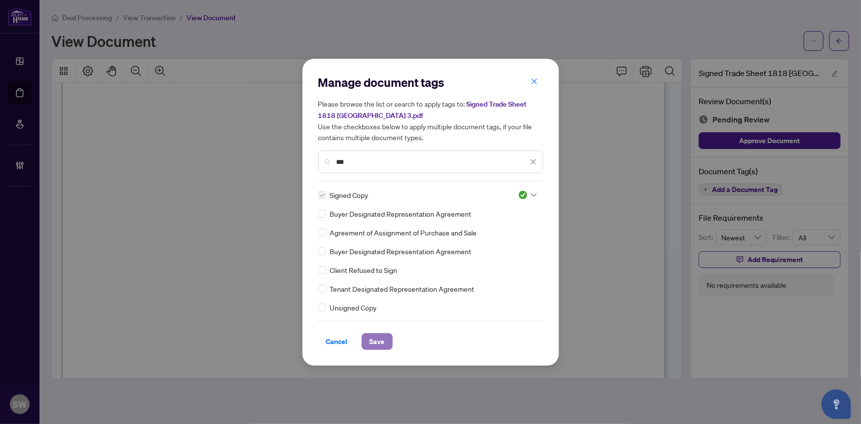
click at [380, 343] on span "Save" at bounding box center [377, 342] width 15 height 16
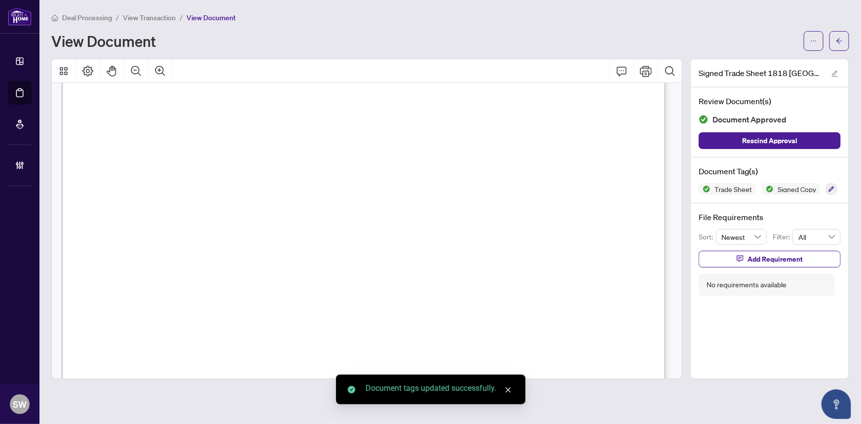
scroll to position [404, 0]
click at [844, 42] on button "button" at bounding box center [839, 41] width 20 height 20
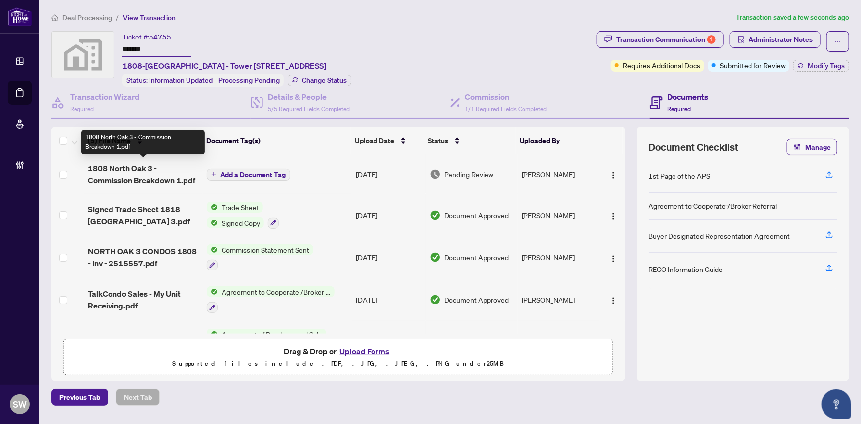
click at [148, 176] on span "1808 North Oak 3 - Commission Breakdown 1.pdf" at bounding box center [144, 174] width 112 height 24
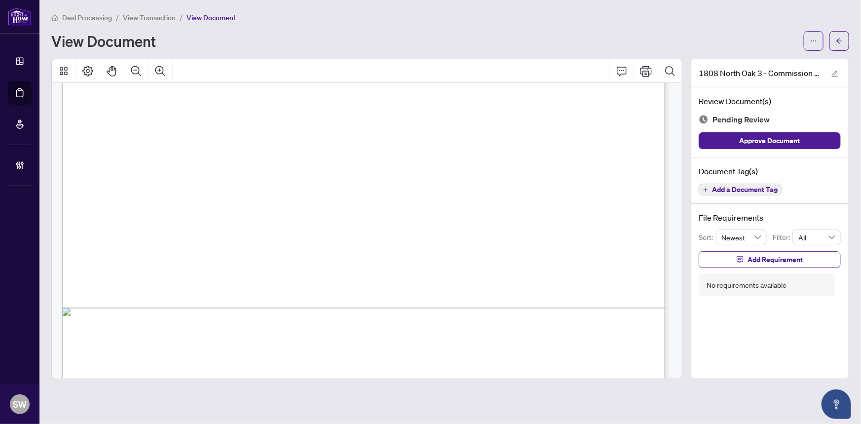
scroll to position [505, 0]
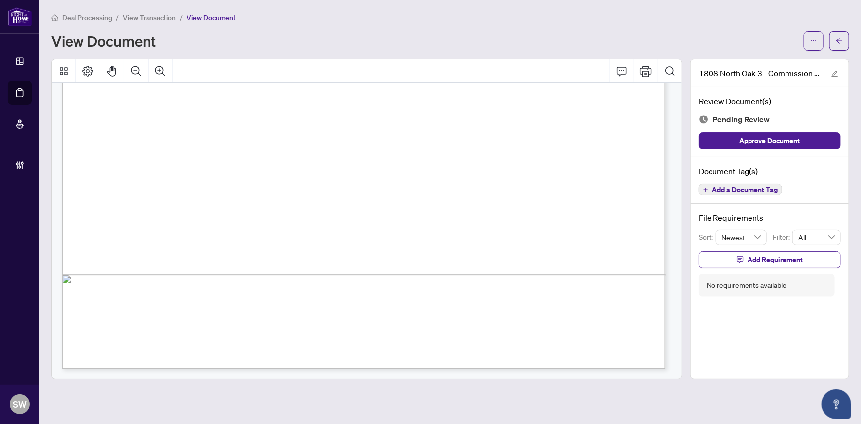
drag, startPoint x: 260, startPoint y: 204, endPoint x: 589, endPoint y: 205, distance: 328.6
click at [540, 205] on span "MC Oakvillage LP by its general partner MC Oakvillage Inc.”" at bounding box center [400, 205] width 279 height 13
click at [516, 205] on span "MC Oakvillage LP by its general partner MC Oakvillage Inc.”" at bounding box center [400, 205] width 279 height 13
drag, startPoint x: 510, startPoint y: 204, endPoint x: 525, endPoint y: 206, distance: 15.4
click at [540, 207] on span "MC Oakvillage LP by its general partner MC Oakvillage Inc.”" at bounding box center [400, 205] width 279 height 13
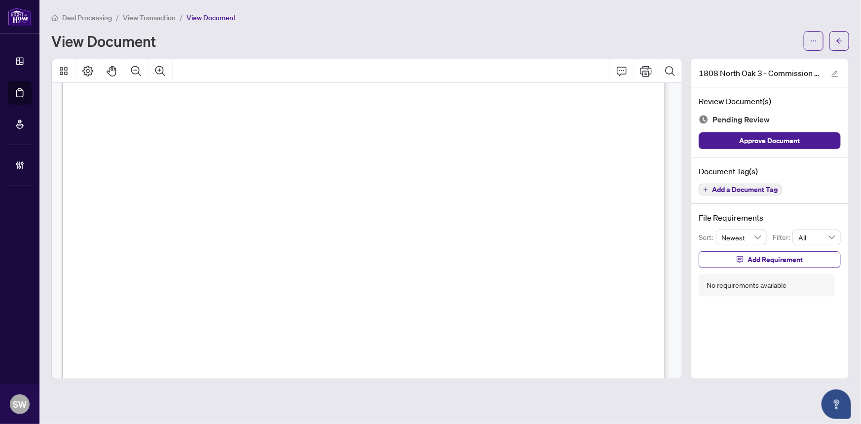
scroll to position [44, 0]
click at [761, 188] on span "Add a Document Tag" at bounding box center [745, 189] width 66 height 7
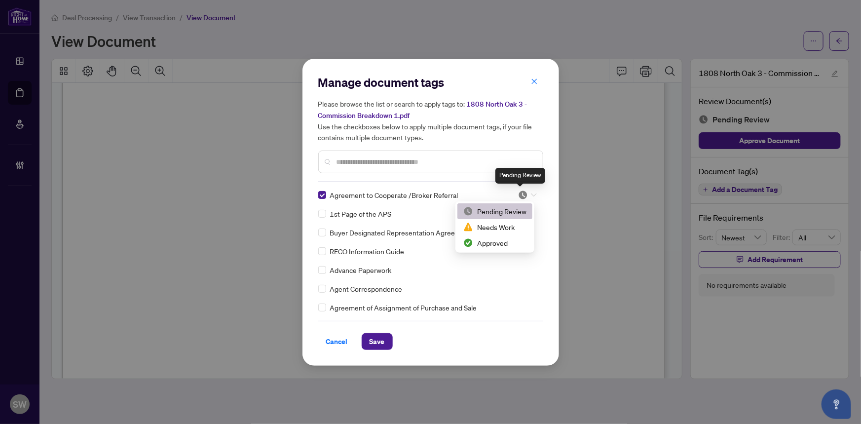
click at [522, 192] on img at bounding box center [523, 195] width 10 height 10
click at [493, 236] on div "Approved" at bounding box center [494, 243] width 75 height 16
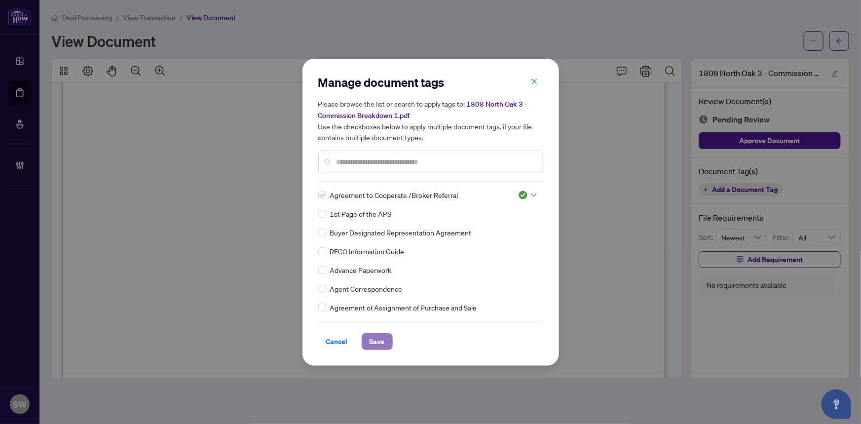
click at [375, 343] on span "Save" at bounding box center [377, 342] width 15 height 16
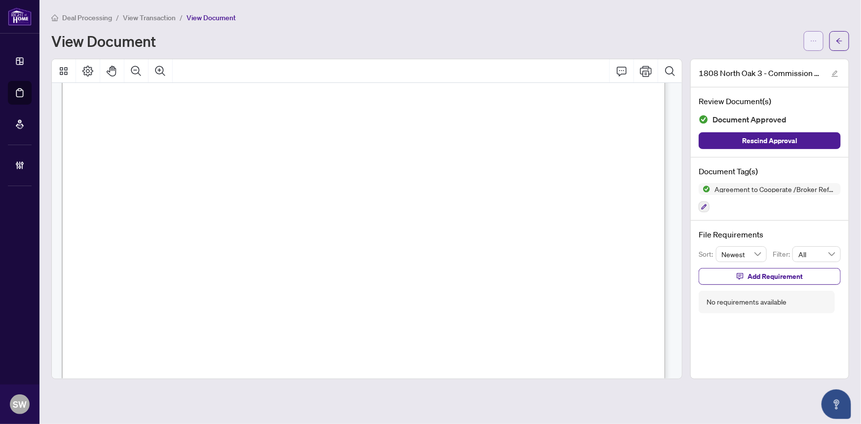
click at [816, 38] on icon "ellipsis" at bounding box center [813, 41] width 7 height 7
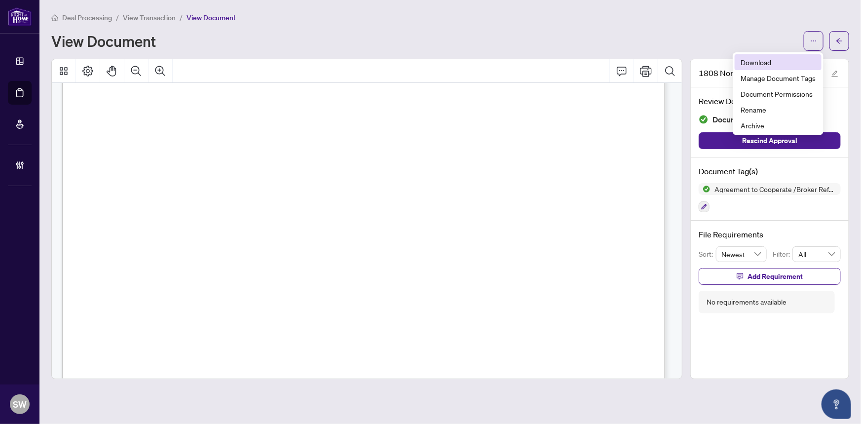
click at [782, 65] on span "Download" at bounding box center [778, 62] width 75 height 11
click at [162, 16] on span "View Transaction" at bounding box center [149, 17] width 53 height 9
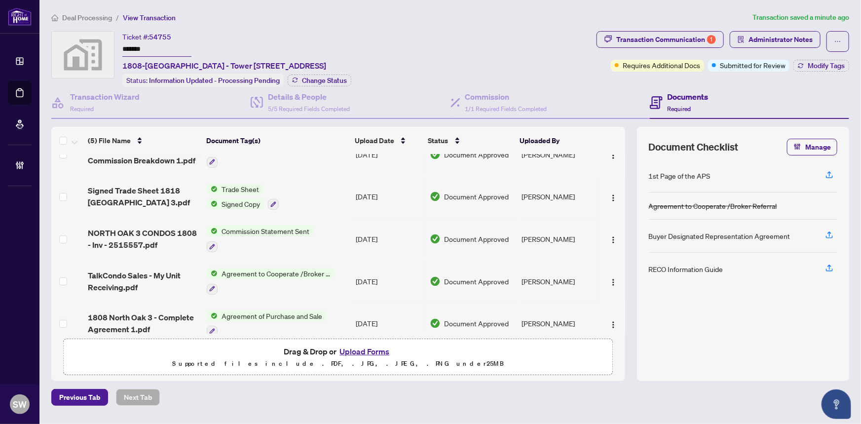
scroll to position [33, 0]
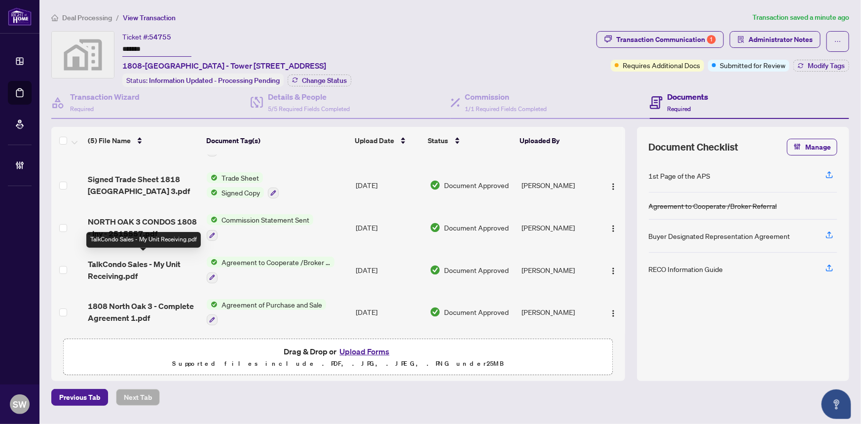
click at [149, 260] on span "TalkCondo Sales - My Unit Receiving.pdf" at bounding box center [144, 270] width 112 height 24
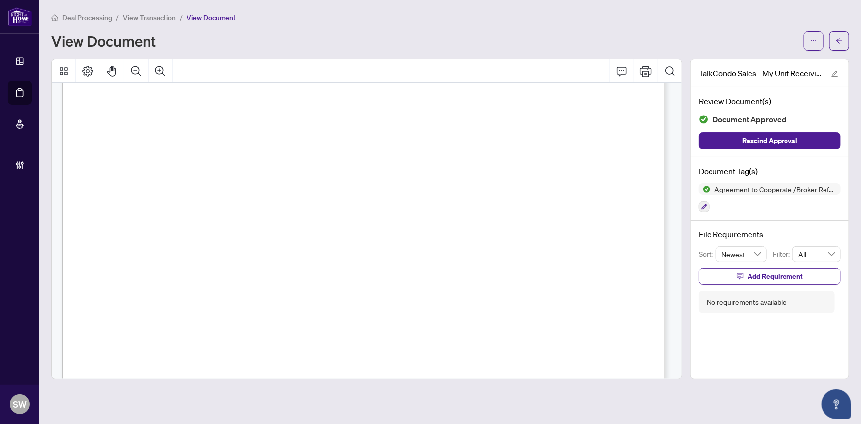
scroll to position [314, 0]
click at [834, 37] on button "button" at bounding box center [839, 41] width 20 height 20
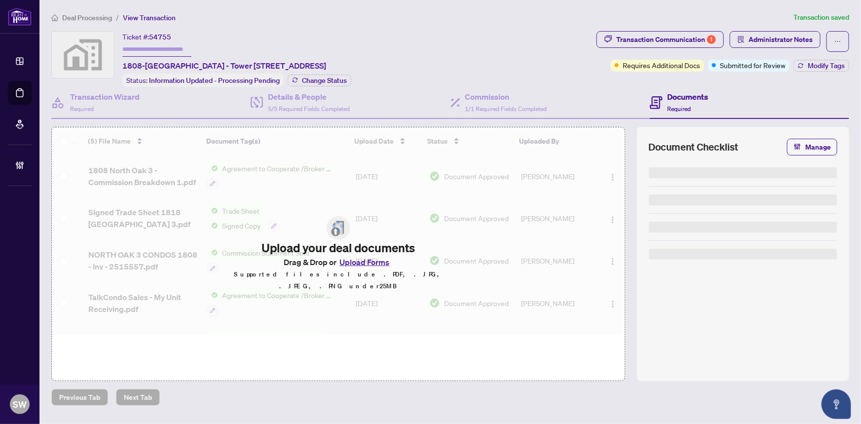
type input "*******"
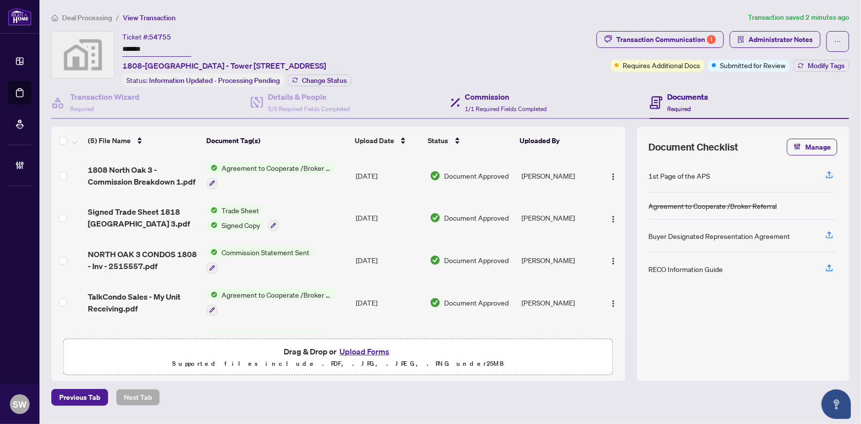
click at [490, 112] on div "Commission 1/1 Required Fields Completed" at bounding box center [550, 103] width 199 height 32
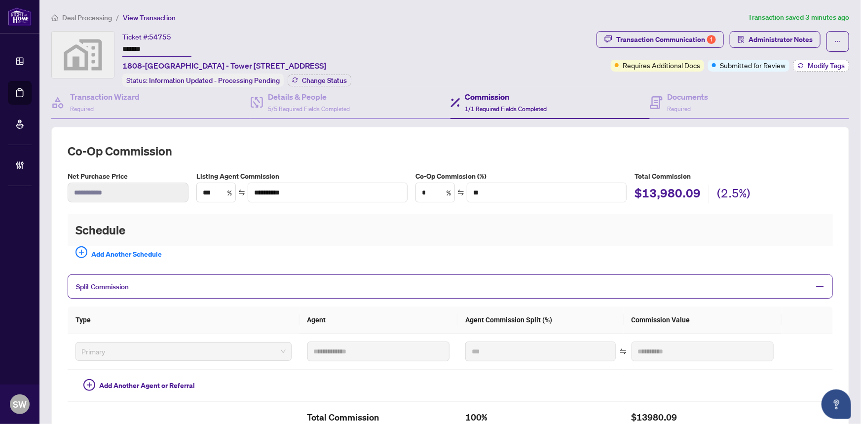
click at [814, 68] on span "Modify Tags" at bounding box center [826, 65] width 37 height 7
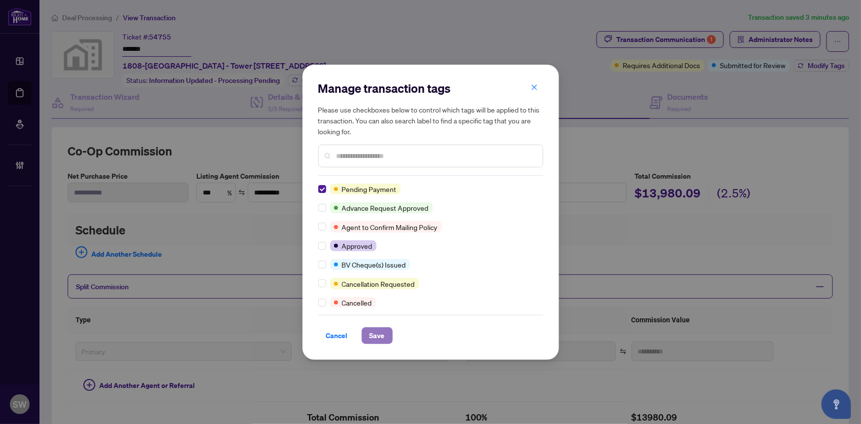
click at [380, 337] on span "Save" at bounding box center [377, 336] width 15 height 16
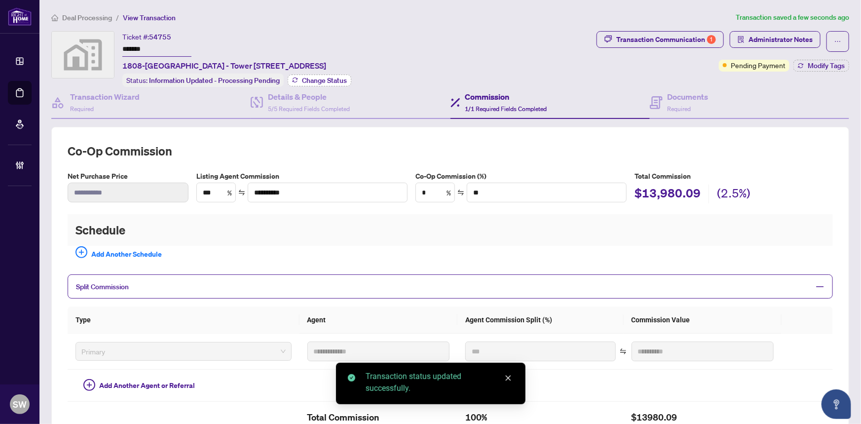
click at [318, 80] on span "Change Status" at bounding box center [324, 80] width 45 height 7
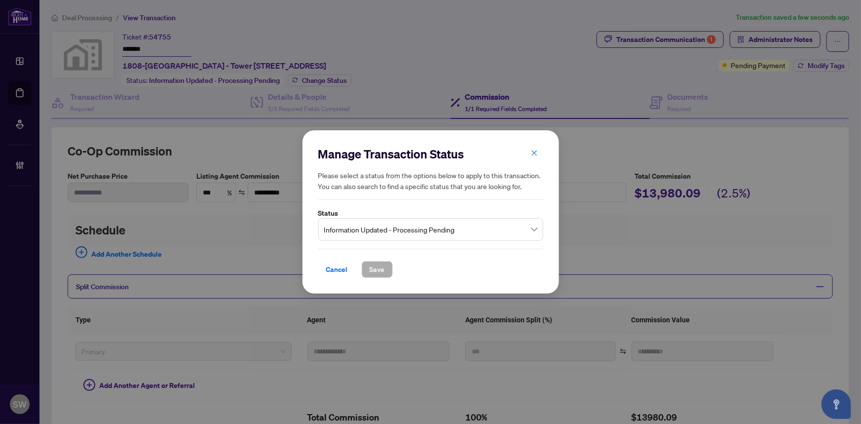
click at [390, 236] on span "Information Updated - Processing Pending" at bounding box center [430, 229] width 213 height 19
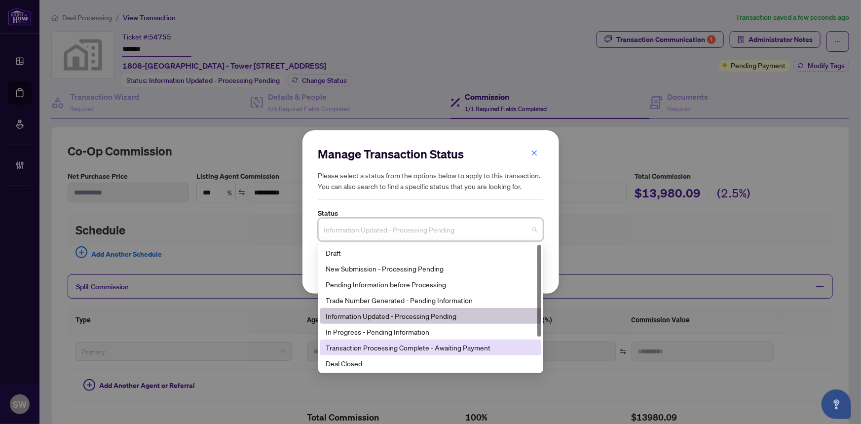
click at [445, 343] on div "Transaction Processing Complete - Awaiting Payment" at bounding box center [430, 347] width 209 height 11
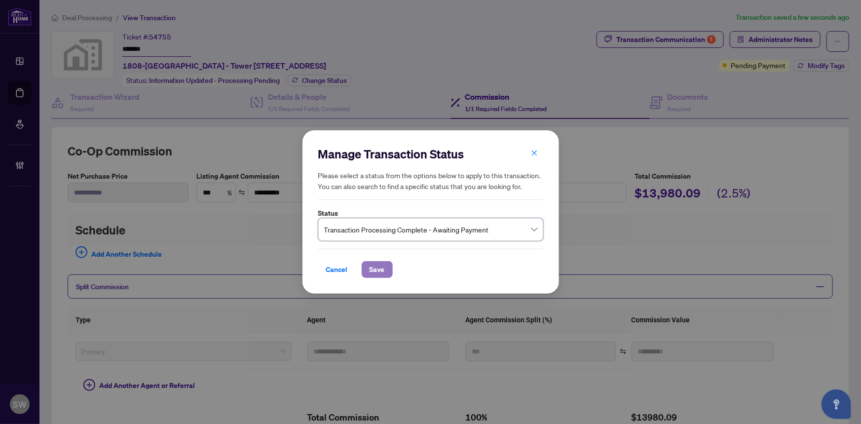
click at [387, 266] on button "Save" at bounding box center [377, 269] width 31 height 17
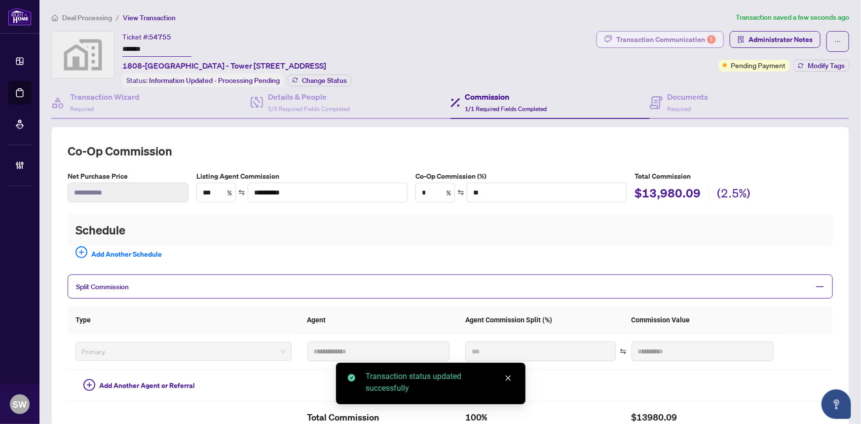
click at [658, 37] on div "Transaction Communication 1" at bounding box center [666, 40] width 100 height 16
type textarea "**********"
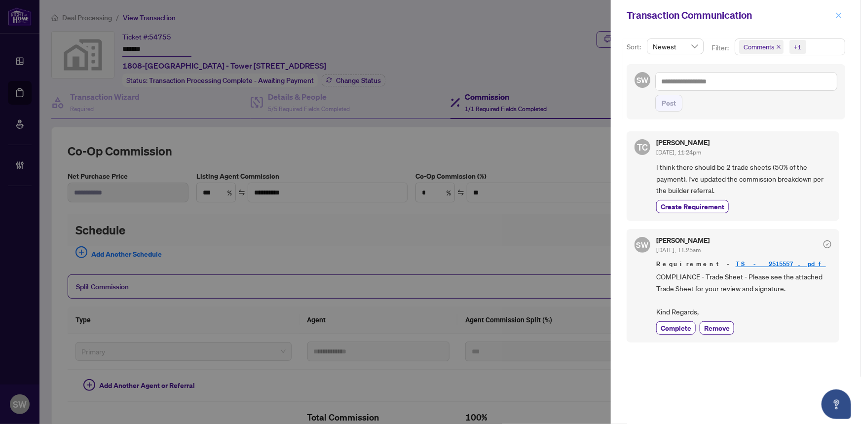
click at [838, 11] on span "button" at bounding box center [838, 15] width 7 height 16
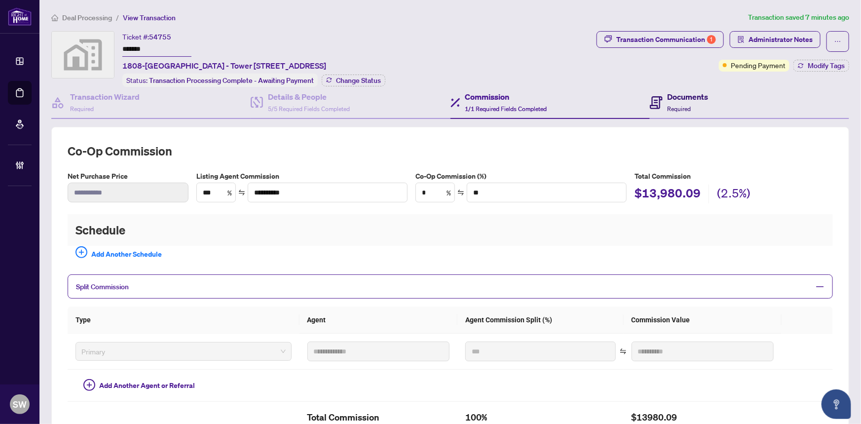
click at [688, 106] on div "Documents Required" at bounding box center [688, 102] width 41 height 23
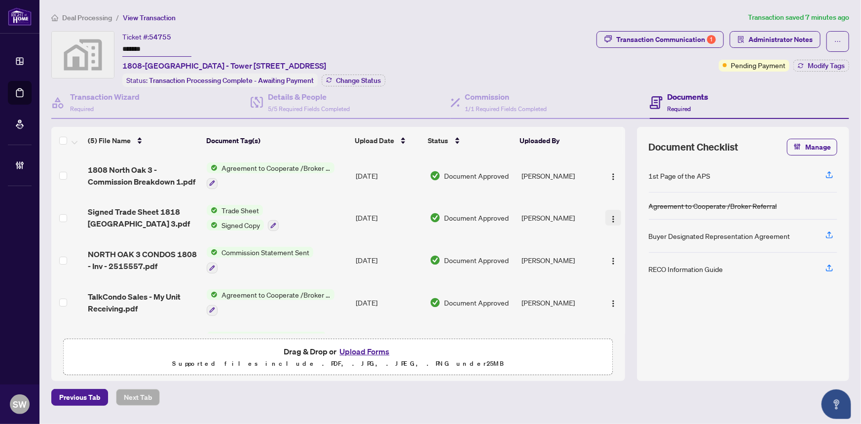
click at [611, 215] on img "button" at bounding box center [613, 219] width 8 height 8
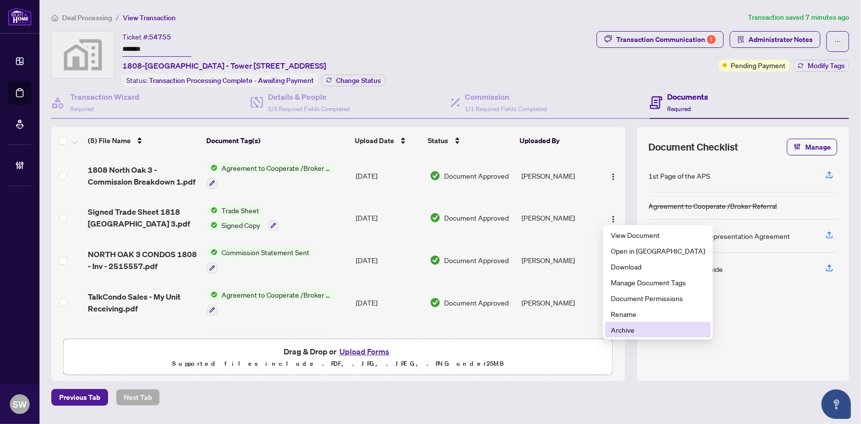
click at [631, 328] on span "Archive" at bounding box center [658, 329] width 94 height 11
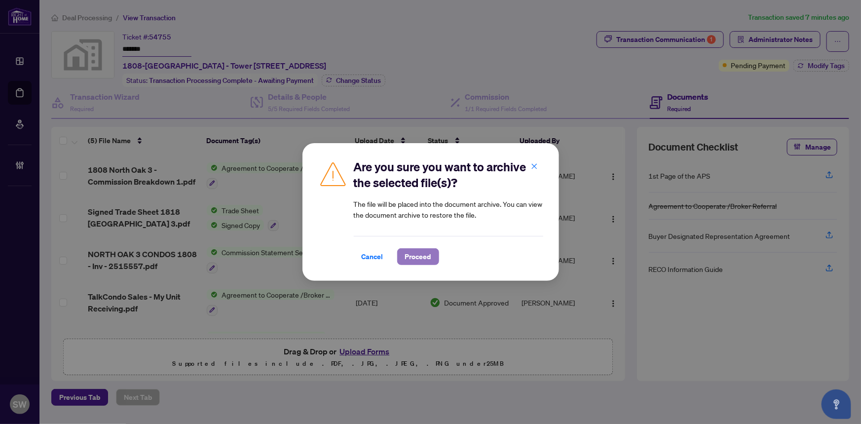
click at [429, 256] on span "Proceed" at bounding box center [418, 257] width 26 height 16
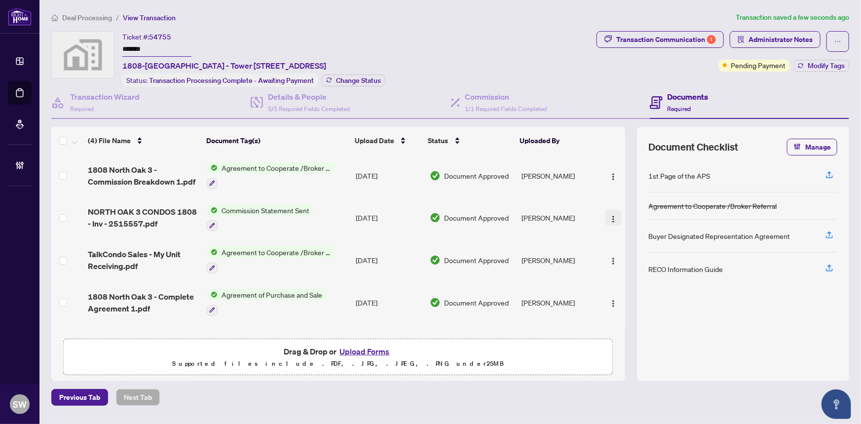
click at [609, 217] on img "button" at bounding box center [613, 219] width 8 height 8
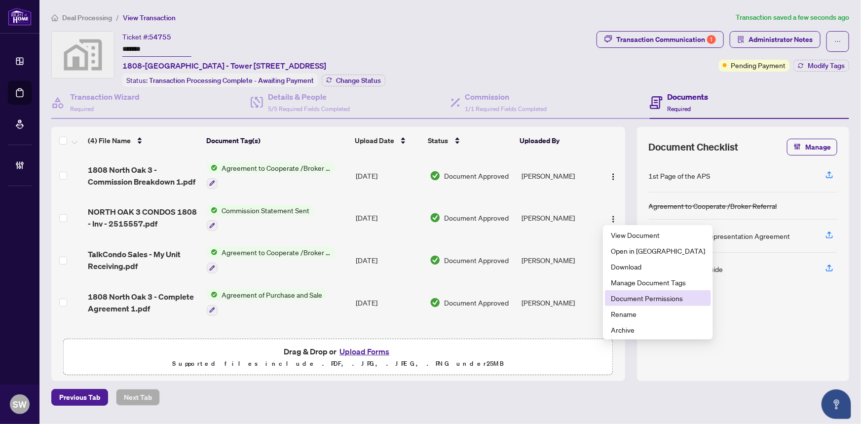
click at [629, 293] on span "Document Permissions" at bounding box center [658, 298] width 94 height 11
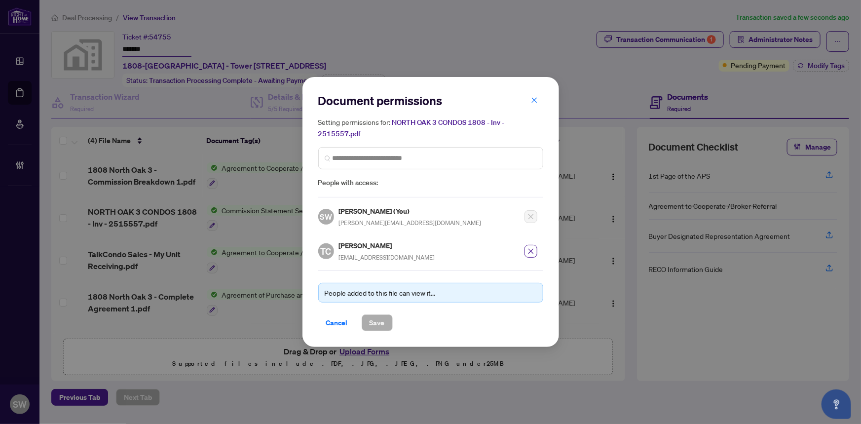
click at [363, 246] on h5 "[PERSON_NAME]" at bounding box center [387, 245] width 96 height 11
copy h5 "[PERSON_NAME]"
click at [529, 251] on icon "close" at bounding box center [530, 251] width 5 height 5
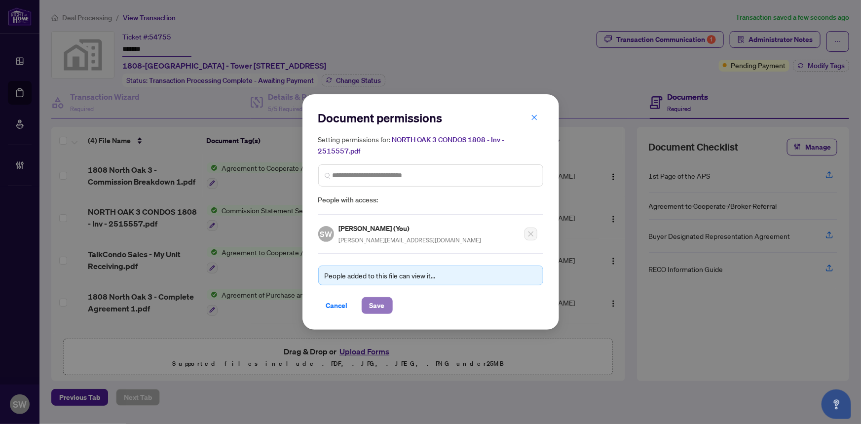
click at [381, 302] on span "Save" at bounding box center [377, 306] width 15 height 16
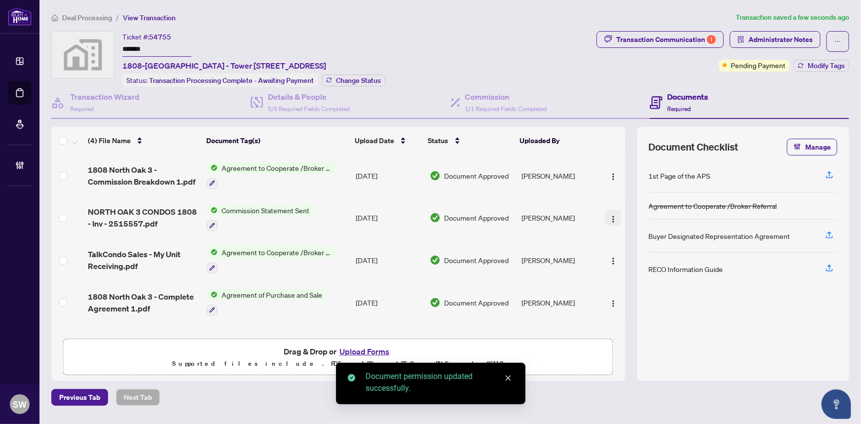
click at [610, 216] on img "button" at bounding box center [613, 219] width 8 height 8
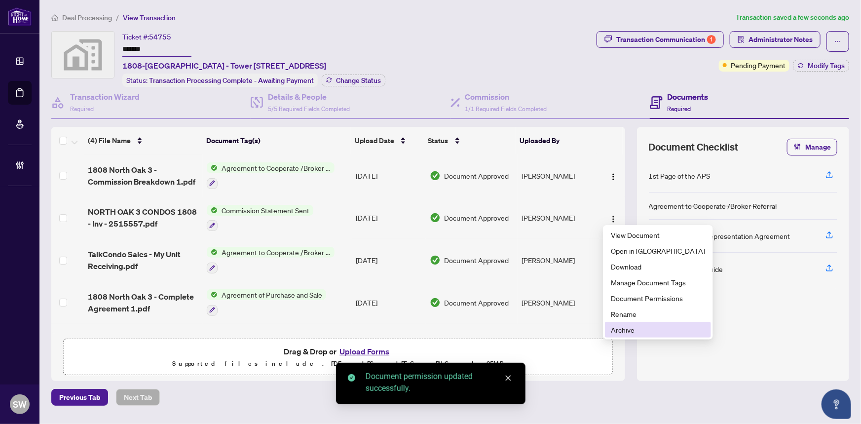
click at [622, 326] on span "Archive" at bounding box center [658, 329] width 94 height 11
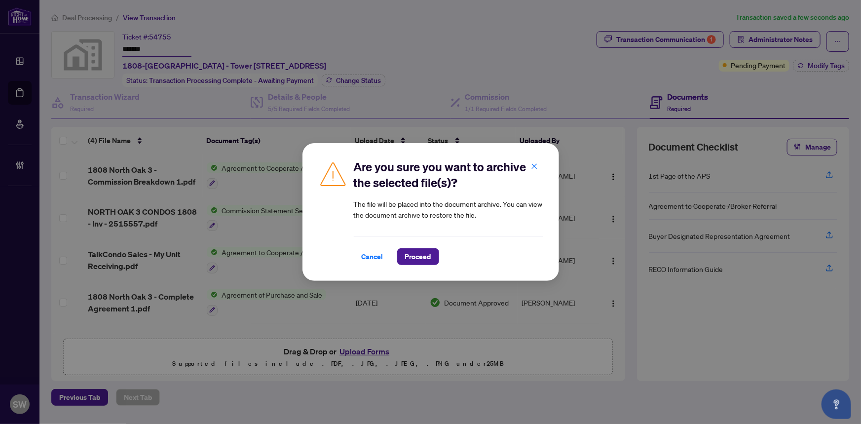
click at [415, 245] on div "Cancel Proceed" at bounding box center [448, 250] width 189 height 29
click at [427, 263] on span "Proceed" at bounding box center [418, 257] width 26 height 16
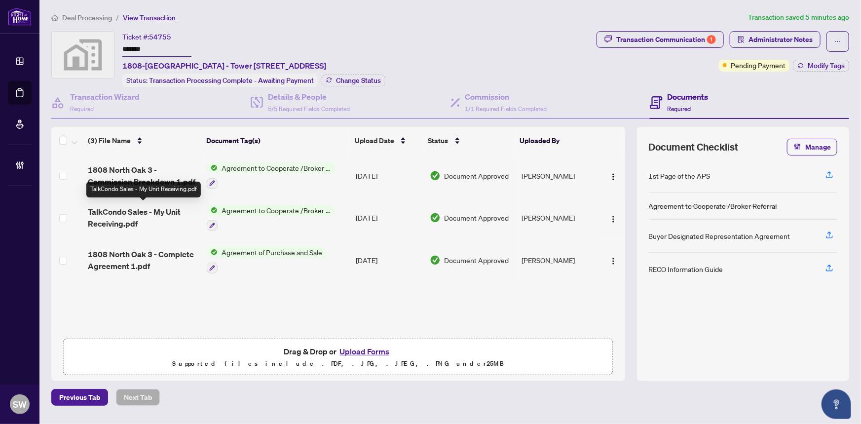
click at [149, 215] on span "TalkCondo Sales - My Unit Receiving.pdf" at bounding box center [144, 218] width 112 height 24
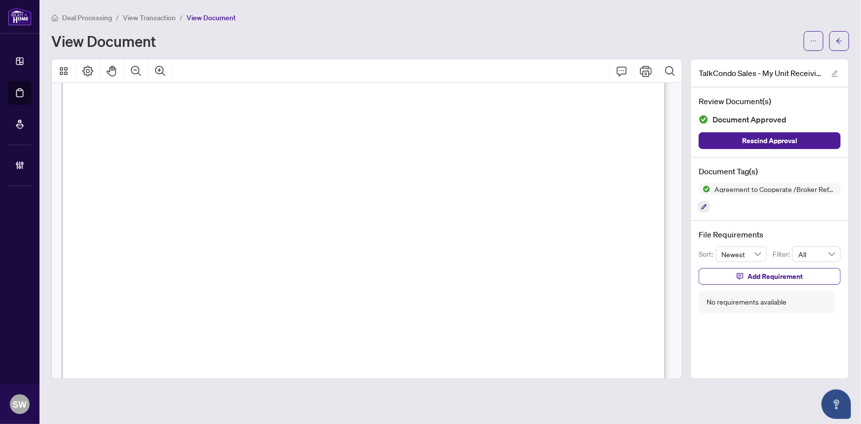
scroll to position [281, 0]
click at [813, 38] on icon "ellipsis" at bounding box center [813, 41] width 7 height 7
click at [780, 63] on span "Download" at bounding box center [778, 62] width 75 height 11
click at [703, 204] on icon "button" at bounding box center [704, 207] width 6 height 6
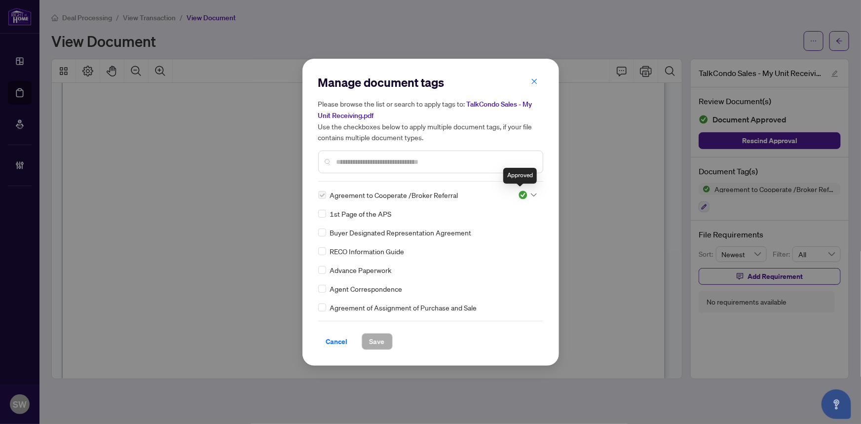
click at [519, 192] on img at bounding box center [523, 195] width 10 height 10
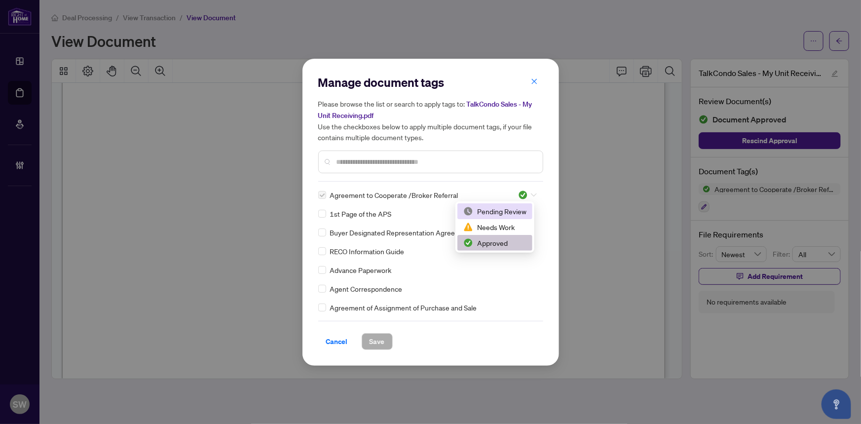
click at [503, 207] on div "Pending Review" at bounding box center [494, 211] width 63 height 11
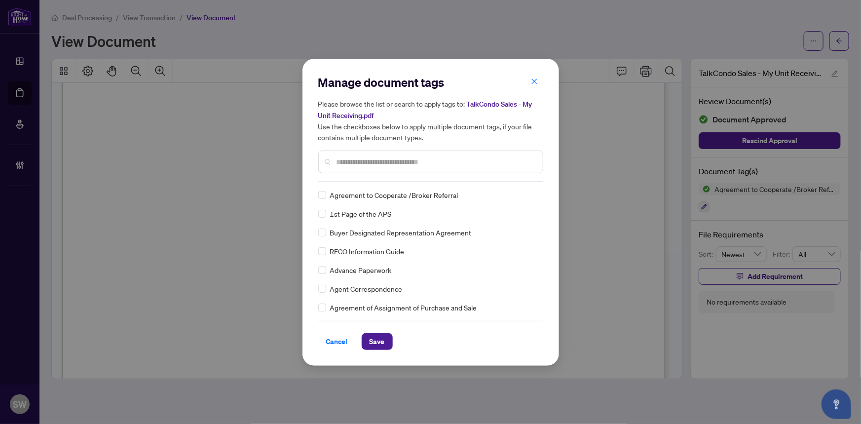
click at [370, 160] on input "text" at bounding box center [436, 161] width 198 height 11
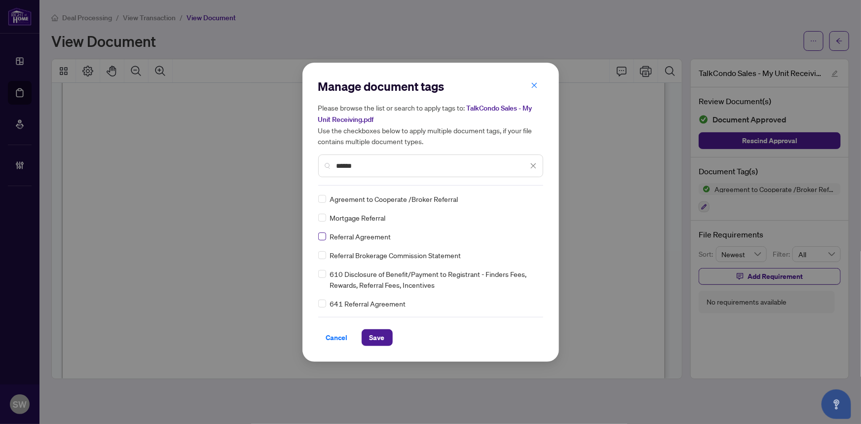
type input "******"
click at [523, 200] on img at bounding box center [523, 199] width 10 height 10
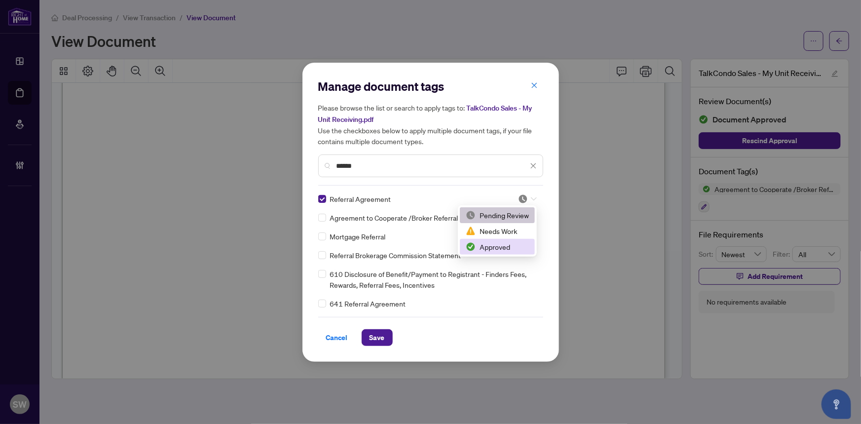
click at [494, 242] on div "Approved" at bounding box center [497, 246] width 63 height 11
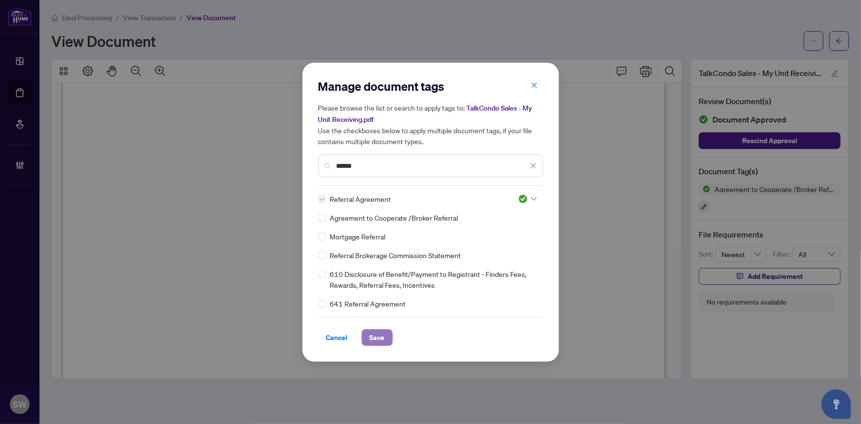
click at [380, 333] on span "Save" at bounding box center [377, 338] width 15 height 16
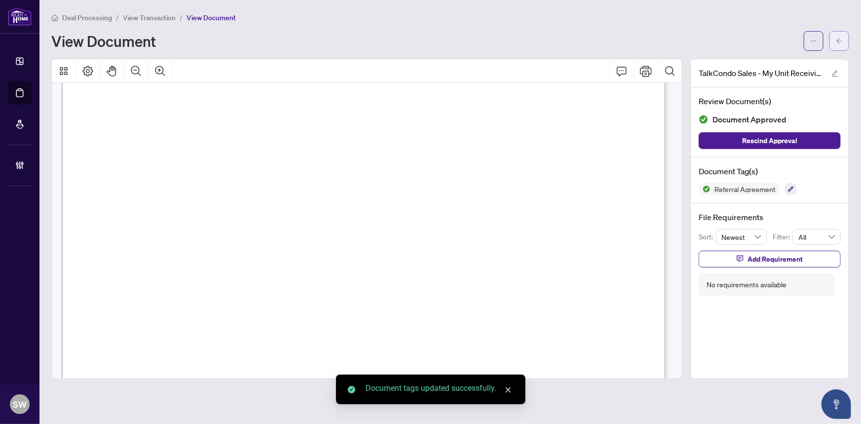
click at [844, 39] on button "button" at bounding box center [839, 41] width 20 height 20
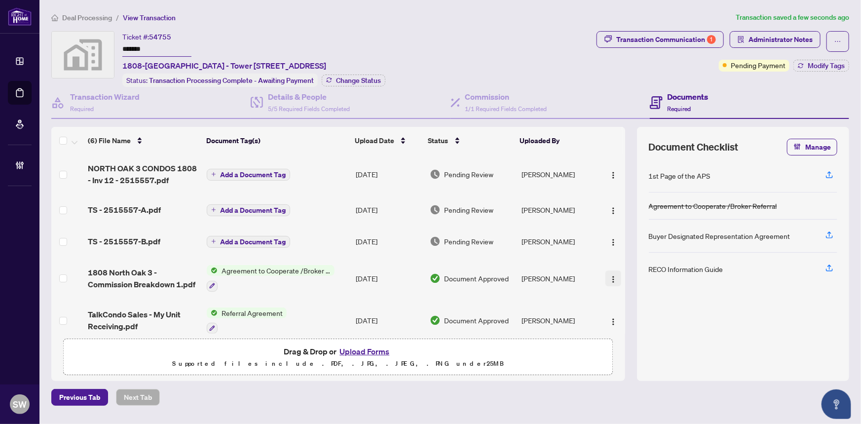
click at [609, 279] on img "button" at bounding box center [613, 279] width 8 height 8
click at [801, 40] on span "Administrator Notes" at bounding box center [781, 40] width 64 height 16
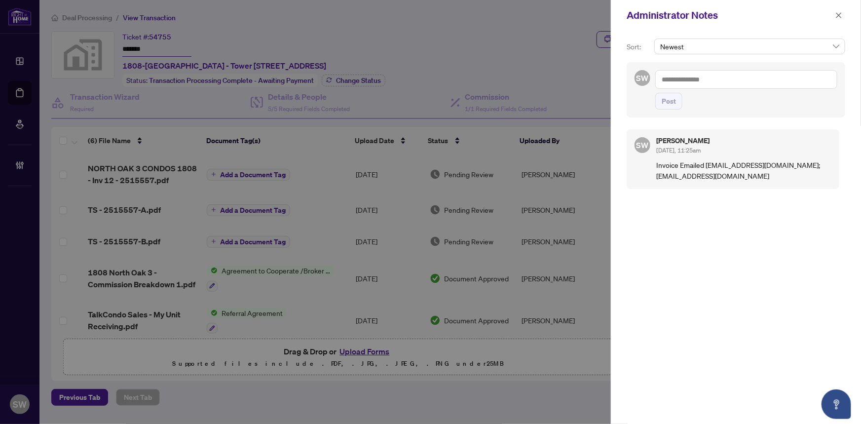
drag, startPoint x: 840, startPoint y: 14, endPoint x: 795, endPoint y: 73, distance: 73.9
click at [839, 14] on icon "close" at bounding box center [838, 15] width 7 height 7
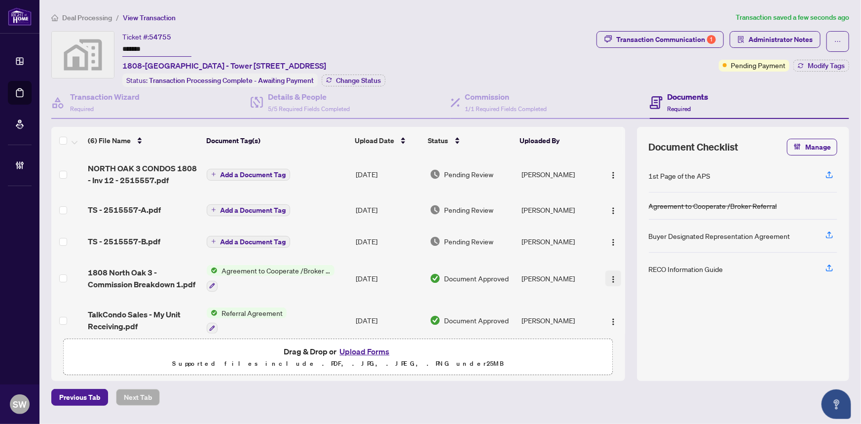
click at [613, 275] on img "button" at bounding box center [613, 279] width 8 height 8
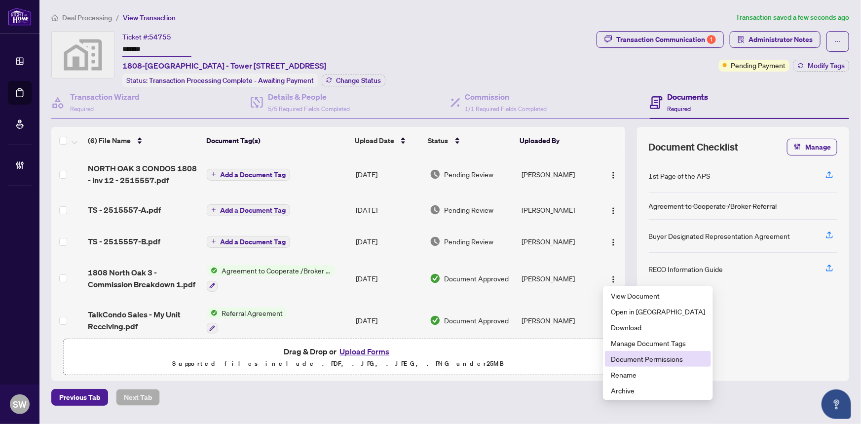
click at [647, 359] on span "Document Permissions" at bounding box center [658, 358] width 94 height 11
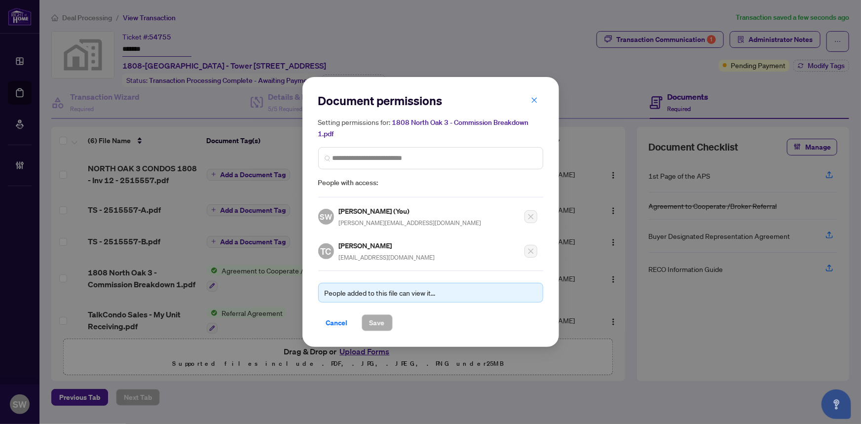
click at [362, 240] on h5 "Tushar Chadha" at bounding box center [387, 245] width 96 height 11
click at [363, 244] on h5 "Tushar Chadha" at bounding box center [387, 245] width 96 height 11
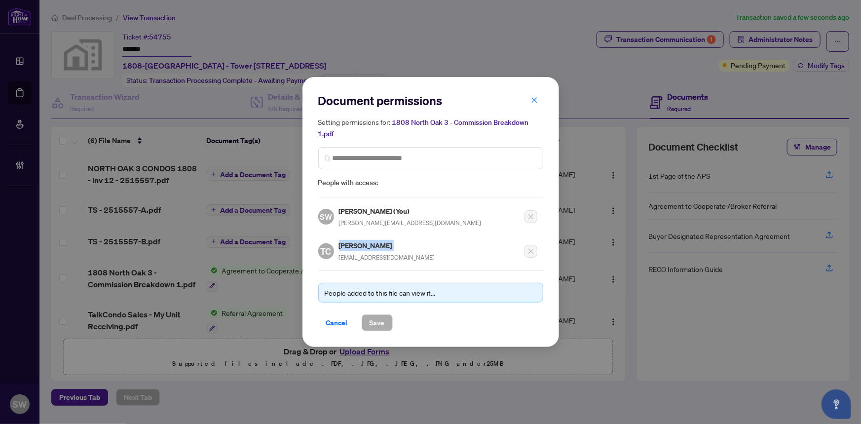
click at [329, 320] on span "Cancel" at bounding box center [337, 323] width 22 height 16
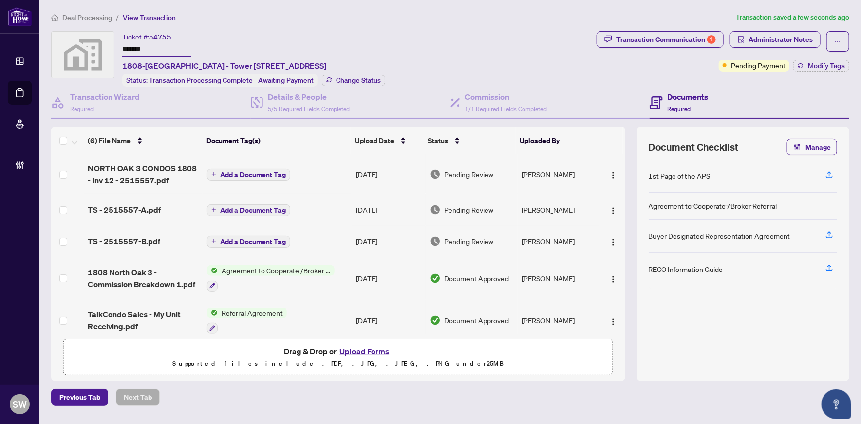
click at [226, 174] on span "Add a Document Tag" at bounding box center [253, 174] width 66 height 7
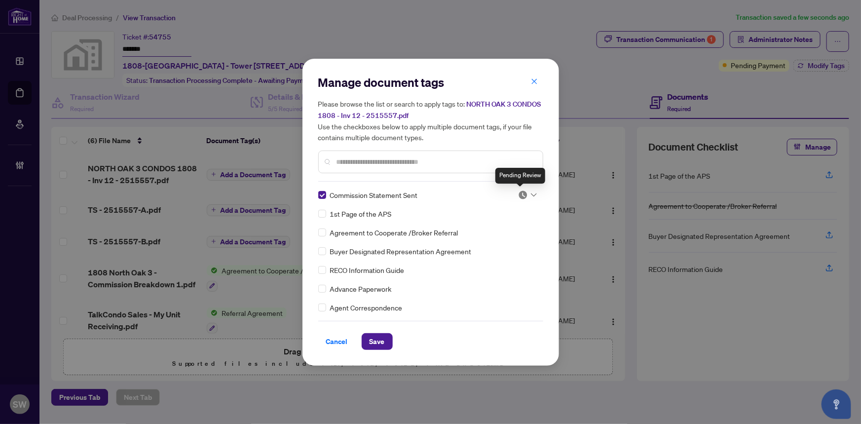
click at [522, 195] on img at bounding box center [523, 195] width 10 height 10
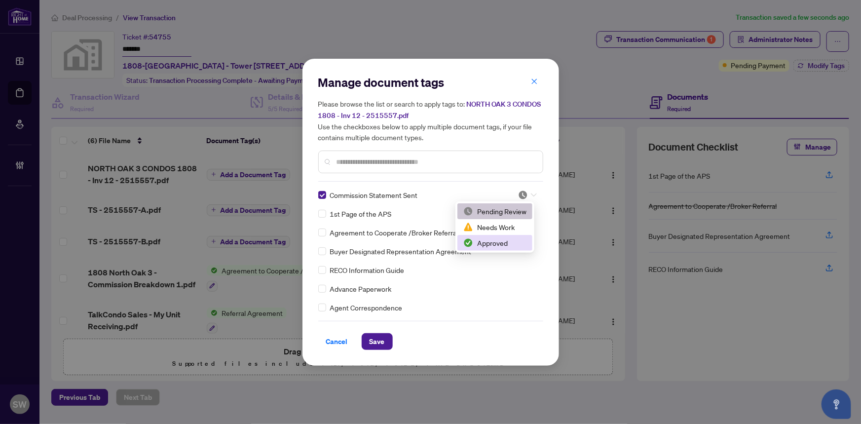
click at [493, 250] on div "Approved" at bounding box center [494, 243] width 75 height 16
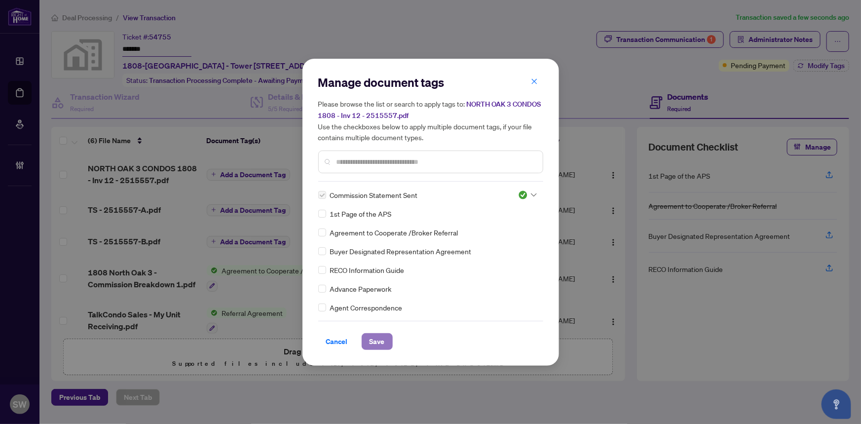
click at [375, 339] on span "Save" at bounding box center [377, 342] width 15 height 16
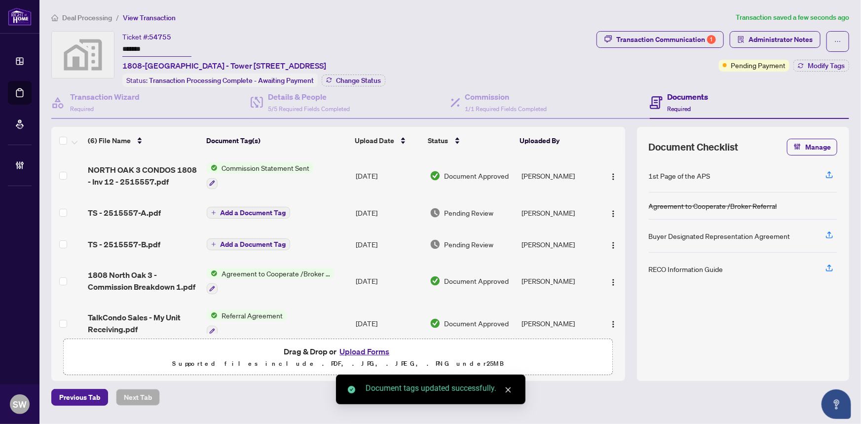
click at [221, 209] on span "Add a Document Tag" at bounding box center [253, 212] width 66 height 7
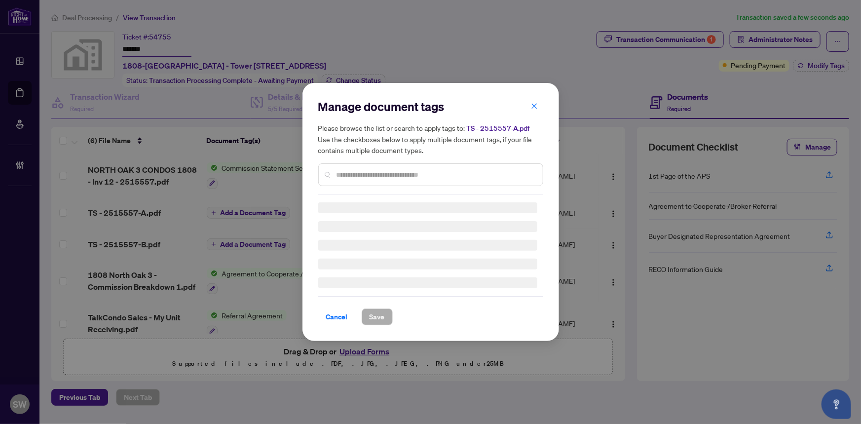
click at [386, 177] on input "text" at bounding box center [436, 174] width 198 height 11
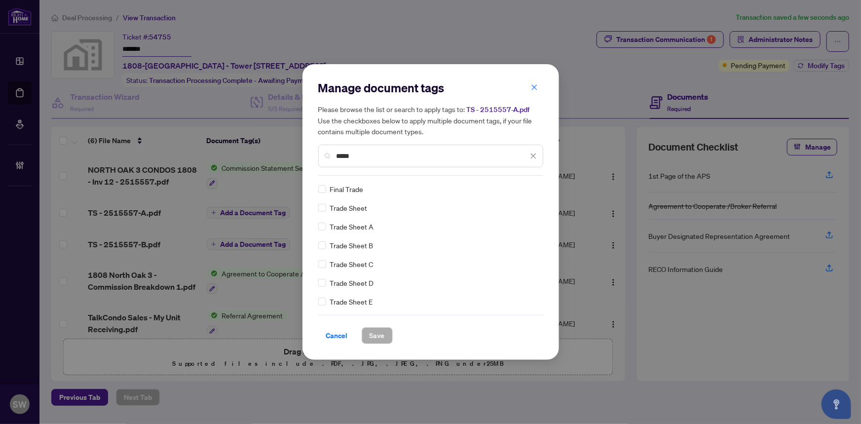
type input "*****"
click at [377, 338] on span "Save" at bounding box center [377, 336] width 15 height 16
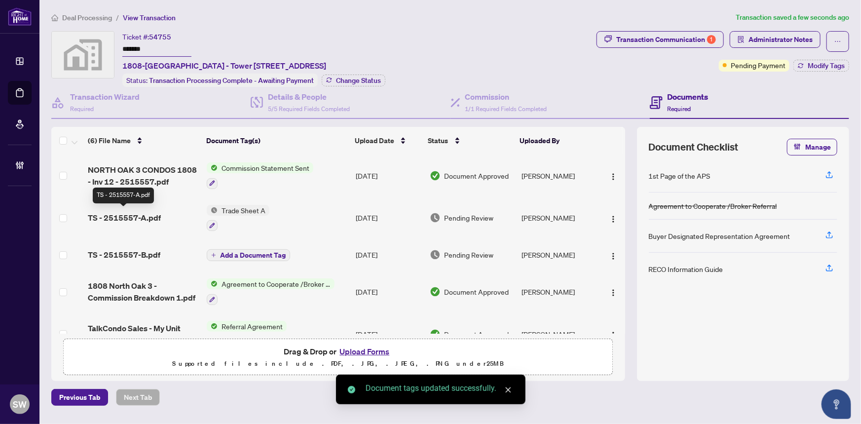
click at [134, 213] on span "TS - 2515557-A.pdf" at bounding box center [124, 218] width 73 height 12
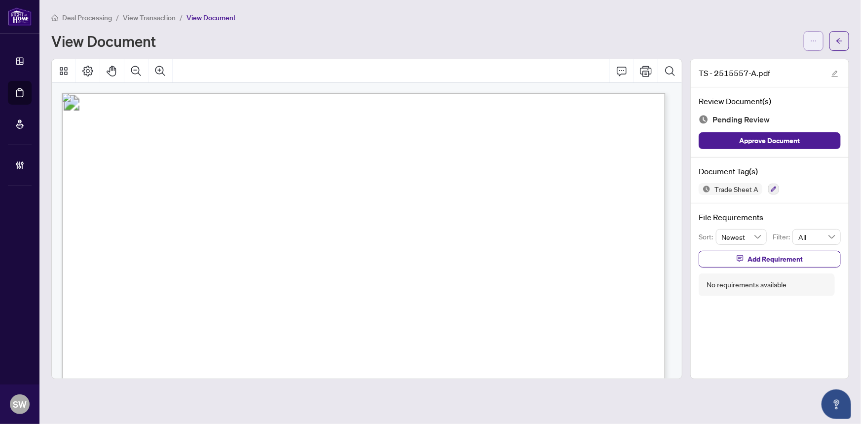
click at [808, 42] on button "button" at bounding box center [814, 41] width 20 height 20
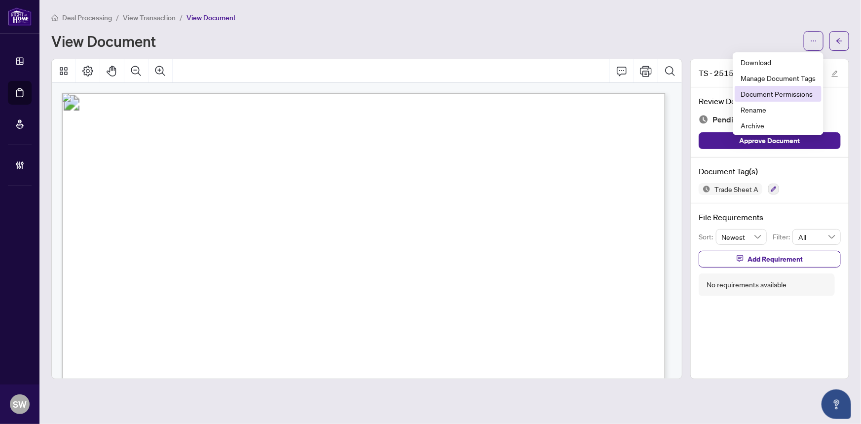
click at [786, 95] on span "Document Permissions" at bounding box center [778, 93] width 75 height 11
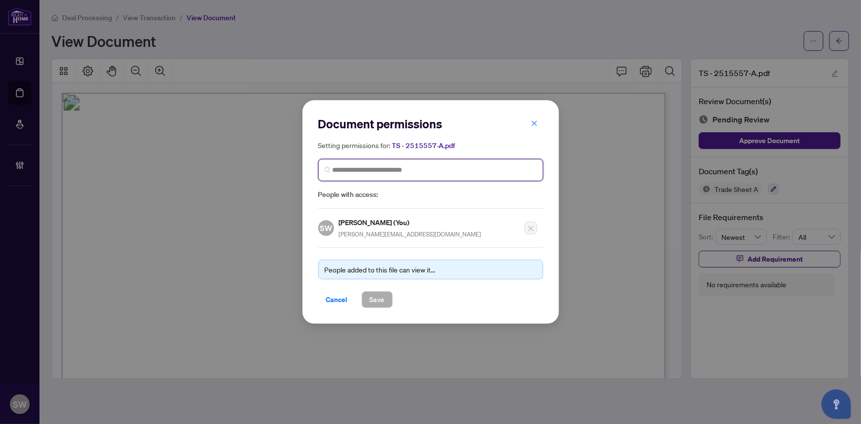
click at [403, 169] on input "search" at bounding box center [435, 170] width 204 height 10
paste input "**********"
type input "**********"
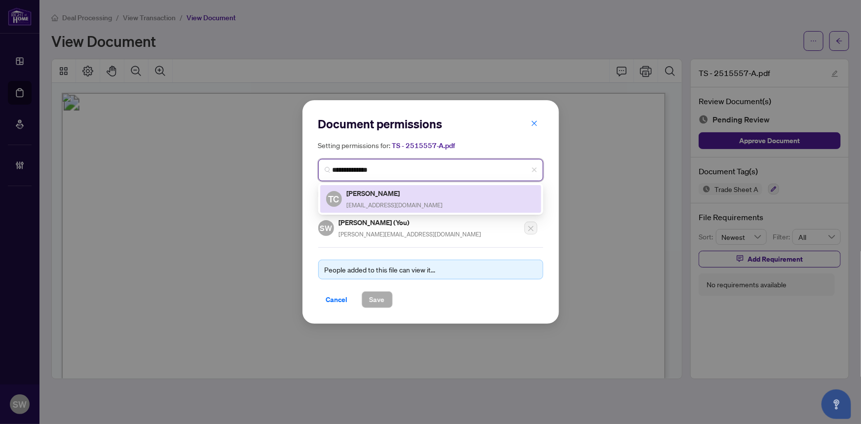
click at [384, 198] on div "Tushar Chadha tusharchadha@gmail.com" at bounding box center [395, 199] width 96 height 23
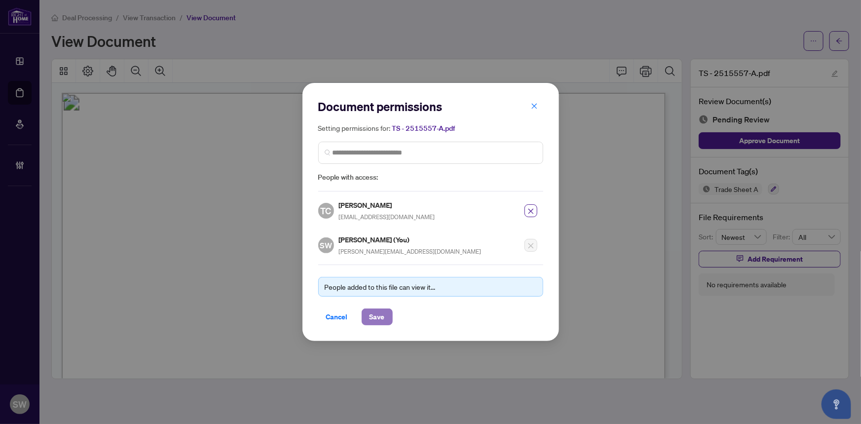
click at [386, 317] on button "Save" at bounding box center [377, 316] width 31 height 17
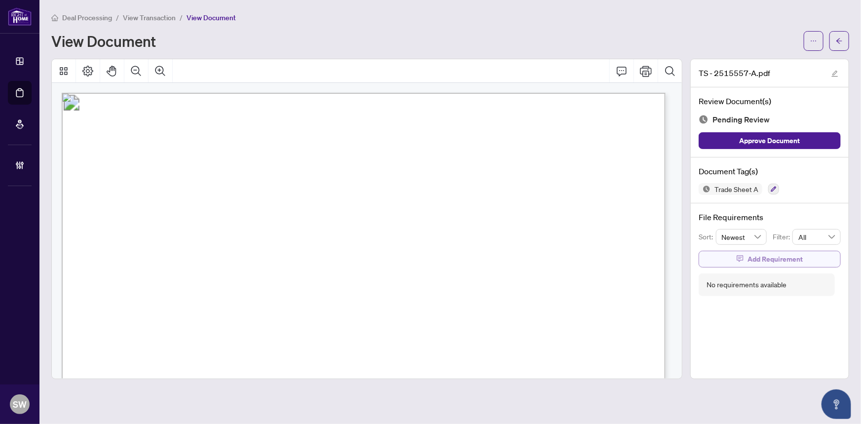
click at [782, 263] on span "Add Requirement" at bounding box center [775, 259] width 55 height 16
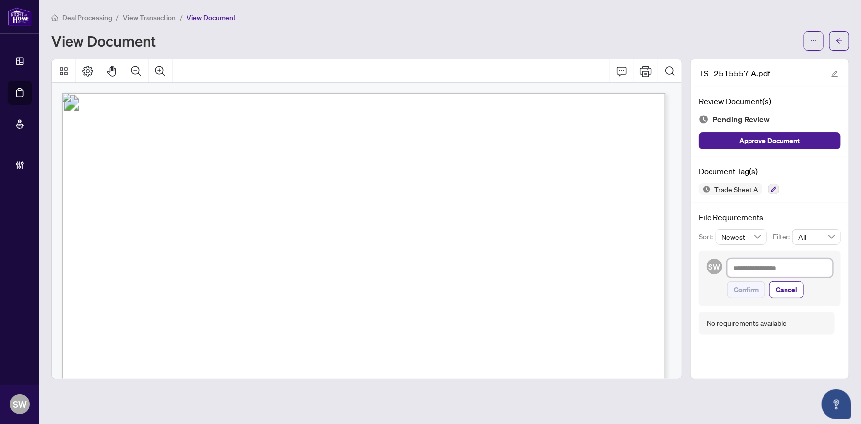
click at [782, 263] on textarea at bounding box center [780, 268] width 106 height 19
paste textarea "**********"
type textarea "**********"
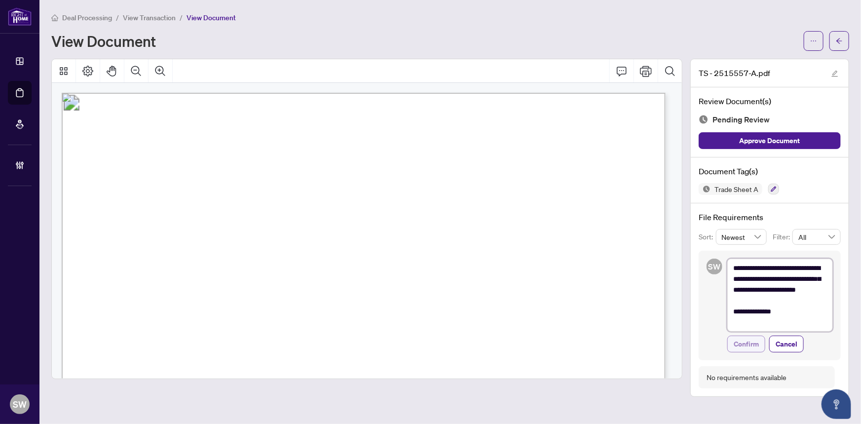
type textarea "**********"
click at [749, 342] on span "Confirm" at bounding box center [746, 344] width 25 height 16
type textarea "**********"
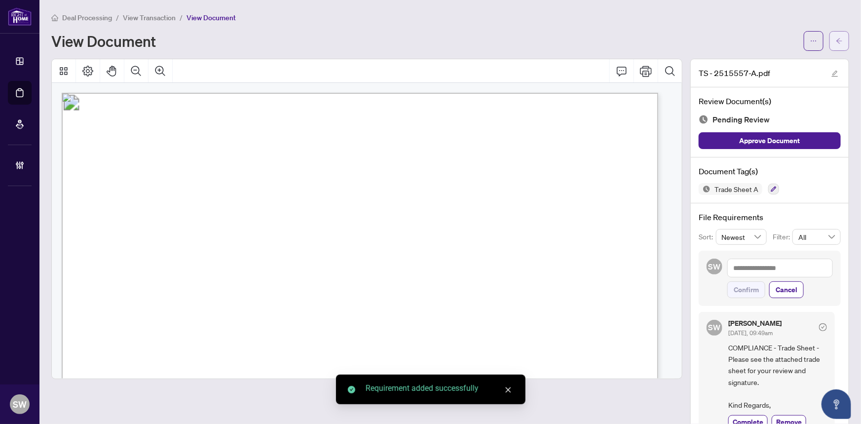
click at [836, 43] on icon "arrow-left" at bounding box center [839, 41] width 7 height 7
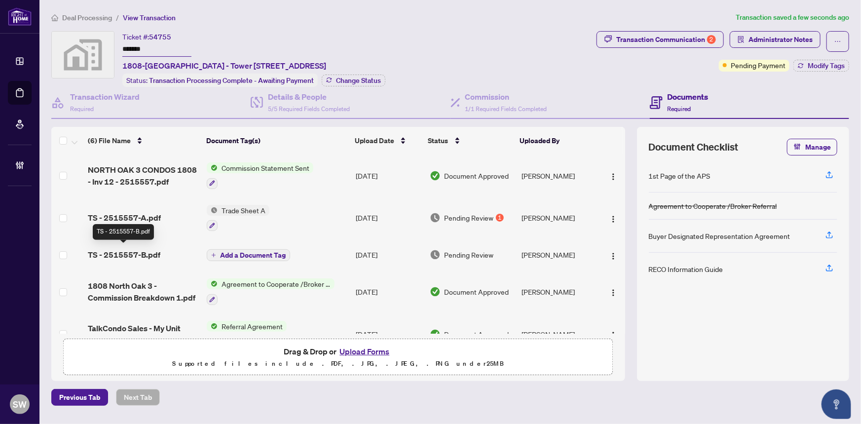
click at [138, 249] on span "TS - 2515557-B.pdf" at bounding box center [124, 255] width 73 height 12
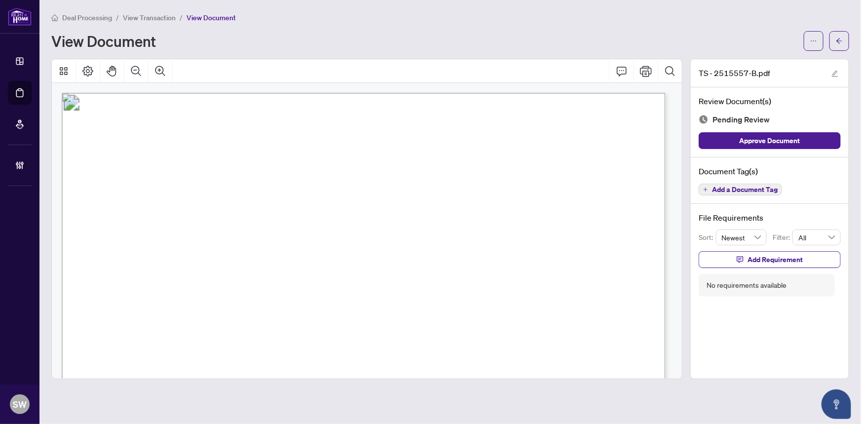
click at [742, 187] on span "Add a Document Tag" at bounding box center [745, 189] width 66 height 7
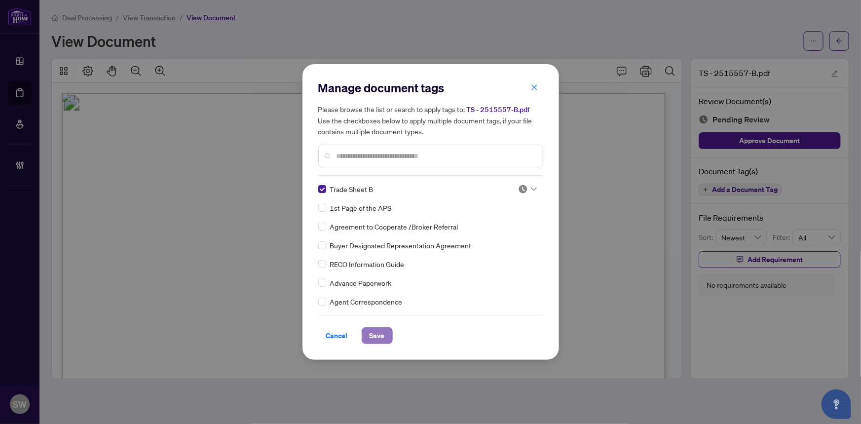
click at [376, 335] on span "Save" at bounding box center [377, 336] width 15 height 16
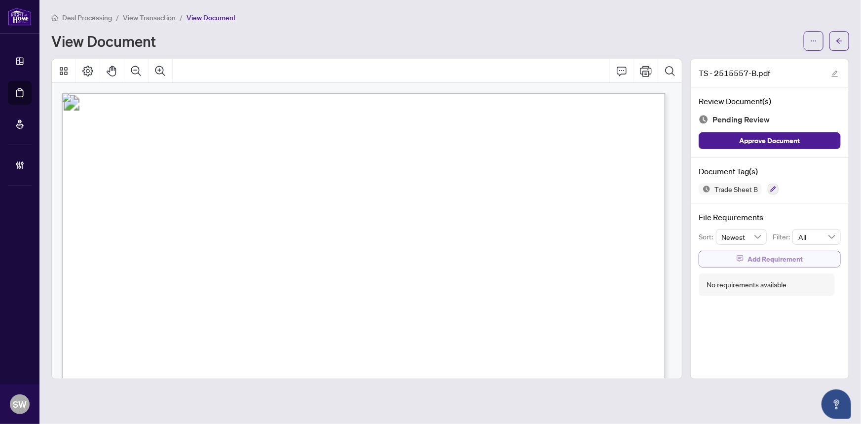
click at [776, 257] on span "Add Requirement" at bounding box center [775, 259] width 55 height 16
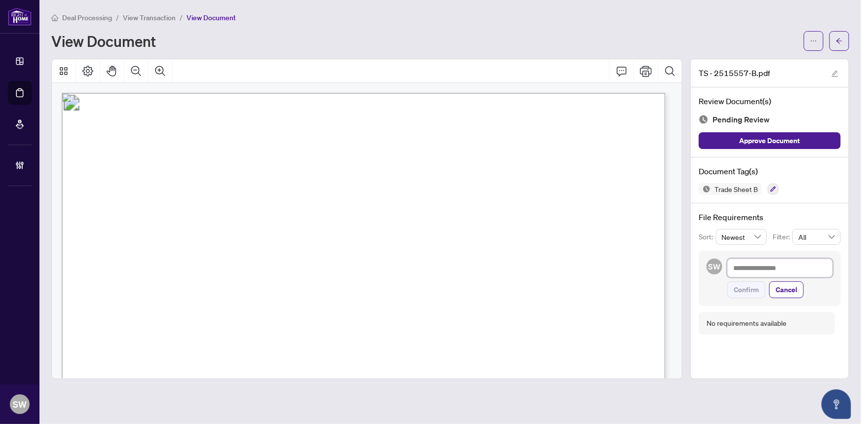
click at [776, 265] on textarea at bounding box center [780, 268] width 106 height 19
paste textarea "**********"
type textarea "**********"
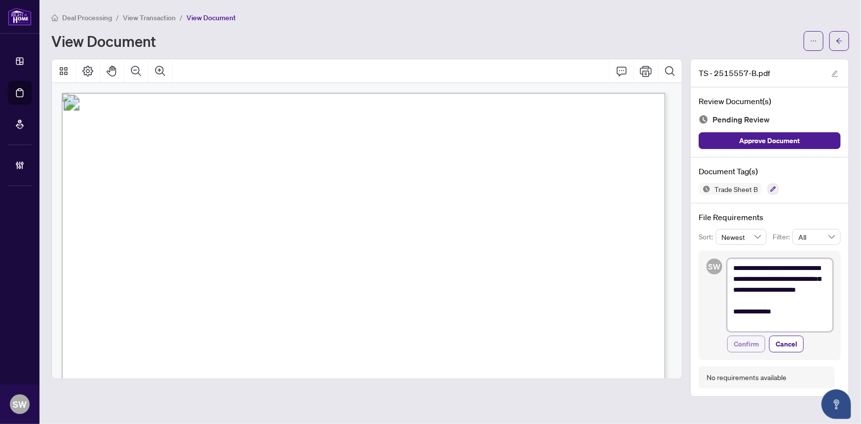
type textarea "**********"
click at [755, 341] on span "Confirm" at bounding box center [746, 344] width 25 height 16
type textarea "**********"
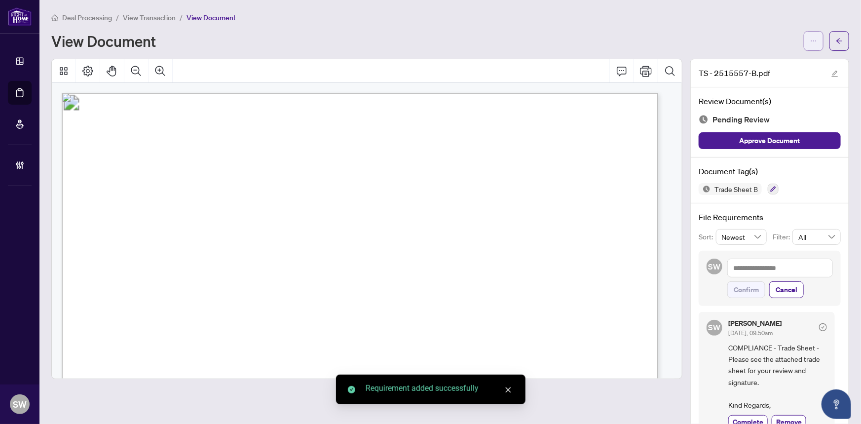
click at [810, 41] on icon "ellipsis" at bounding box center [813, 41] width 7 height 7
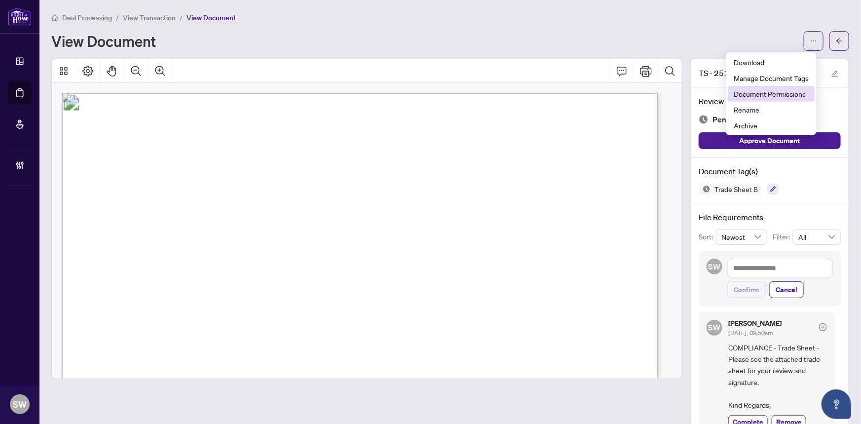
click at [779, 94] on span "Document Permissions" at bounding box center [771, 93] width 75 height 11
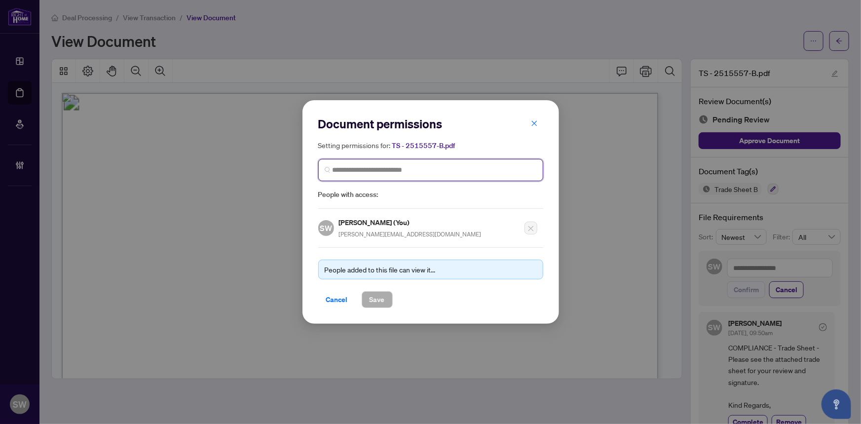
click at [352, 173] on input "search" at bounding box center [435, 170] width 204 height 10
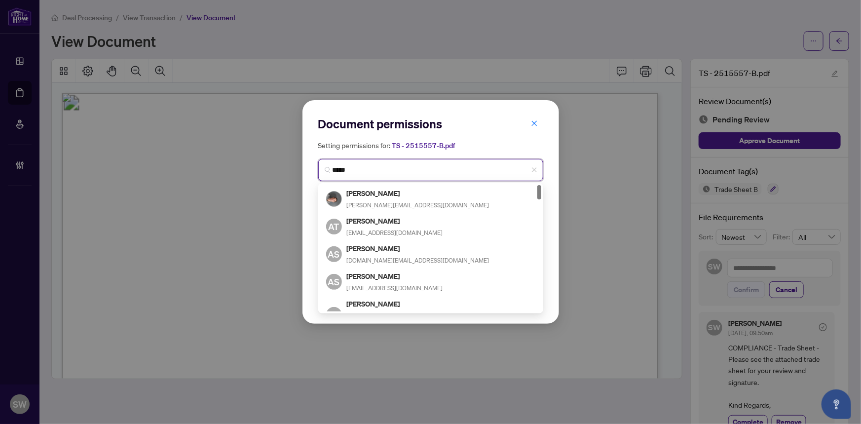
type input "******"
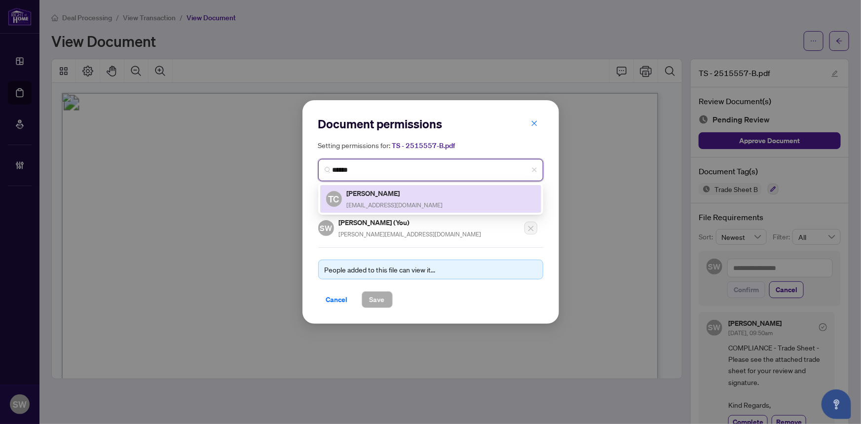
click at [358, 190] on h5 "Tushar Chadha" at bounding box center [395, 193] width 96 height 11
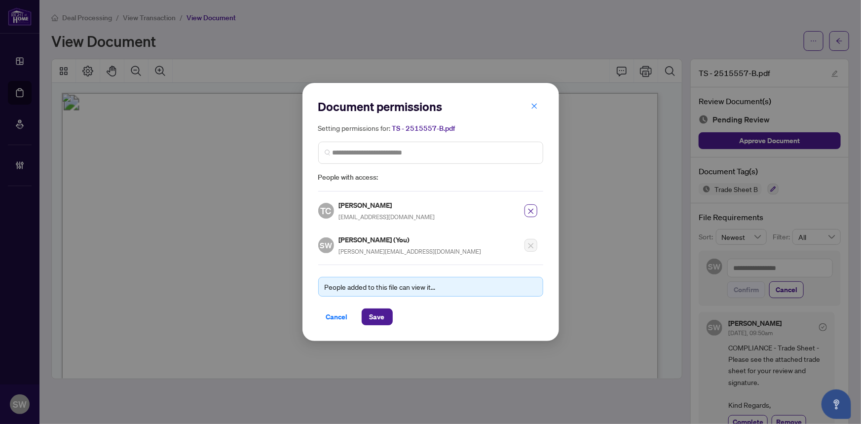
click at [360, 202] on h5 "Tushar Chadha" at bounding box center [387, 204] width 96 height 11
copy h5 "Tushar Chadha"
click at [379, 313] on span "Save" at bounding box center [377, 317] width 15 height 16
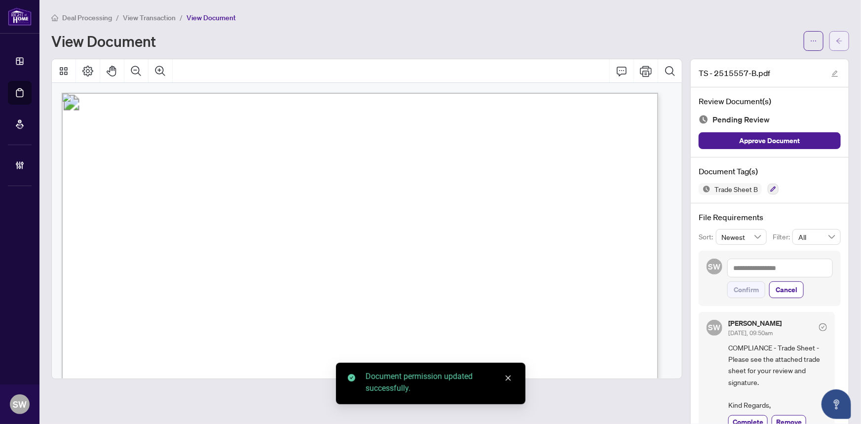
click at [836, 38] on icon "arrow-left" at bounding box center [839, 41] width 7 height 7
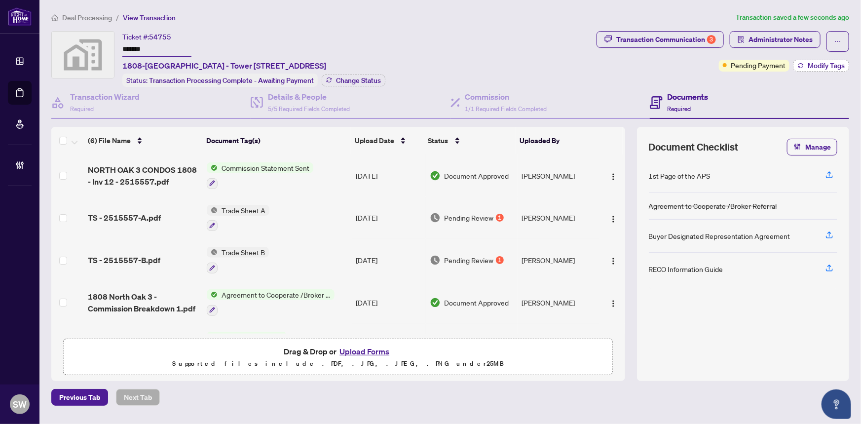
click at [832, 66] on span "Modify Tags" at bounding box center [826, 65] width 37 height 7
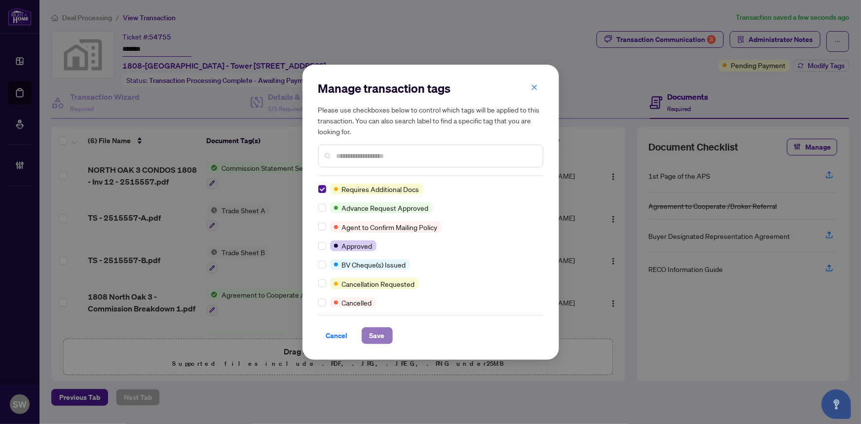
click at [380, 331] on span "Save" at bounding box center [377, 336] width 15 height 16
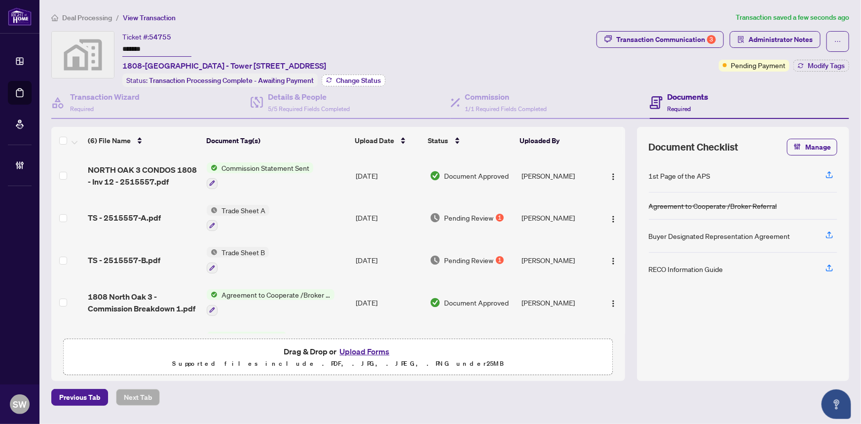
click at [365, 77] on span "Change Status" at bounding box center [358, 80] width 45 height 7
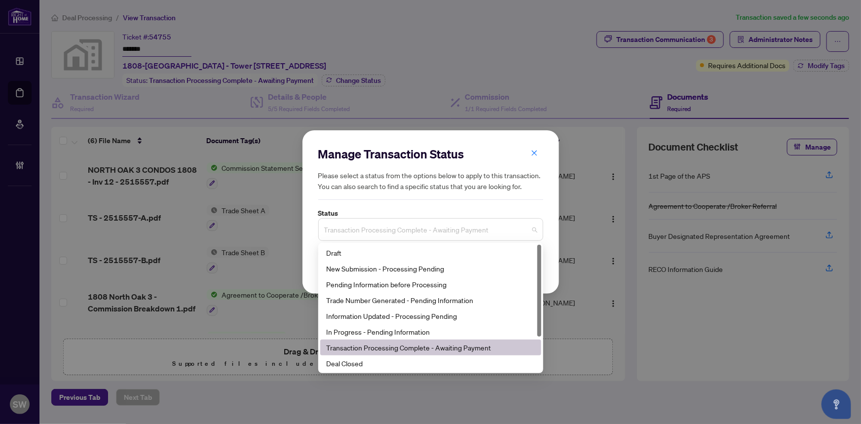
click at [381, 226] on span "Transaction Processing Complete - Awaiting Payment" at bounding box center [430, 229] width 213 height 19
click at [371, 301] on div "Trade Number Generated - Pending Information" at bounding box center [430, 300] width 209 height 11
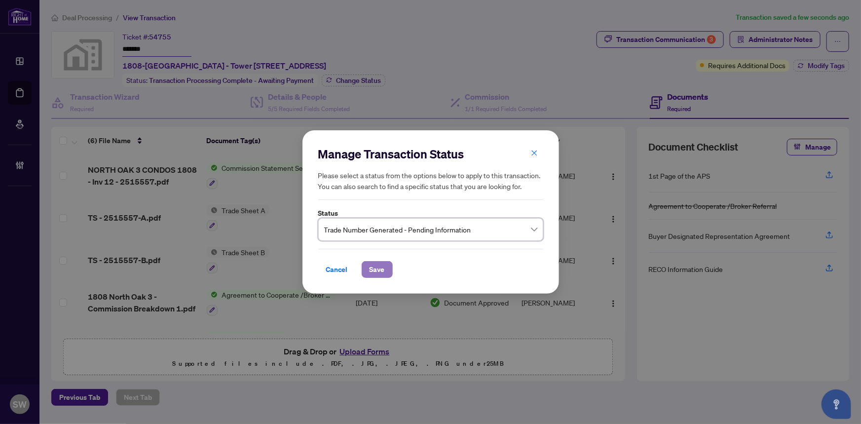
click at [377, 270] on span "Save" at bounding box center [377, 270] width 15 height 16
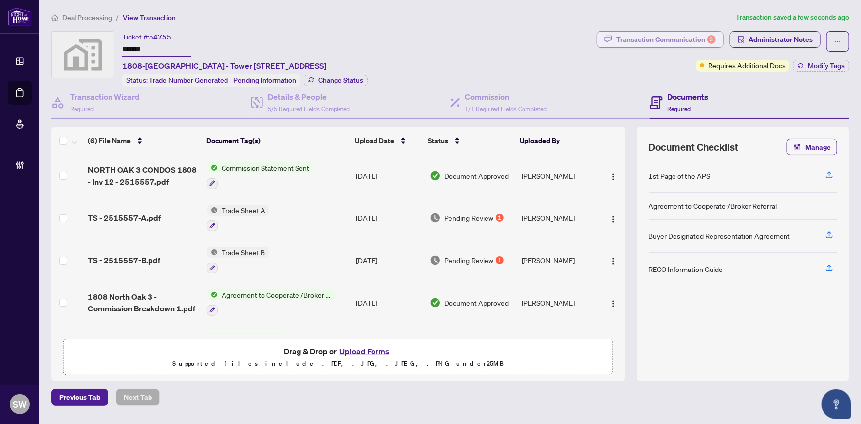
click at [656, 33] on div "Transaction Communication 3" at bounding box center [666, 40] width 100 height 16
type textarea "**********"
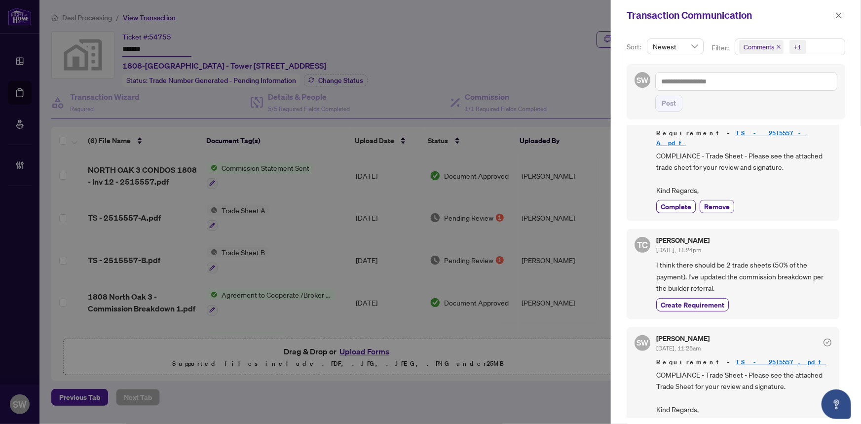
scroll to position [1, 0]
click at [718, 419] on span "Remove" at bounding box center [717, 424] width 26 height 10
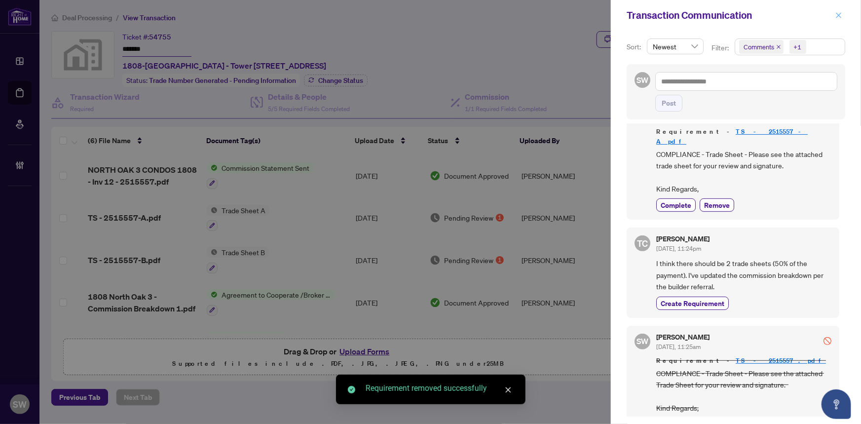
click at [836, 12] on icon "close" at bounding box center [838, 15] width 7 height 7
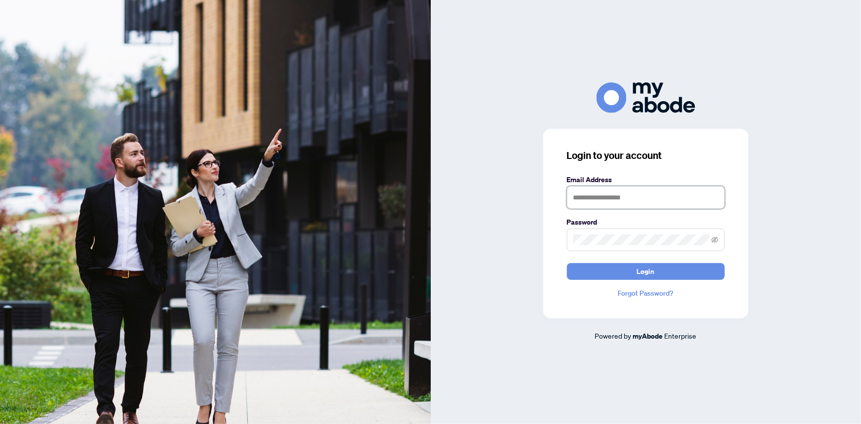
click at [630, 197] on input "text" at bounding box center [646, 197] width 158 height 23
type input "**********"
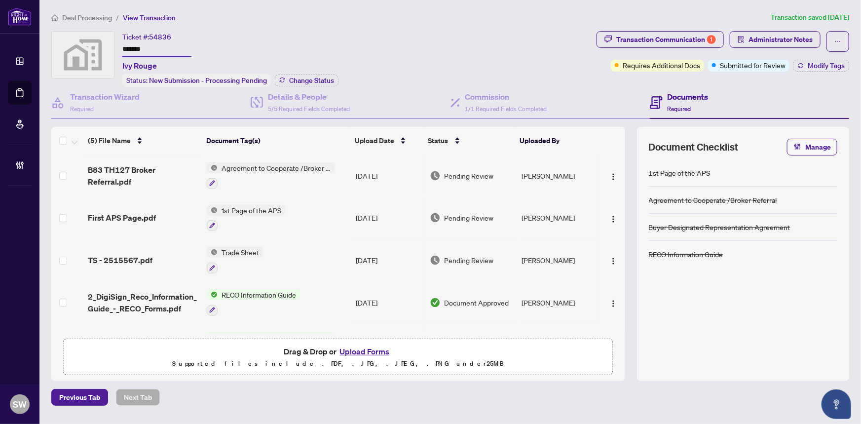
click at [143, 50] on input "*******" at bounding box center [156, 49] width 69 height 14
click at [142, 257] on span "TS - 2515567.pdf" at bounding box center [120, 260] width 65 height 12
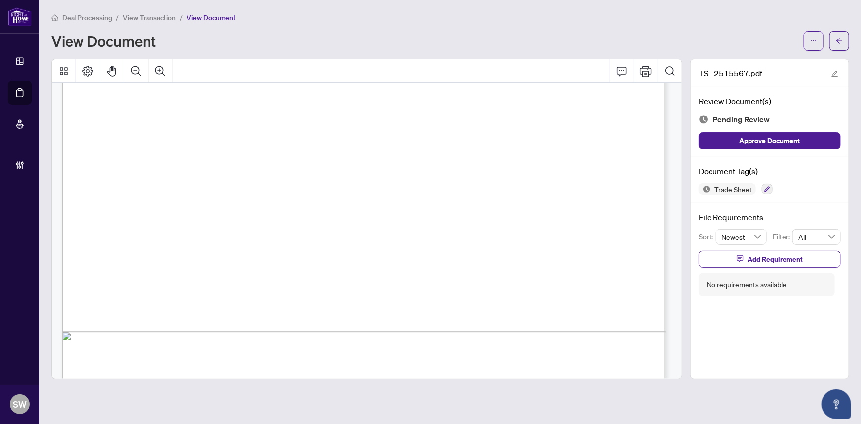
scroll to position [404, 0]
click at [754, 256] on span "Add Requirement" at bounding box center [775, 259] width 55 height 16
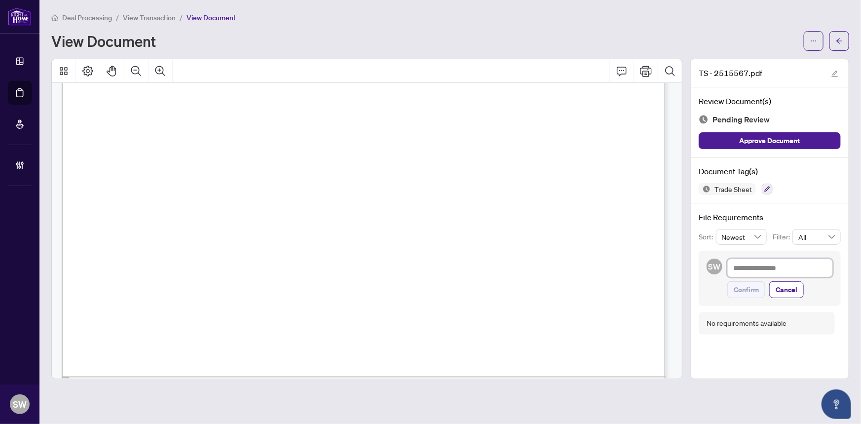
click at [755, 264] on textarea at bounding box center [780, 268] width 106 height 19
paste textarea "**********"
type textarea "**********"
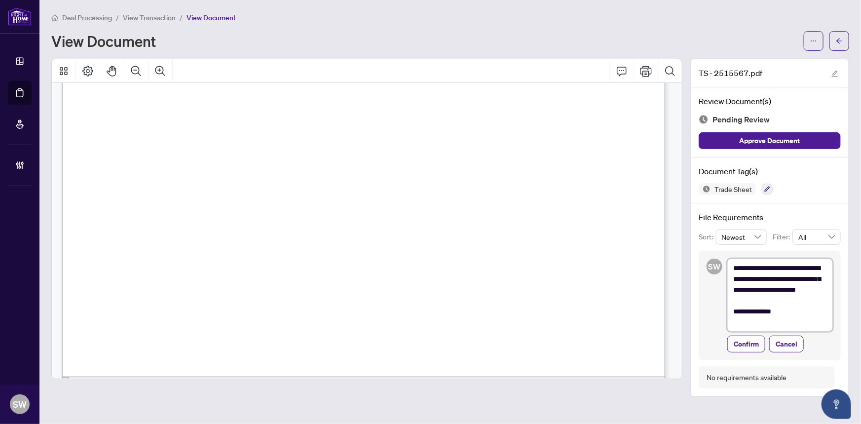
scroll to position [0, 0]
type textarea "**********"
click at [756, 343] on span "Confirm" at bounding box center [746, 344] width 25 height 16
type textarea "**********"
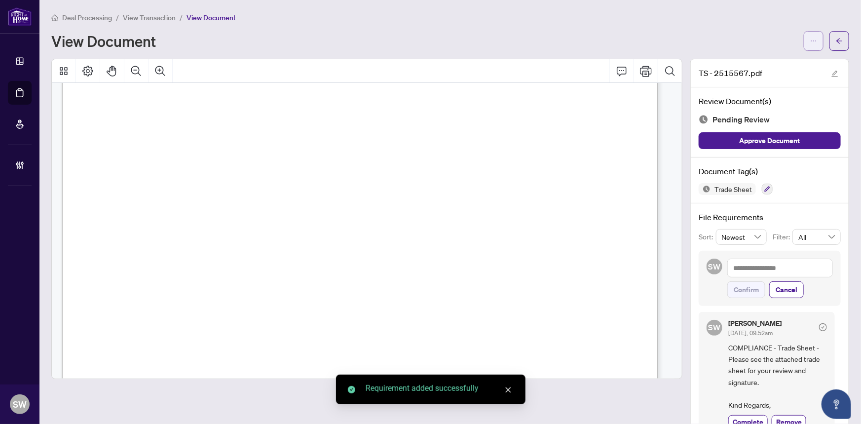
click at [810, 42] on icon "ellipsis" at bounding box center [813, 41] width 7 height 7
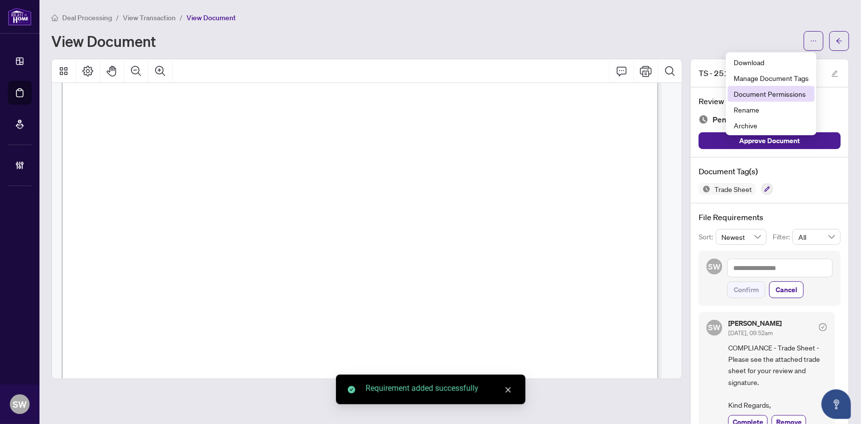
click at [795, 93] on span "Document Permissions" at bounding box center [771, 93] width 75 height 11
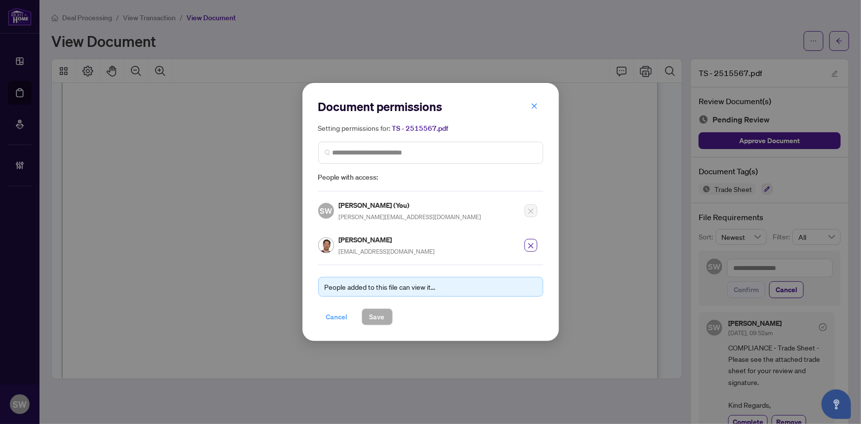
click at [345, 313] on span "Cancel" at bounding box center [337, 317] width 22 height 16
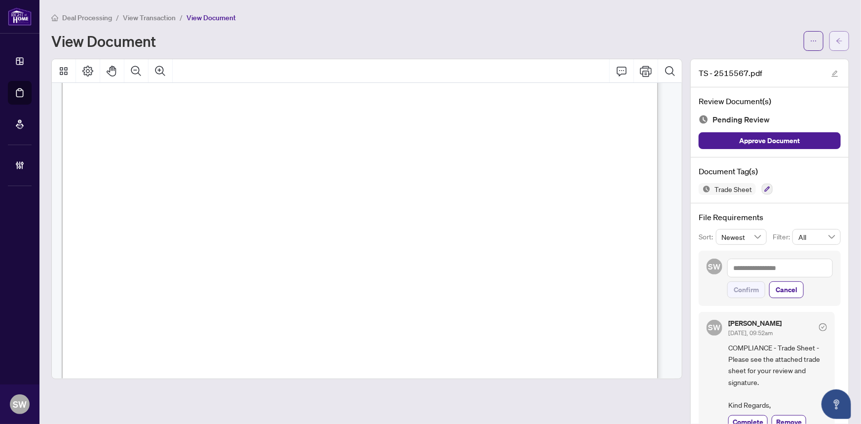
click at [836, 42] on icon "arrow-left" at bounding box center [839, 41] width 7 height 7
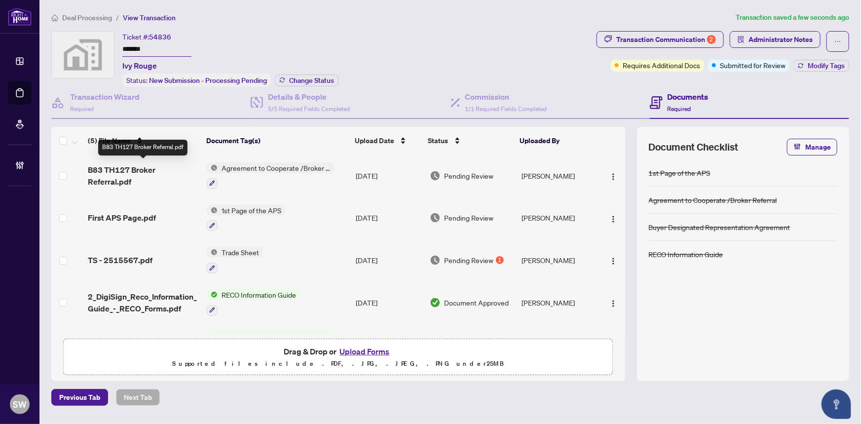
click at [128, 169] on span "B83 TH127 Broker Referral.pdf" at bounding box center [144, 176] width 112 height 24
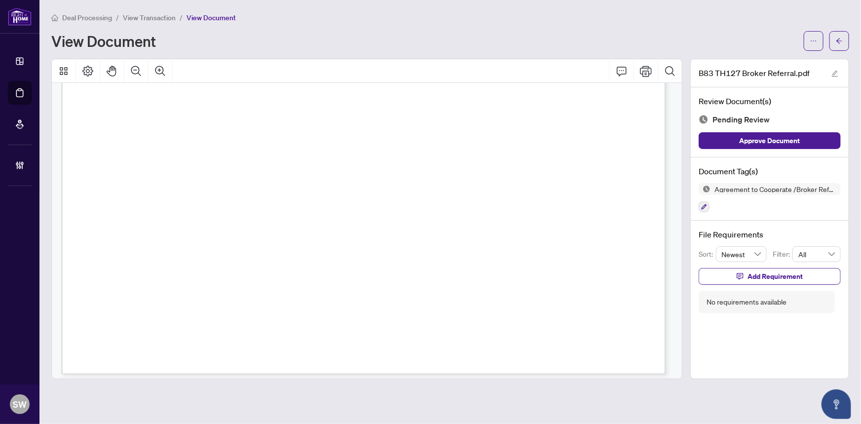
scroll to position [90, 0]
click at [91, 69] on icon "Page Layout" at bounding box center [88, 71] width 12 height 12
click at [168, 134] on icon "Rotate Right" at bounding box center [172, 136] width 8 height 8
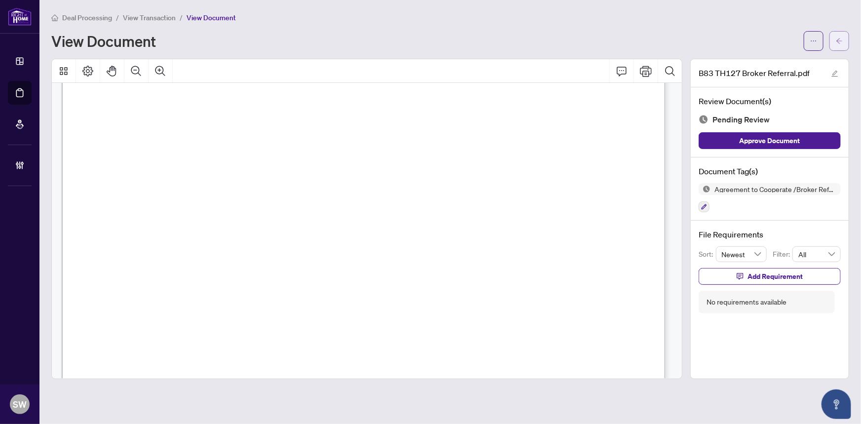
click at [841, 38] on icon "arrow-left" at bounding box center [839, 41] width 7 height 7
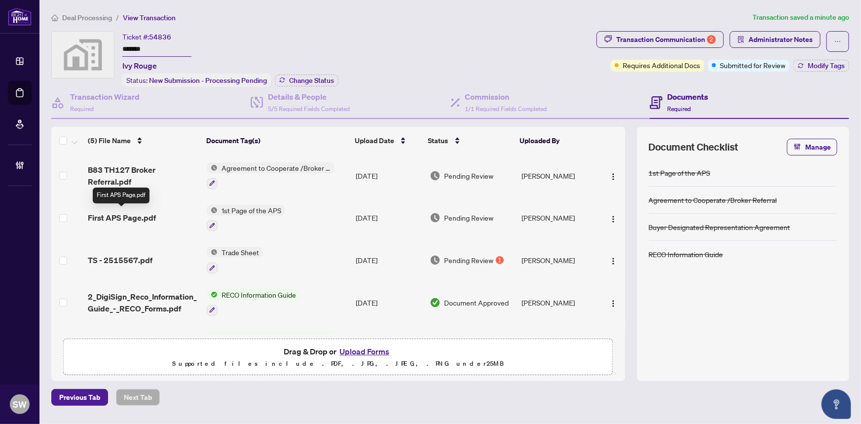
click at [133, 213] on span "First APS Page.pdf" at bounding box center [122, 218] width 68 height 12
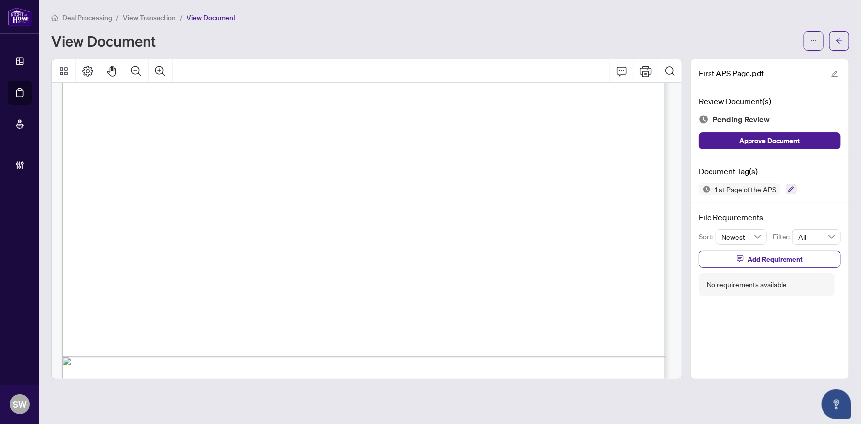
scroll to position [449, 0]
click at [789, 188] on icon "button" at bounding box center [792, 189] width 6 height 6
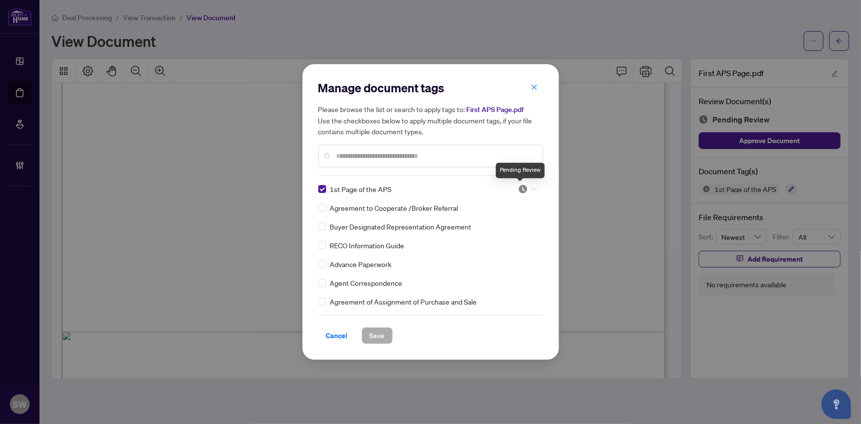
click at [520, 191] on img at bounding box center [523, 189] width 10 height 10
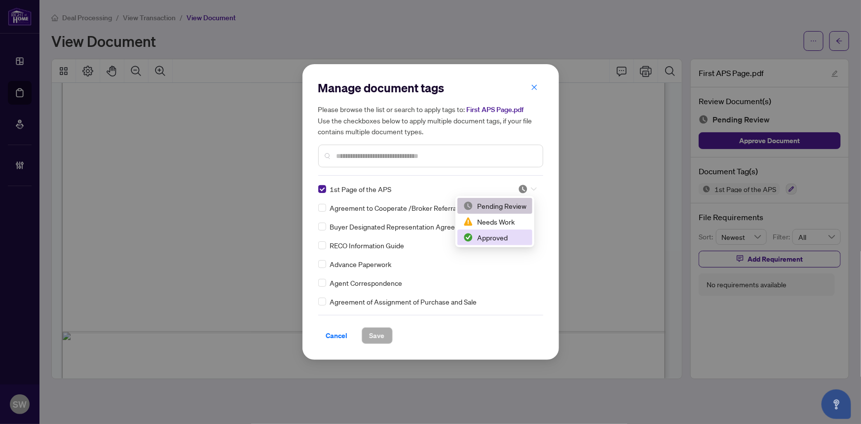
click at [498, 238] on div "Approved" at bounding box center [494, 237] width 63 height 11
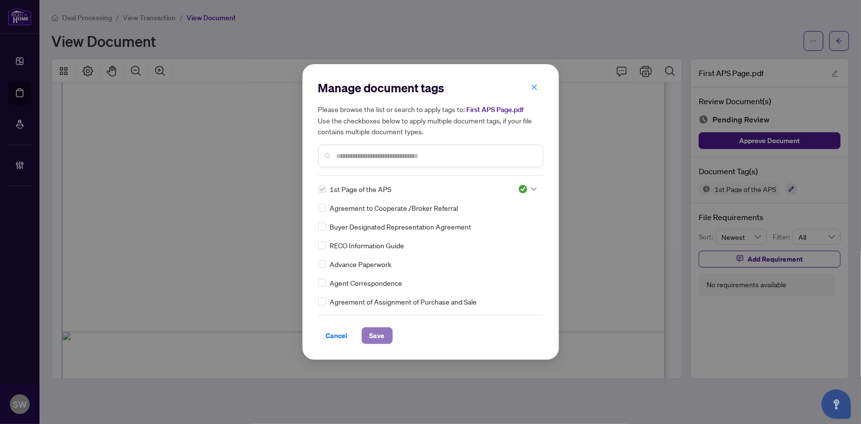
click at [382, 332] on span "Save" at bounding box center [377, 336] width 15 height 16
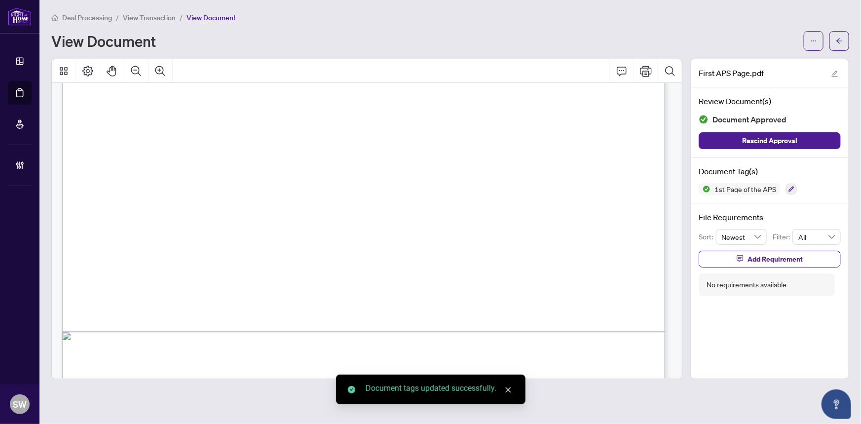
click at [839, 38] on icon "arrow-left" at bounding box center [839, 41] width 7 height 7
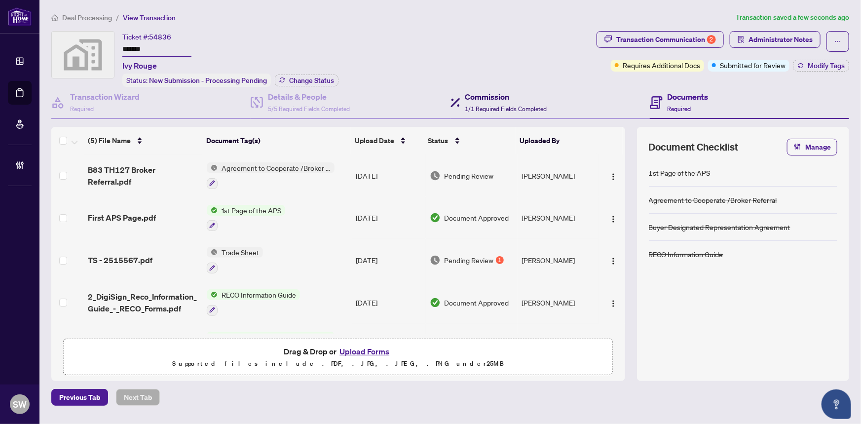
click at [487, 105] on span "1/1 Required Fields Completed" at bounding box center [506, 108] width 82 height 7
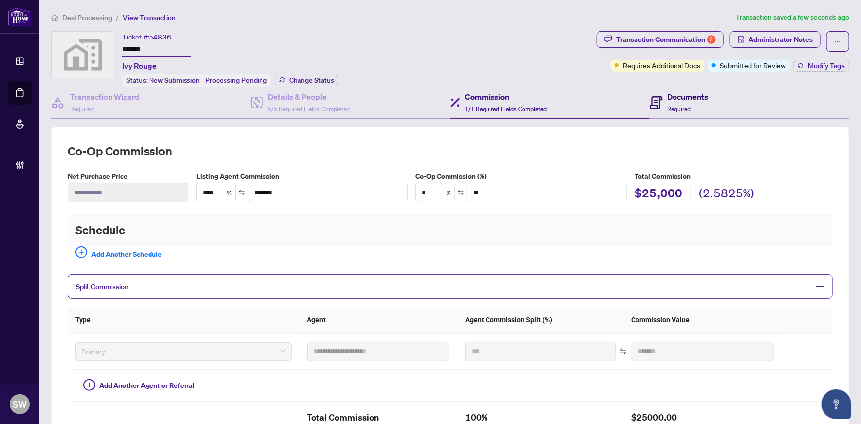
click at [685, 105] on span "Required" at bounding box center [680, 108] width 24 height 7
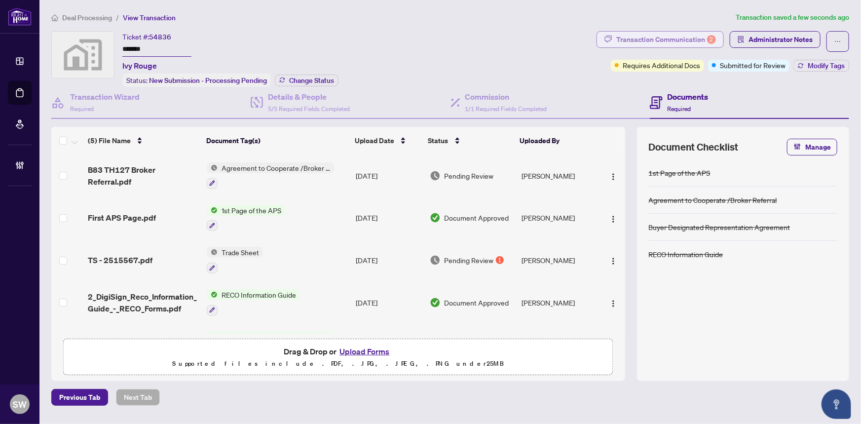
click at [663, 44] on div "Transaction Communication 2" at bounding box center [666, 40] width 100 height 16
type textarea "**********"
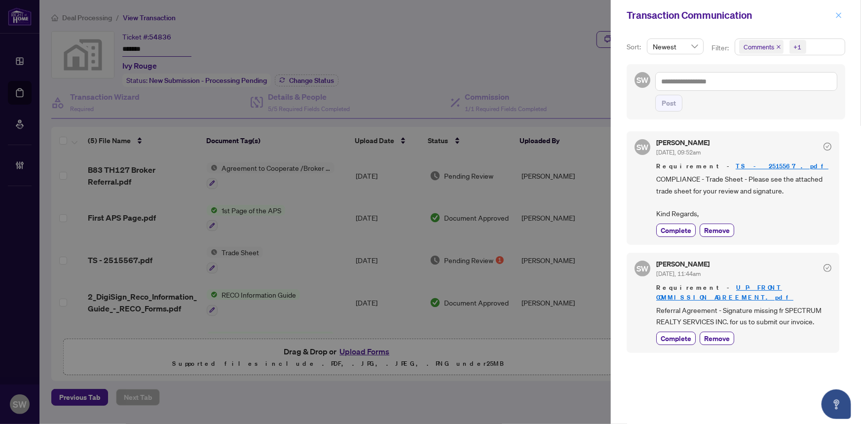
click at [837, 12] on icon "close" at bounding box center [838, 15] width 7 height 7
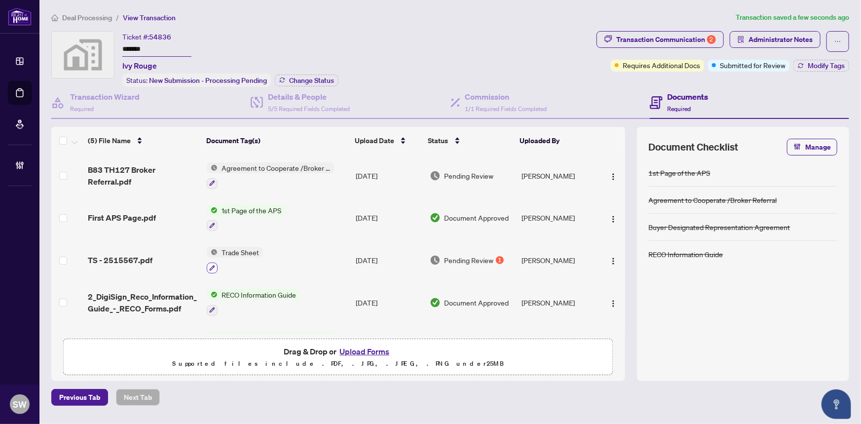
click at [213, 265] on icon "button" at bounding box center [212, 267] width 5 height 5
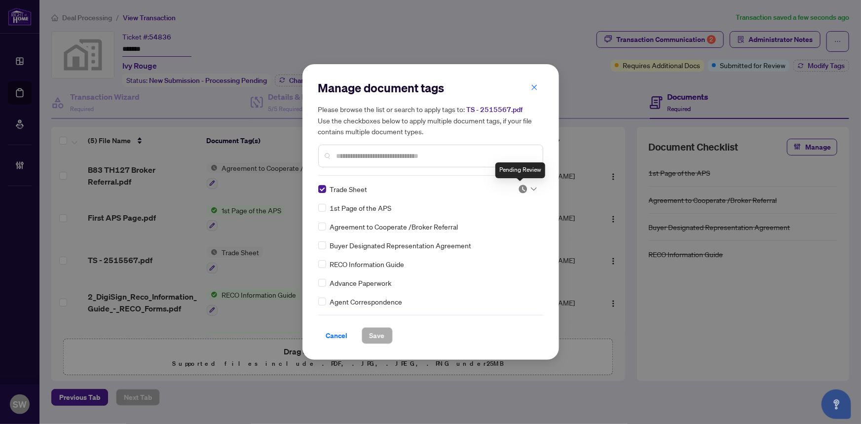
click at [521, 188] on img at bounding box center [523, 189] width 10 height 10
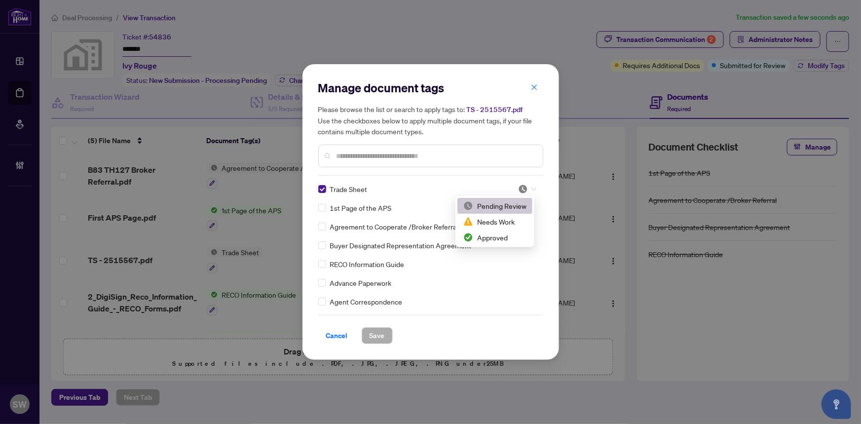
click at [506, 207] on div "Pending Review" at bounding box center [494, 205] width 63 height 11
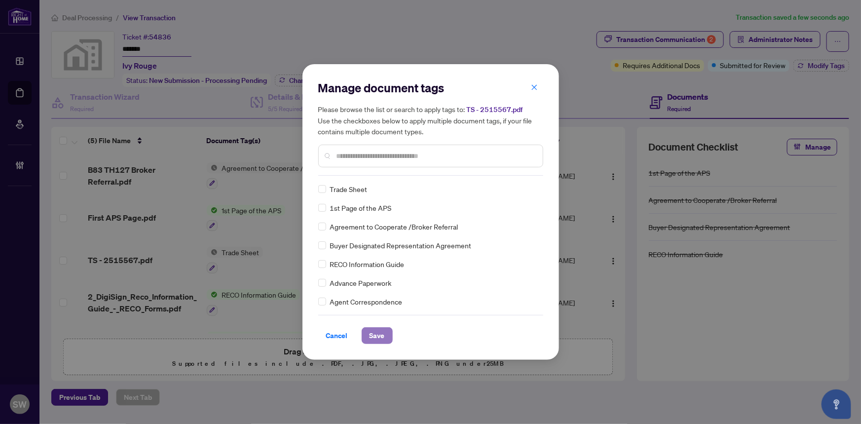
click at [375, 335] on span "Save" at bounding box center [377, 336] width 15 height 16
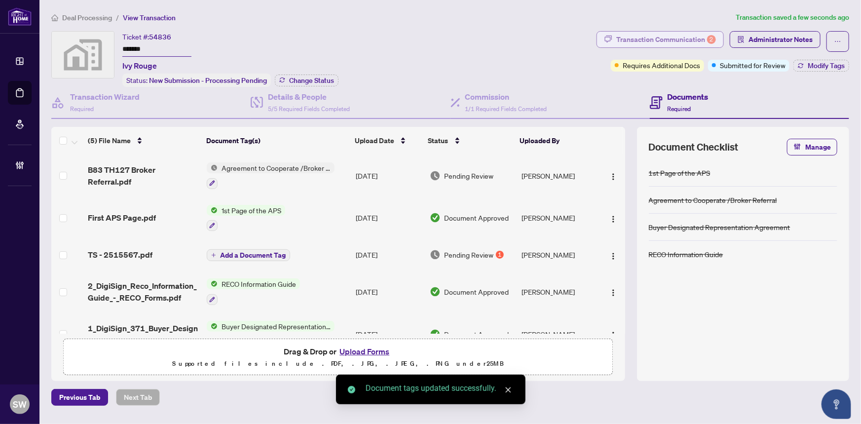
click at [653, 44] on div "Transaction Communication 2" at bounding box center [666, 40] width 100 height 16
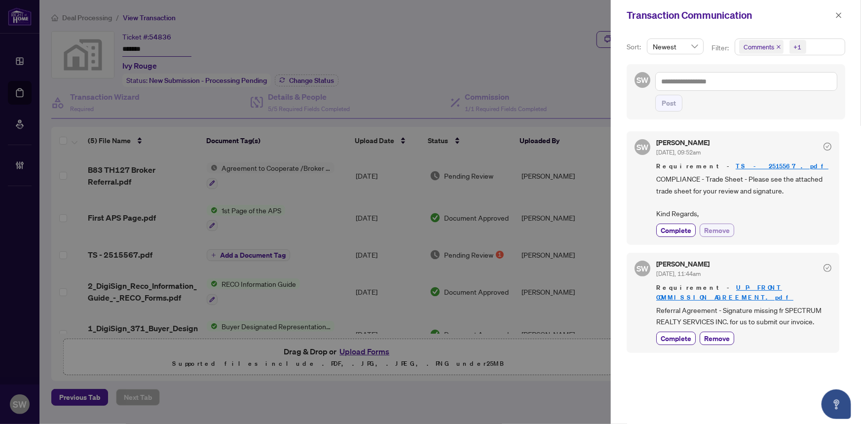
click at [720, 226] on span "Remove" at bounding box center [717, 230] width 26 height 10
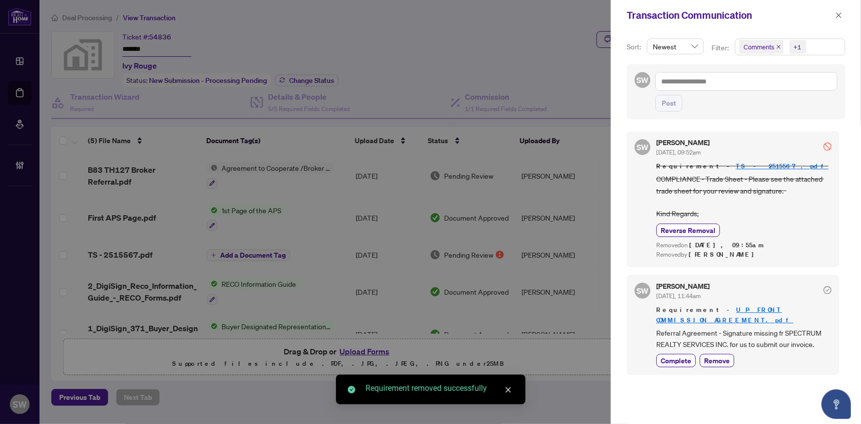
drag, startPoint x: 838, startPoint y: 14, endPoint x: 720, endPoint y: 123, distance: 160.3
click at [838, 15] on icon "close" at bounding box center [838, 15] width 7 height 7
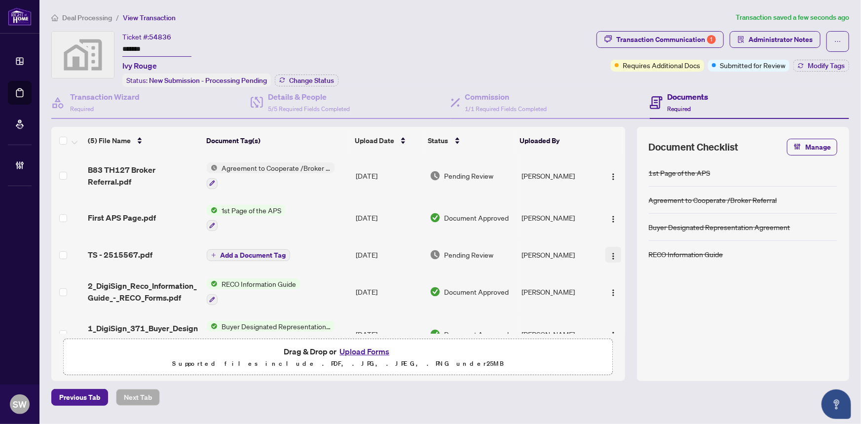
click at [613, 252] on img "button" at bounding box center [613, 256] width 8 height 8
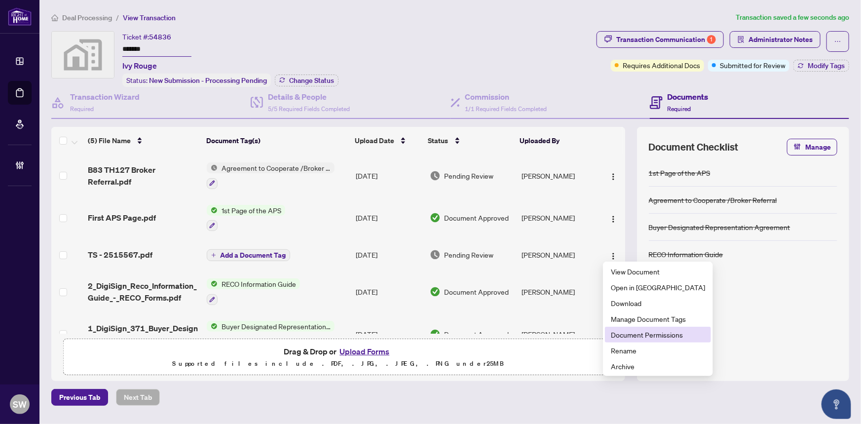
click at [625, 333] on span "Document Permissions" at bounding box center [658, 334] width 94 height 11
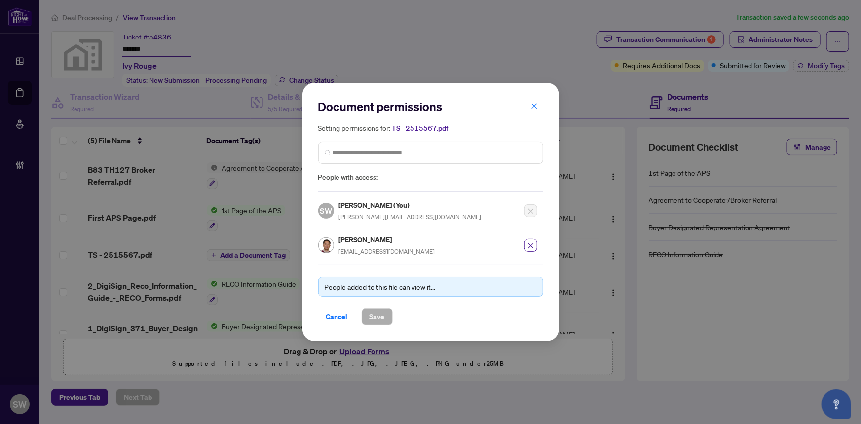
click at [531, 244] on icon "close" at bounding box center [530, 245] width 7 height 7
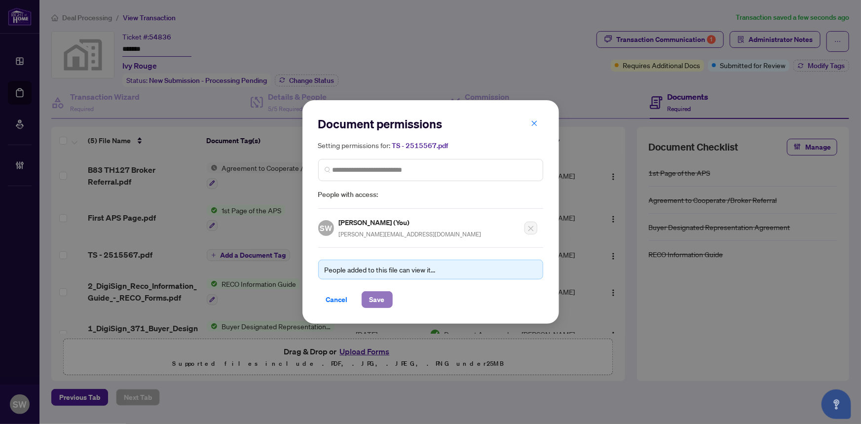
click at [375, 299] on span "Save" at bounding box center [377, 300] width 15 height 16
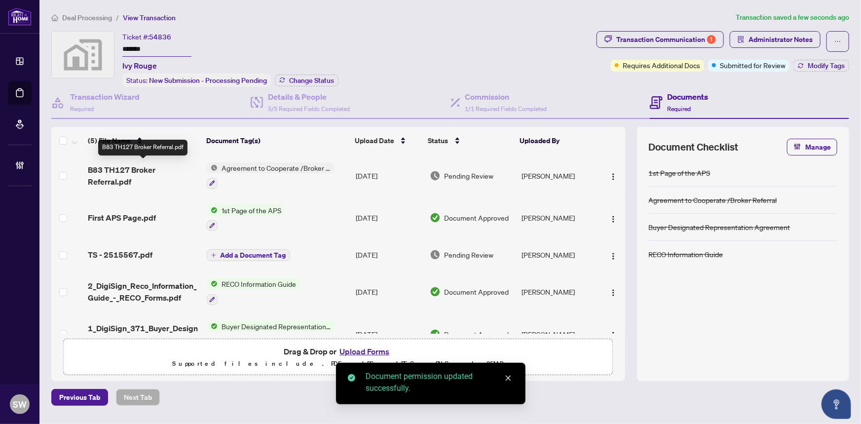
click at [127, 170] on span "B83 TH127 Broker Referral.pdf" at bounding box center [144, 176] width 112 height 24
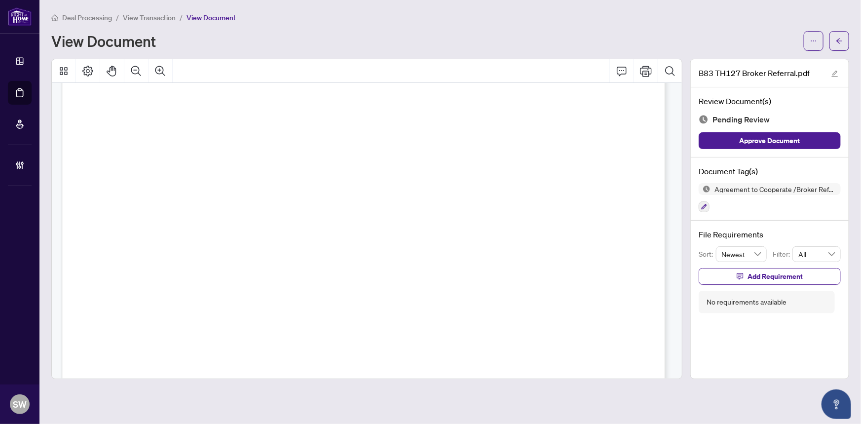
scroll to position [89, 0]
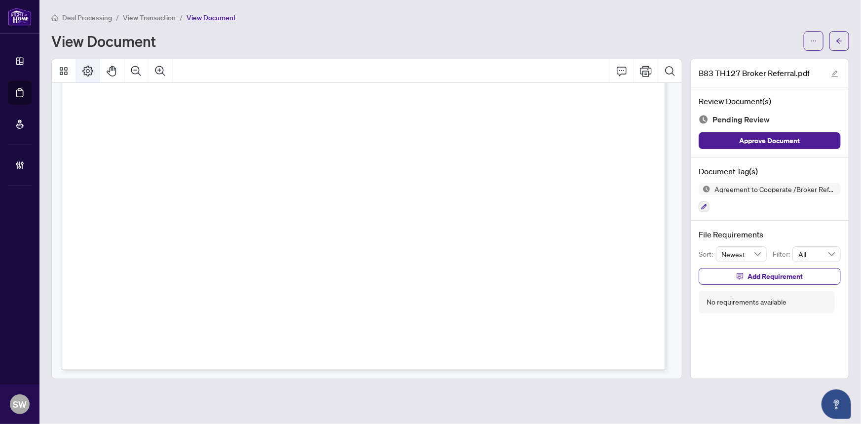
click at [89, 68] on icon "Page Layout" at bounding box center [88, 71] width 12 height 12
click at [172, 137] on icon "Rotate Right" at bounding box center [172, 135] width 5 height 6
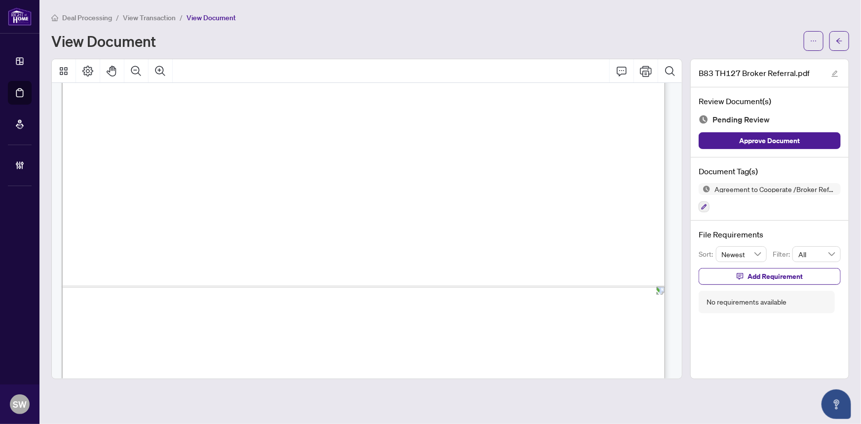
scroll to position [225, 0]
click at [704, 205] on icon "button" at bounding box center [704, 207] width 6 height 6
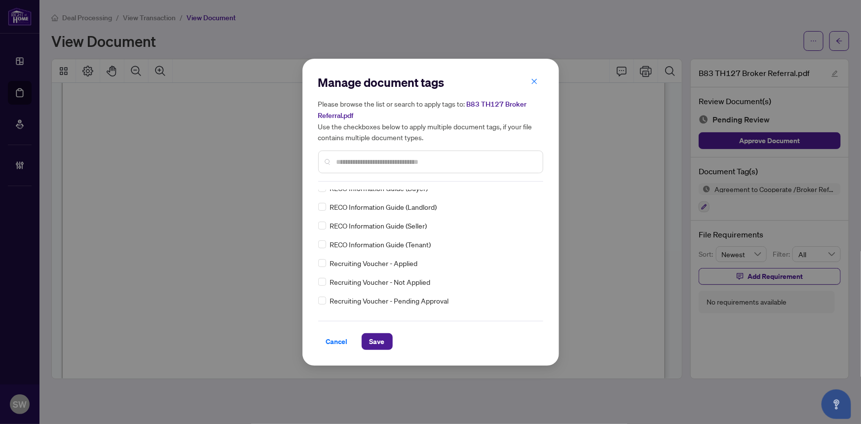
scroll to position [0, 0]
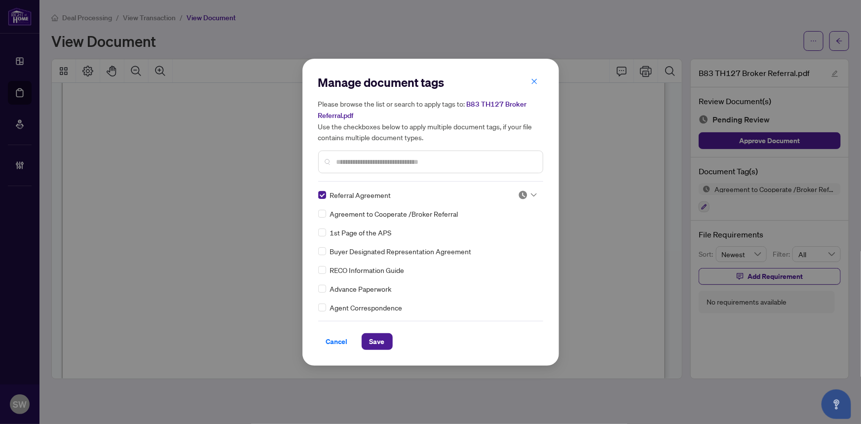
click at [526, 192] on div at bounding box center [527, 195] width 19 height 10
click at [510, 237] on div "Approved" at bounding box center [494, 242] width 63 height 11
click at [377, 341] on span "Save" at bounding box center [377, 342] width 15 height 16
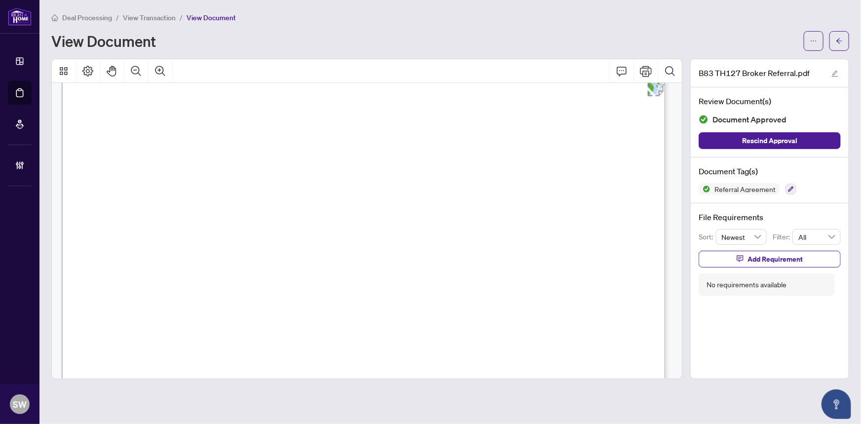
scroll to position [0, 0]
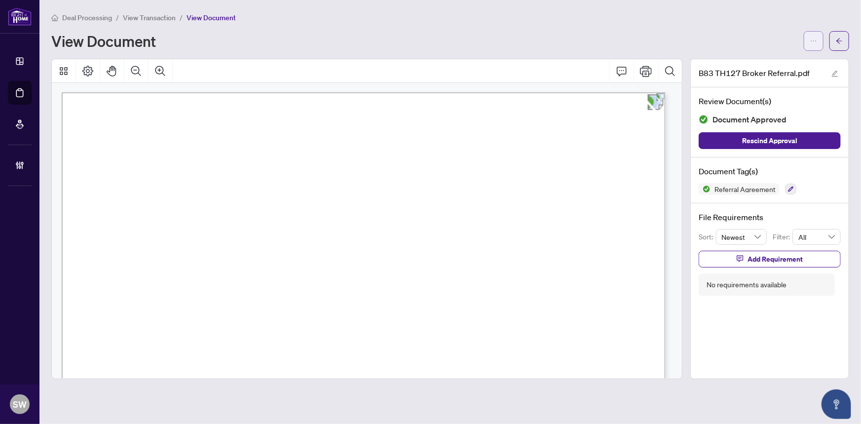
click at [808, 39] on button "button" at bounding box center [814, 41] width 20 height 20
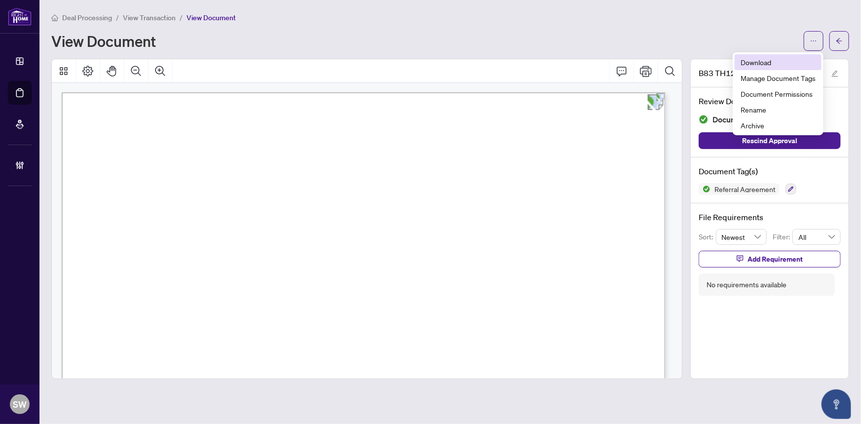
click at [780, 64] on span "Download" at bounding box center [778, 62] width 75 height 11
click at [525, 59] on div at bounding box center [367, 71] width 630 height 24
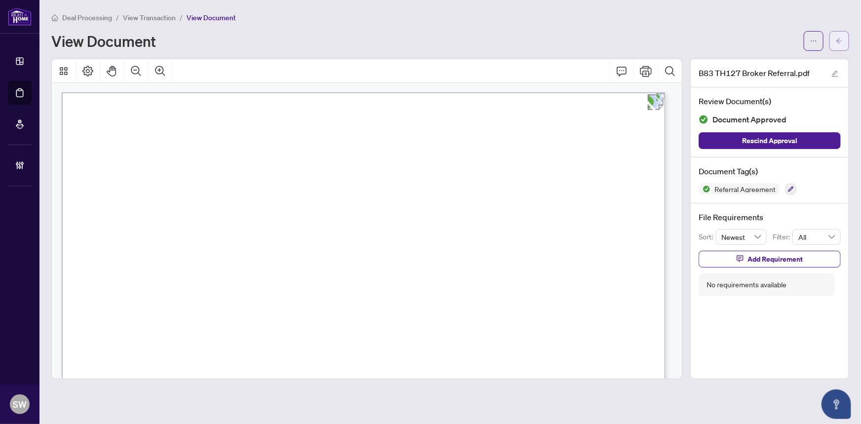
click at [844, 41] on button "button" at bounding box center [839, 41] width 20 height 20
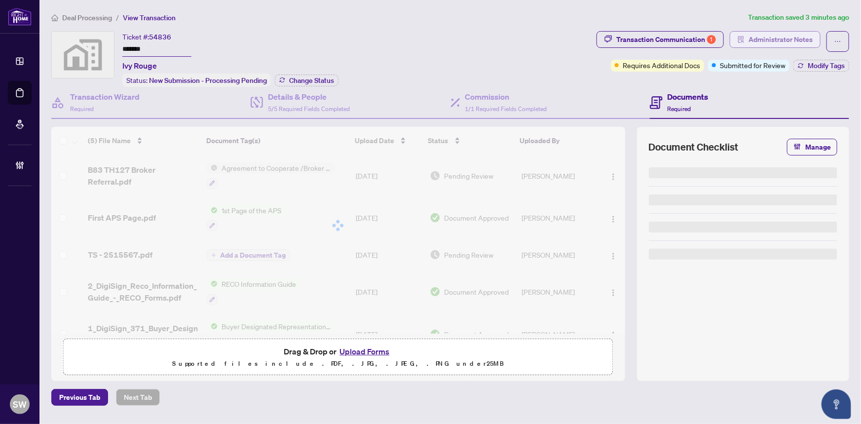
click at [794, 41] on span "Administrator Notes" at bounding box center [781, 40] width 64 height 16
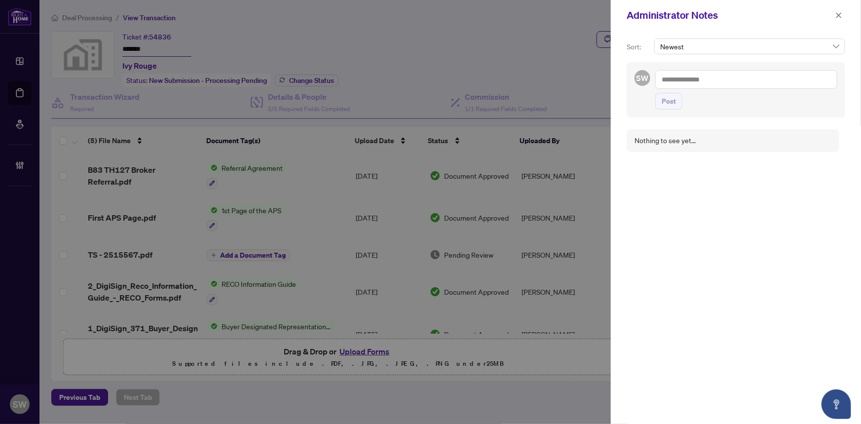
click at [690, 81] on textarea at bounding box center [746, 79] width 182 height 19
paste textarea "**********"
type textarea "**********"
click at [668, 102] on span "Post" at bounding box center [669, 101] width 14 height 16
click at [843, 13] on button "button" at bounding box center [838, 15] width 13 height 12
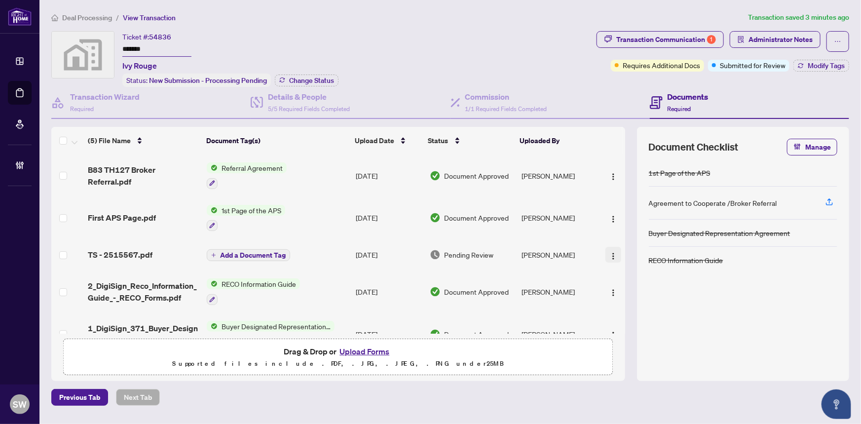
click at [611, 252] on img "button" at bounding box center [613, 256] width 8 height 8
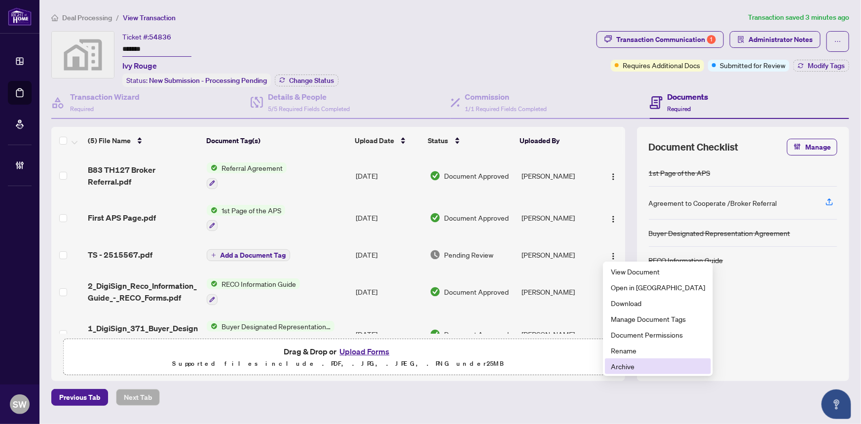
click at [626, 364] on span "Archive" at bounding box center [658, 366] width 94 height 11
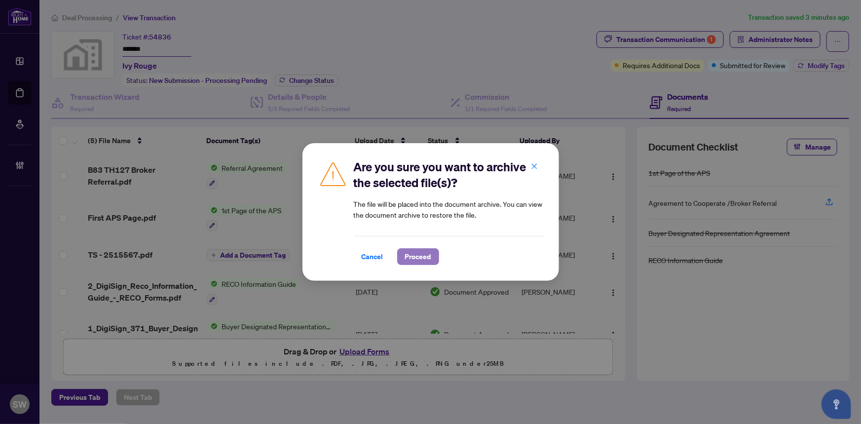
click at [430, 254] on button "Proceed" at bounding box center [418, 256] width 42 height 17
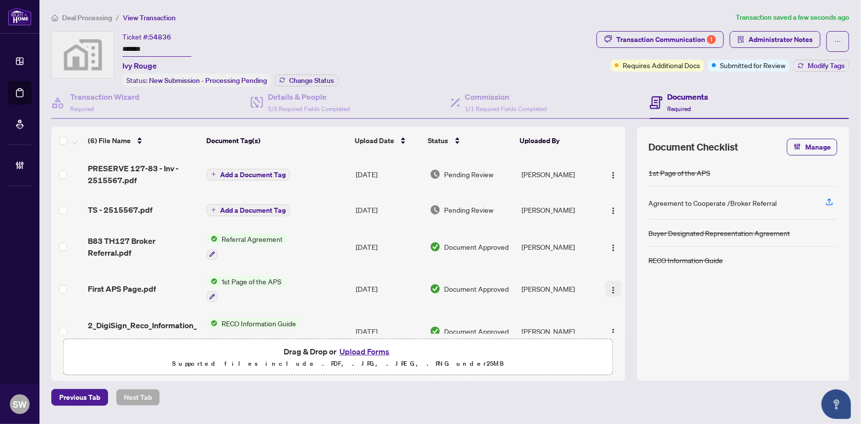
click at [612, 288] on img "button" at bounding box center [613, 290] width 8 height 8
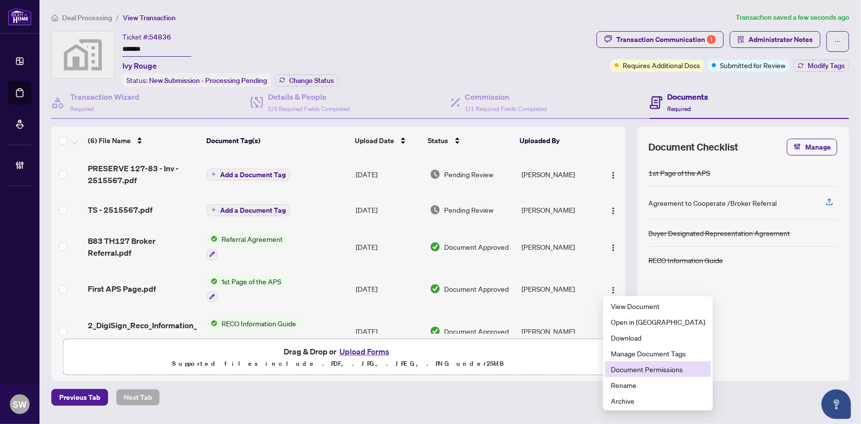
click at [629, 366] on span "Document Permissions" at bounding box center [658, 369] width 94 height 11
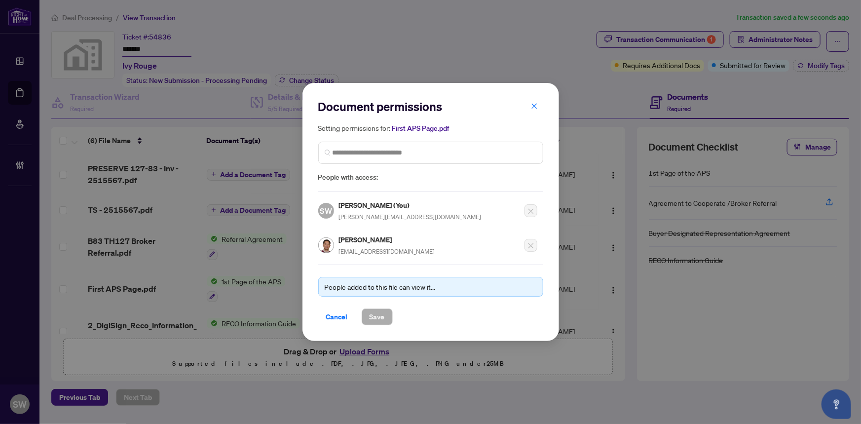
click at [355, 235] on h5 "Nikco Siu-Keung Tsang" at bounding box center [387, 239] width 96 height 11
copy h5 "Nikco Siu-Keung Tsang"
click at [332, 315] on span "Cancel" at bounding box center [337, 317] width 22 height 16
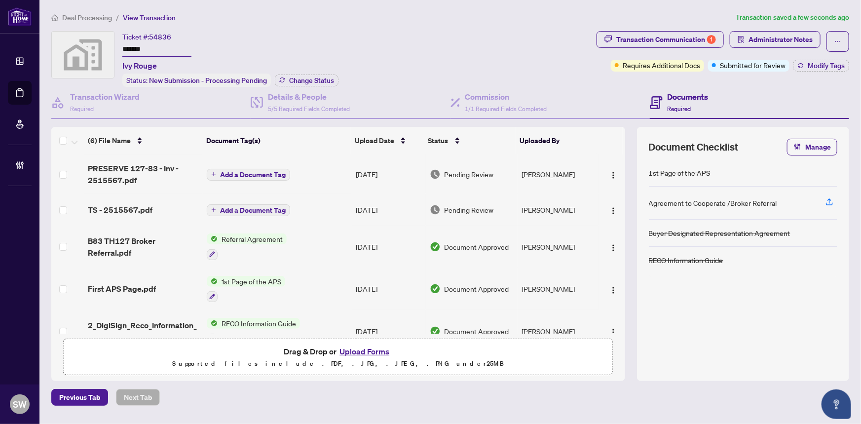
click at [251, 173] on span "Add a Document Tag" at bounding box center [253, 174] width 66 height 7
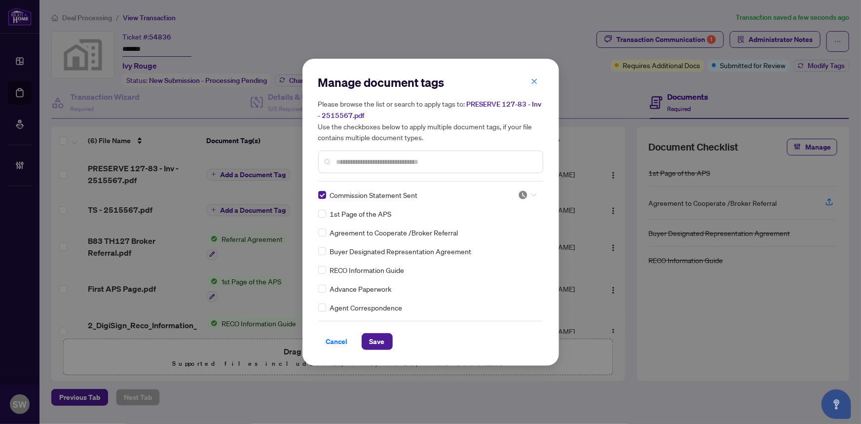
click at [521, 192] on img at bounding box center [523, 195] width 10 height 10
drag, startPoint x: 501, startPoint y: 242, endPoint x: 493, endPoint y: 253, distance: 13.0
click at [501, 242] on div "Approved" at bounding box center [494, 242] width 63 height 11
click at [384, 337] on span "Save" at bounding box center [377, 342] width 15 height 16
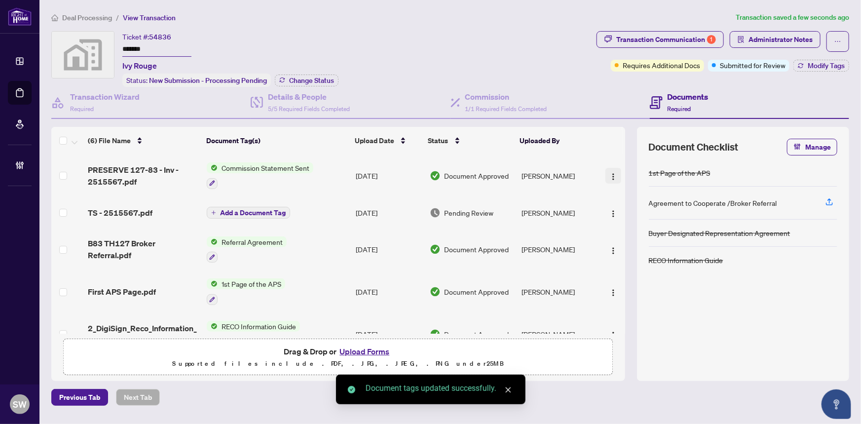
click at [610, 174] on img "button" at bounding box center [613, 177] width 8 height 8
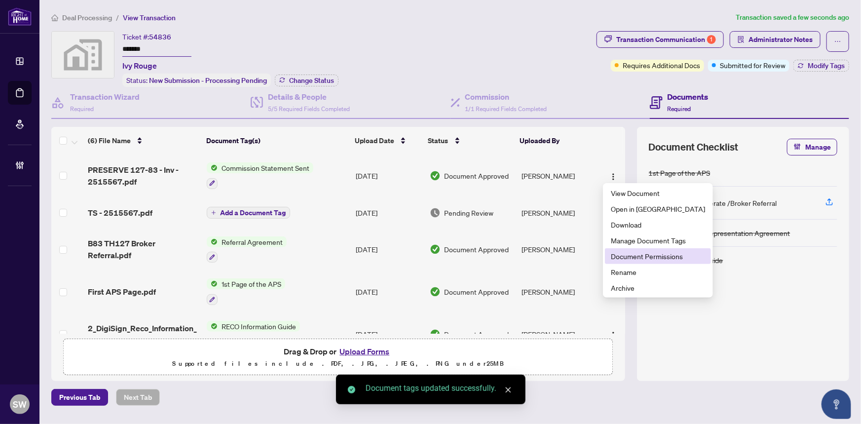
click at [625, 256] on span "Document Permissions" at bounding box center [658, 256] width 94 height 11
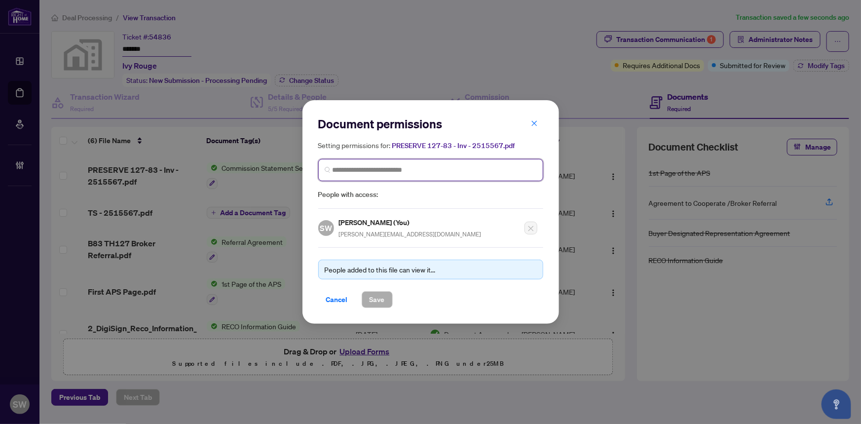
paste input "**********"
type input "**********"
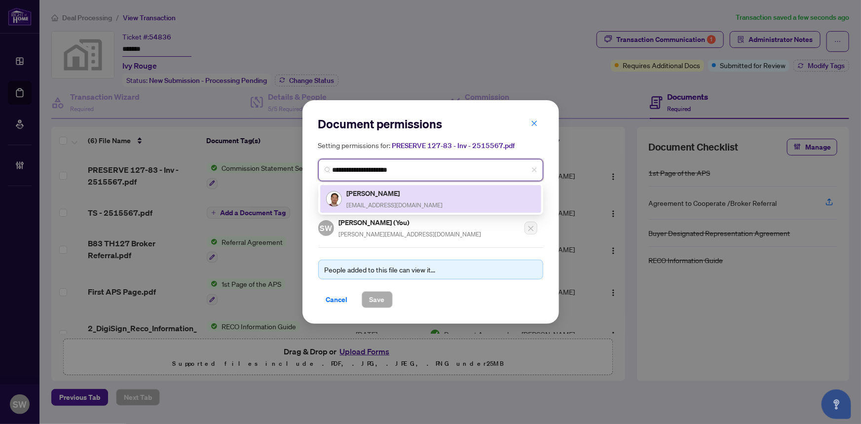
click at [412, 194] on h5 "Nikco Siu-Keung Tsang" at bounding box center [395, 193] width 96 height 11
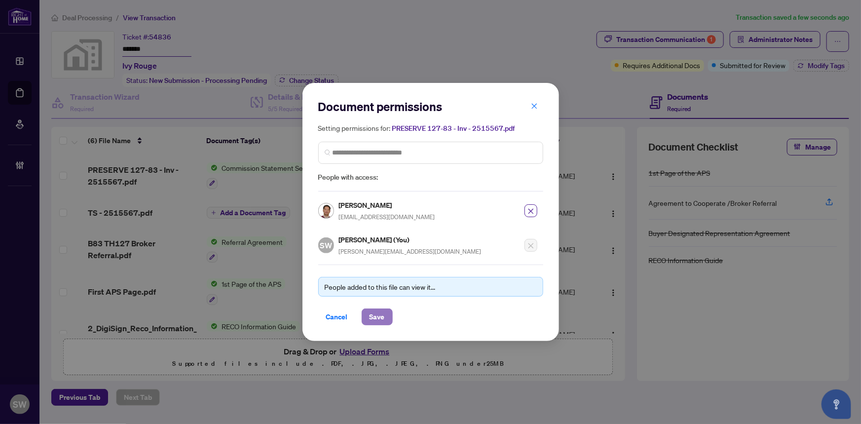
click at [380, 313] on span "Save" at bounding box center [377, 317] width 15 height 16
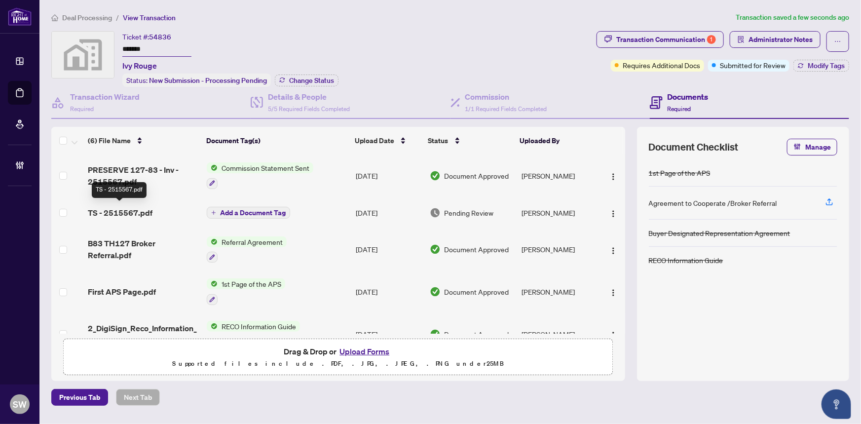
click at [145, 207] on span "TS - 2515567.pdf" at bounding box center [120, 213] width 65 height 12
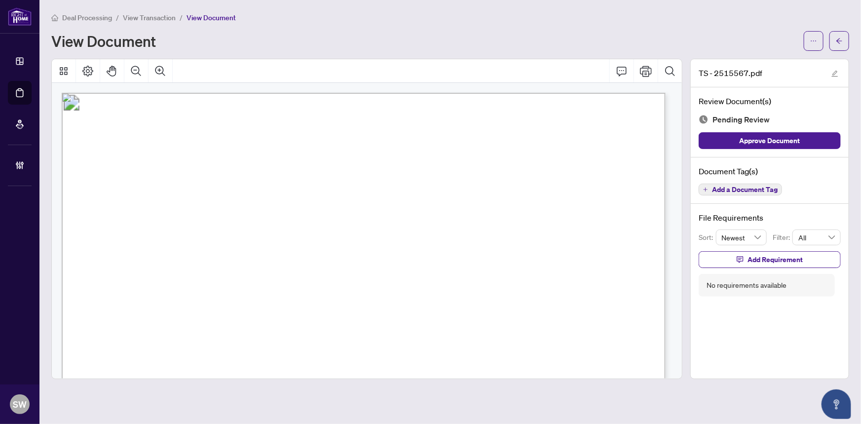
click at [757, 187] on span "Add a Document Tag" at bounding box center [745, 189] width 66 height 7
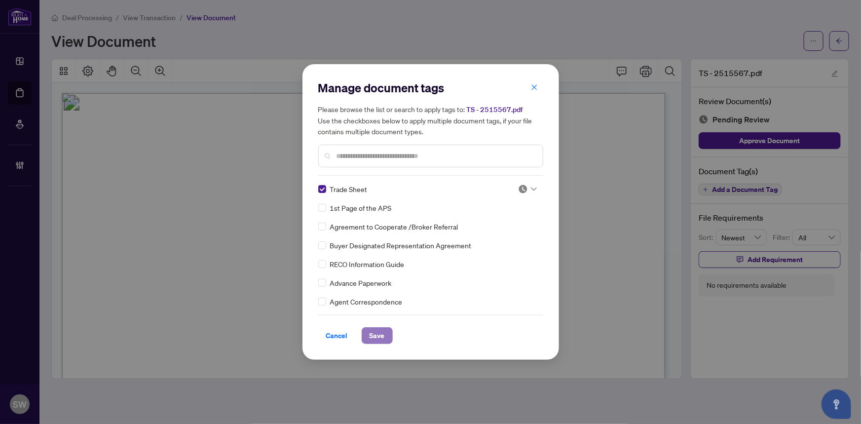
click at [387, 334] on button "Save" at bounding box center [377, 335] width 31 height 17
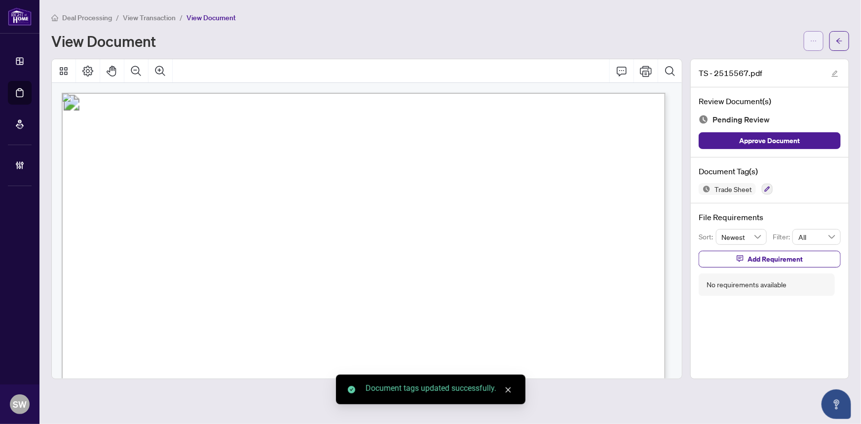
click at [816, 40] on icon "ellipsis" at bounding box center [813, 41] width 7 height 7
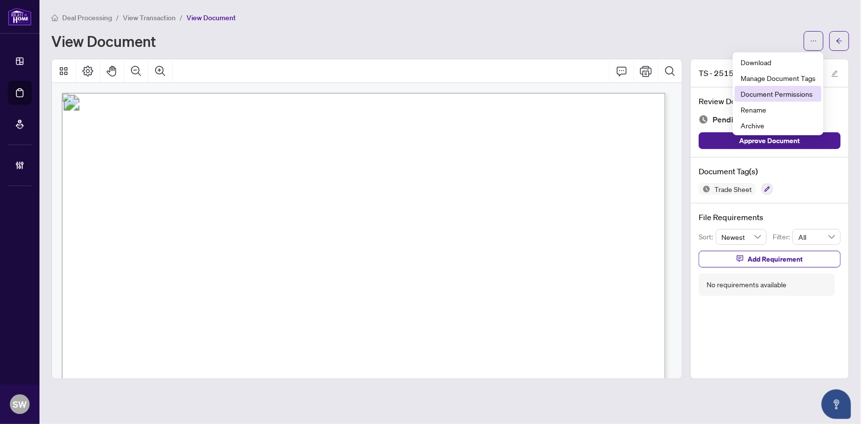
click at [800, 97] on span "Document Permissions" at bounding box center [778, 93] width 75 height 11
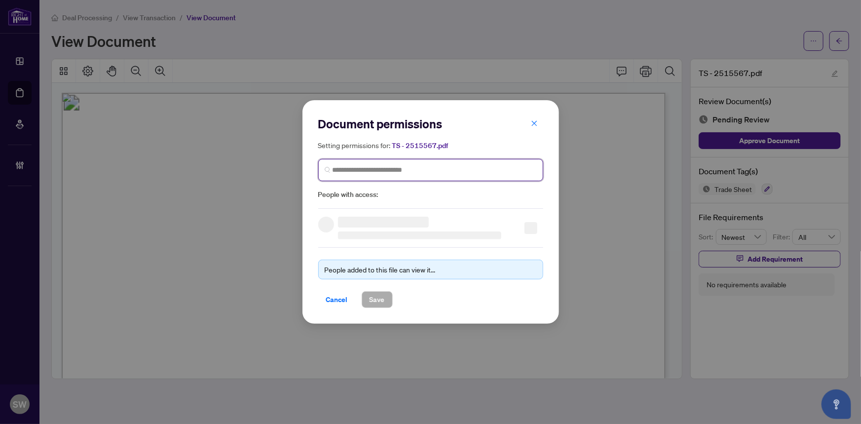
click at [366, 167] on input "search" at bounding box center [435, 170] width 204 height 10
paste input "**********"
type input "**********"
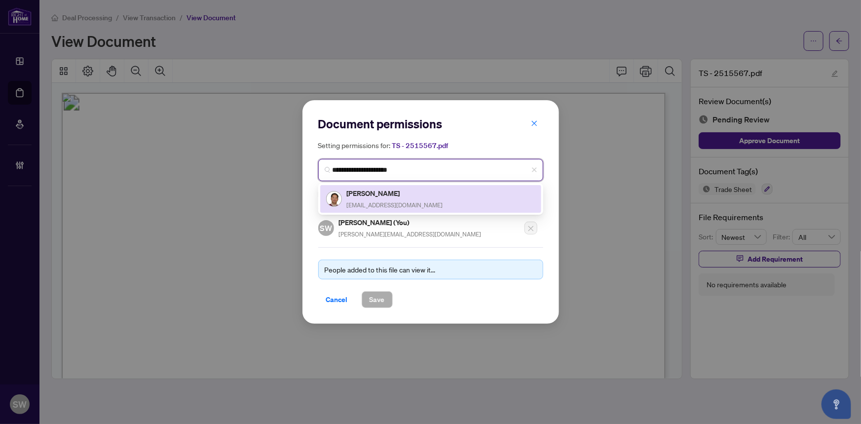
click at [390, 197] on h5 "Nikco Siu-Keung Tsang" at bounding box center [395, 193] width 96 height 11
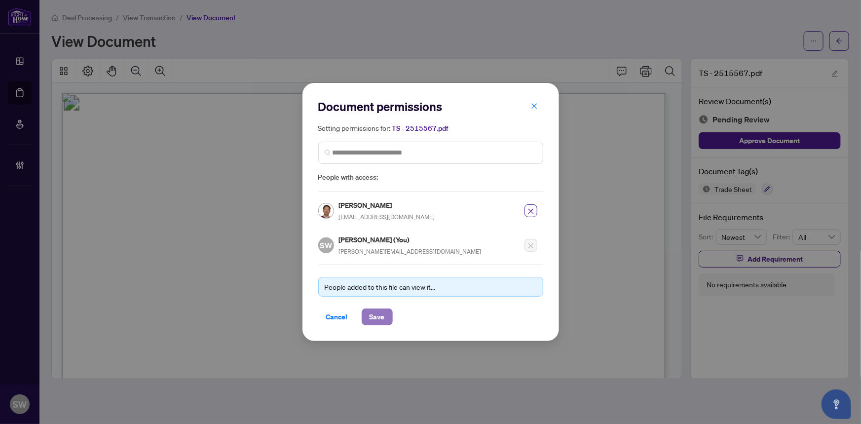
click at [380, 318] on span "Save" at bounding box center [377, 317] width 15 height 16
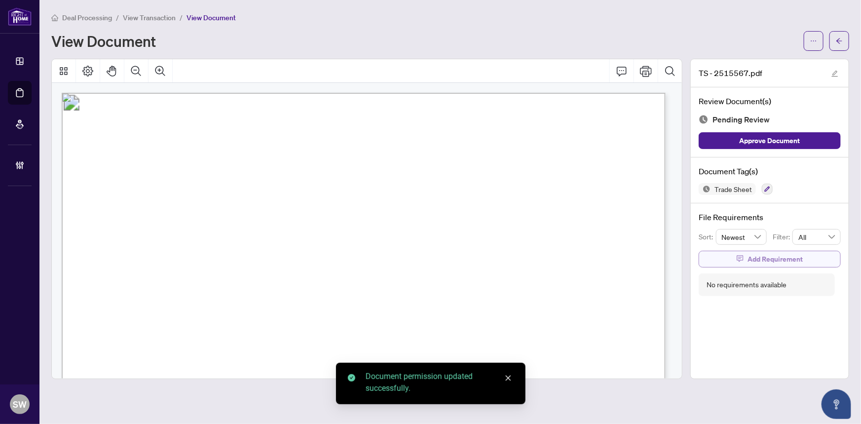
click at [747, 255] on button "Add Requirement" at bounding box center [770, 259] width 142 height 17
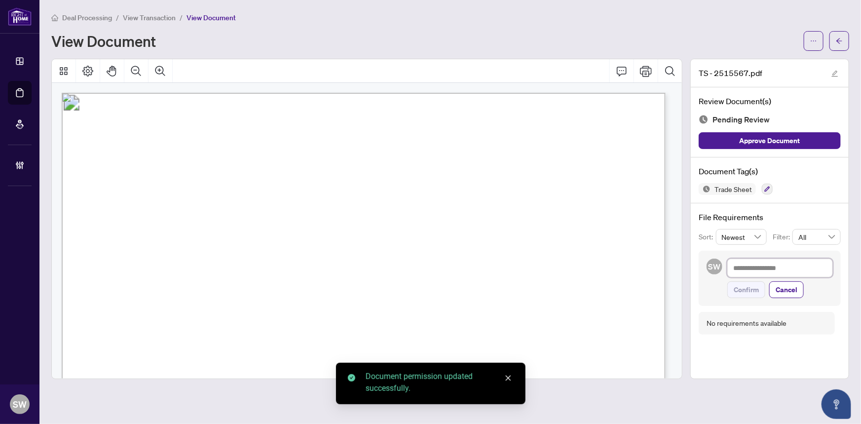
click at [748, 263] on textarea at bounding box center [780, 268] width 106 height 19
paste textarea "**********"
type textarea "**********"
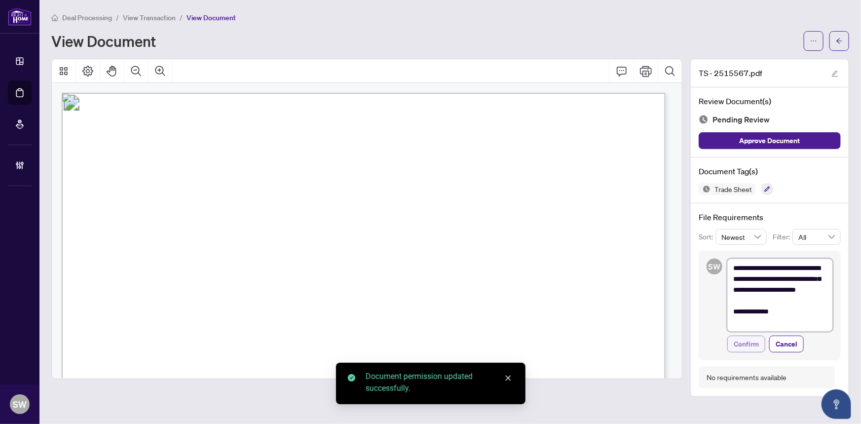
type textarea "**********"
click at [756, 343] on span "Confirm" at bounding box center [746, 344] width 25 height 16
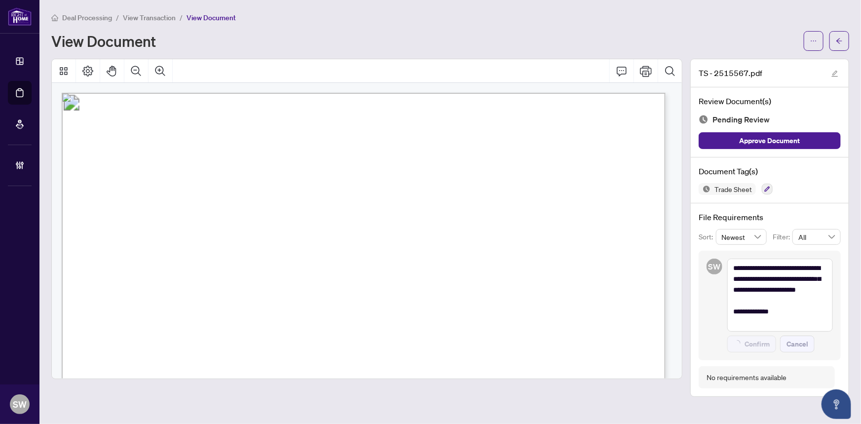
type textarea "**********"
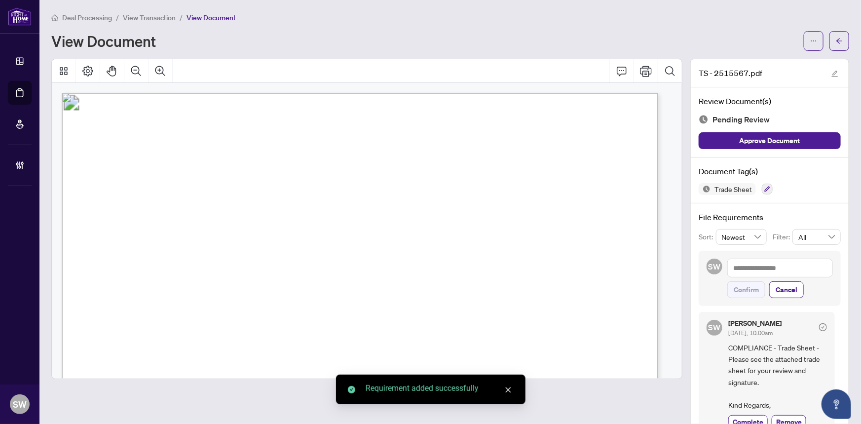
click at [843, 46] on main "Deal Processing / View Transaction / View Document View Document TS - 2515567.p…" at bounding box center [450, 212] width 822 height 424
click at [836, 35] on span "button" at bounding box center [839, 41] width 7 height 16
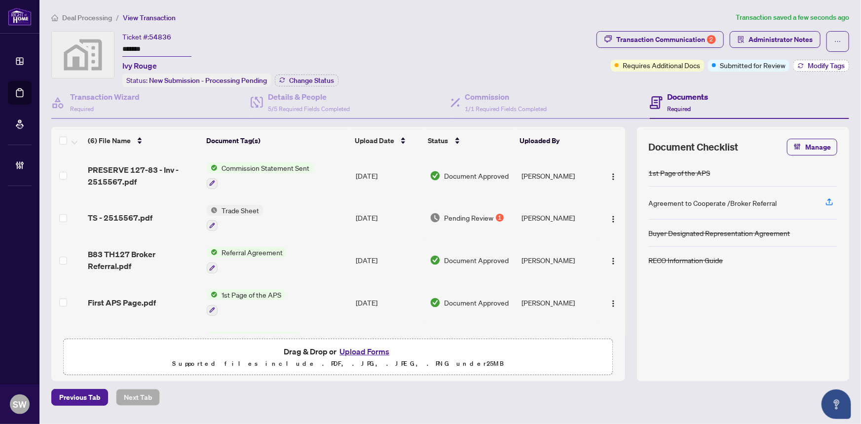
click at [812, 62] on span "Modify Tags" at bounding box center [826, 65] width 37 height 7
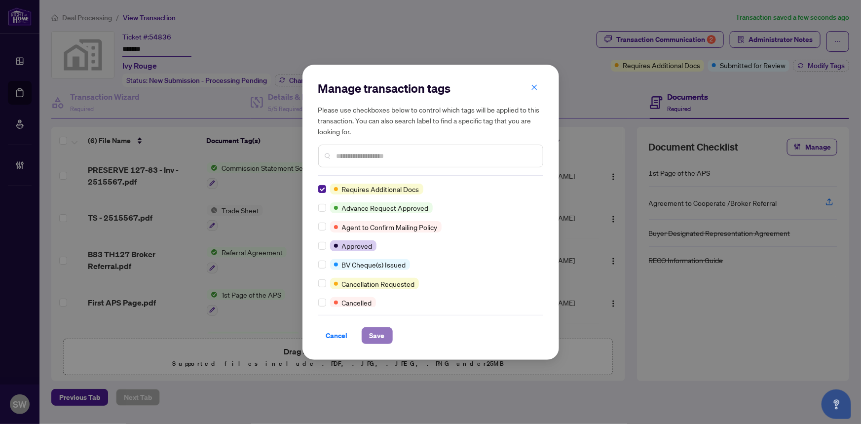
click at [375, 336] on span "Save" at bounding box center [377, 336] width 15 height 16
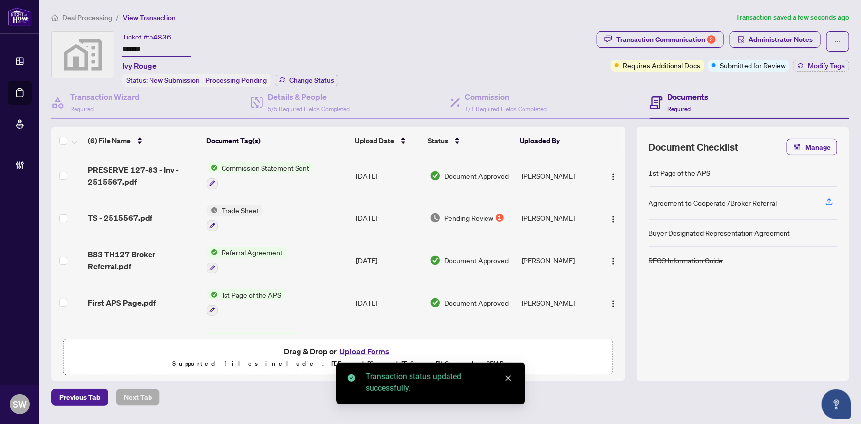
click at [290, 79] on body "Dashboard Deal Processing Mortgage Referrals Brokerage Management SW Simone Wri…" at bounding box center [430, 212] width 861 height 424
click at [312, 78] on span "Change Status" at bounding box center [311, 80] width 45 height 7
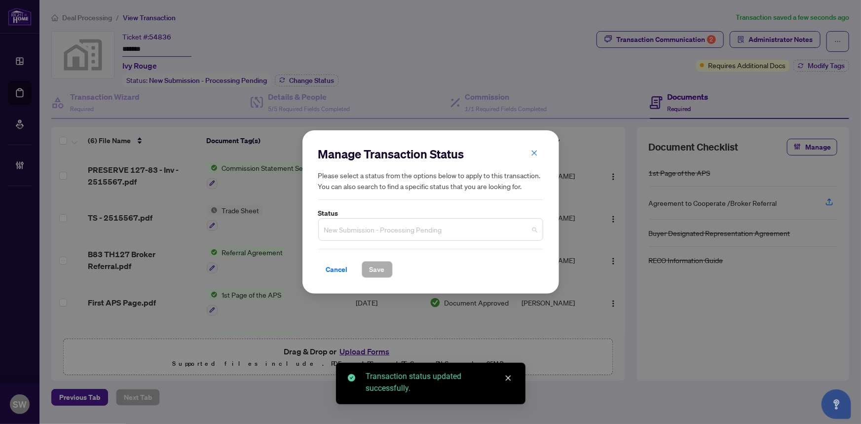
click at [369, 227] on span "New Submission - Processing Pending" at bounding box center [430, 229] width 213 height 19
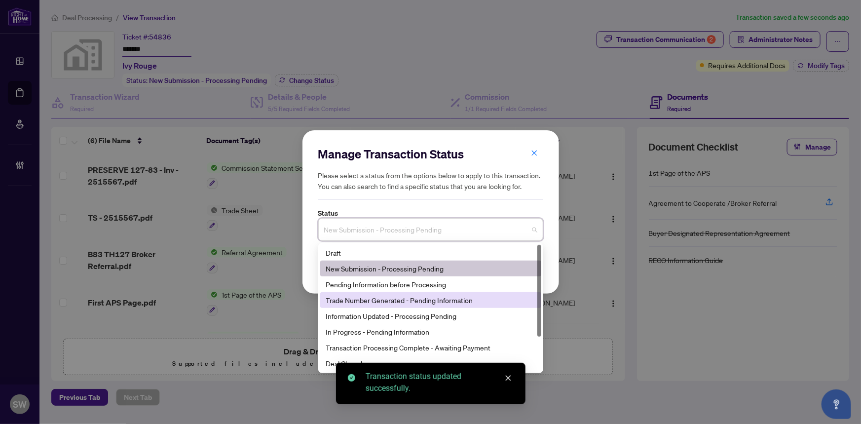
click at [371, 301] on div "Trade Number Generated - Pending Information" at bounding box center [430, 300] width 209 height 11
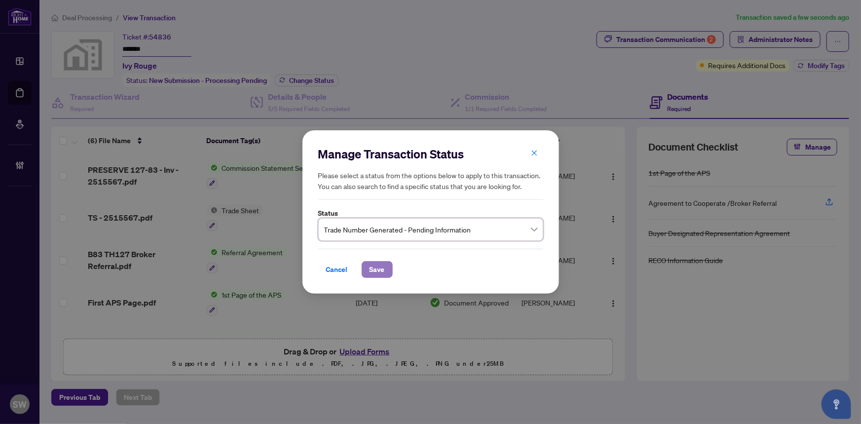
click at [380, 267] on span "Save" at bounding box center [377, 270] width 15 height 16
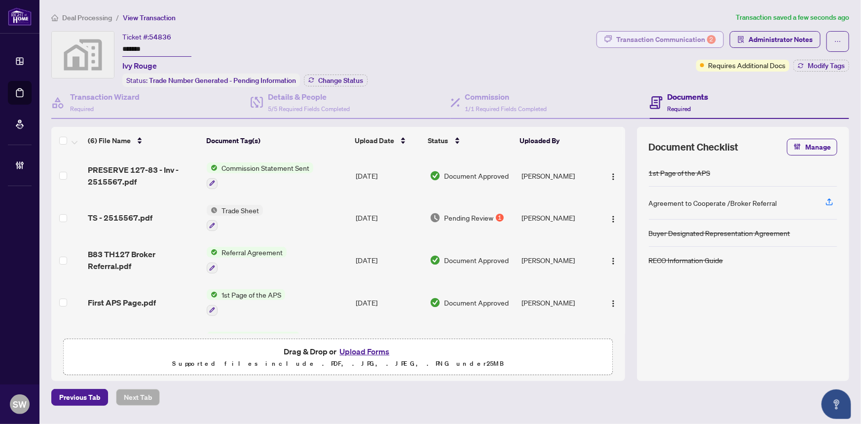
click at [649, 39] on div "Transaction Communication 2" at bounding box center [666, 40] width 100 height 16
type textarea "**********"
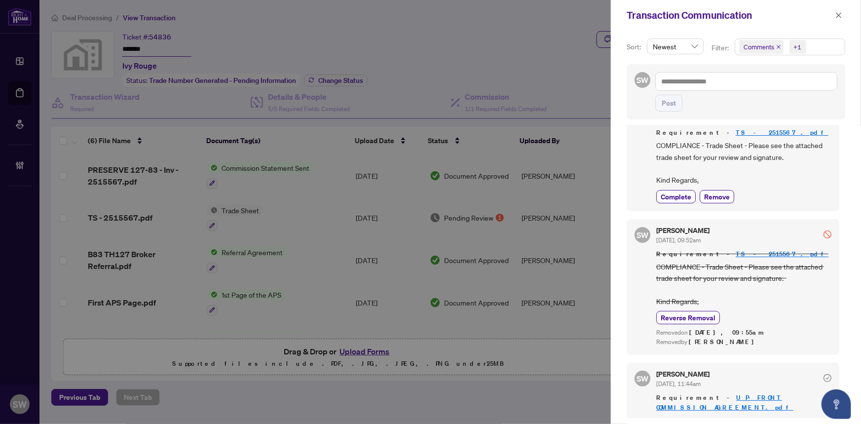
scroll to position [67, 0]
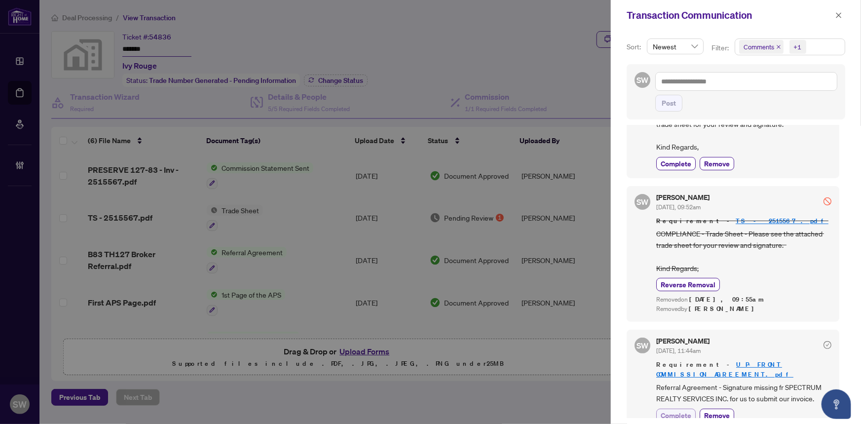
click at [676, 410] on span "Complete" at bounding box center [676, 415] width 31 height 10
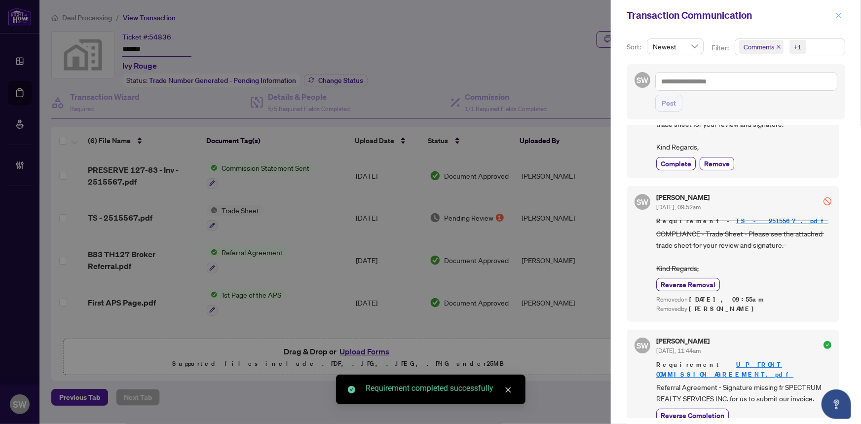
click at [839, 13] on icon "close" at bounding box center [838, 15] width 7 height 7
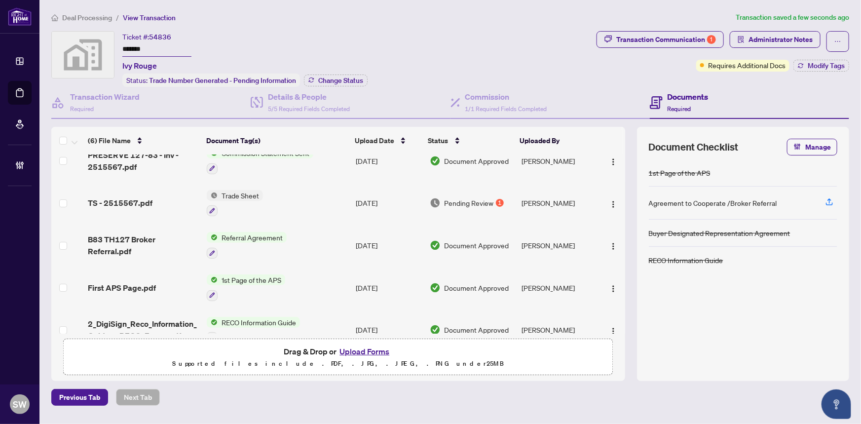
scroll to position [0, 0]
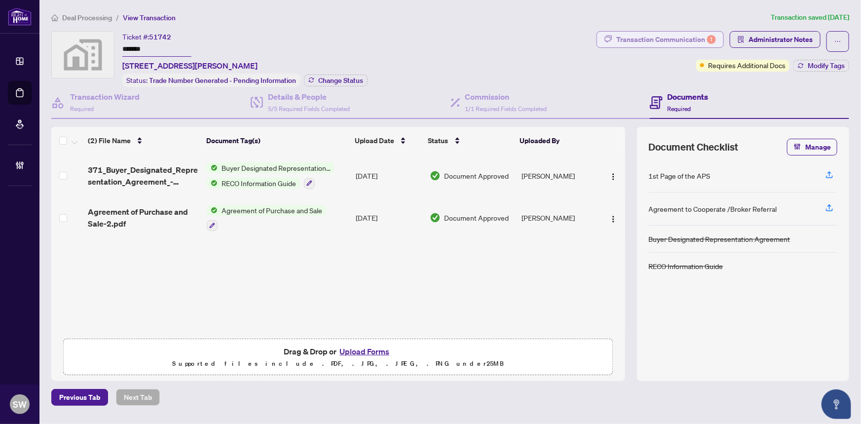
click at [645, 42] on div "Transaction Communication 1" at bounding box center [666, 40] width 100 height 16
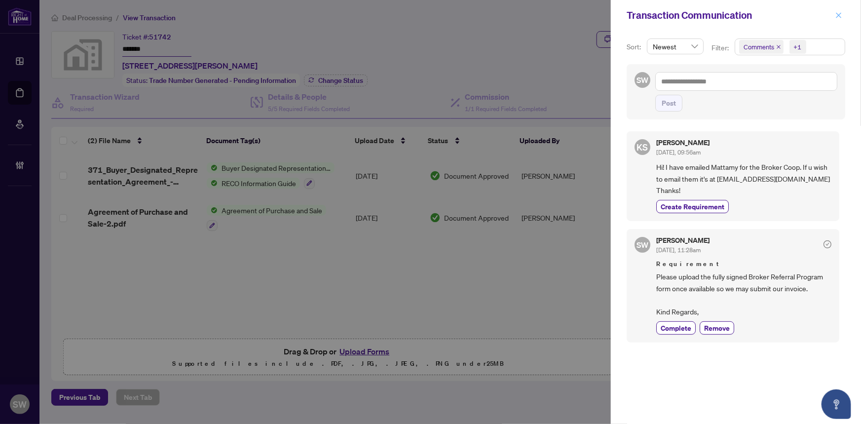
click at [838, 11] on span "button" at bounding box center [838, 15] width 7 height 16
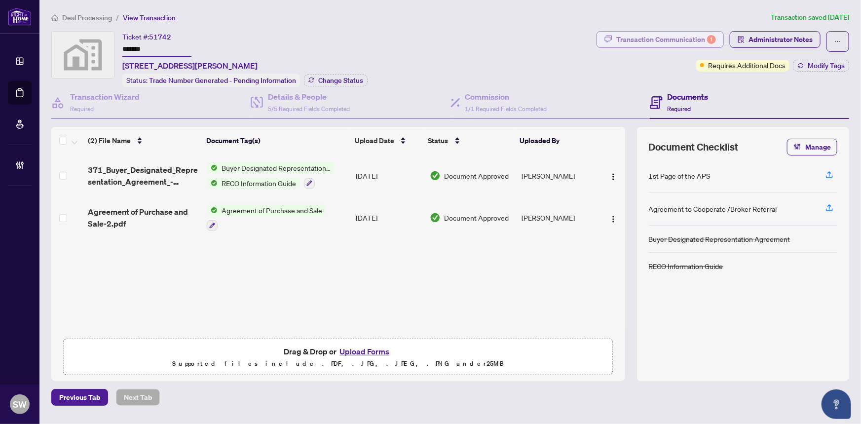
click at [682, 40] on div "Transaction Communication 1" at bounding box center [666, 40] width 100 height 16
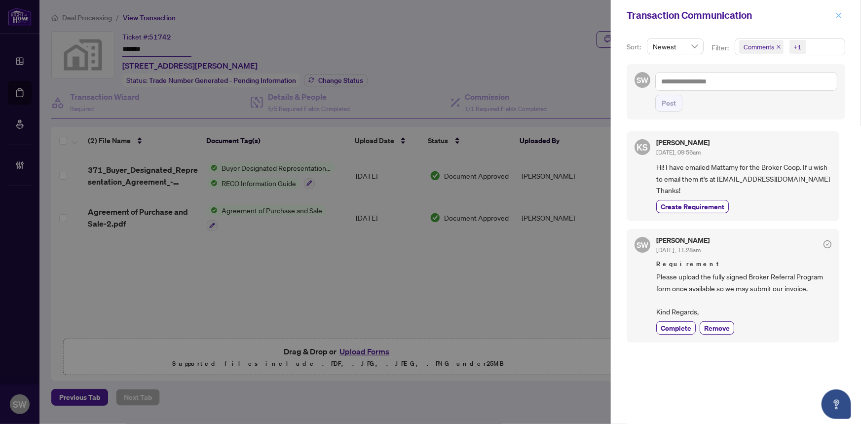
click at [843, 16] on button "button" at bounding box center [838, 15] width 13 height 12
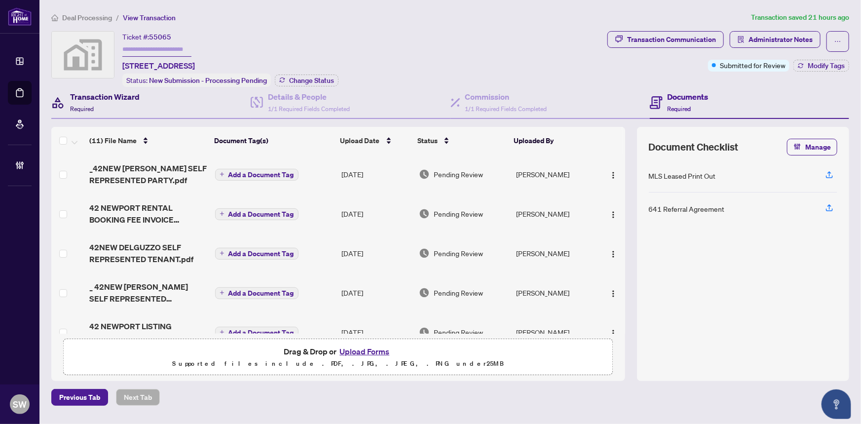
click at [85, 99] on h4 "Transaction Wizard" at bounding box center [105, 97] width 70 height 12
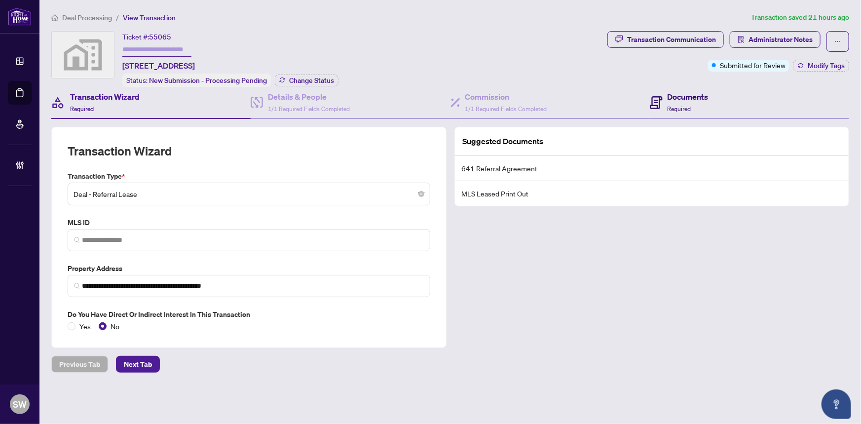
click at [690, 100] on h4 "Documents" at bounding box center [688, 97] width 41 height 12
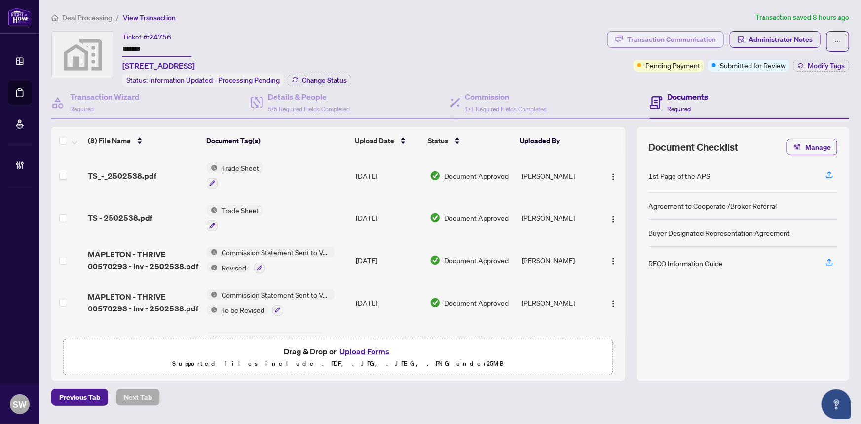
click at [676, 35] on div "Transaction Communication" at bounding box center [671, 40] width 89 height 16
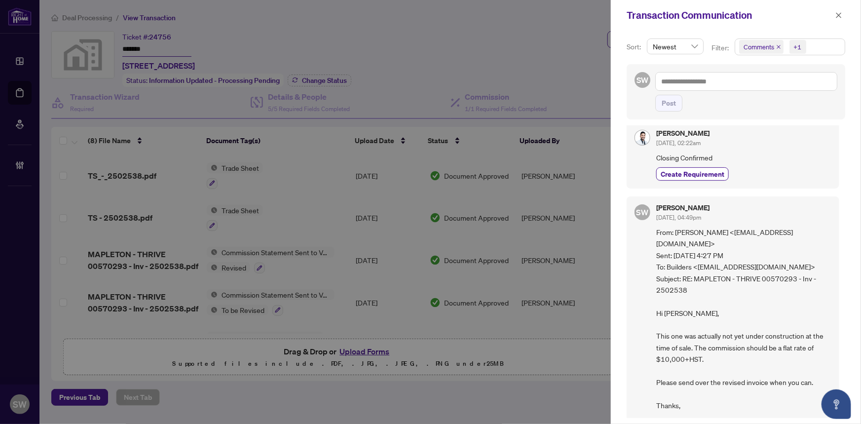
scroll to position [89, 0]
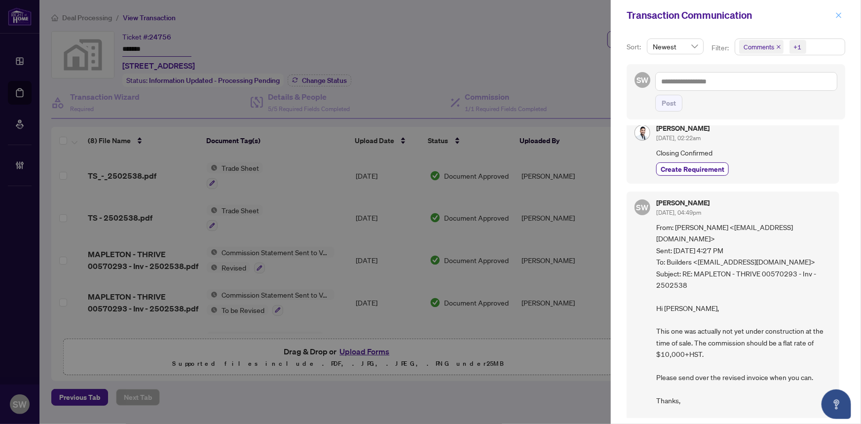
click at [838, 16] on icon "close" at bounding box center [838, 14] width 5 height 5
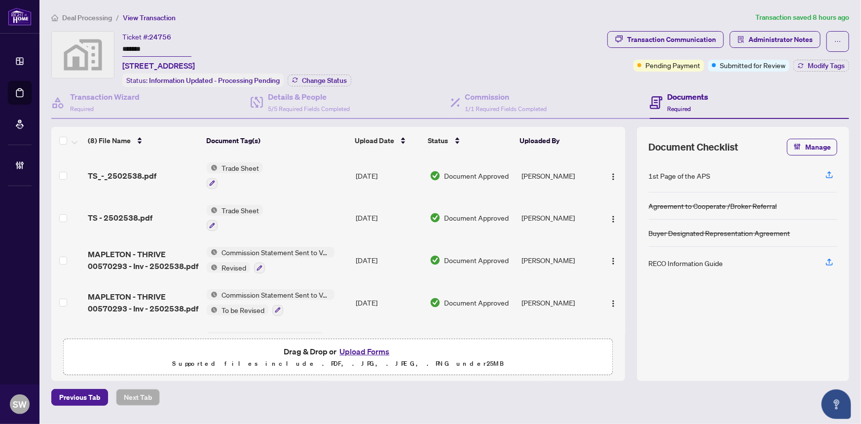
click at [138, 48] on input "*******" at bounding box center [156, 49] width 69 height 14
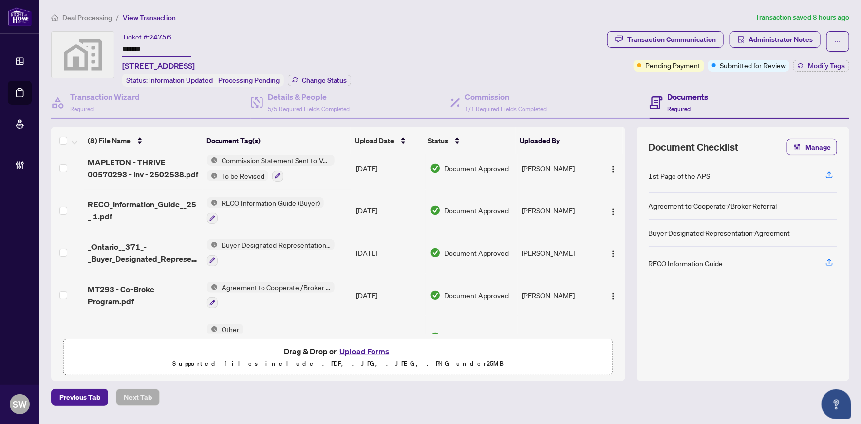
scroll to position [158, 0]
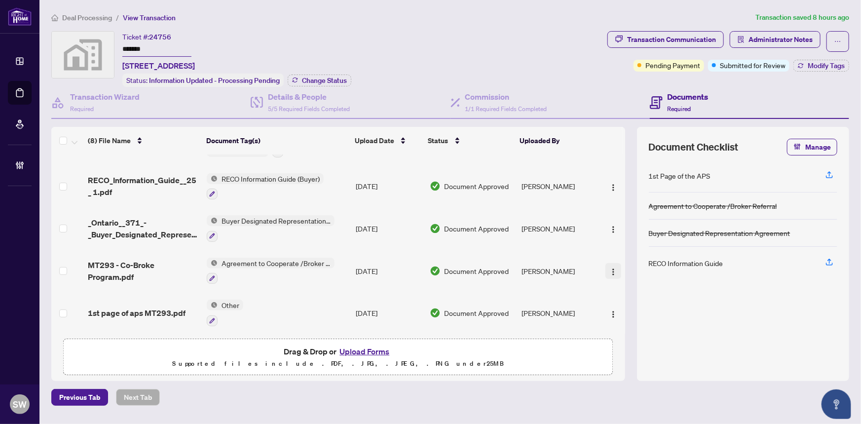
click at [613, 268] on img "button" at bounding box center [613, 272] width 8 height 8
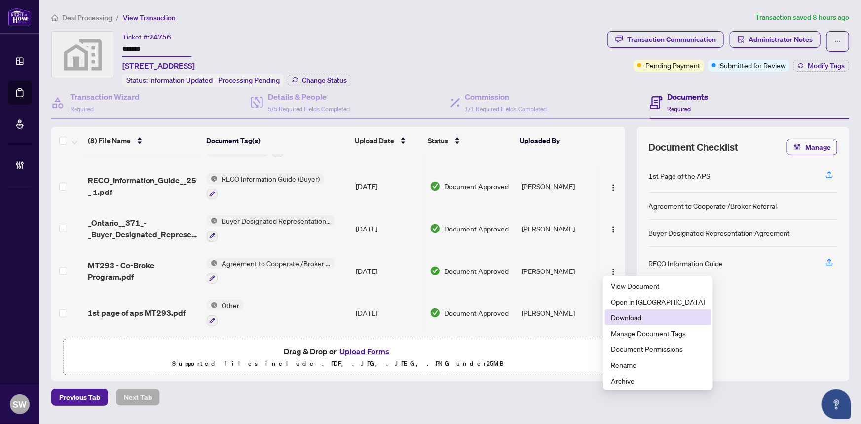
click at [644, 320] on span "Download" at bounding box center [658, 317] width 94 height 11
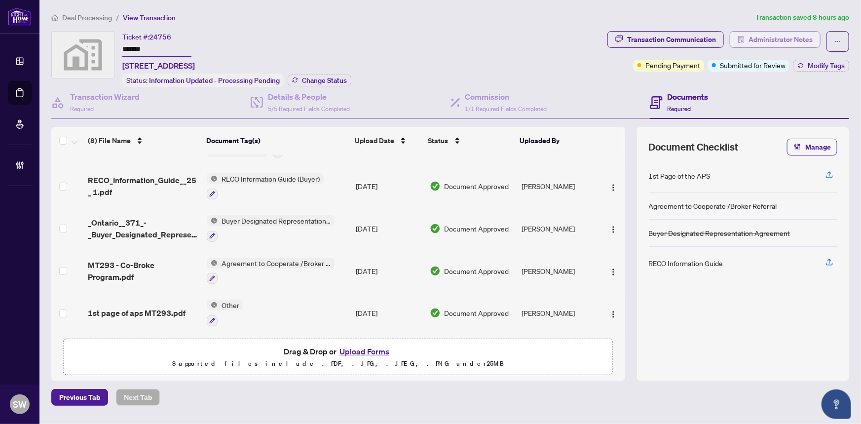
click at [785, 38] on span "Administrator Notes" at bounding box center [781, 40] width 64 height 16
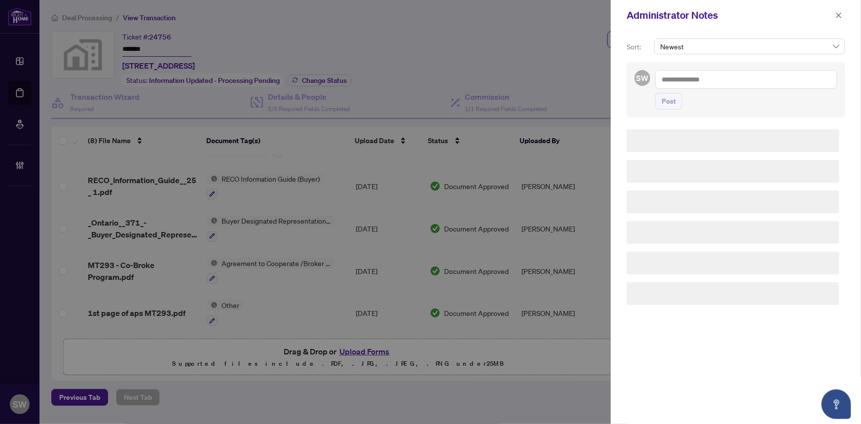
click at [708, 82] on textarea at bounding box center [746, 79] width 182 height 19
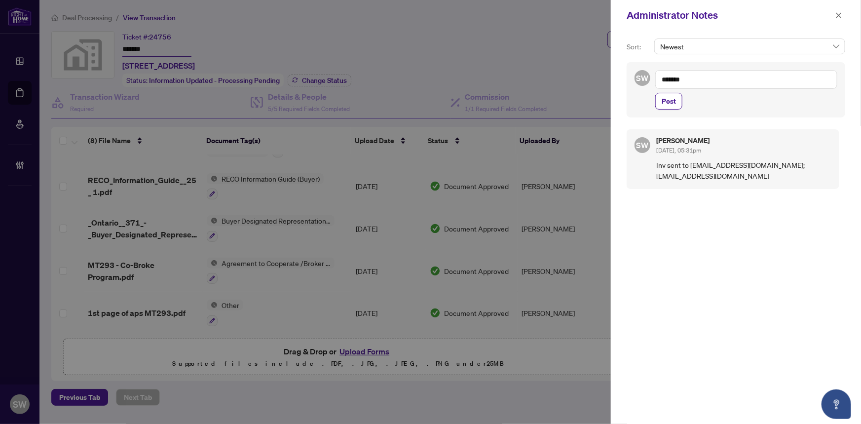
paste textarea "**********"
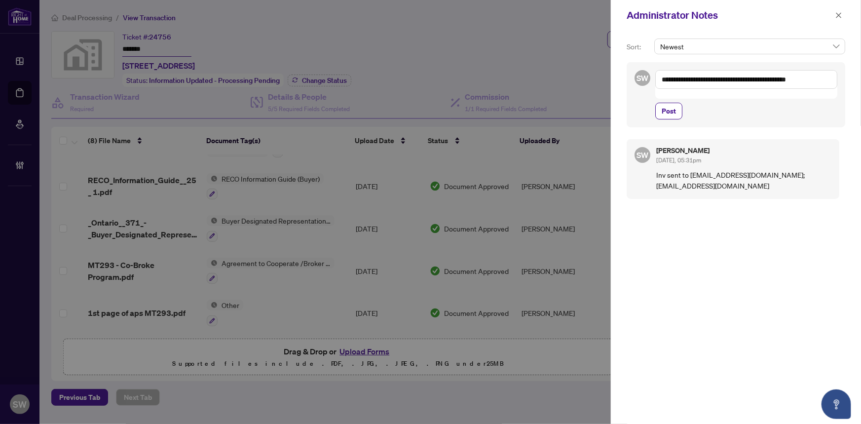
click at [813, 80] on textarea "**********" at bounding box center [746, 79] width 182 height 19
click at [810, 79] on textarea "**********" at bounding box center [746, 79] width 182 height 19
type textarea "**********"
click at [673, 112] on span "Post" at bounding box center [669, 111] width 14 height 16
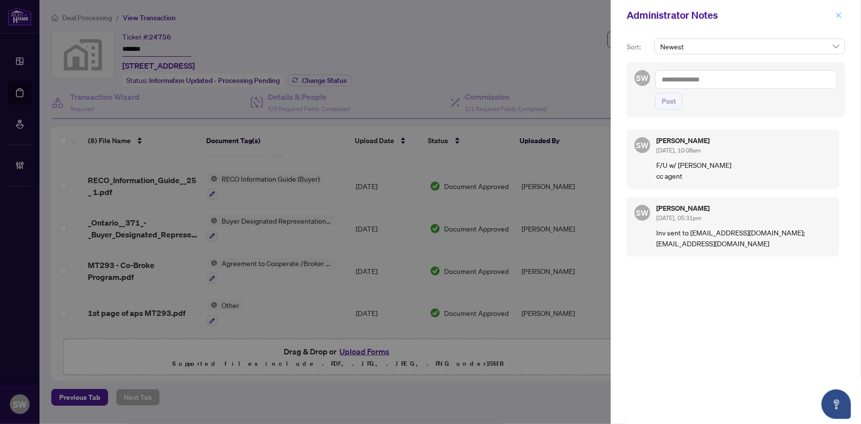
click at [839, 17] on icon "close" at bounding box center [838, 15] width 7 height 7
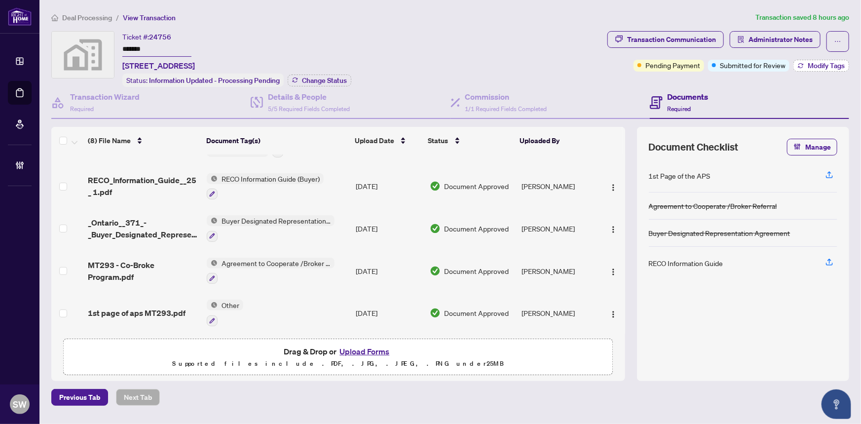
click at [810, 69] on span "Modify Tags" at bounding box center [826, 65] width 37 height 7
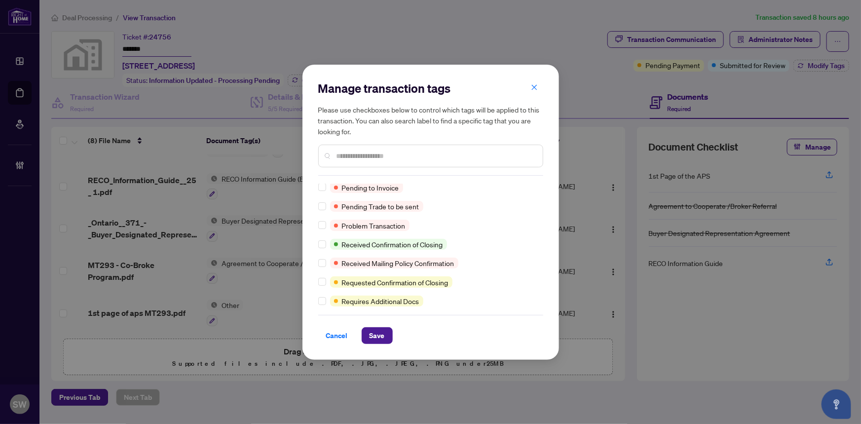
scroll to position [0, 0]
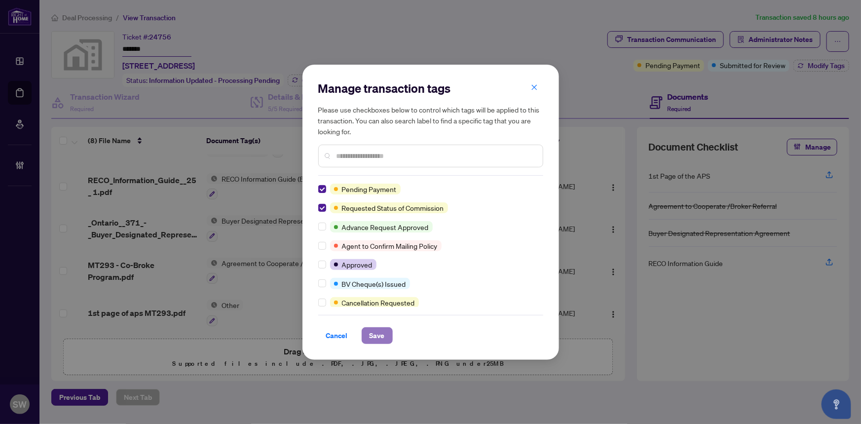
click at [382, 333] on span "Save" at bounding box center [377, 336] width 15 height 16
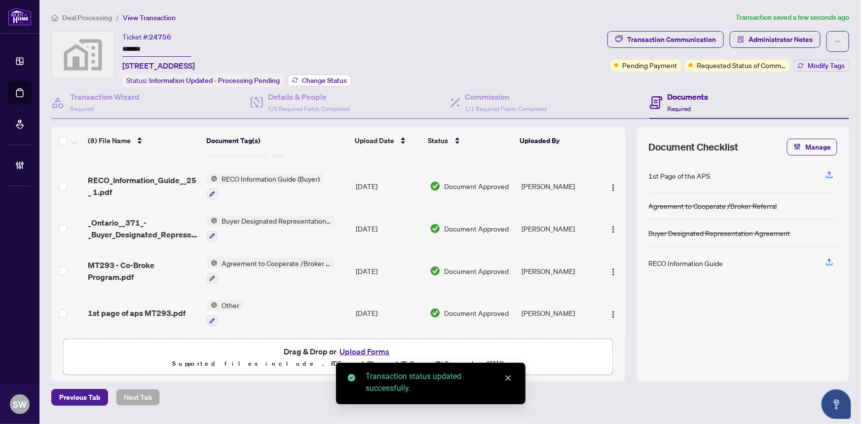
click at [331, 82] on span "Change Status" at bounding box center [324, 80] width 45 height 7
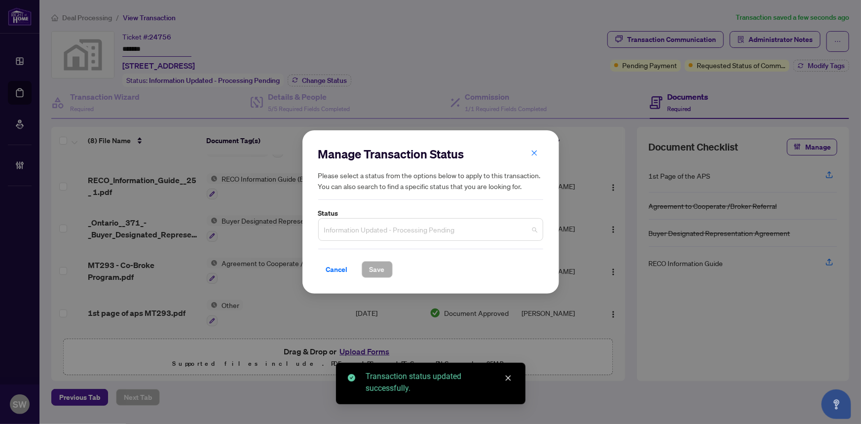
click at [372, 222] on span "Information Updated - Processing Pending" at bounding box center [430, 229] width 213 height 19
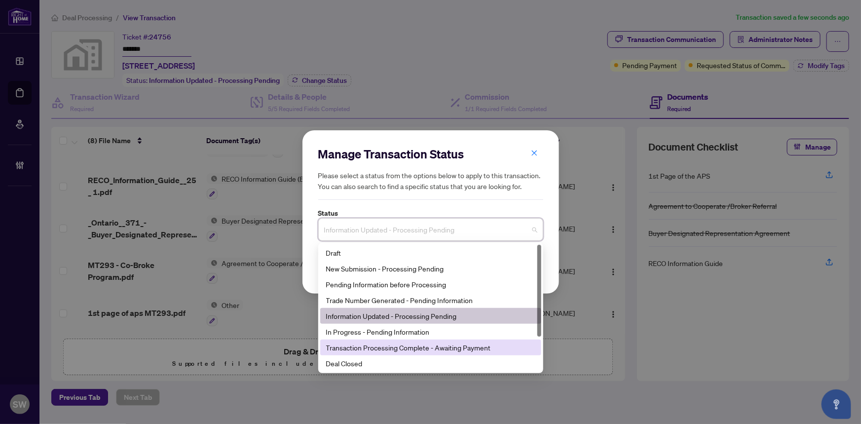
click at [425, 349] on div "Transaction Processing Complete - Awaiting Payment" at bounding box center [430, 347] width 209 height 11
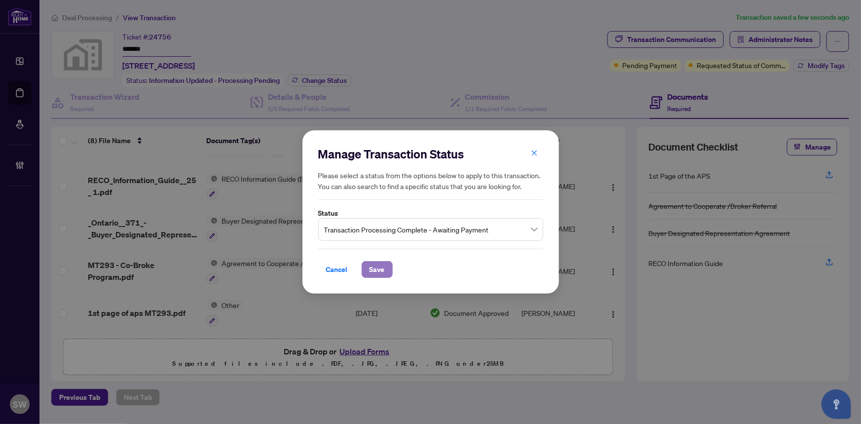
click at [377, 264] on span "Save" at bounding box center [377, 270] width 15 height 16
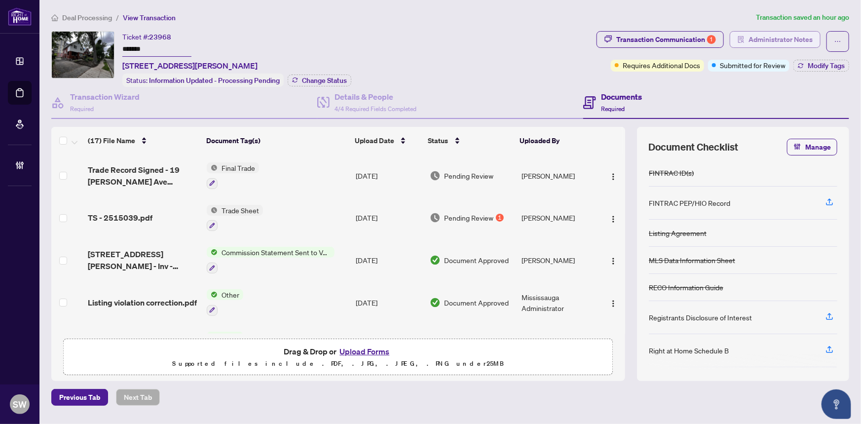
click at [780, 42] on span "Administrator Notes" at bounding box center [781, 40] width 64 height 16
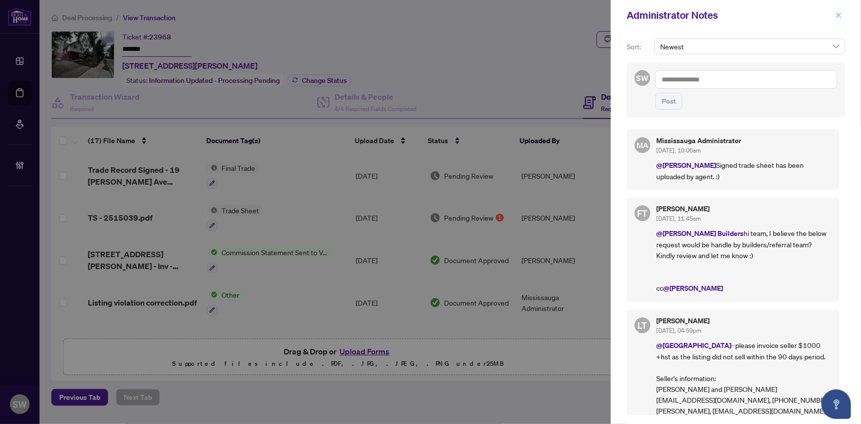
click at [840, 17] on icon "close" at bounding box center [838, 15] width 7 height 7
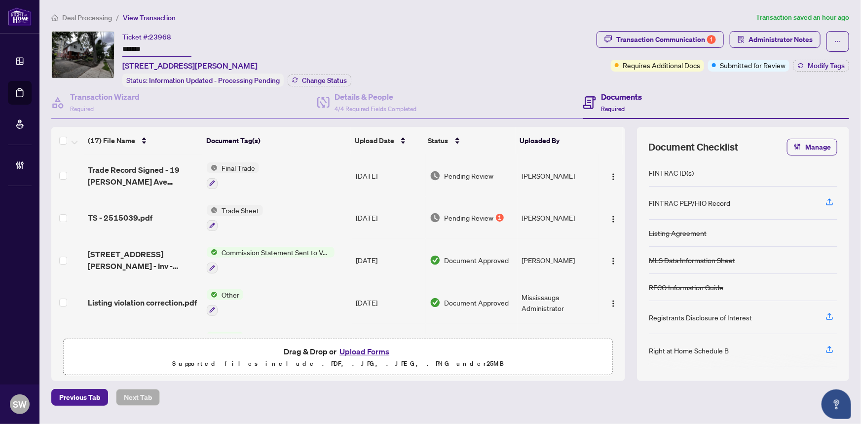
click at [128, 45] on input "*******" at bounding box center [156, 49] width 69 height 14
click at [151, 214] on div "TS - 2515039.pdf" at bounding box center [144, 218] width 112 height 12
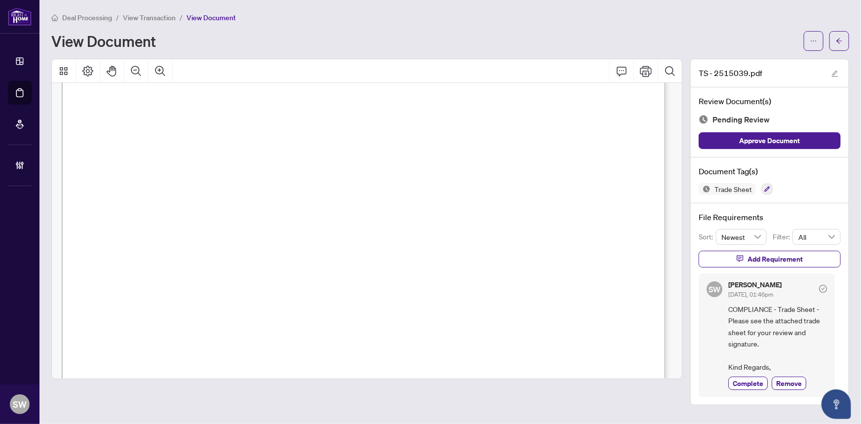
scroll to position [359, 0]
click at [840, 38] on icon "arrow-left" at bounding box center [839, 41] width 7 height 7
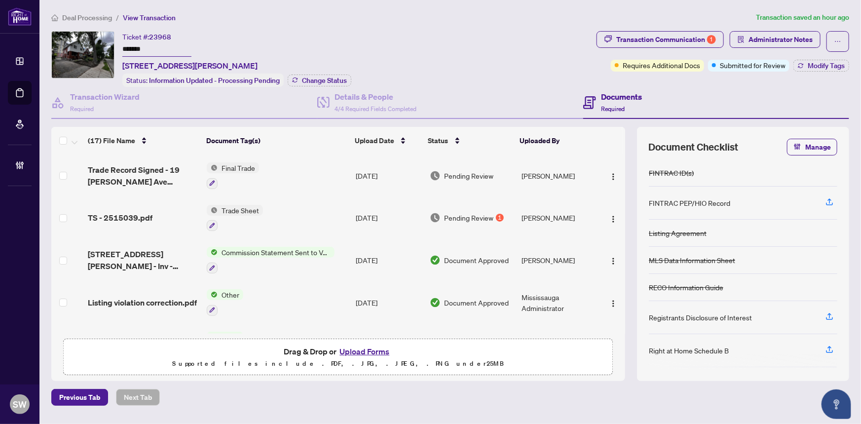
click at [155, 170] on span "Trade Record Signed - 19 Schneider Ave Kitchener.pdf" at bounding box center [144, 176] width 112 height 24
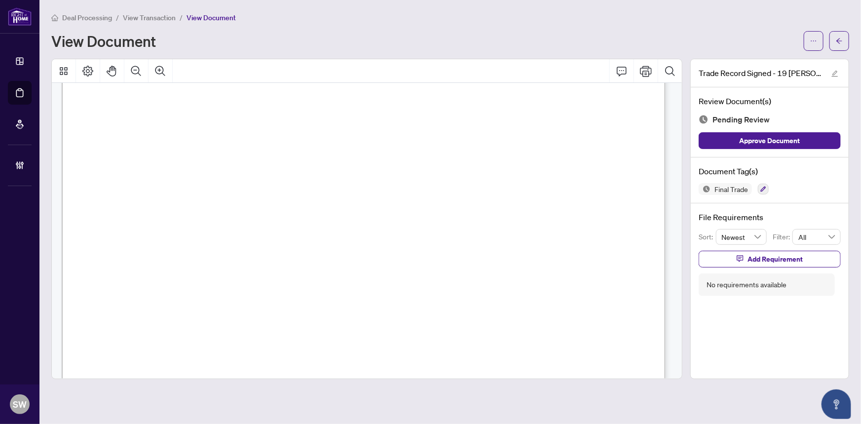
scroll to position [269, 0]
click at [763, 188] on icon "button" at bounding box center [763, 189] width 5 height 5
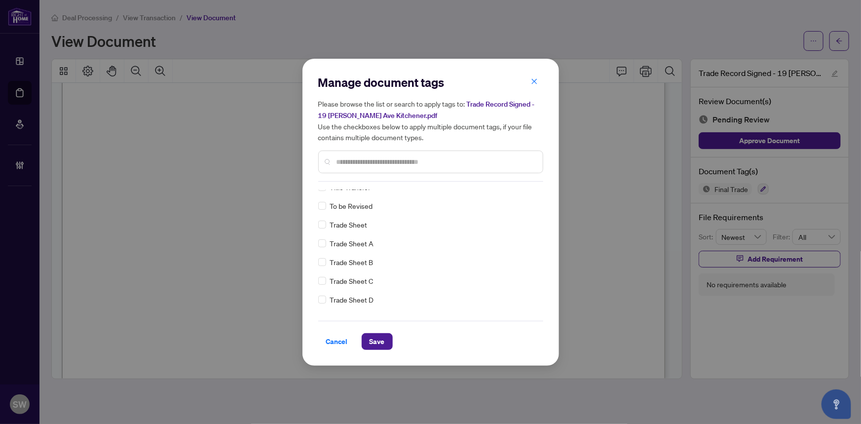
scroll to position [0, 0]
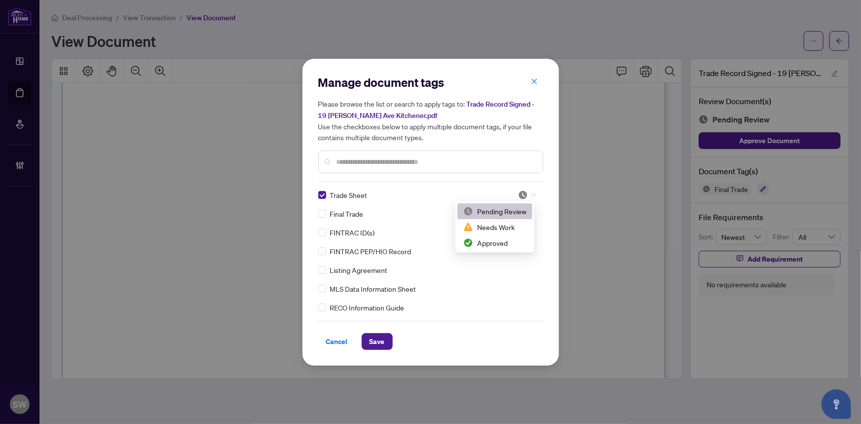
click at [531, 195] on icon at bounding box center [534, 194] width 6 height 3
click at [505, 241] on div "Approved" at bounding box center [494, 242] width 63 height 11
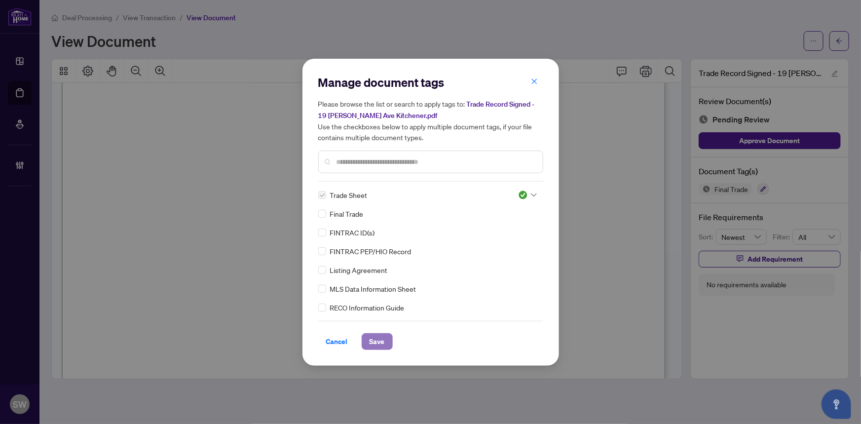
click at [381, 341] on span "Save" at bounding box center [377, 342] width 15 height 16
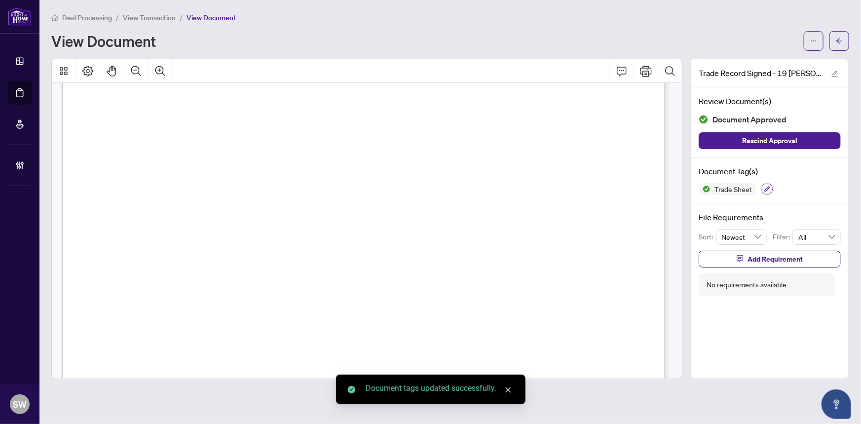
click at [767, 186] on icon "button" at bounding box center [767, 189] width 6 height 6
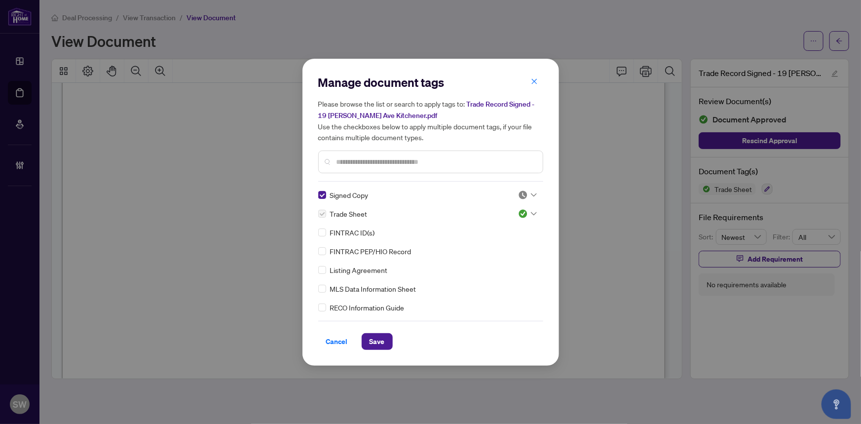
click at [525, 196] on img at bounding box center [523, 195] width 10 height 10
click at [504, 241] on div "Approved" at bounding box center [494, 242] width 63 height 11
click at [379, 338] on span "Save" at bounding box center [377, 342] width 15 height 16
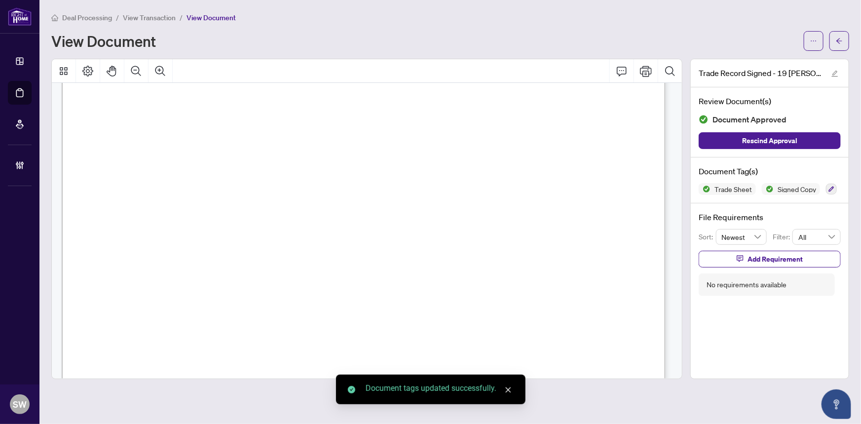
click at [848, 44] on button "button" at bounding box center [839, 41] width 20 height 20
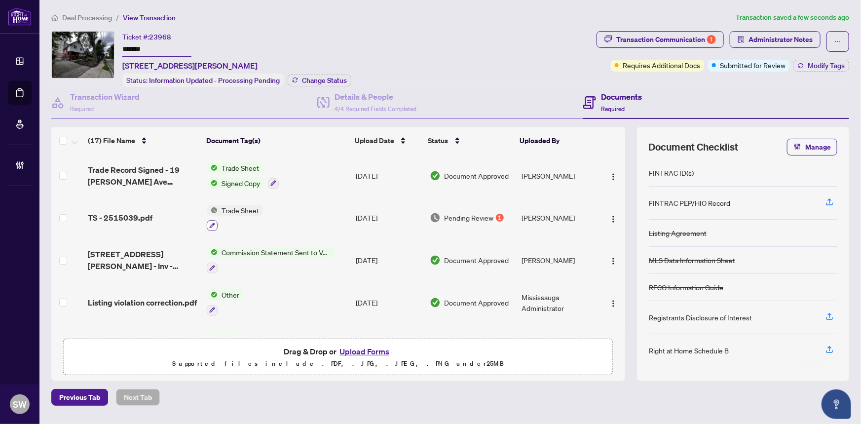
click at [211, 223] on icon "button" at bounding box center [212, 226] width 6 height 6
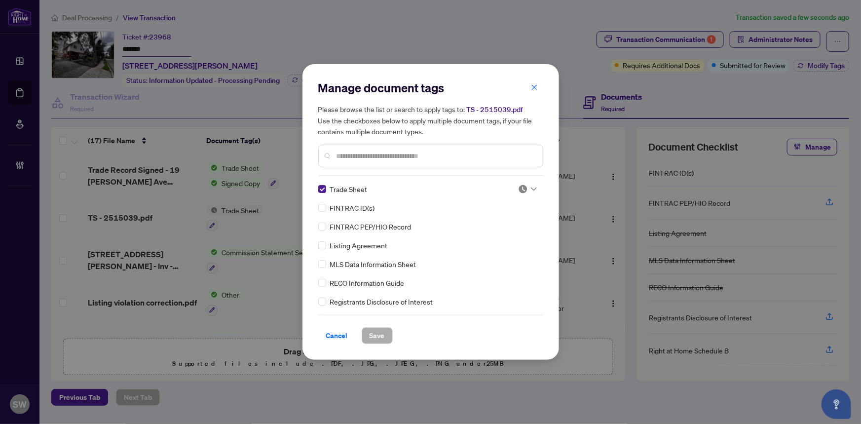
click at [531, 187] on icon at bounding box center [534, 189] width 6 height 4
click at [502, 236] on div "Approved" at bounding box center [494, 237] width 63 height 11
click at [379, 335] on span "Save" at bounding box center [377, 336] width 15 height 16
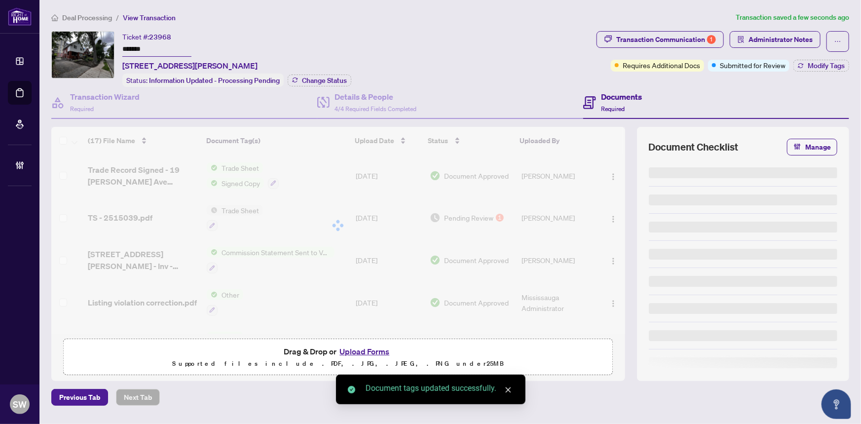
click at [681, 40] on div "Transaction Communication 1" at bounding box center [666, 40] width 100 height 16
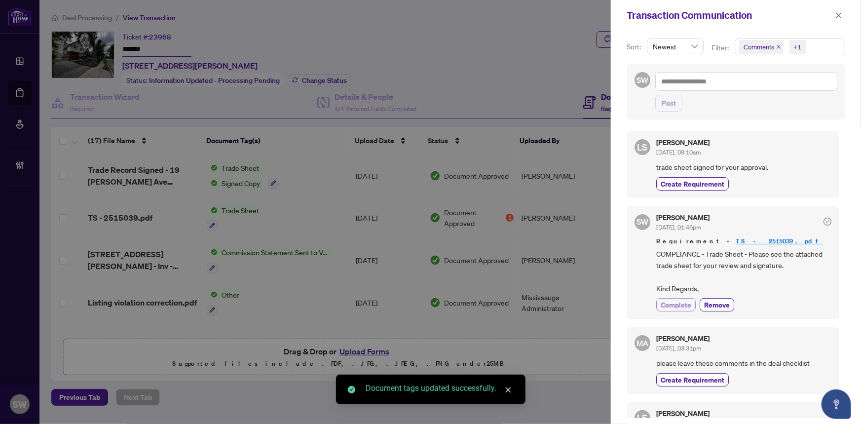
click at [683, 306] on span "Complete" at bounding box center [676, 305] width 31 height 10
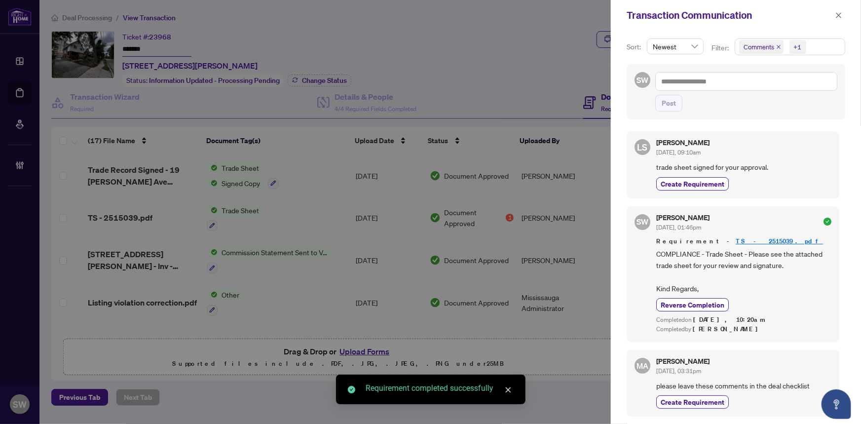
drag, startPoint x: 836, startPoint y: 14, endPoint x: 830, endPoint y: 18, distance: 6.7
click at [835, 15] on icon "close" at bounding box center [838, 15] width 7 height 7
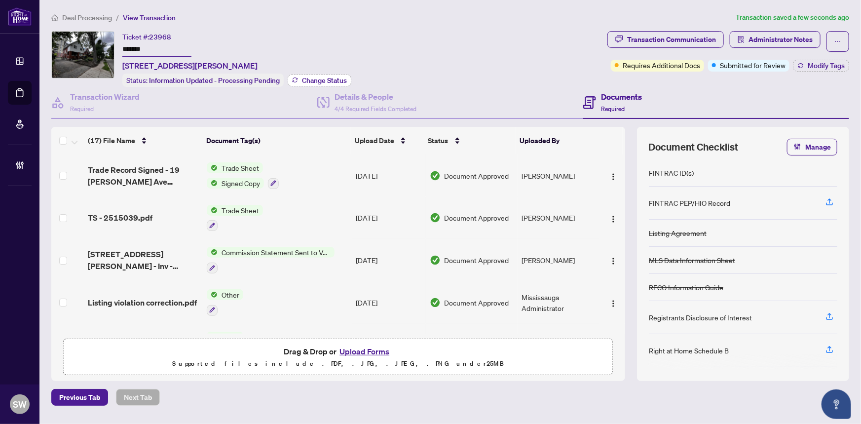
click at [328, 80] on span "Change Status" at bounding box center [324, 80] width 45 height 7
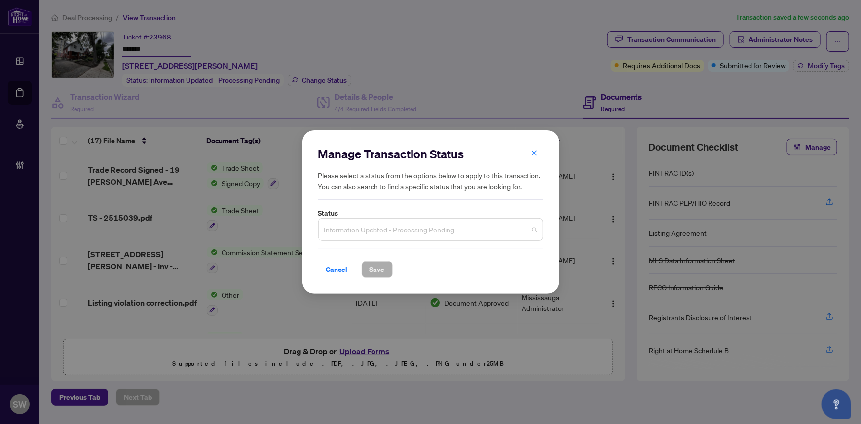
click at [365, 235] on span "Information Updated - Processing Pending" at bounding box center [430, 229] width 213 height 19
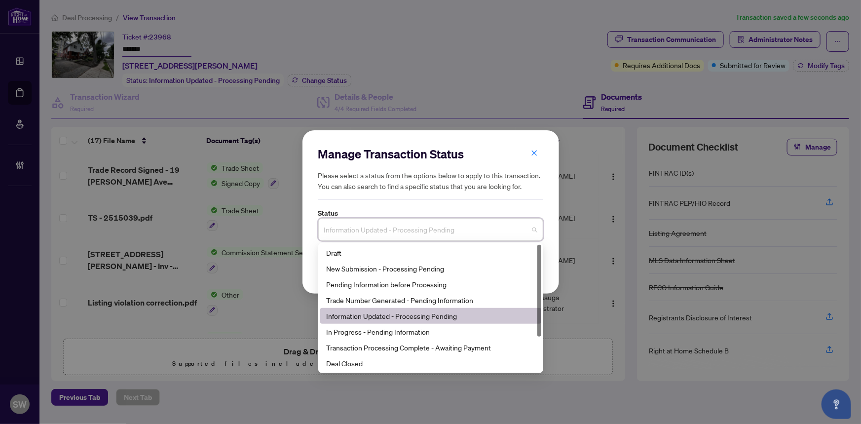
click at [466, 236] on span "Information Updated - Processing Pending" at bounding box center [430, 229] width 213 height 19
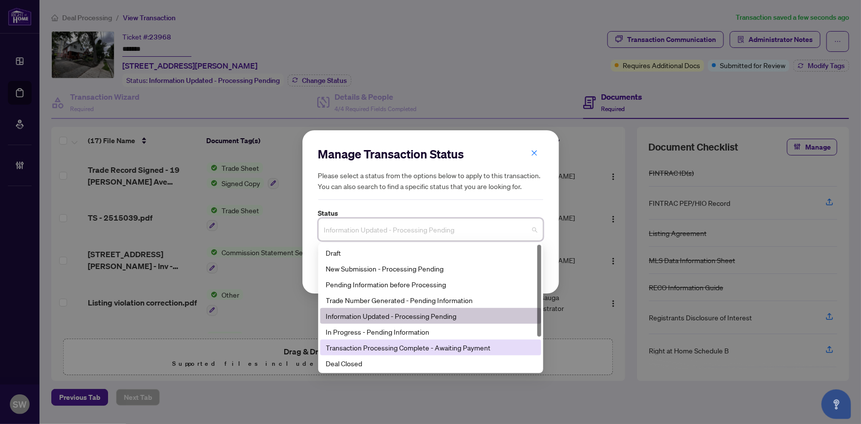
click at [434, 346] on div "Transaction Processing Complete - Awaiting Payment" at bounding box center [430, 347] width 209 height 11
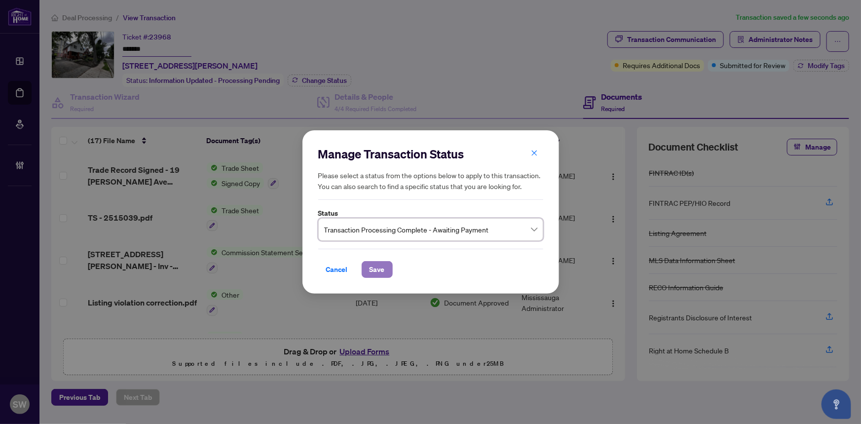
click at [376, 263] on span "Save" at bounding box center [377, 270] width 15 height 16
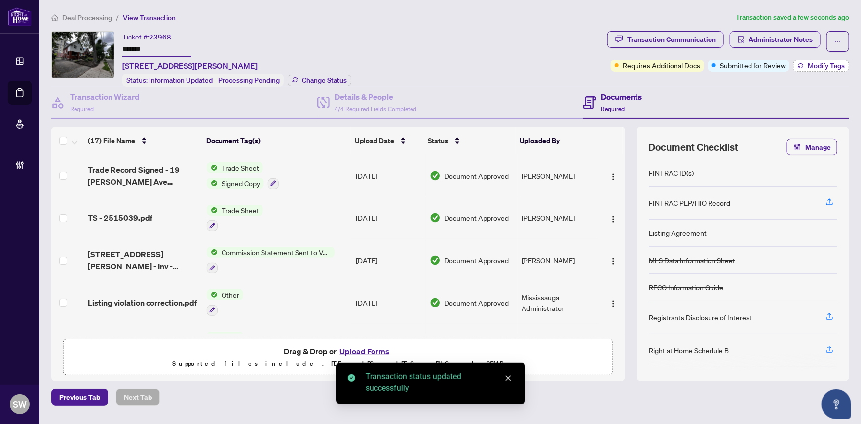
click at [833, 66] on span "Modify Tags" at bounding box center [826, 65] width 37 height 7
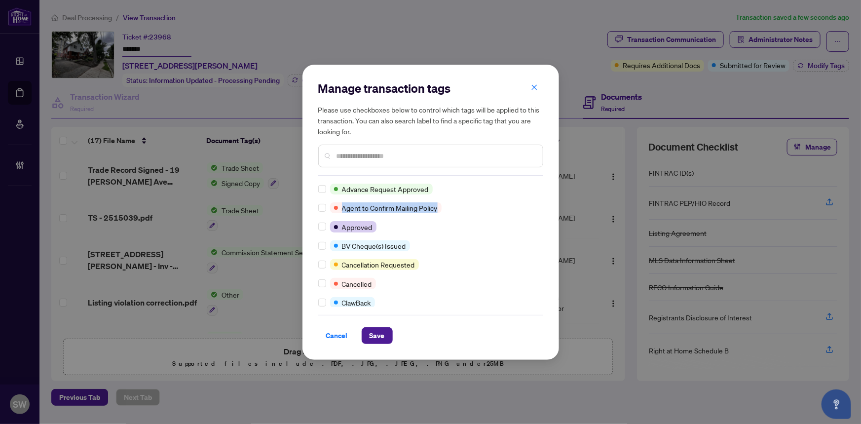
drag, startPoint x: 540, startPoint y: 191, endPoint x: 540, endPoint y: 205, distance: 13.3
click at [540, 205] on div "Advance Request Approved Agent to Confirm Mailing Policy Approved BV Cheque(s) …" at bounding box center [430, 245] width 225 height 123
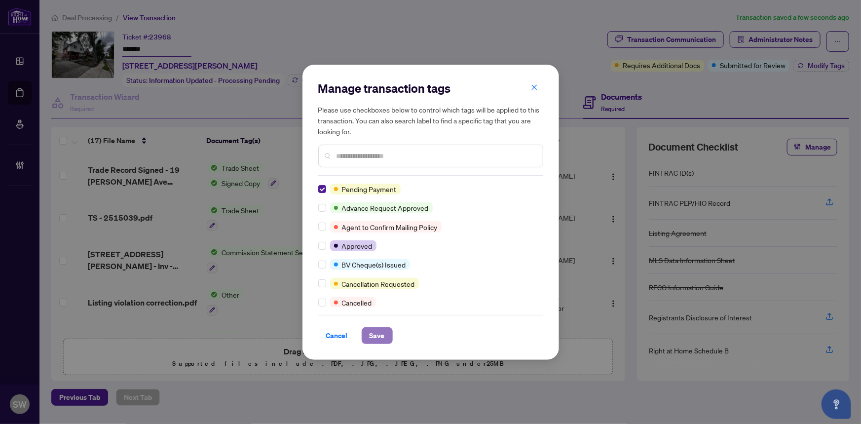
click at [378, 337] on span "Save" at bounding box center [377, 336] width 15 height 16
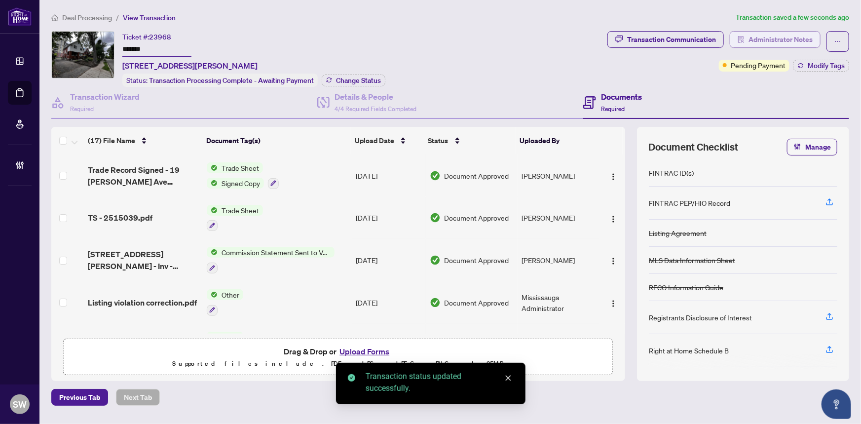
click at [804, 43] on span "Administrator Notes" at bounding box center [781, 40] width 64 height 16
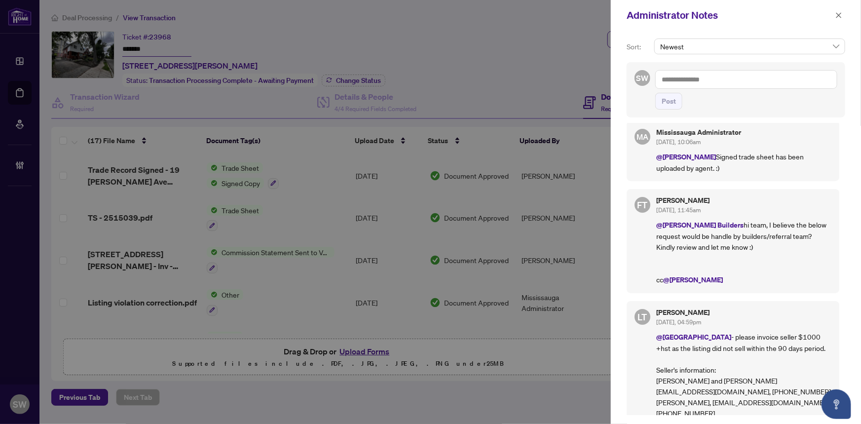
scroll to position [16, 0]
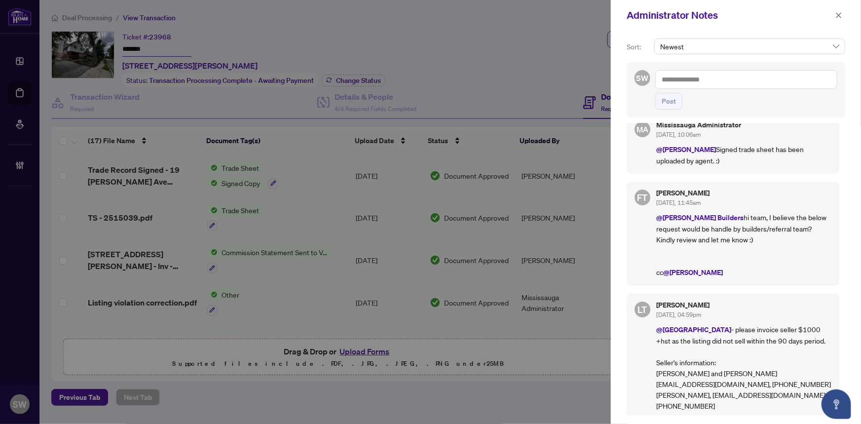
click at [693, 84] on textarea at bounding box center [746, 79] width 182 height 19
type textarea "*"
paste textarea "**********"
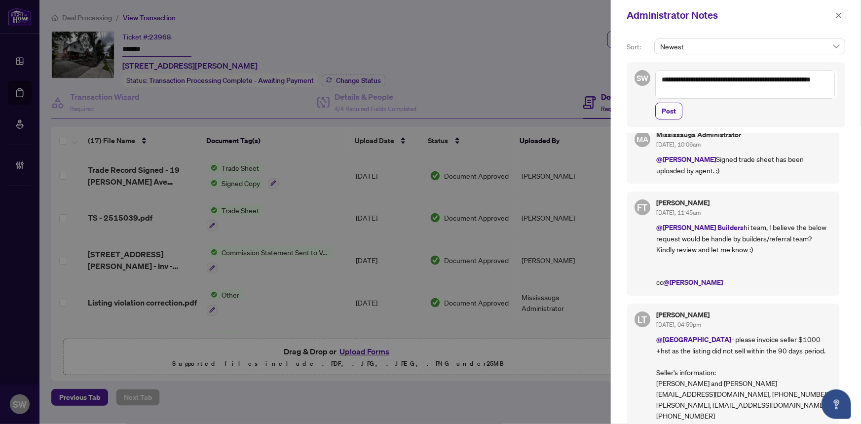
click at [750, 89] on textarea "**********" at bounding box center [745, 84] width 180 height 29
paste textarea "**********"
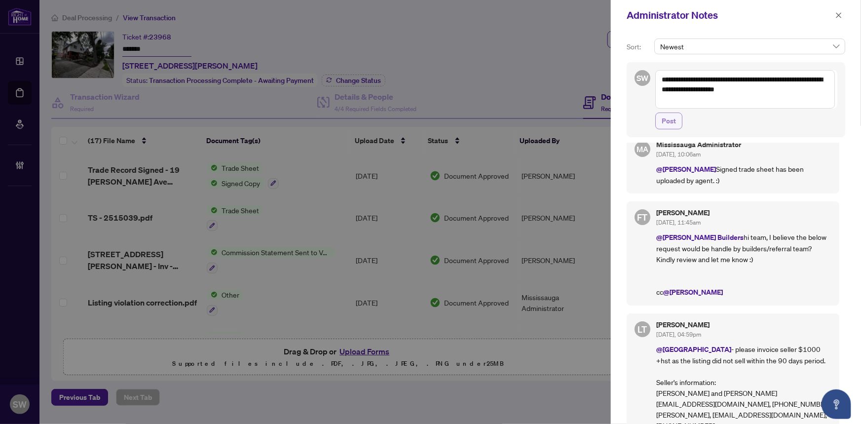
type textarea "**********"
click at [676, 123] on button "Post" at bounding box center [668, 121] width 27 height 17
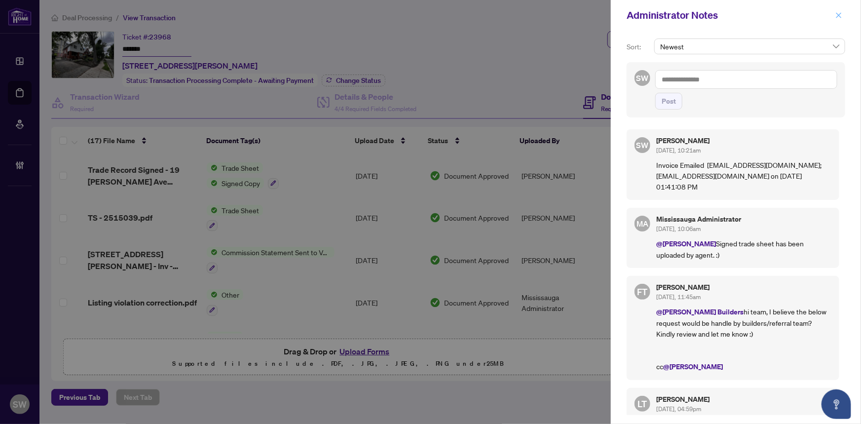
click at [836, 18] on icon "close" at bounding box center [838, 15] width 7 height 7
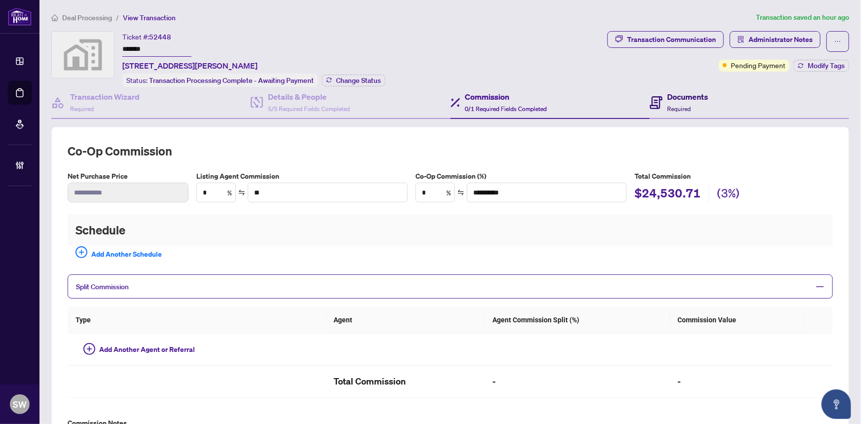
click at [686, 100] on h4 "Documents" at bounding box center [688, 97] width 41 height 12
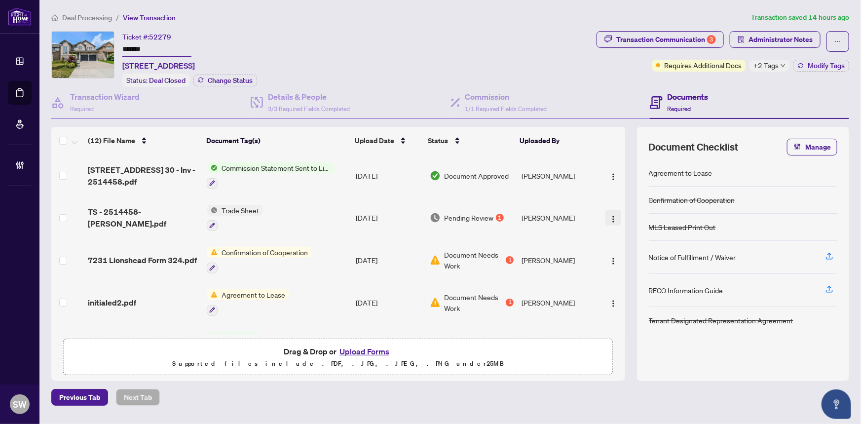
click at [610, 215] on img "button" at bounding box center [613, 219] width 8 height 8
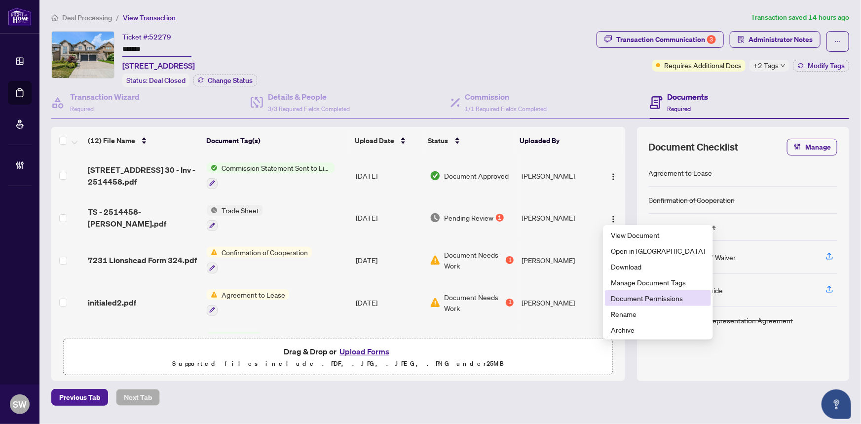
click at [656, 295] on span "Document Permissions" at bounding box center [658, 298] width 94 height 11
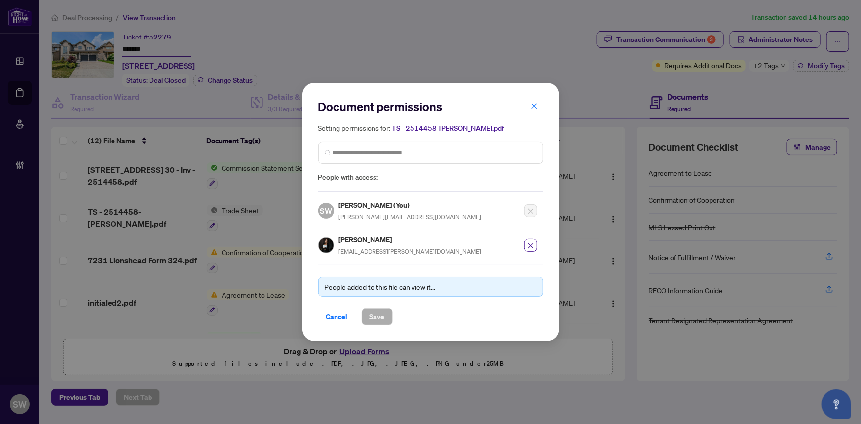
drag, startPoint x: 334, startPoint y: 313, endPoint x: 417, endPoint y: 237, distance: 113.2
click at [334, 313] on span "Cancel" at bounding box center [337, 317] width 22 height 16
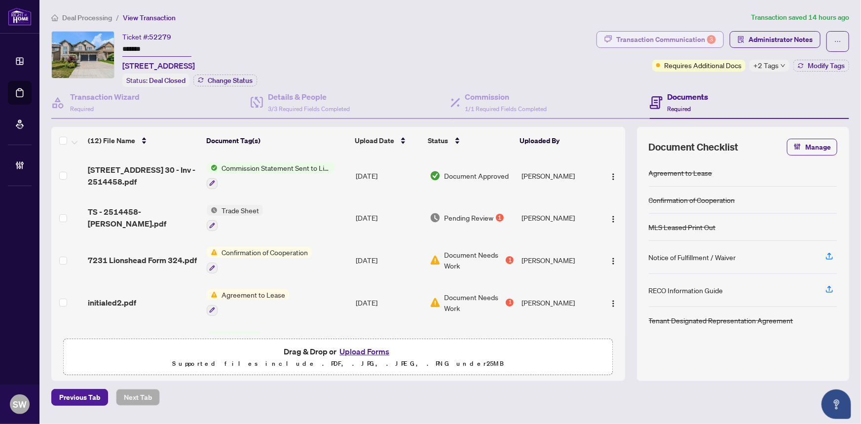
click at [651, 43] on div "Transaction Communication 3" at bounding box center [666, 40] width 100 height 16
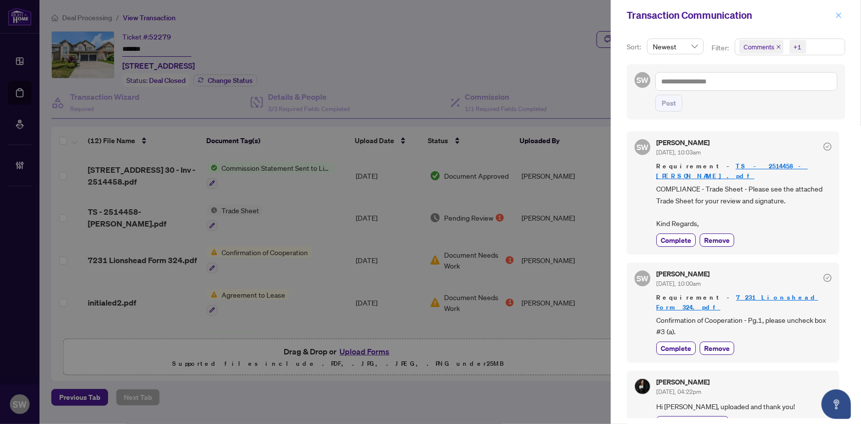
click at [839, 12] on icon "close" at bounding box center [838, 15] width 7 height 7
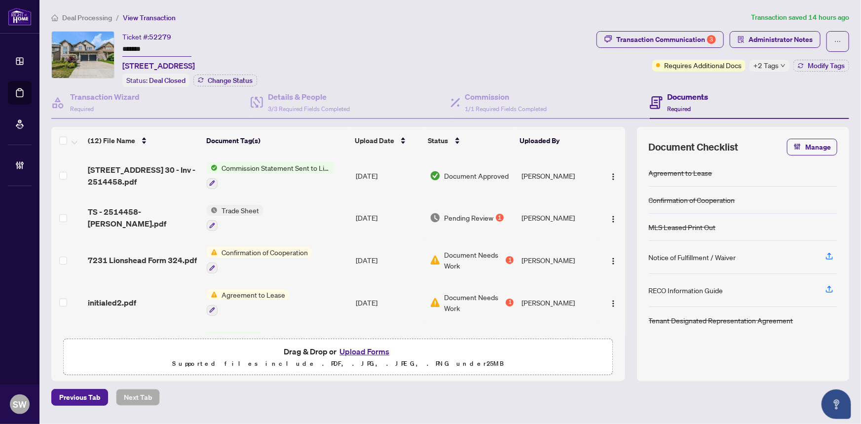
click at [765, 64] on span "+2 Tags" at bounding box center [765, 65] width 25 height 11
click at [607, 73] on div "Transaction Communication 3 Administrator Notes Requires Additional Docs +2 Tag…" at bounding box center [723, 59] width 257 height 56
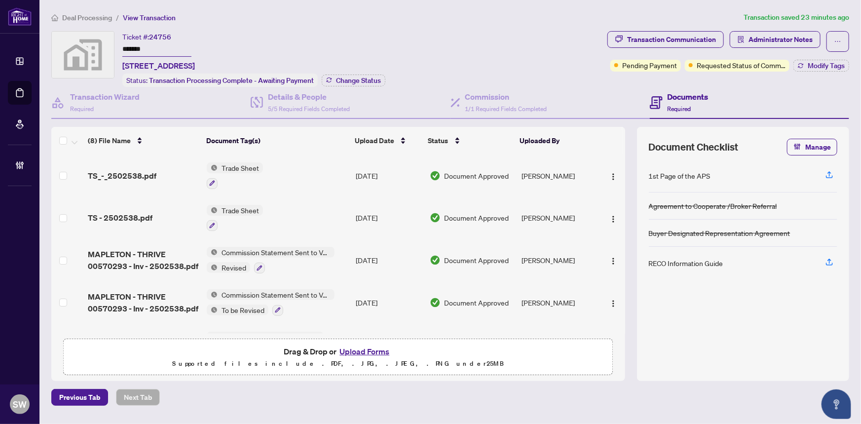
click at [95, 15] on span "Deal Processing" at bounding box center [87, 17] width 50 height 9
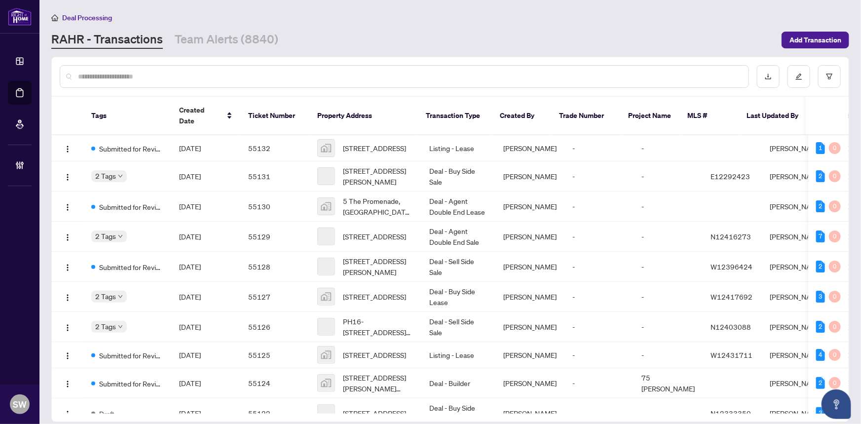
click at [147, 74] on input "text" at bounding box center [409, 76] width 663 height 11
paste input "*******"
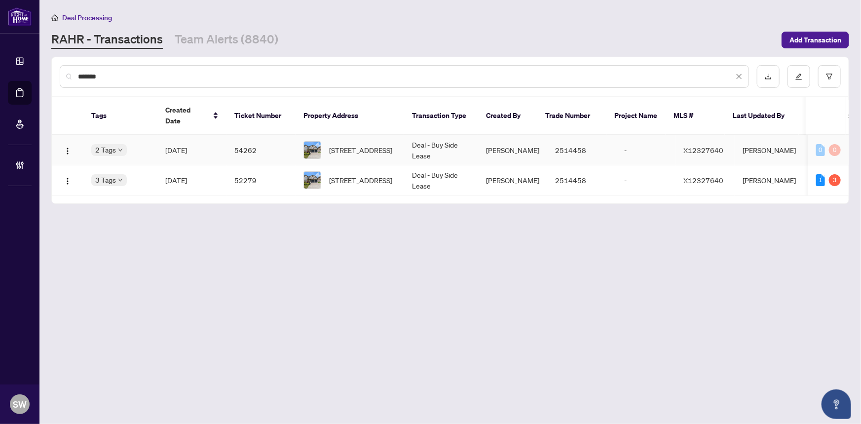
type input "*******"
click at [270, 137] on td "54262" at bounding box center [260, 150] width 69 height 30
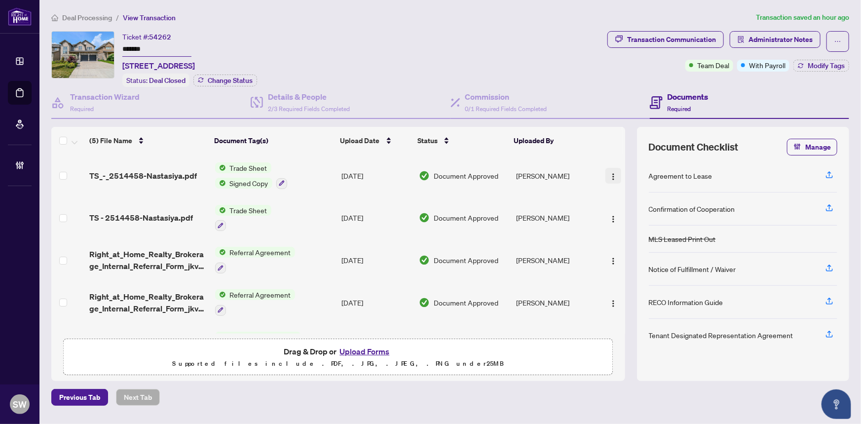
click at [609, 173] on img "button" at bounding box center [613, 177] width 8 height 8
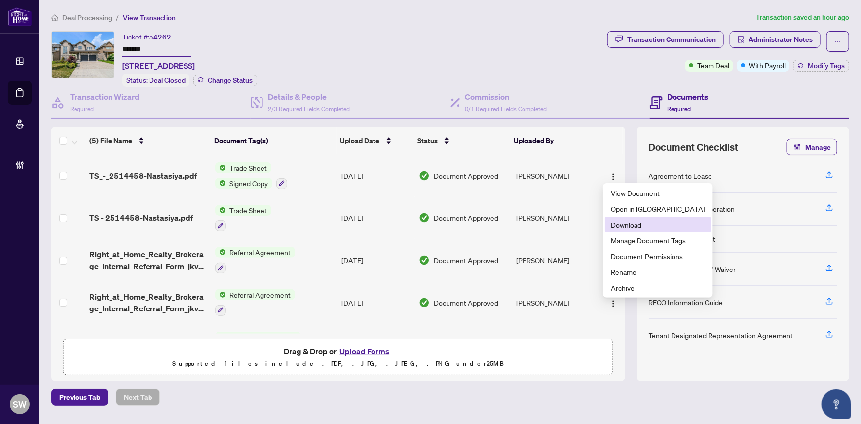
click at [639, 225] on span "Download" at bounding box center [658, 224] width 94 height 11
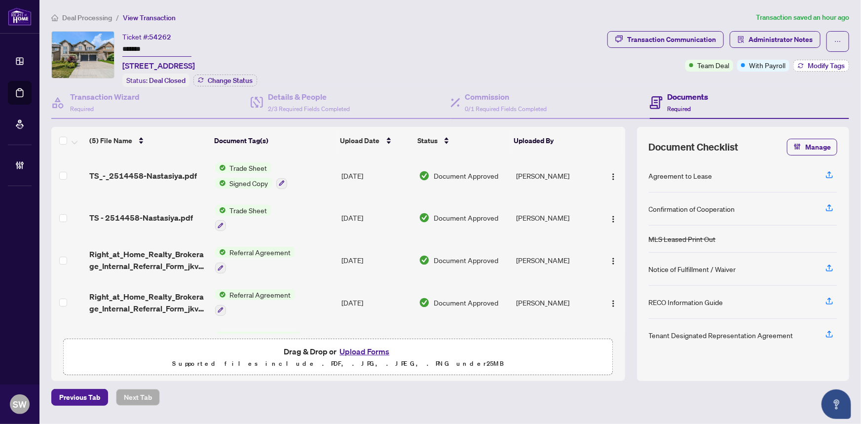
click at [804, 64] on button "Modify Tags" at bounding box center [821, 66] width 56 height 12
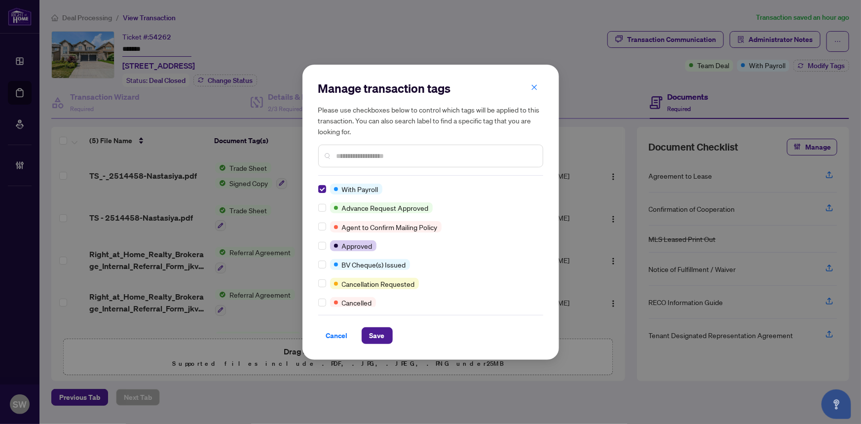
click at [360, 152] on input "text" at bounding box center [436, 155] width 198 height 11
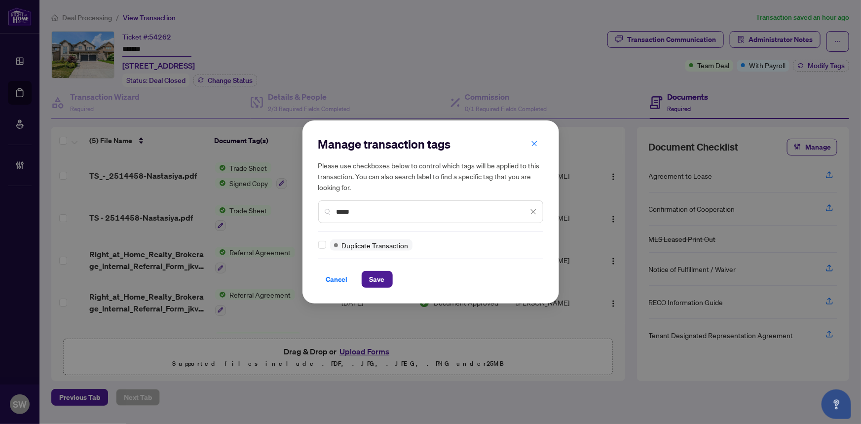
type input "*****"
drag, startPoint x: 368, startPoint y: 210, endPoint x: 251, endPoint y: 195, distance: 117.9
click at [251, 195] on div "Manage transaction tags Please use checkboxes below to control which tags will …" at bounding box center [430, 212] width 861 height 424
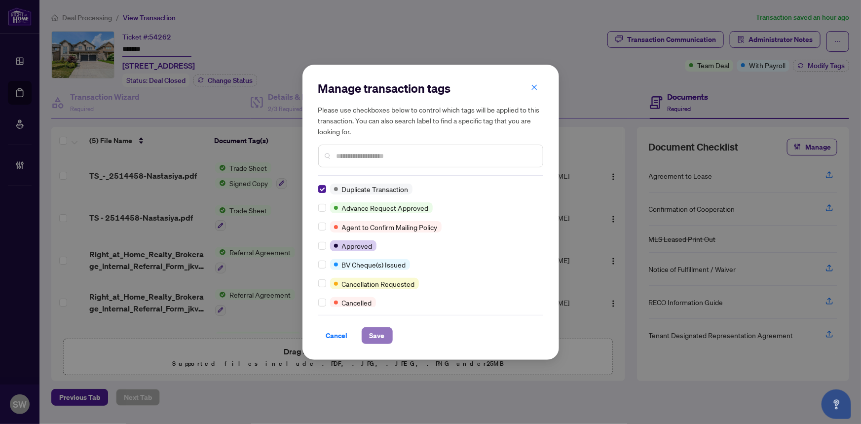
click at [384, 336] on span "Save" at bounding box center [377, 336] width 15 height 16
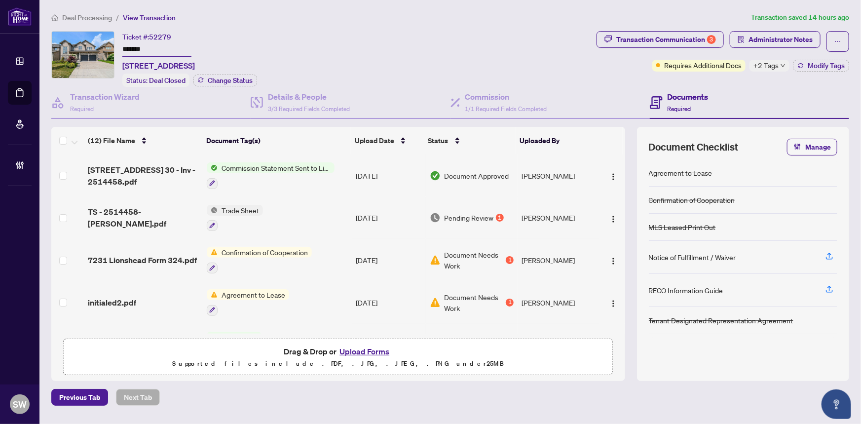
click at [146, 46] on input "*******" at bounding box center [156, 49] width 69 height 14
click at [681, 43] on div "Transaction Communication 3" at bounding box center [666, 40] width 100 height 16
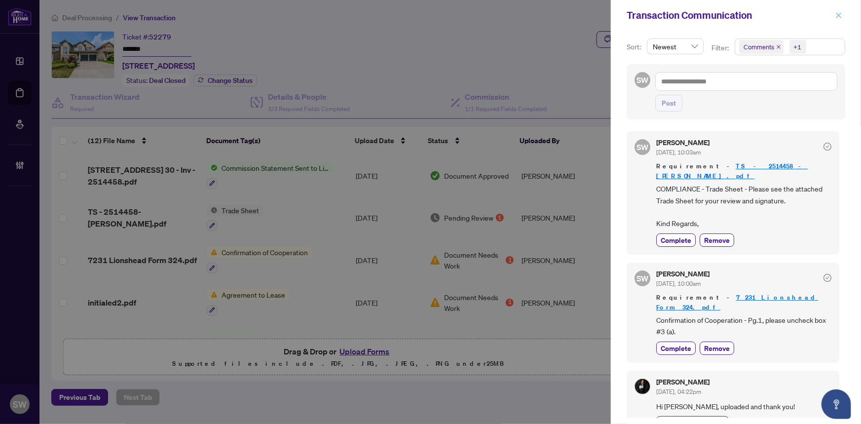
click at [836, 18] on icon "close" at bounding box center [838, 15] width 7 height 7
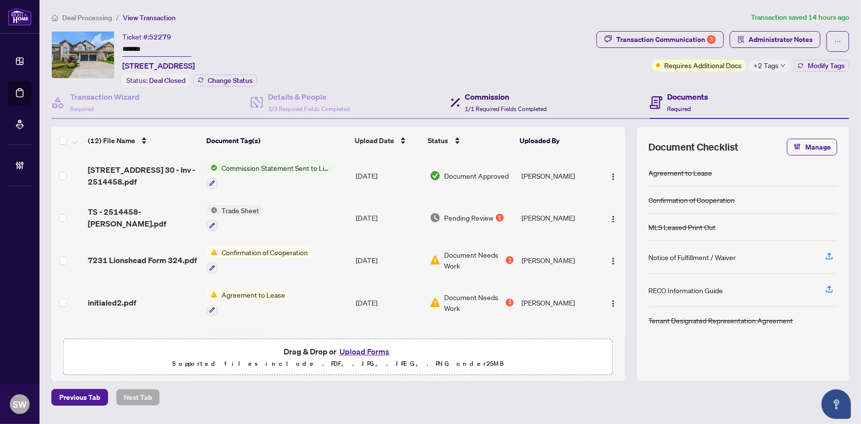
click at [522, 108] on span "1/1 Required Fields Completed" at bounding box center [506, 108] width 82 height 7
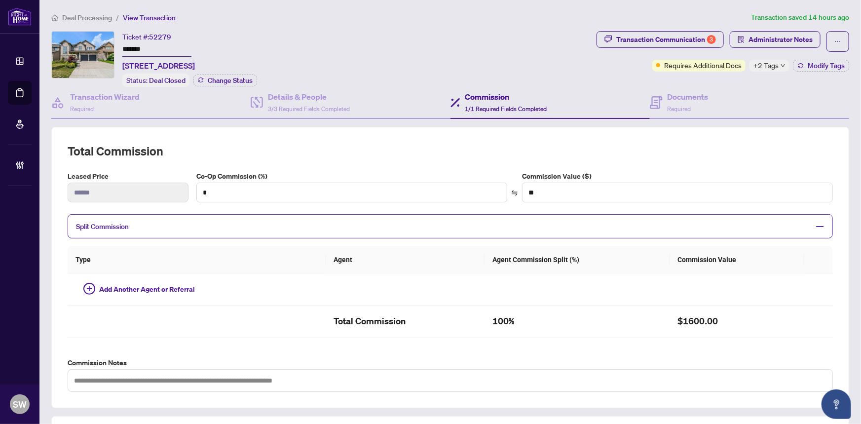
type textarea "**********"
type input "**"
type input "******"
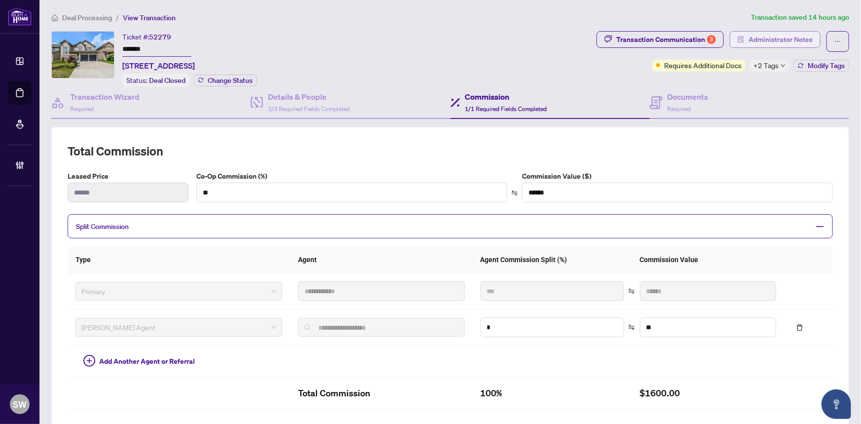
click at [757, 39] on span "Administrator Notes" at bounding box center [781, 40] width 64 height 16
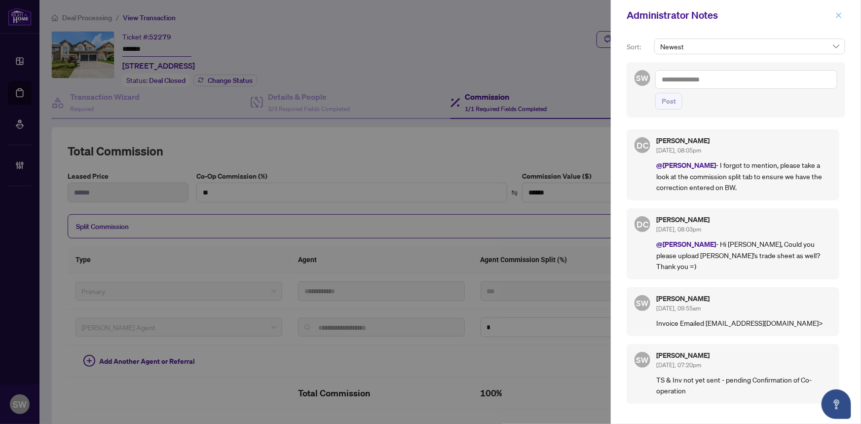
click at [840, 16] on icon "close" at bounding box center [838, 15] width 7 height 7
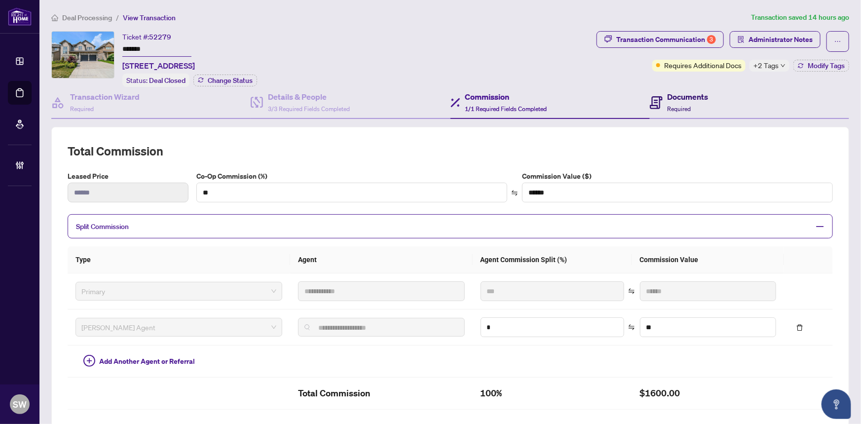
click at [676, 101] on div "Documents Required" at bounding box center [688, 102] width 41 height 23
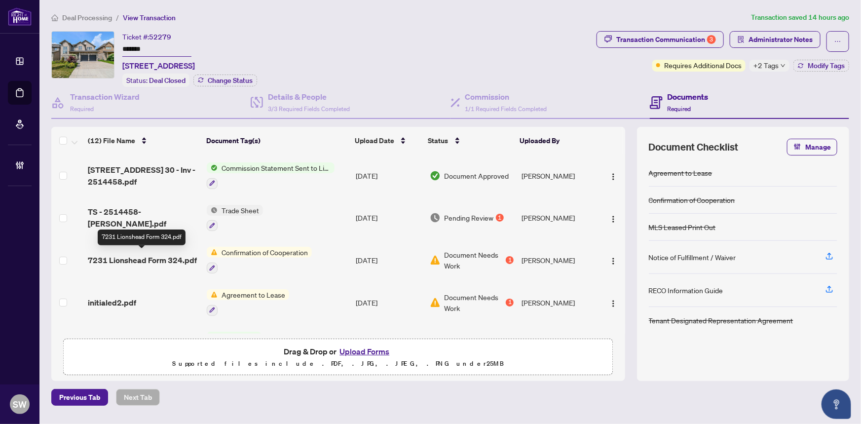
click at [163, 254] on span "7231 Lionshead Form 324.pdf" at bounding box center [142, 260] width 109 height 12
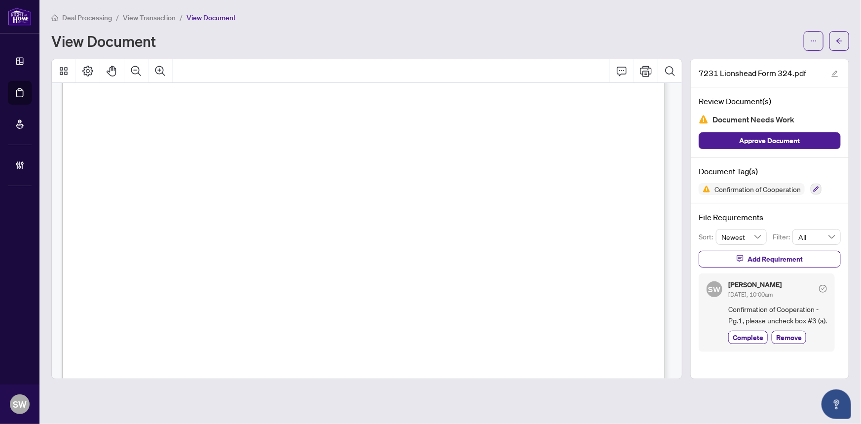
scroll to position [897, 0]
click at [843, 43] on icon "arrow-left" at bounding box center [839, 41] width 7 height 7
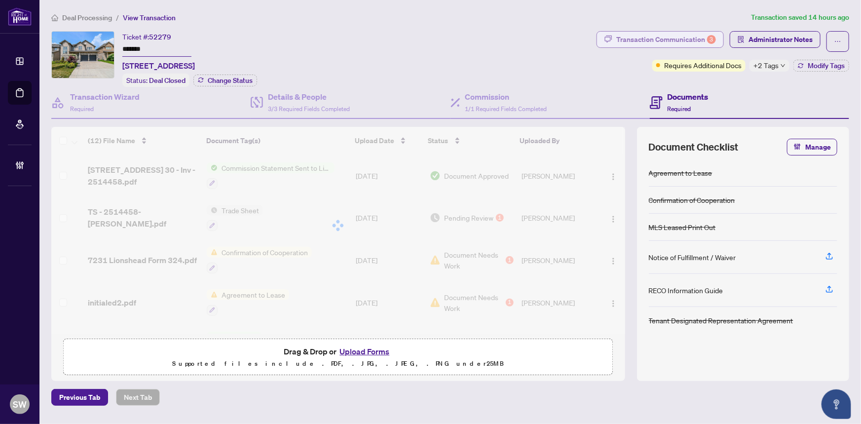
click at [676, 44] on div "Transaction Communication 3" at bounding box center [666, 40] width 100 height 16
type textarea "**********"
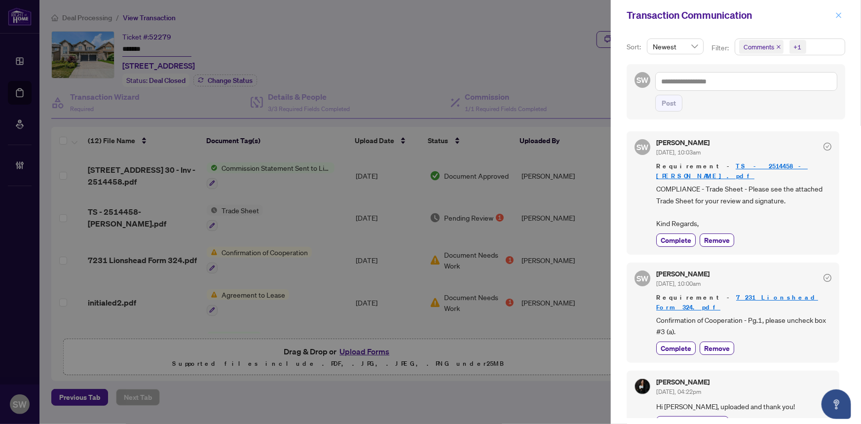
click at [838, 16] on icon "close" at bounding box center [838, 14] width 5 height 5
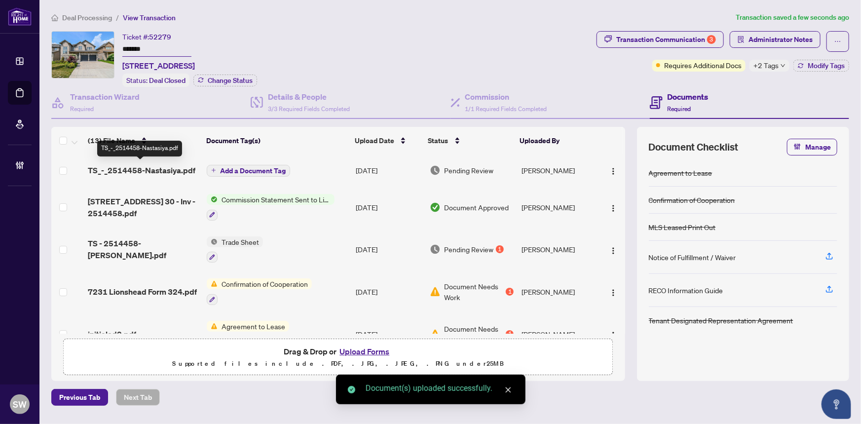
click at [151, 167] on span "TS_-_2514458-Nastasiya.pdf" at bounding box center [142, 170] width 108 height 12
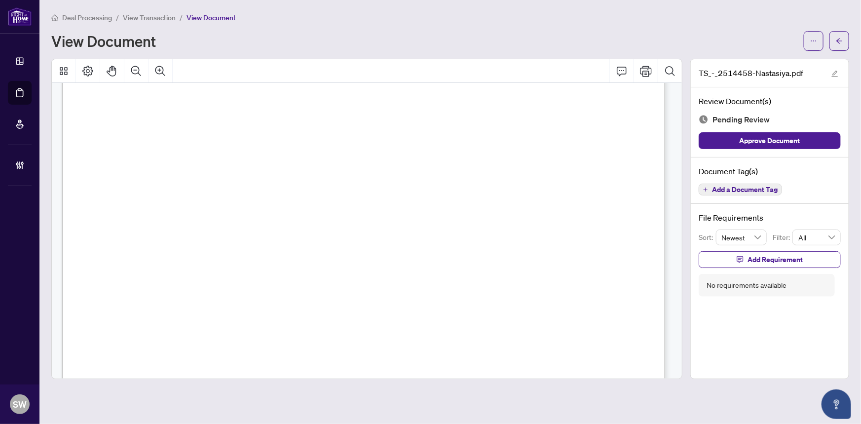
scroll to position [314, 0]
click at [746, 186] on span "Add a Document Tag" at bounding box center [745, 189] width 66 height 7
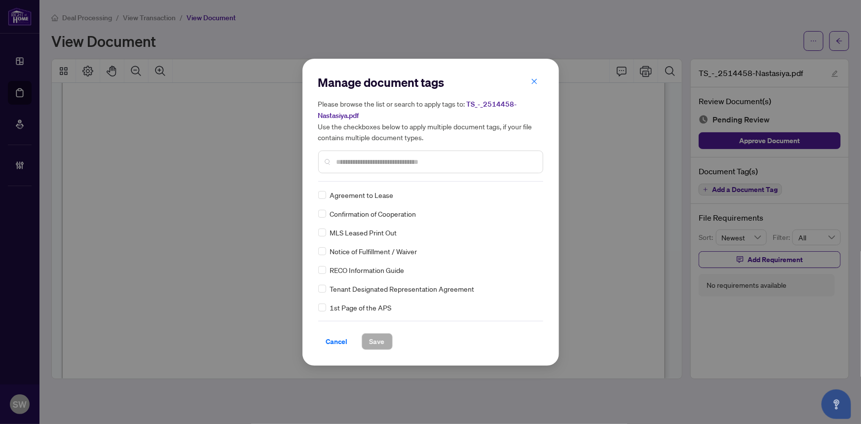
click at [370, 159] on input "text" at bounding box center [436, 161] width 198 height 11
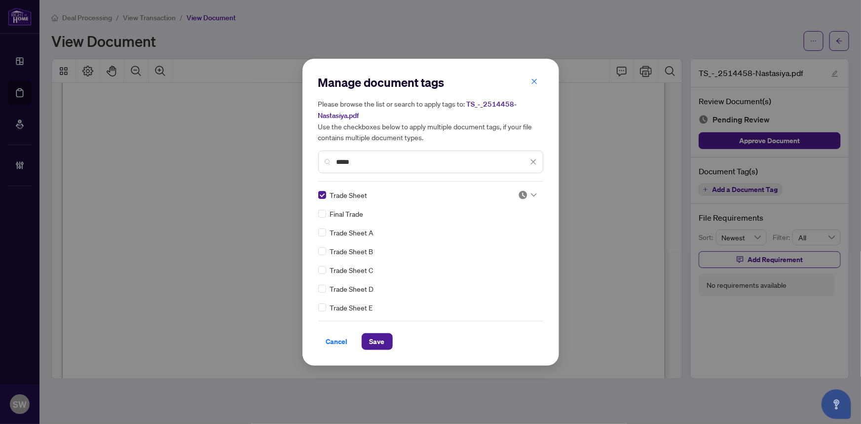
click at [531, 194] on icon at bounding box center [534, 195] width 6 height 4
click at [497, 241] on div "Approved" at bounding box center [494, 242] width 63 height 11
drag, startPoint x: 356, startPoint y: 161, endPoint x: 313, endPoint y: 160, distance: 42.5
click at [313, 160] on div "Manage document tags Please browse the list or search to apply tags to: TS_-_25…" at bounding box center [430, 212] width 257 height 307
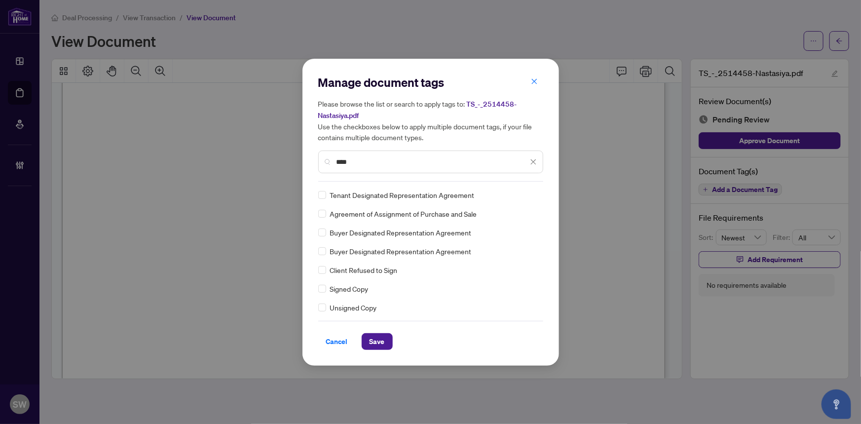
type input "****"
click at [519, 194] on img at bounding box center [523, 195] width 10 height 10
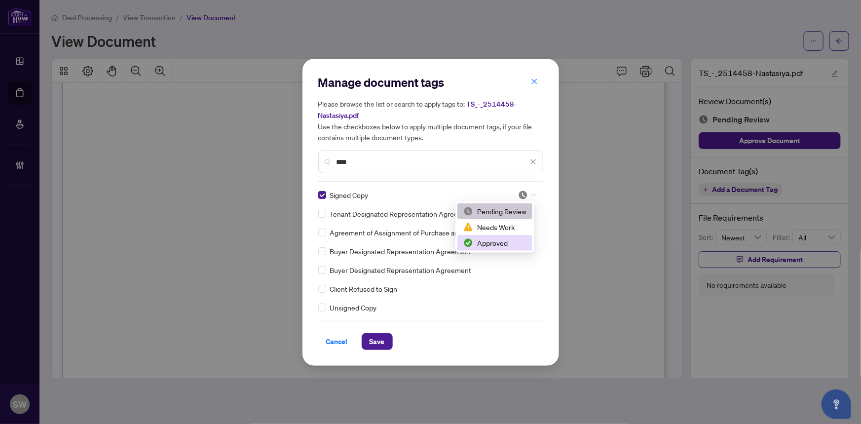
click at [497, 240] on div "Approved" at bounding box center [494, 242] width 63 height 11
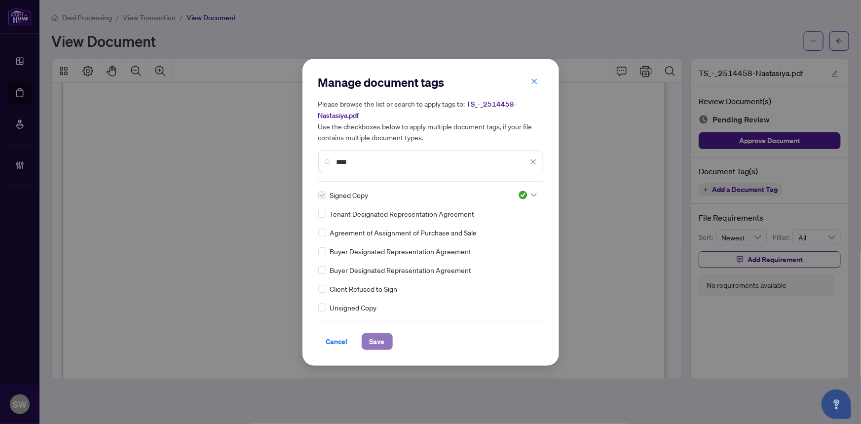
click at [380, 340] on span "Save" at bounding box center [377, 342] width 15 height 16
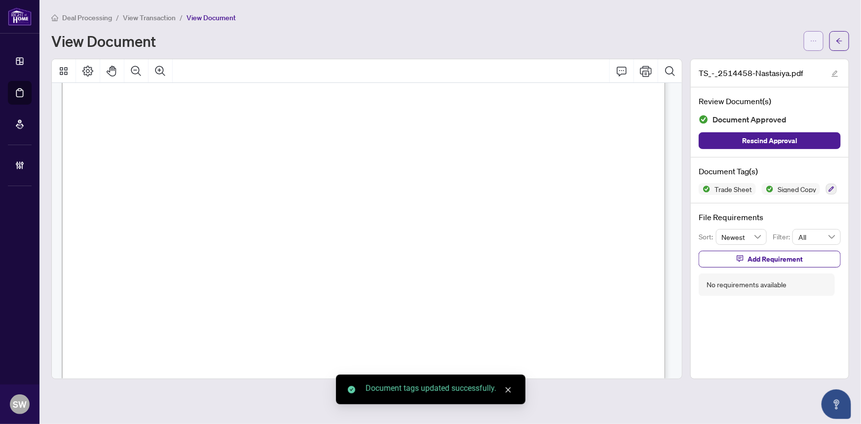
click at [823, 40] on button "button" at bounding box center [814, 41] width 20 height 20
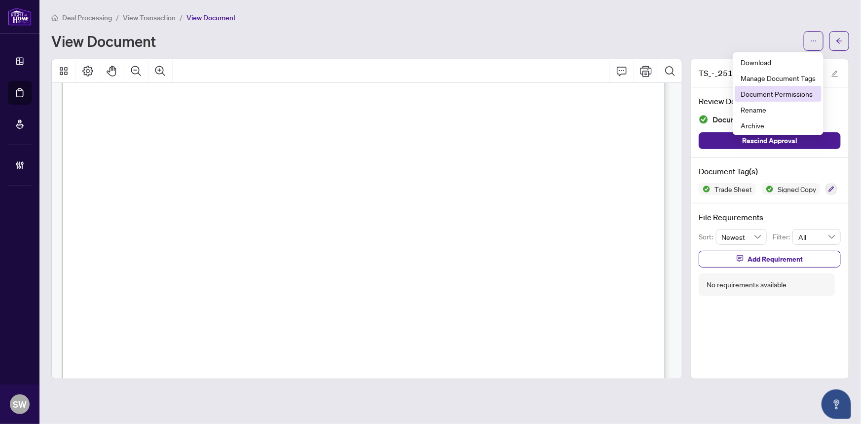
click at [801, 91] on span "Document Permissions" at bounding box center [778, 93] width 75 height 11
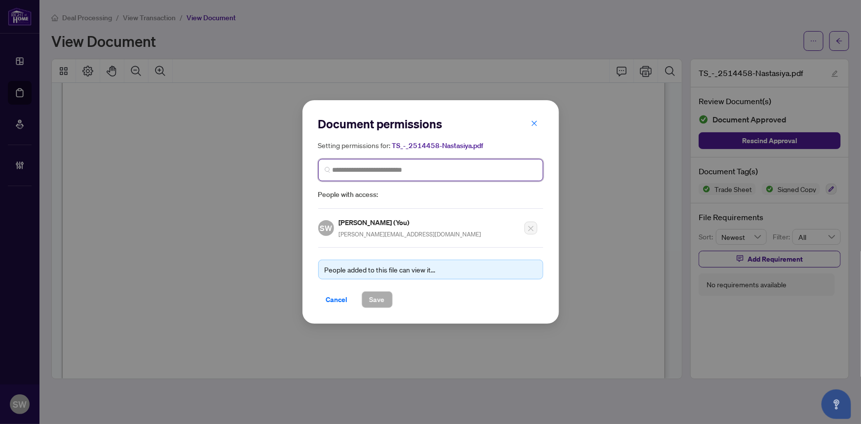
click at [423, 165] on input "search" at bounding box center [435, 170] width 204 height 10
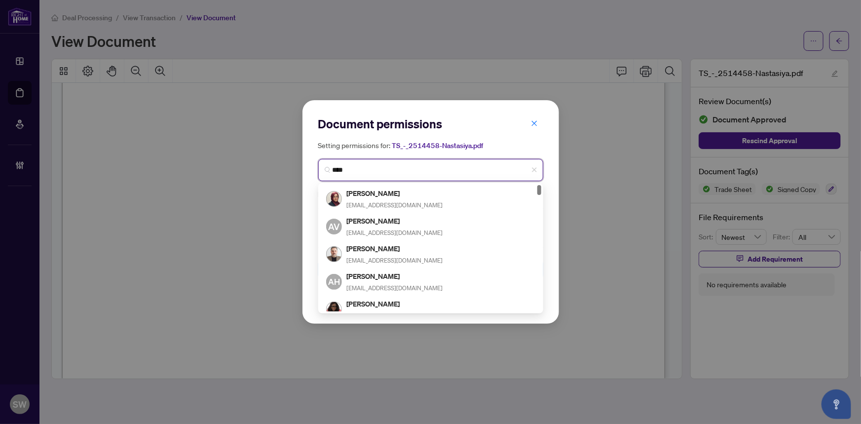
type input "*****"
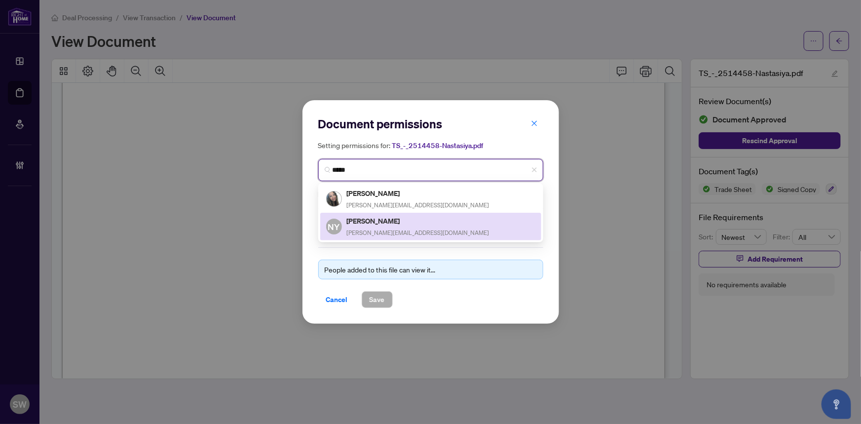
click at [393, 229] on span "[PERSON_NAME][EMAIL_ADDRESS][DOMAIN_NAME]" at bounding box center [418, 232] width 143 height 7
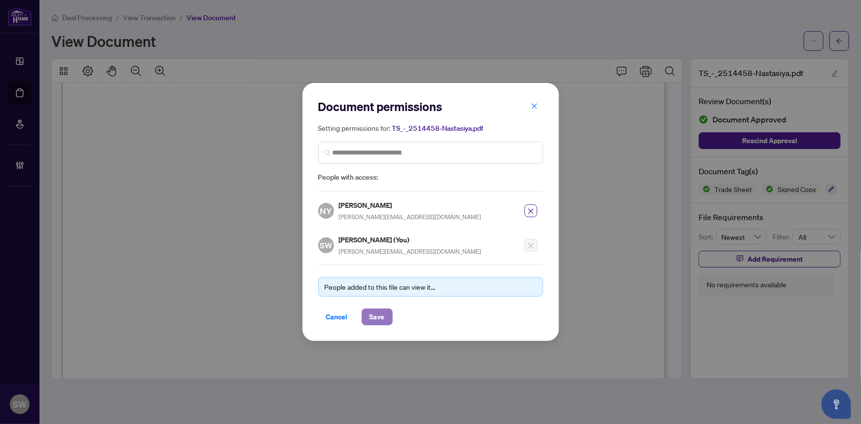
click at [385, 316] on button "Save" at bounding box center [377, 316] width 31 height 17
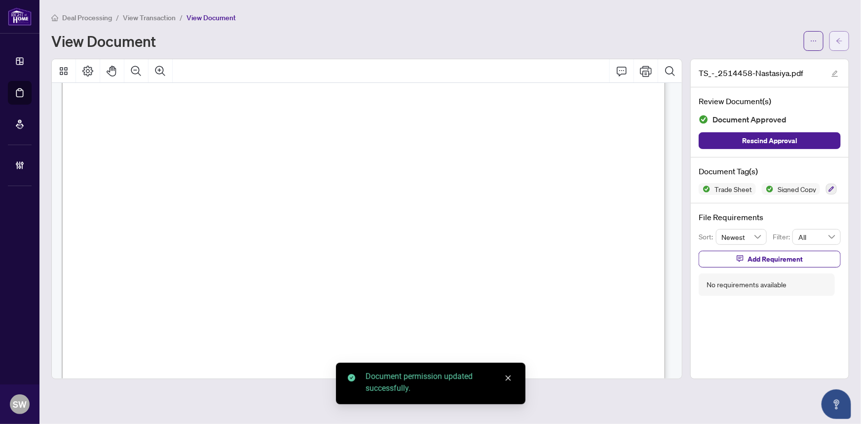
click at [836, 42] on icon "arrow-left" at bounding box center [839, 41] width 7 height 7
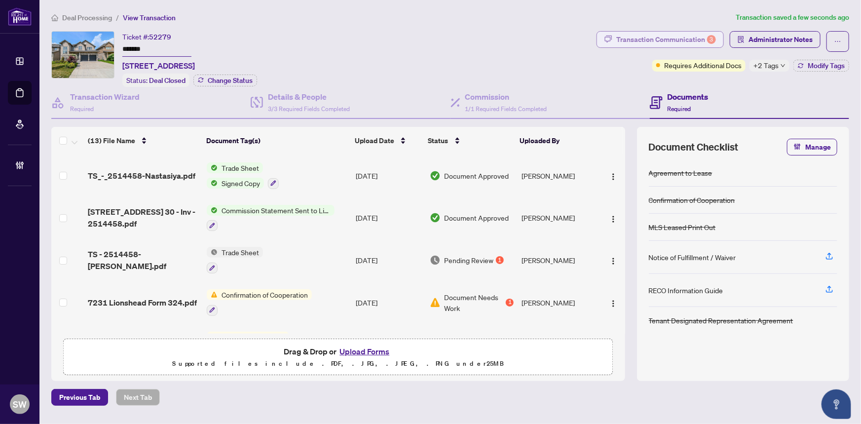
click at [687, 42] on div "Transaction Communication 3" at bounding box center [666, 40] width 100 height 16
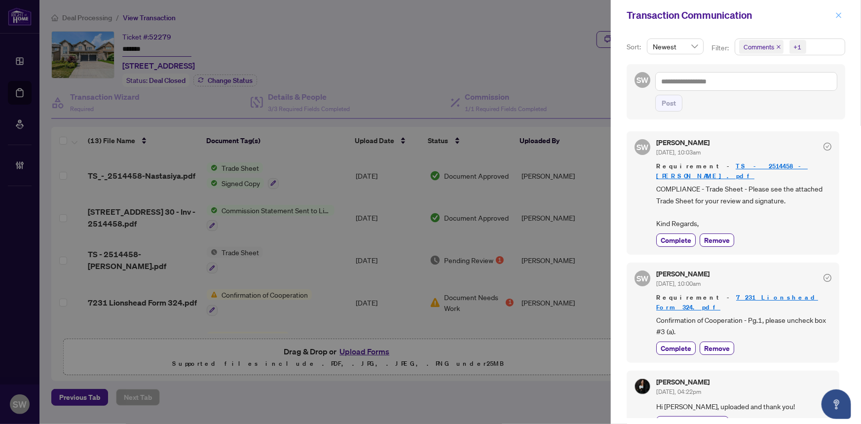
click at [840, 16] on icon "close" at bounding box center [838, 14] width 5 height 5
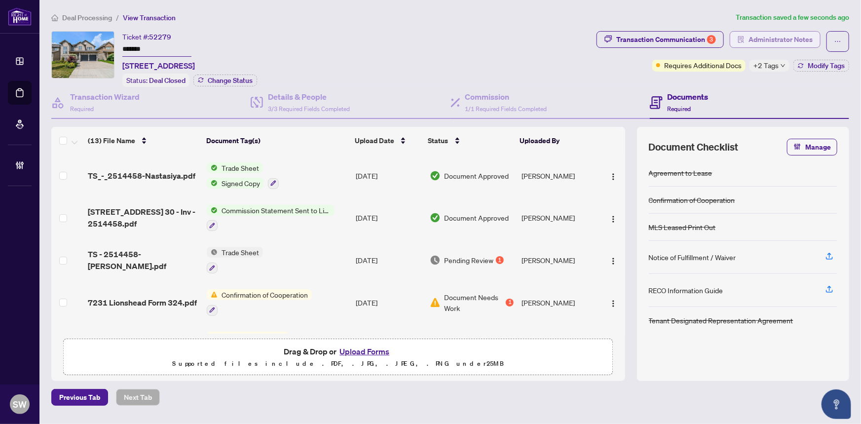
click at [795, 35] on span "Administrator Notes" at bounding box center [781, 40] width 64 height 16
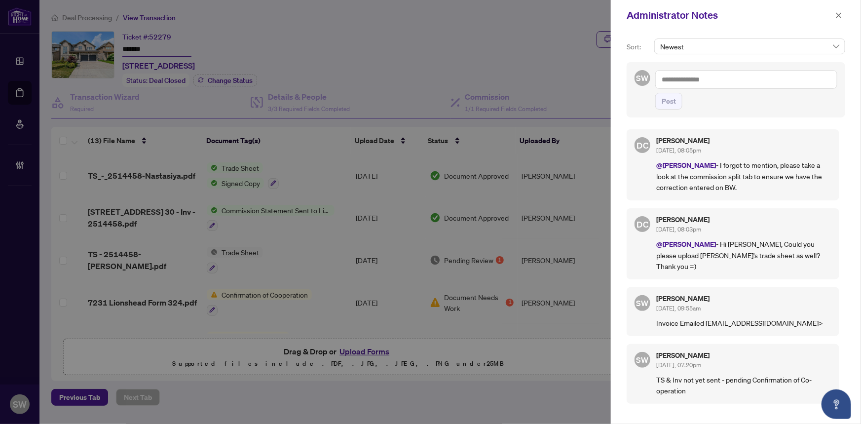
click at [696, 79] on textarea at bounding box center [746, 79] width 182 height 19
click at [714, 86] on span "[PERSON_NAME]" at bounding box center [737, 86] width 107 height 9
click at [725, 74] on textarea "**********" at bounding box center [746, 79] width 182 height 19
click at [669, 250] on p "@[PERSON_NAME] - Hi [PERSON_NAME], Could you please upload [PERSON_NAME]'s trad…" at bounding box center [743, 254] width 175 height 33
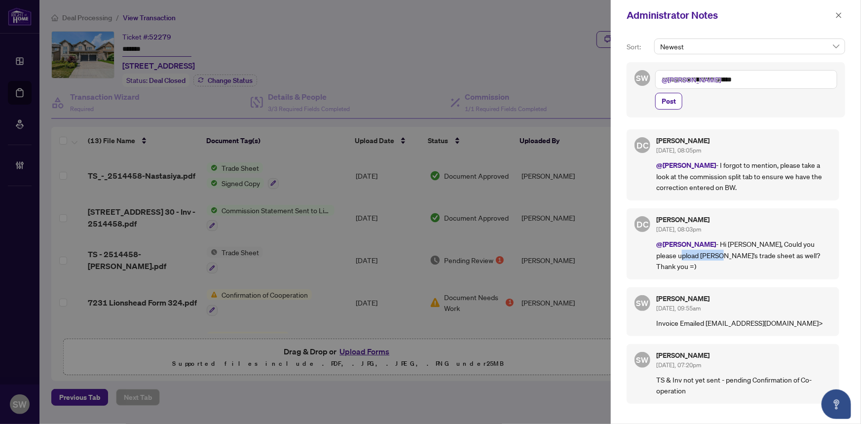
click at [669, 250] on p "@[PERSON_NAME] - Hi [PERSON_NAME], Could you please upload [PERSON_NAME]'s trad…" at bounding box center [743, 254] width 175 height 33
click at [672, 255] on p "@[PERSON_NAME] - Hi [PERSON_NAME], Could you please upload [PERSON_NAME]'s trad…" at bounding box center [743, 254] width 175 height 33
drag, startPoint x: 657, startPoint y: 253, endPoint x: 727, endPoint y: 252, distance: 70.6
click at [727, 252] on p "@[PERSON_NAME] - Hi [PERSON_NAME], Could you please upload [PERSON_NAME]'s trad…" at bounding box center [743, 254] width 175 height 33
copy p "[PERSON_NAME]'s trade sheet"
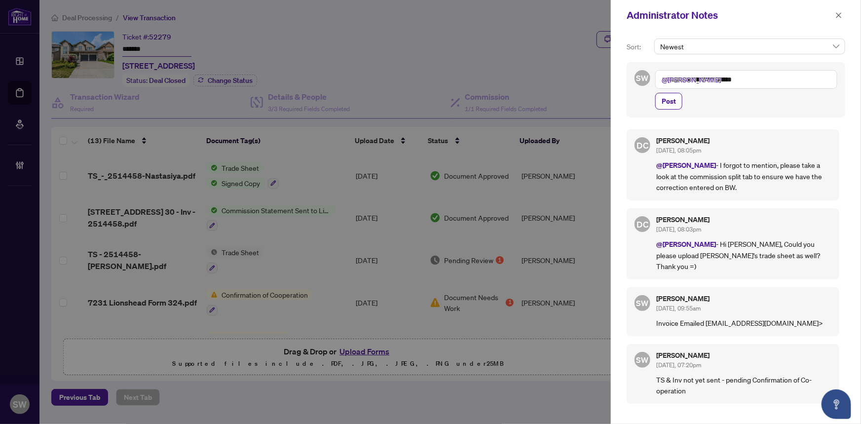
click at [732, 77] on textarea "**********" at bounding box center [746, 79] width 182 height 19
click at [775, 77] on textarea "**********" at bounding box center [746, 79] width 182 height 19
paste textarea "**********"
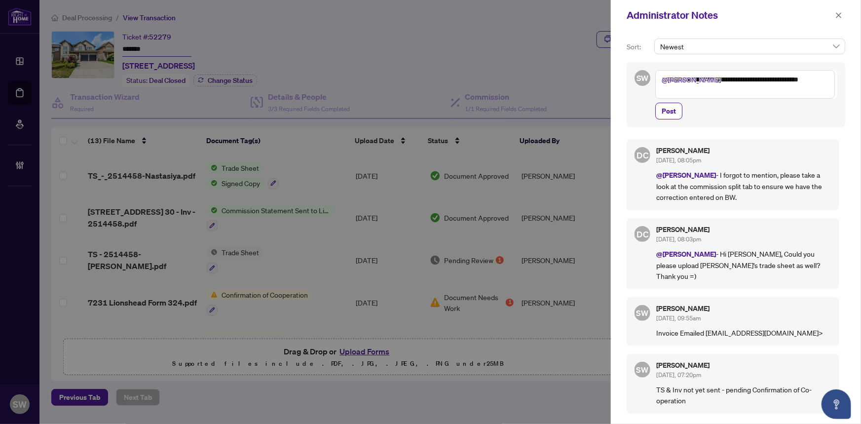
click at [711, 90] on textarea "**********" at bounding box center [745, 84] width 180 height 29
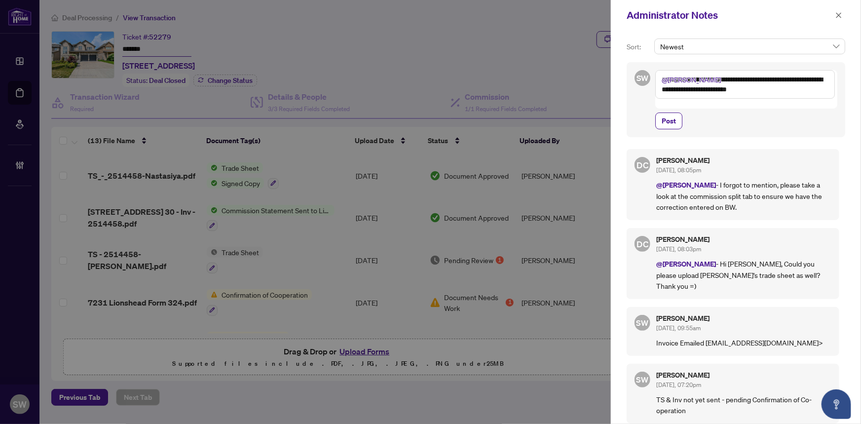
click at [734, 89] on textarea "**********" at bounding box center [745, 84] width 180 height 29
type textarea "**********"
click at [675, 113] on span "Post" at bounding box center [669, 121] width 14 height 16
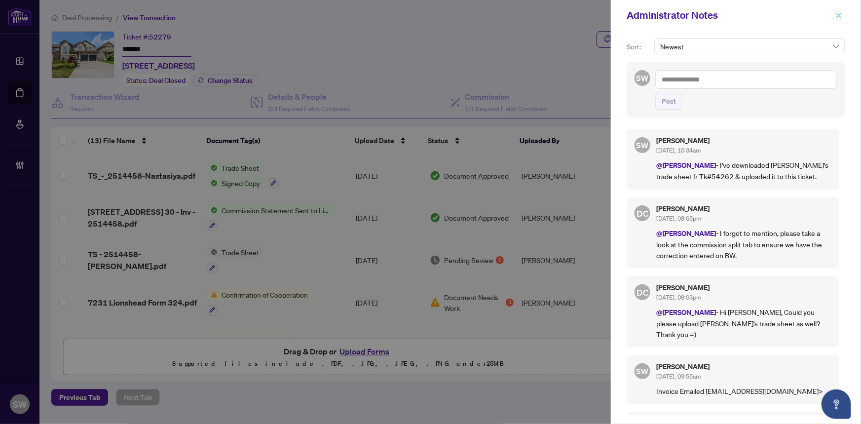
click at [836, 14] on icon "close" at bounding box center [838, 15] width 7 height 7
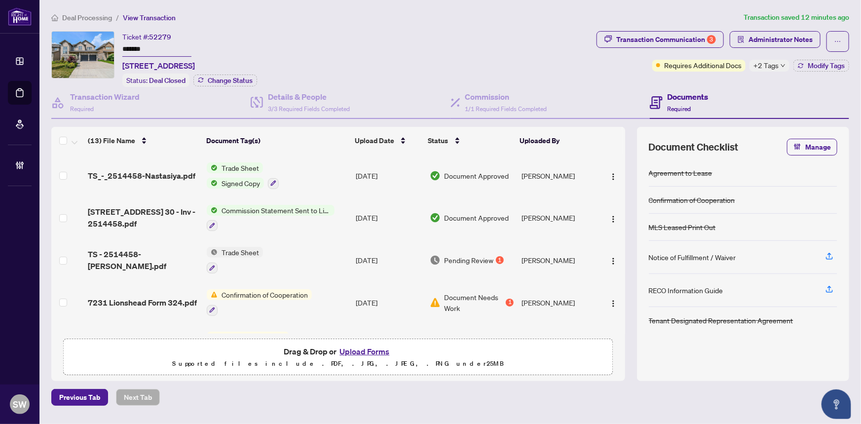
click at [510, 33] on div "Ticket #: 52279 ******* [STREET_ADDRESS] Status: Deal Closed Change Status" at bounding box center [321, 59] width 541 height 56
